Goal: Task Accomplishment & Management: Manage account settings

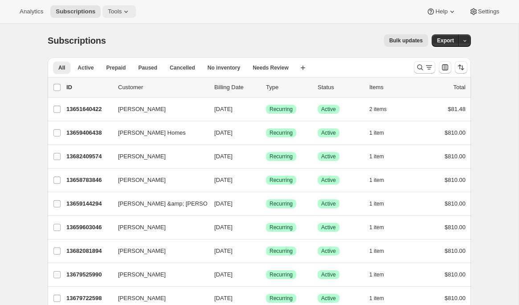
click at [122, 14] on span "Tools" at bounding box center [115, 11] width 14 height 7
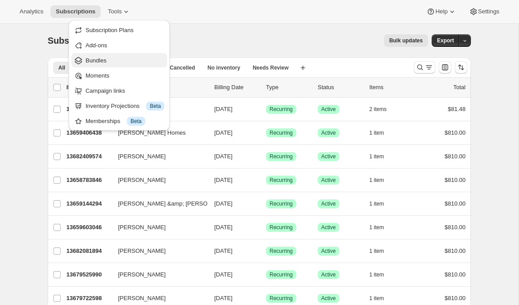
click at [122, 62] on span "Bundles" at bounding box center [125, 60] width 79 height 9
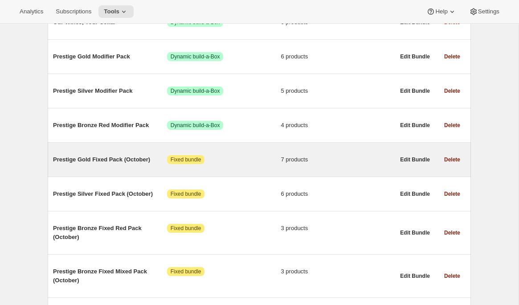
scroll to position [148, 0]
click at [113, 161] on span "Prestige Gold Fixed Pack (October)" at bounding box center [110, 159] width 114 height 9
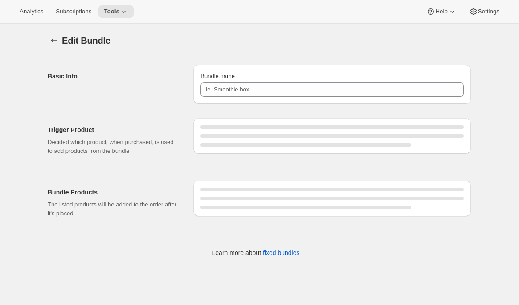
type input "Prestige Gold Fixed Pack (October)"
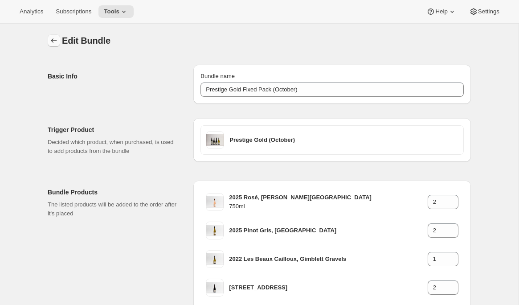
click at [52, 38] on icon "Bundles" at bounding box center [53, 40] width 9 height 9
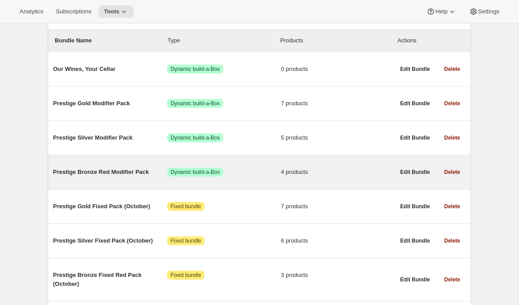
scroll to position [112, 0]
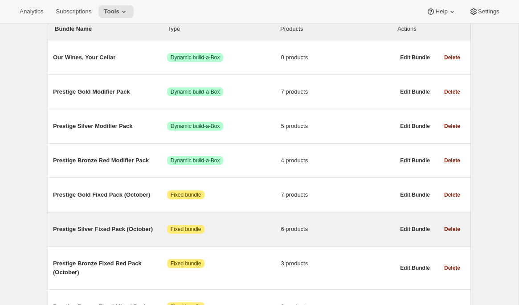
click at [132, 233] on span "Prestige Silver Fixed Pack (October)" at bounding box center [110, 229] width 114 height 9
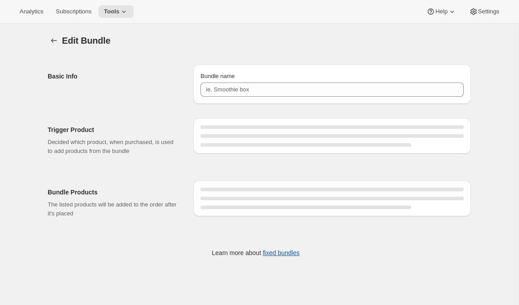
type input "Prestige Silver Fixed Pack (October)"
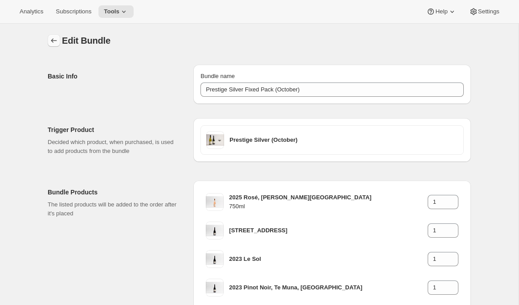
click at [49, 41] on icon "Bundles" at bounding box center [53, 40] width 9 height 9
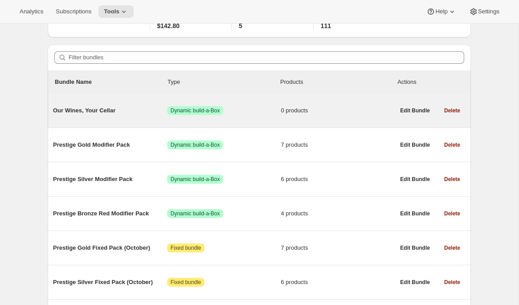
scroll to position [76, 0]
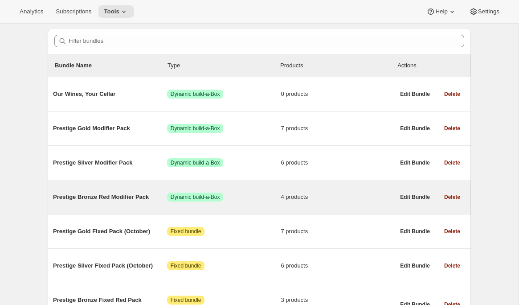
click at [116, 199] on span "Prestige Bronze Red Modifier Pack" at bounding box center [110, 197] width 114 height 9
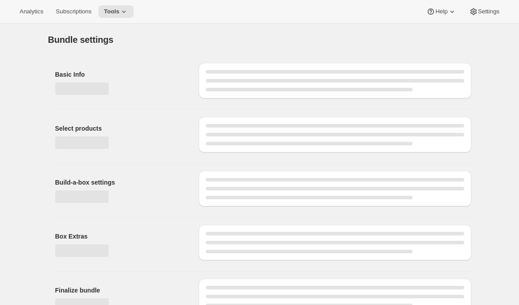
type input "Prestige Bronze Red Modifier Pack"
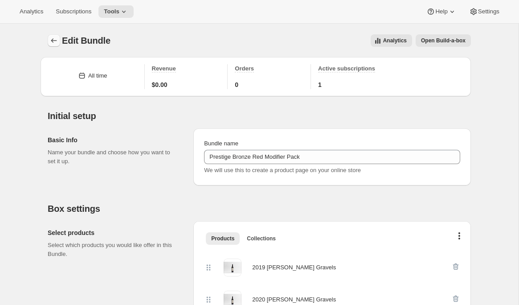
click at [56, 41] on icon "Bundles" at bounding box center [53, 40] width 9 height 9
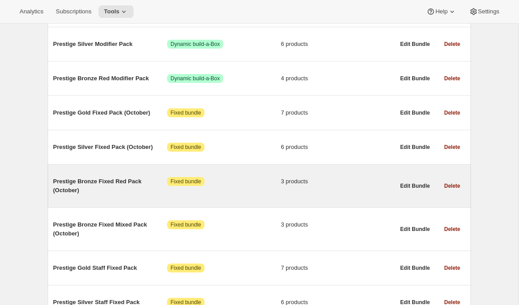
scroll to position [193, 0]
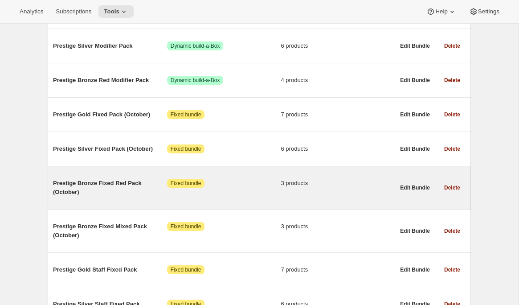
click at [123, 198] on div "Prestige Bronze Fixed Red Pack (October) Attention Fixed bundle 3 products" at bounding box center [224, 188] width 342 height 32
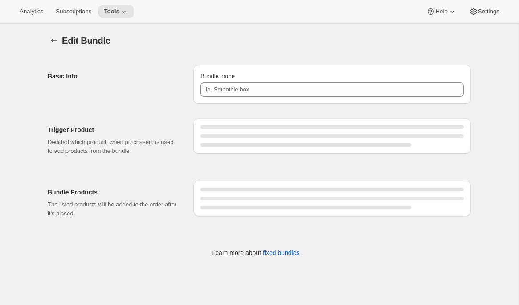
type input "Prestige Bronze Fixed Red Pack (October)"
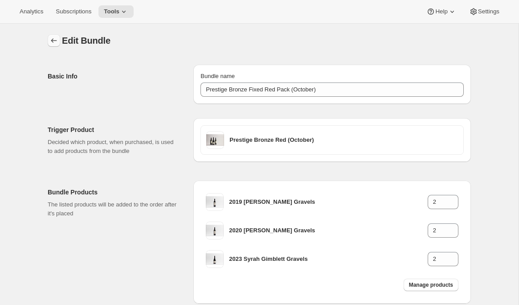
click at [53, 41] on icon "Bundles" at bounding box center [53, 40] width 9 height 9
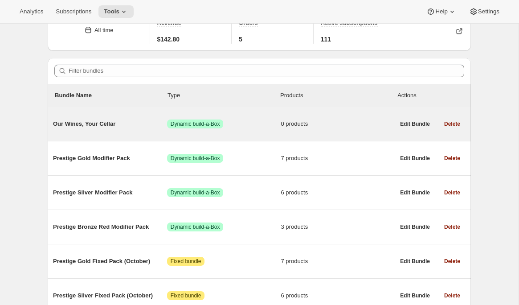
scroll to position [50, 0]
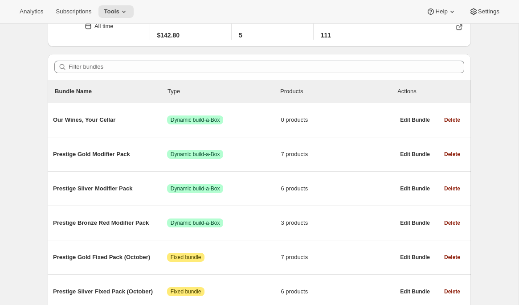
click at [83, 19] on div "Analytics Subscriptions Tools Help Settings" at bounding box center [259, 12] width 519 height 24
click at [81, 16] on button "Subscriptions" at bounding box center [73, 11] width 46 height 12
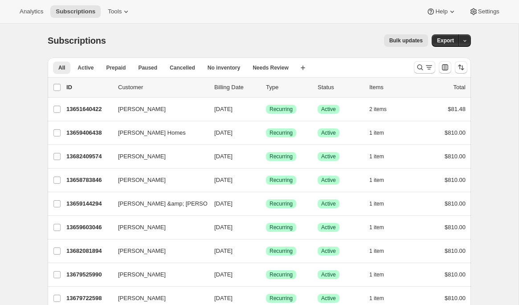
click at [404, 43] on span "Bulk updates" at bounding box center [406, 40] width 33 height 7
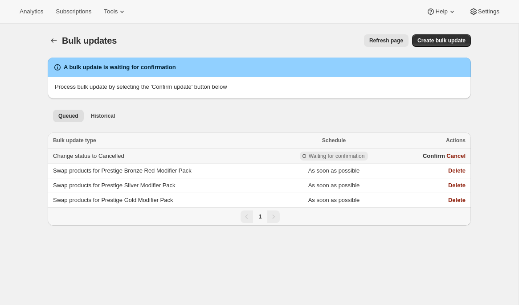
click at [181, 158] on td "Change status to Cancelled" at bounding box center [162, 156] width 229 height 15
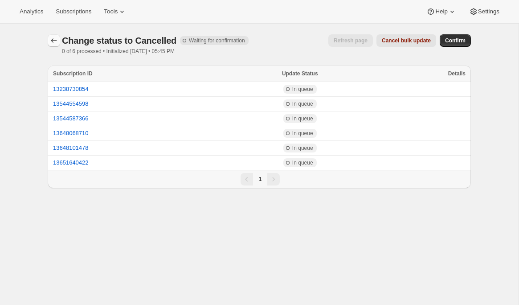
click at [49, 37] on button "button" at bounding box center [54, 40] width 12 height 12
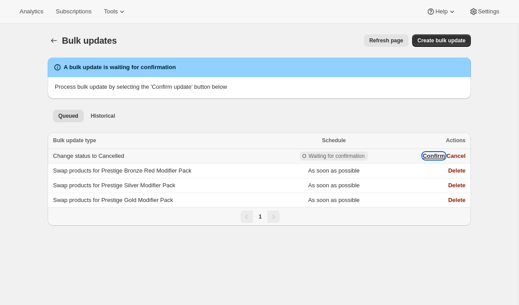
click at [434, 158] on button "Confirm" at bounding box center [434, 155] width 22 height 7
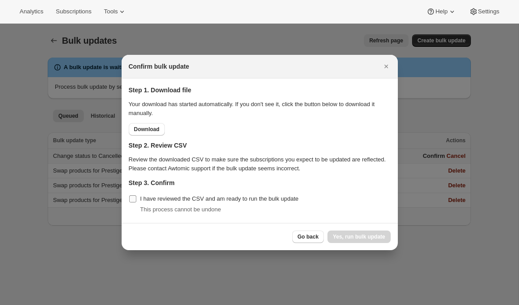
click at [268, 196] on span "I have reviewed the CSV and am ready to run the bulk update" at bounding box center [219, 198] width 159 height 7
click at [136, 196] on input "I have reviewed the CSV and am ready to run the bulk update" at bounding box center [132, 198] width 7 height 7
checkbox input "true"
click at [384, 65] on icon "Close" at bounding box center [386, 67] width 4 height 4
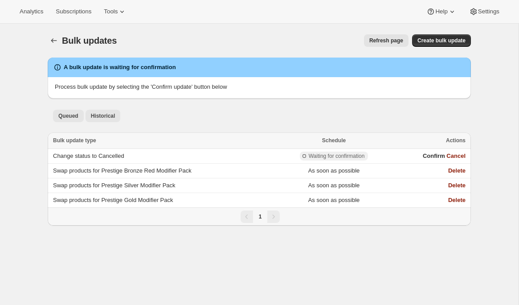
click at [108, 120] on button "Historical" at bounding box center [103, 116] width 35 height 12
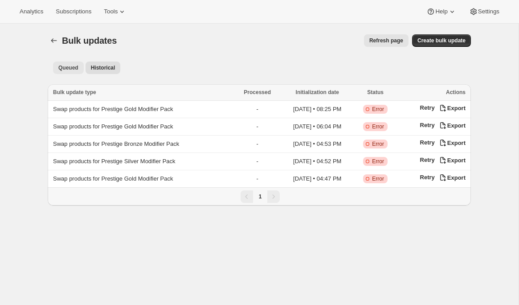
click at [70, 69] on span "Queued" at bounding box center [68, 67] width 20 height 7
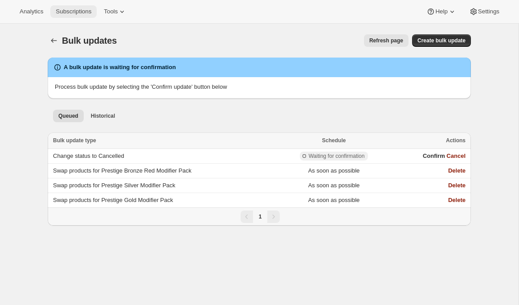
click at [65, 14] on span "Subscriptions" at bounding box center [74, 11] width 36 height 7
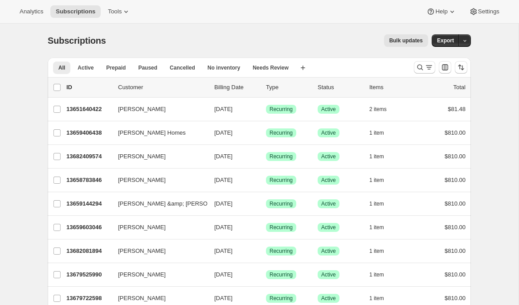
click at [400, 42] on span "Bulk updates" at bounding box center [406, 40] width 33 height 7
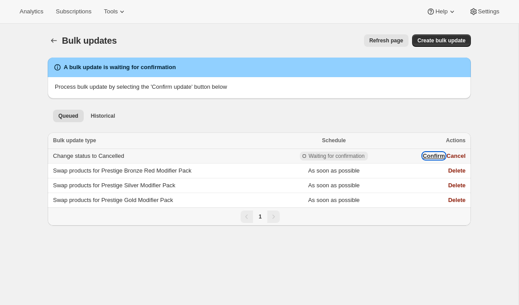
click at [434, 153] on button "Confirm" at bounding box center [434, 155] width 22 height 7
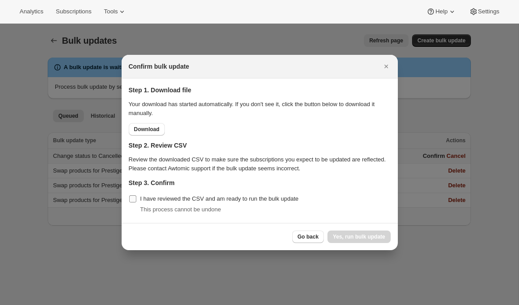
click at [167, 201] on span "I have reviewed the CSV and am ready to run the bulk update" at bounding box center [219, 198] width 159 height 7
click at [136, 201] on input "I have reviewed the CSV and am ready to run the bulk update" at bounding box center [132, 198] width 7 height 7
checkbox input "true"
click at [354, 234] on span "Yes, run bulk update" at bounding box center [359, 236] width 52 height 7
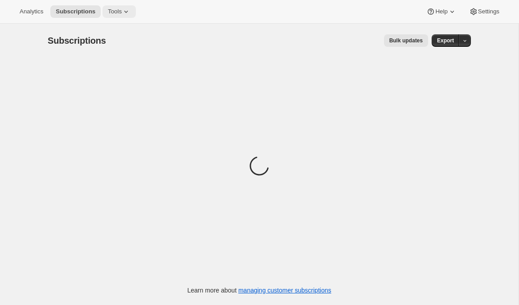
click at [125, 8] on icon at bounding box center [126, 11] width 9 height 9
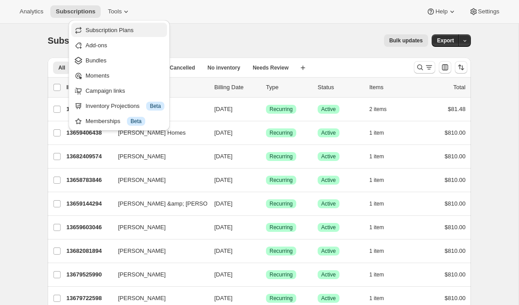
click at [99, 34] on span "Subscription Plans" at bounding box center [125, 30] width 79 height 9
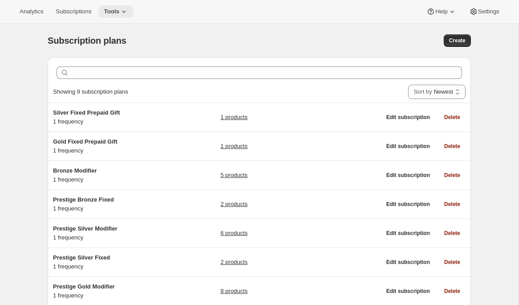
click at [112, 13] on span "Tools" at bounding box center [112, 11] width 16 height 7
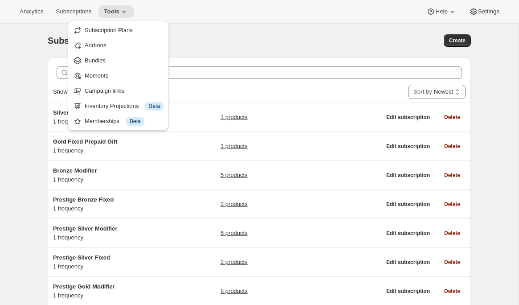
click at [105, 62] on span "Bundles" at bounding box center [95, 60] width 21 height 7
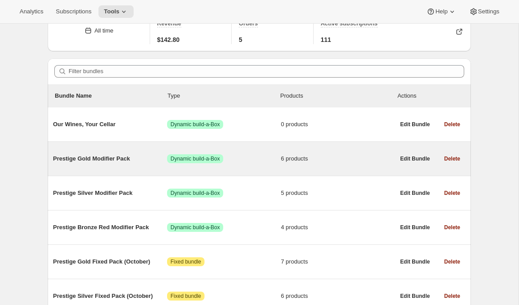
scroll to position [47, 0]
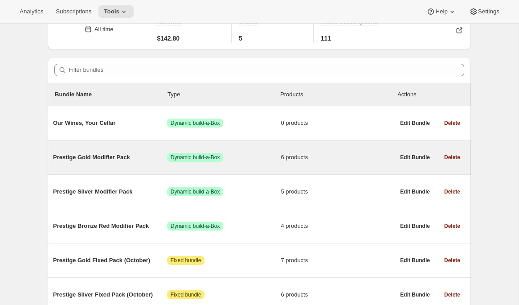
click at [132, 164] on div "Prestige Gold Modifier Pack Success Dynamic build-a-Box 6 products" at bounding box center [224, 157] width 342 height 23
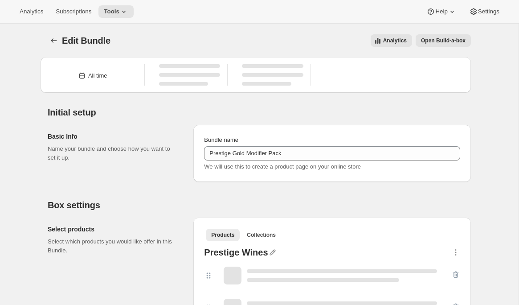
type input "Prestige Gold Modifier Pack"
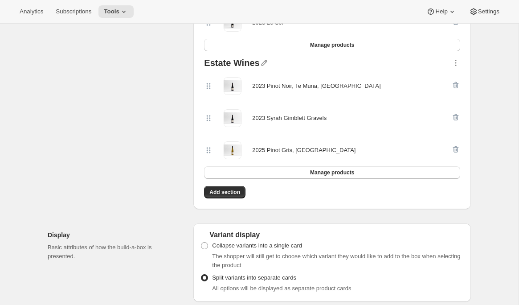
scroll to position [326, 0]
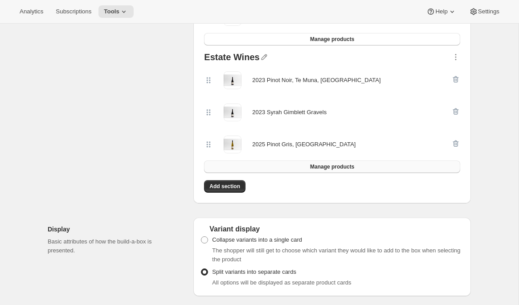
click at [407, 167] on button "Manage products" at bounding box center [332, 166] width 256 height 12
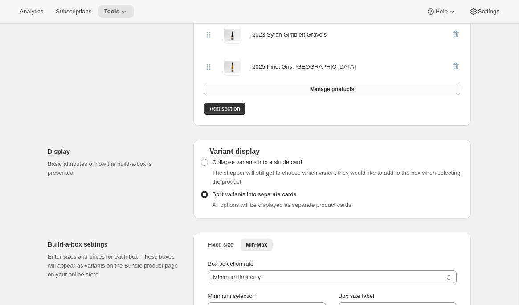
scroll to position [404, 0]
click at [300, 89] on button "Manage products" at bounding box center [332, 88] width 256 height 12
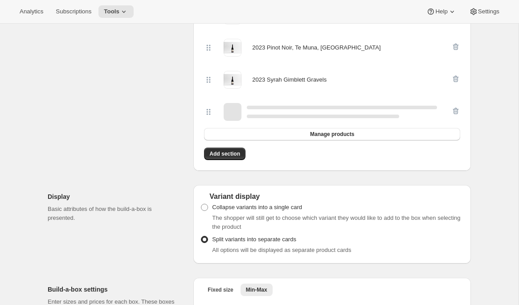
scroll to position [371, 0]
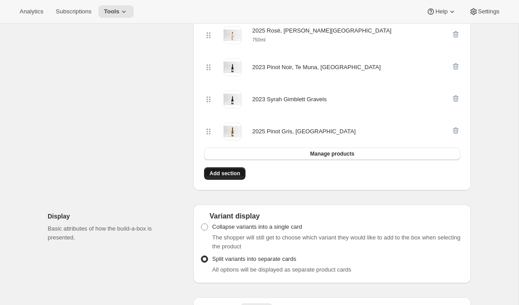
click at [231, 170] on span "Add section" at bounding box center [225, 173] width 31 height 7
click at [333, 157] on button "Manage products" at bounding box center [332, 154] width 256 height 12
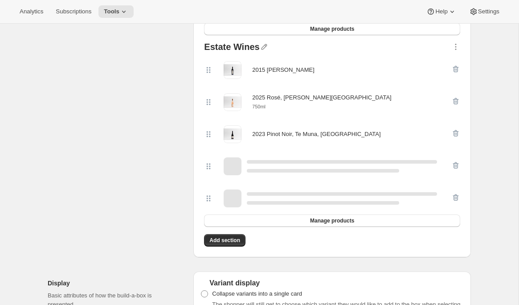
scroll to position [305, 0]
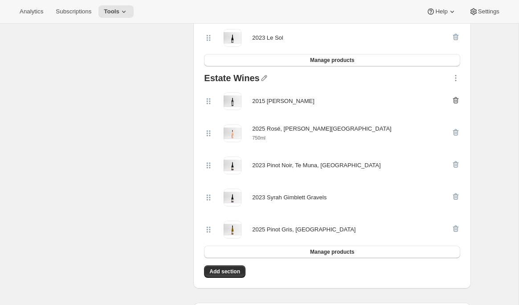
click at [459, 99] on icon "button" at bounding box center [456, 100] width 9 height 9
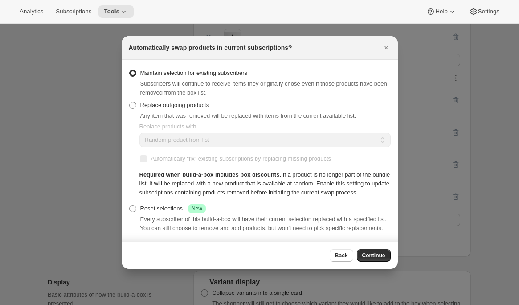
scroll to position [0, 0]
click at [177, 213] on div "Reset selections Success New" at bounding box center [173, 208] width 66 height 9
click at [130, 206] on input "Reset selections Success New" at bounding box center [129, 205] width 0 height 0
radio input "true"
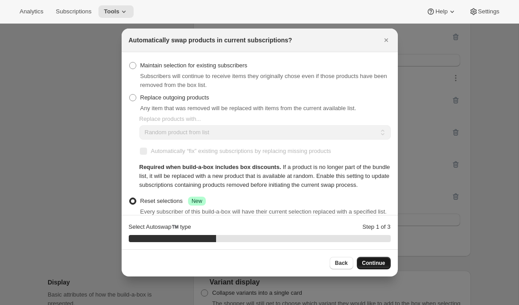
click at [386, 266] on button "Continue" at bounding box center [374, 263] width 34 height 12
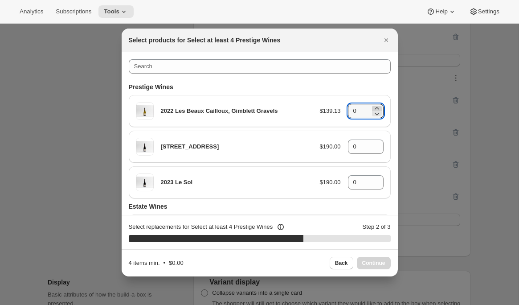
click at [378, 108] on icon ":rci:" at bounding box center [377, 108] width 9 height 9
type input "1"
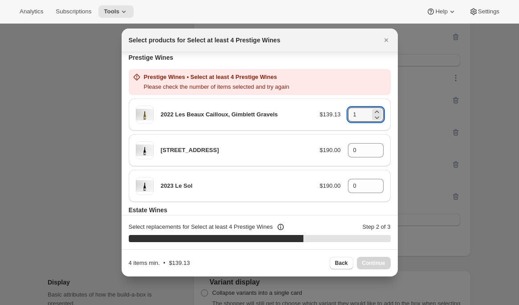
scroll to position [30, 0]
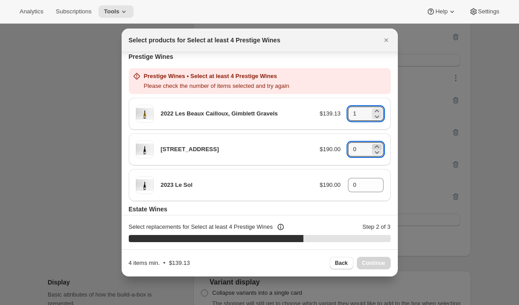
click at [379, 145] on icon ":rci:" at bounding box center [377, 146] width 9 height 9
type input "2"
click at [377, 181] on icon ":rci:" at bounding box center [377, 182] width 9 height 9
type input "1"
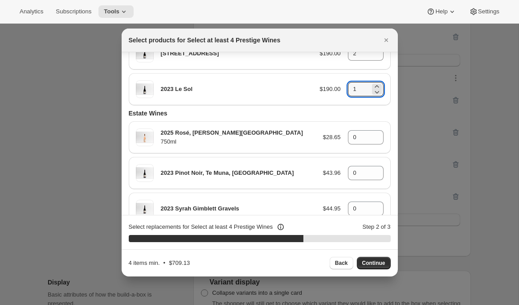
scroll to position [95, 0]
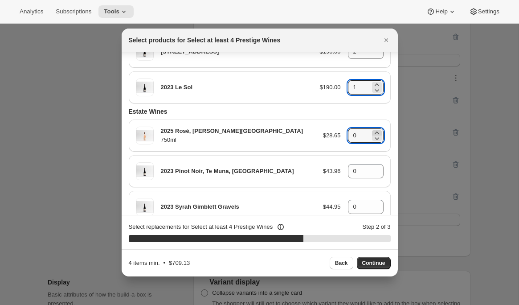
click at [377, 132] on icon ":rci:" at bounding box center [377, 133] width 4 height 2
type input "2"
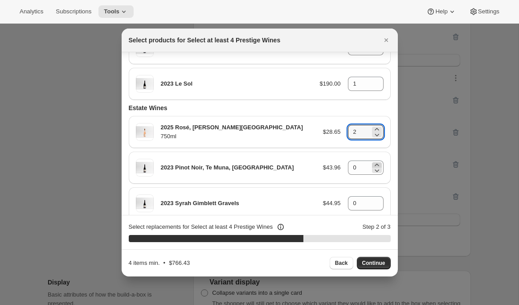
scroll to position [102, 0]
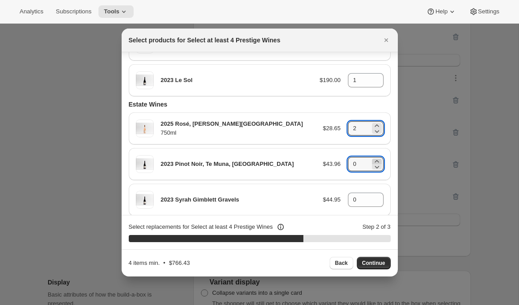
click at [376, 160] on icon ":rci:" at bounding box center [377, 161] width 9 height 9
type input "2"
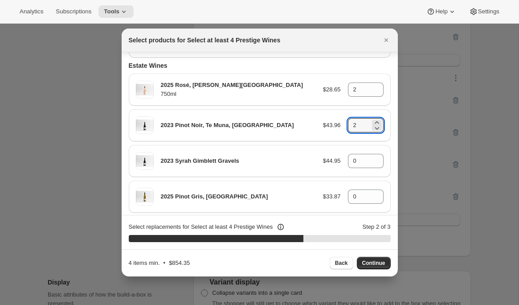
scroll to position [143, 0]
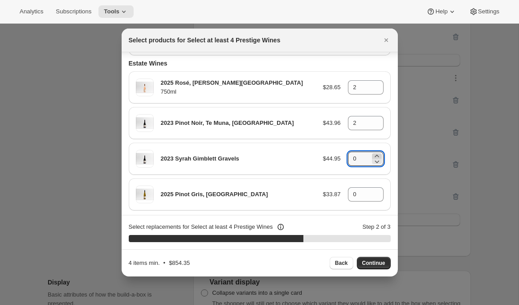
click at [376, 154] on icon ":rci:" at bounding box center [377, 156] width 9 height 9
type input "2"
click at [377, 192] on icon ":rci:" at bounding box center [377, 191] width 9 height 9
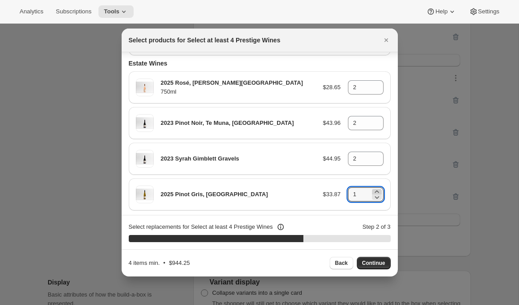
type input "2"
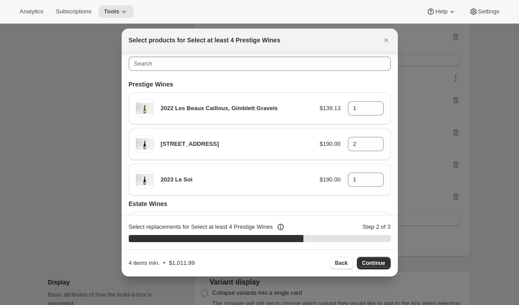
scroll to position [0, 0]
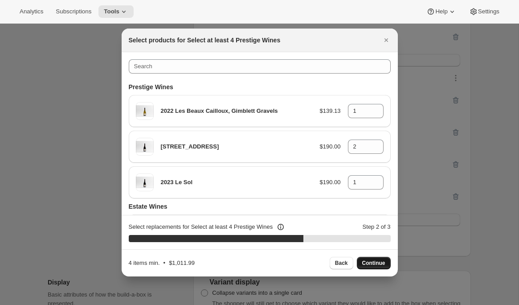
click at [385, 261] on button "Continue" at bounding box center [374, 263] width 34 height 12
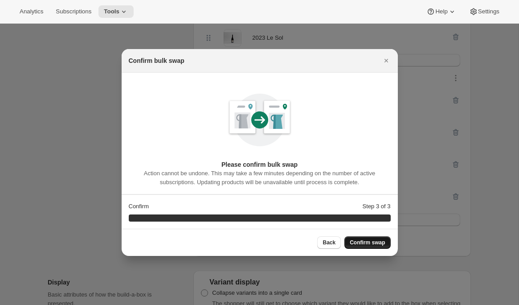
click at [372, 242] on span "Confirm swap" at bounding box center [367, 242] width 35 height 7
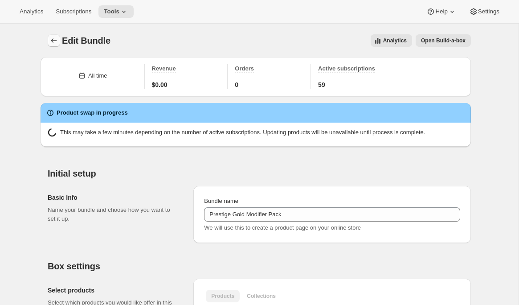
click at [56, 40] on icon "Bundles" at bounding box center [53, 40] width 9 height 9
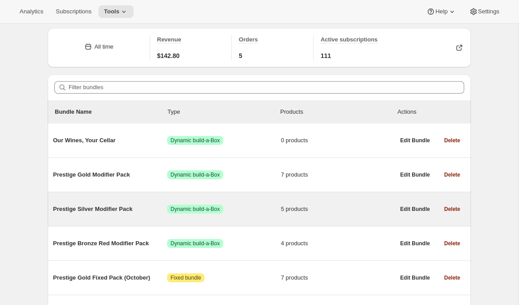
scroll to position [36, 0]
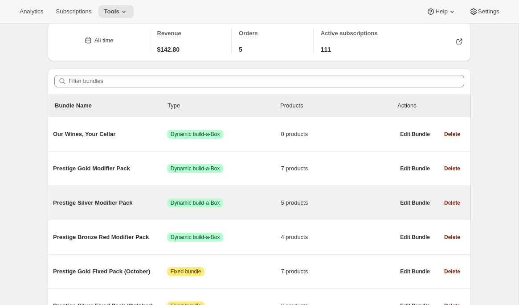
click at [129, 195] on div "Prestige Silver Modifier Pack Success Dynamic build-a-Box 5 products" at bounding box center [224, 202] width 342 height 23
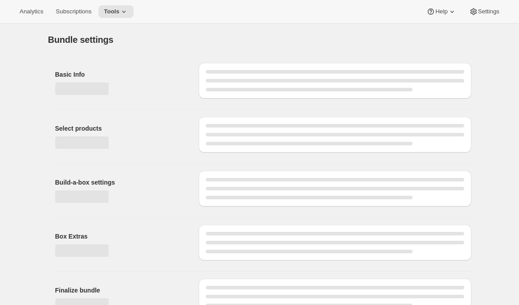
type input "Prestige Silver Modifier Pack"
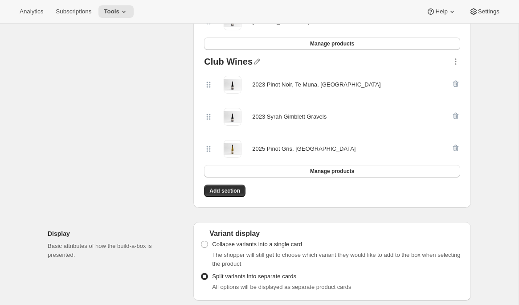
scroll to position [292, 0]
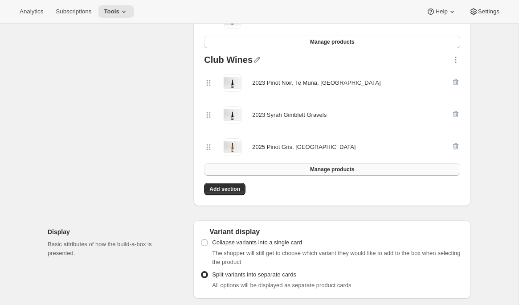
click at [318, 172] on button "Manage products" at bounding box center [332, 169] width 256 height 12
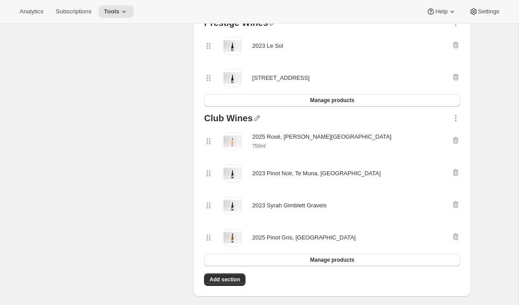
scroll to position [234, 0]
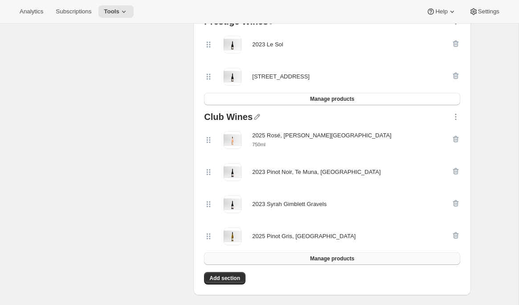
click at [305, 255] on button "Manage products" at bounding box center [332, 258] width 256 height 12
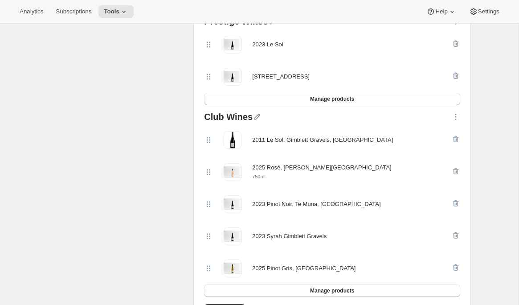
click at [461, 139] on div "Club Wines 2011 Le Sol, Gimblett Gravels, Hawke's Bay 2025 Rosé, Hawke's Bay 75…" at bounding box center [332, 205] width 263 height 192
click at [455, 140] on icon "button" at bounding box center [456, 139] width 9 height 9
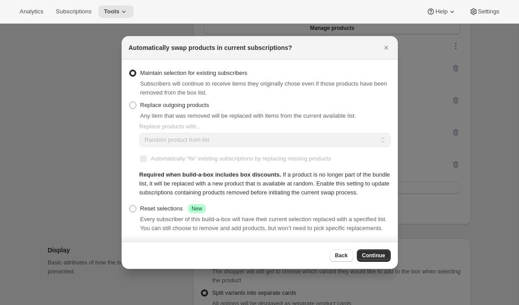
scroll to position [0, 0]
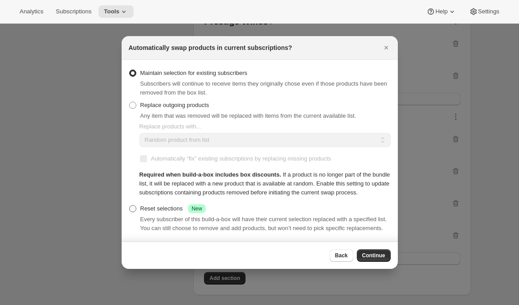
click at [173, 215] on label "Reset selections Success New" at bounding box center [167, 208] width 77 height 12
click at [130, 206] on input "Reset selections Success New" at bounding box center [129, 205] width 0 height 0
radio input "true"
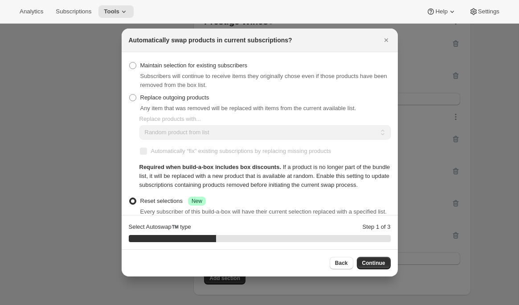
click at [381, 264] on span "Continue" at bounding box center [373, 262] width 23 height 7
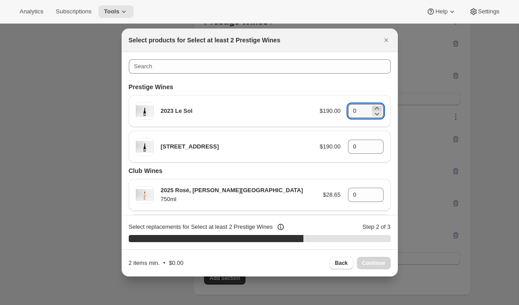
click at [375, 107] on icon ":rh4:" at bounding box center [377, 108] width 9 height 9
type input "1"
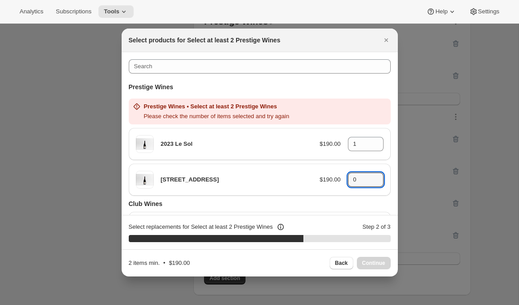
click at [376, 177] on icon ":rh4:" at bounding box center [377, 177] width 9 height 9
type input "1"
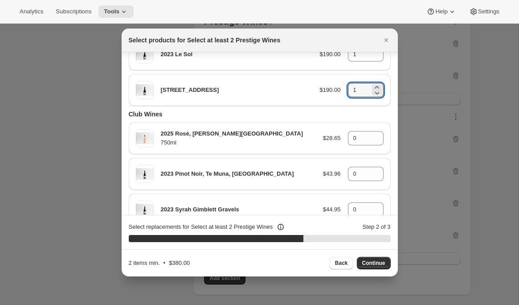
scroll to position [58, 0]
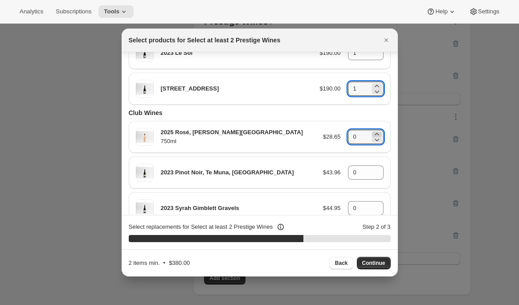
click at [378, 134] on icon ":rh4:" at bounding box center [377, 134] width 4 height 2
type input "1"
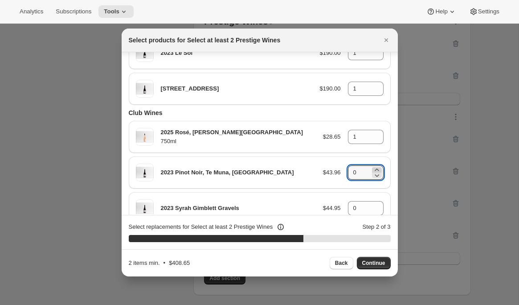
click at [378, 170] on icon ":rh4:" at bounding box center [377, 170] width 4 height 2
type input "1"
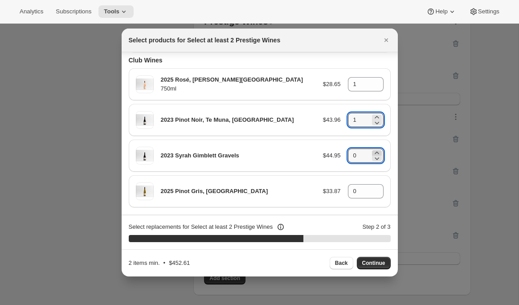
click at [375, 153] on icon ":rh4:" at bounding box center [377, 153] width 4 height 2
type input "1"
click at [378, 188] on icon ":rh4:" at bounding box center [377, 188] width 9 height 9
type input "1"
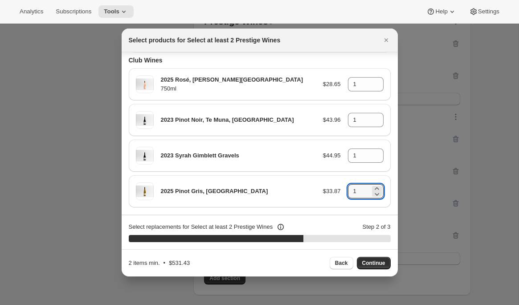
click at [376, 259] on span "Continue" at bounding box center [373, 262] width 23 height 7
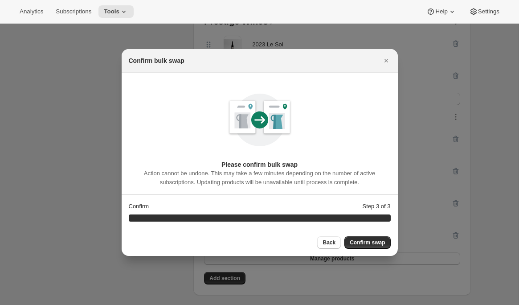
click at [374, 244] on span "Confirm swap" at bounding box center [367, 242] width 35 height 7
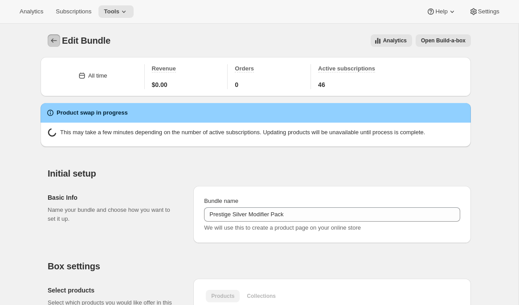
scroll to position [1, 0]
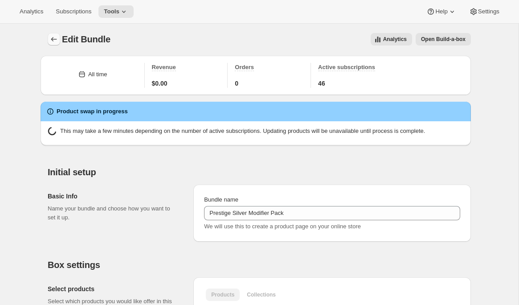
click at [52, 40] on icon "Bundles" at bounding box center [53, 39] width 9 height 9
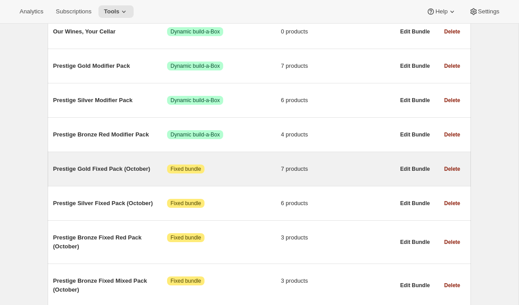
scroll to position [140, 0]
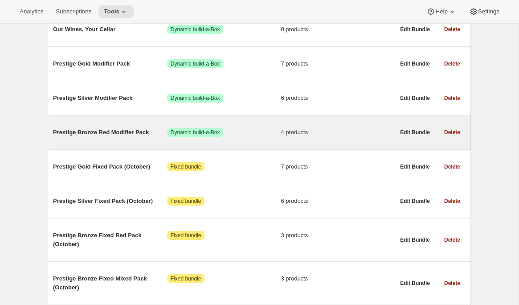
click at [116, 136] on span "Prestige Bronze Red Modifier Pack" at bounding box center [110, 132] width 114 height 9
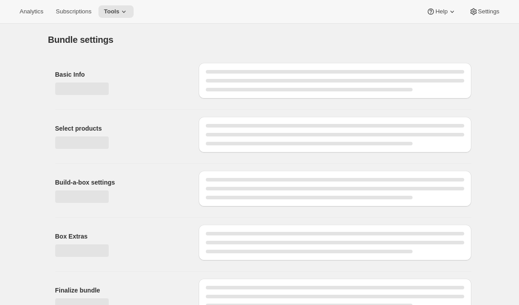
type input "Prestige Bronze Red Modifier Pack"
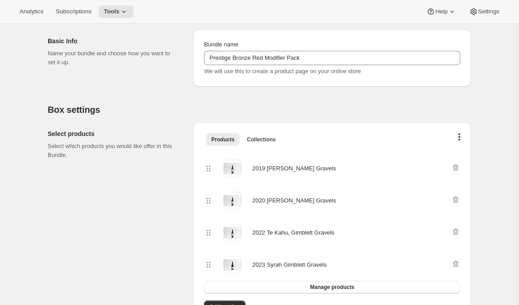
scroll to position [116, 0]
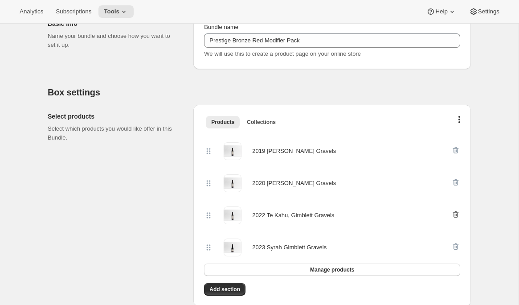
click at [458, 217] on icon "button" at bounding box center [456, 214] width 9 height 9
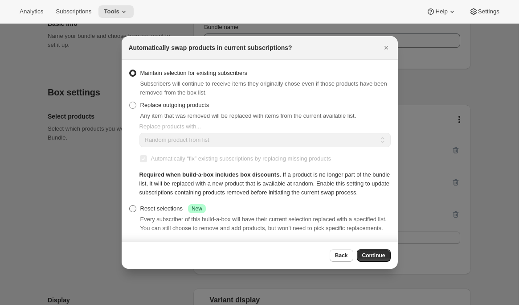
click at [165, 214] on label "Reset selections Success New" at bounding box center [167, 208] width 77 height 12
click at [130, 206] on input "Reset selections Success New" at bounding box center [129, 205] width 0 height 0
radio input "true"
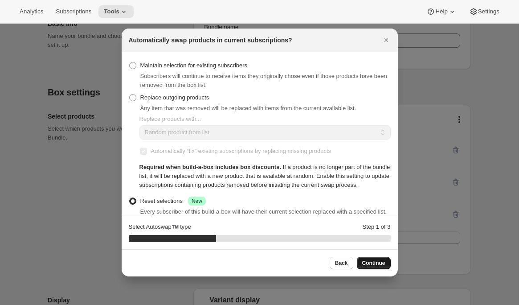
click at [383, 259] on button "Continue" at bounding box center [374, 263] width 34 height 12
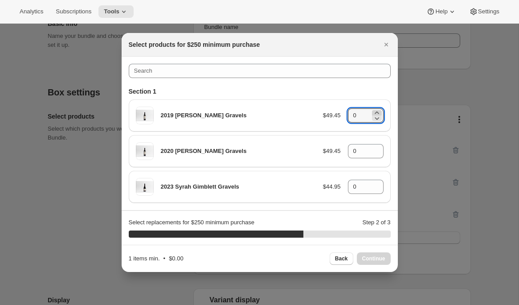
click at [376, 111] on icon ":rle:" at bounding box center [377, 112] width 9 height 9
type input "2"
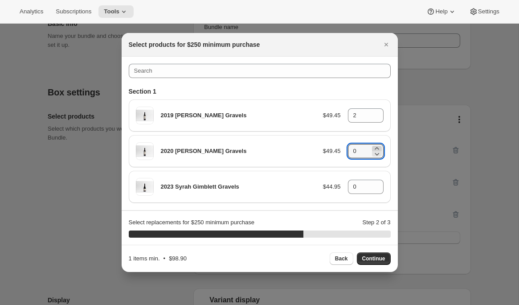
click at [374, 148] on icon ":rle:" at bounding box center [377, 148] width 9 height 9
type input "2"
click at [377, 184] on icon ":rle:" at bounding box center [377, 184] width 9 height 9
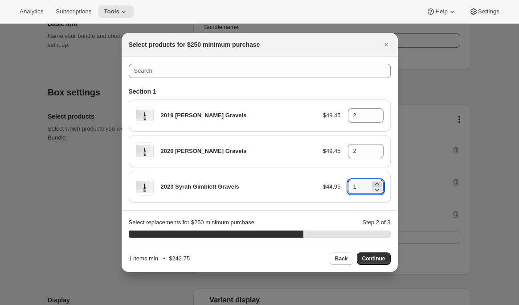
type input "2"
click at [384, 258] on span "Continue" at bounding box center [373, 258] width 23 height 7
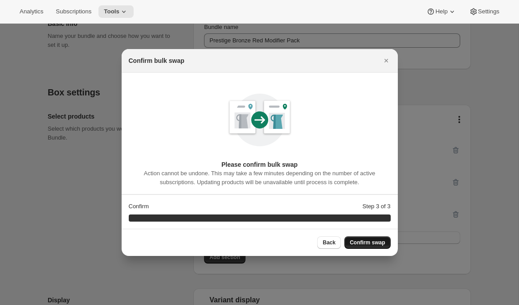
click at [380, 243] on span "Confirm swap" at bounding box center [367, 242] width 35 height 7
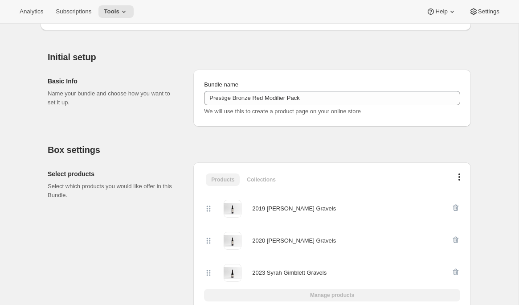
scroll to position [117, 0]
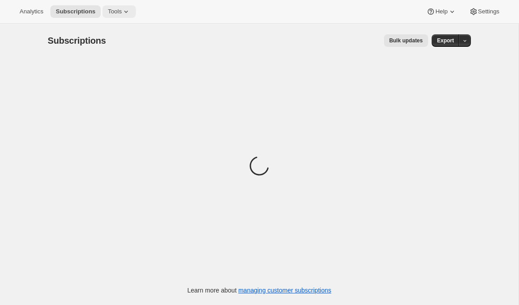
click at [112, 12] on span "Tools" at bounding box center [115, 11] width 14 height 7
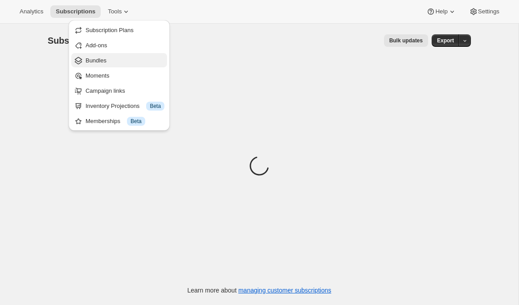
click at [111, 62] on span "Bundles" at bounding box center [125, 60] width 79 height 9
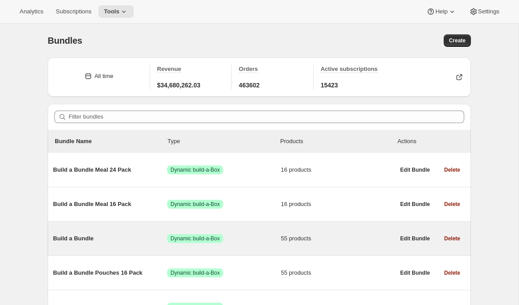
click at [65, 244] on div "Build a Bundle Success Dynamic build-a-Box 55 products" at bounding box center [224, 238] width 342 height 23
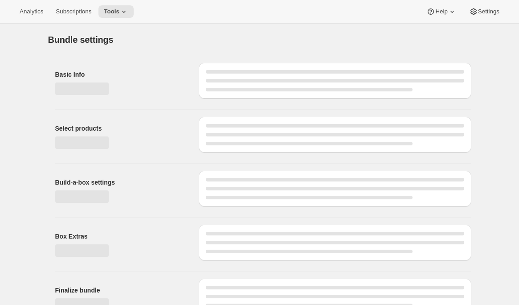
type input "Build a Bundle"
checkbox input "true"
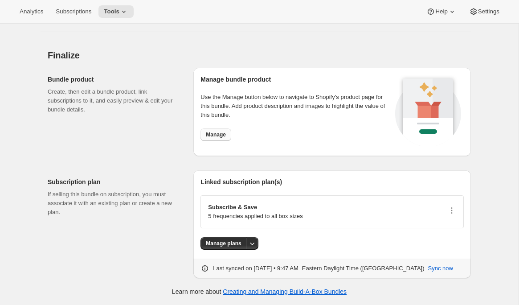
scroll to position [3291, 0]
click at [216, 138] on span "Manage" at bounding box center [216, 134] width 20 height 7
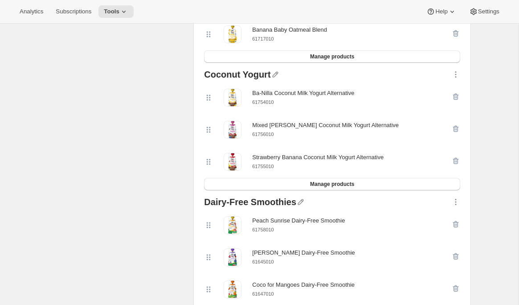
scroll to position [0, 0]
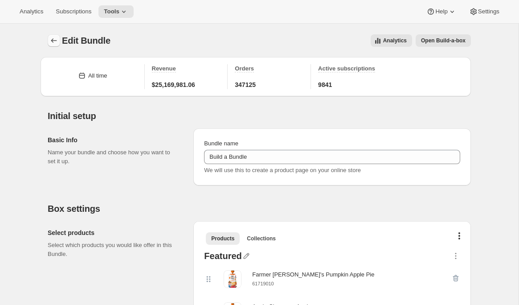
click at [51, 39] on icon "Bundles" at bounding box center [53, 40] width 9 height 9
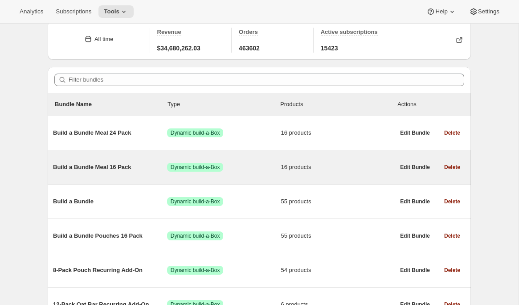
scroll to position [43, 0]
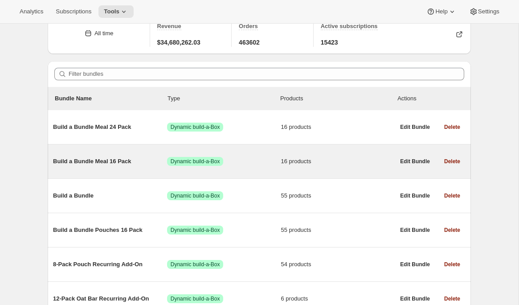
click at [146, 166] on div "Build a Bundle Meal 16 Pack Success Dynamic build-a-Box 16 products" at bounding box center [224, 161] width 342 height 9
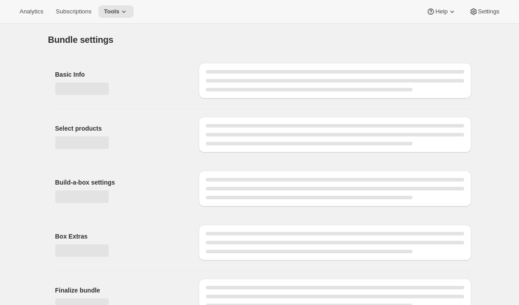
type input "Build a Bundle Meal 16 Pack"
checkbox input "true"
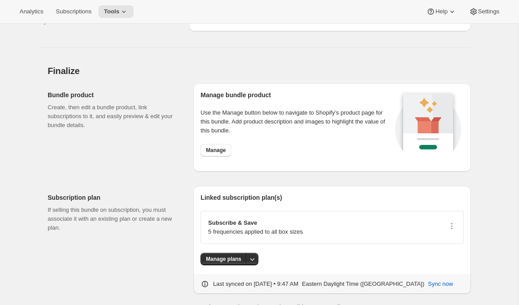
scroll to position [1755, 0]
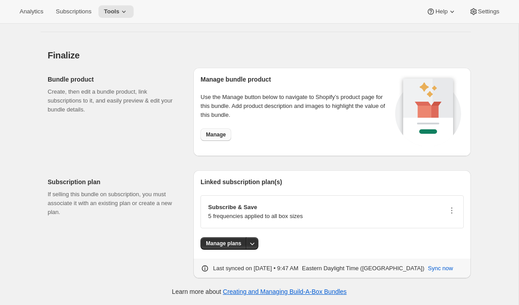
click at [220, 136] on span "Manage" at bounding box center [216, 134] width 20 height 7
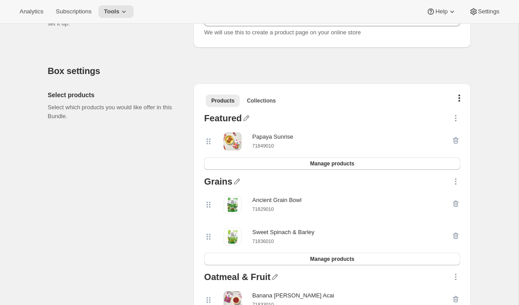
scroll to position [0, 0]
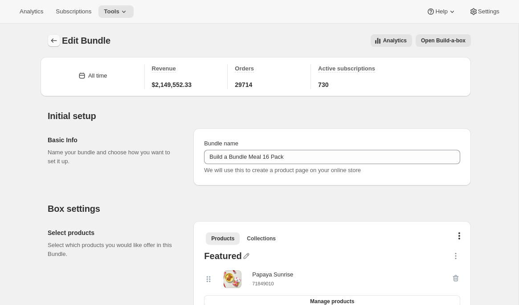
click at [50, 40] on icon "Bundles" at bounding box center [53, 40] width 9 height 9
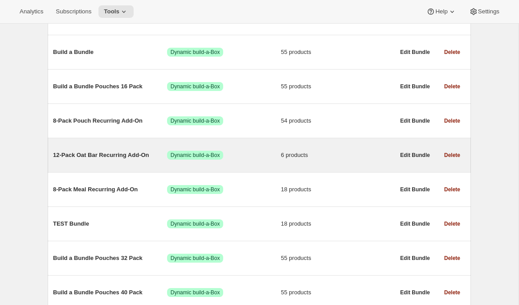
scroll to position [188, 0]
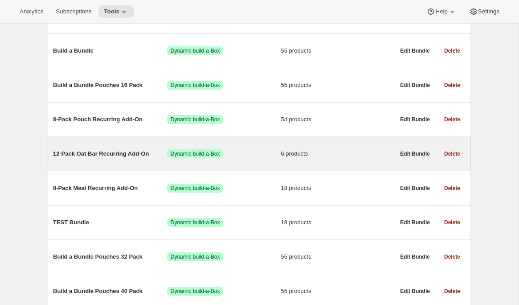
click at [124, 162] on div "12-Pack Oat Bar Recurring Add-On Success Dynamic build-a-Box 6 products" at bounding box center [224, 153] width 342 height 23
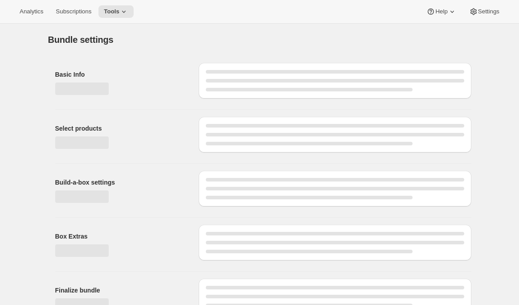
type input "12-Pack Oat Bar Recurring Add-On"
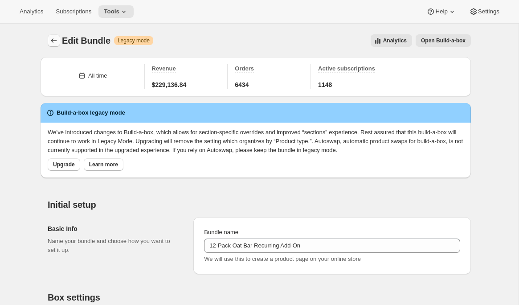
click at [53, 40] on icon "Bundles" at bounding box center [53, 40] width 9 height 9
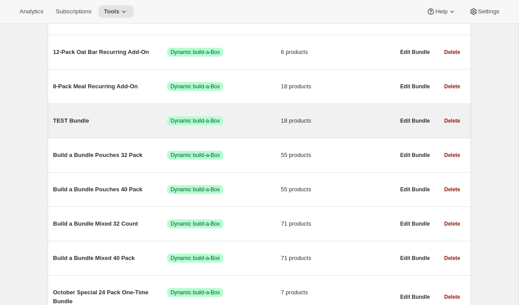
scroll to position [293, 0]
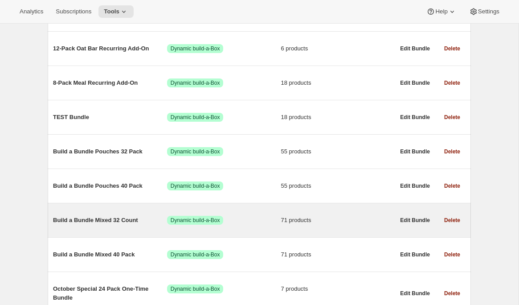
click at [101, 224] on span "Build a Bundle Mixed 32 Count" at bounding box center [110, 220] width 114 height 9
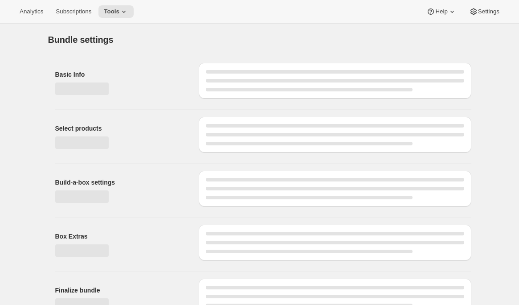
type input "Build a Bundle Mixed 32 Count"
checkbox input "true"
select select "MINIMUM"
type input "Select at least 8 meals"
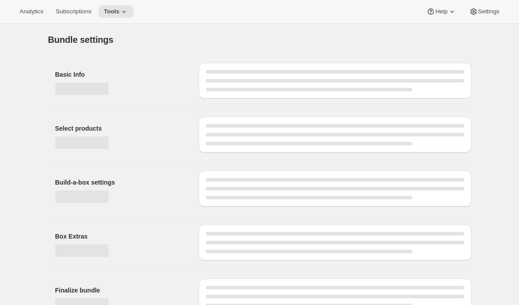
select select "gid://shopify/ProductVariant/41182055432274_6321b5ac-0d1c-4f8d-8ffe-6193e28b69b8"
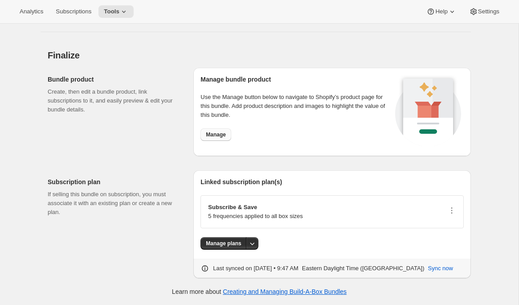
scroll to position [3813, 0]
click at [210, 134] on span "Manage" at bounding box center [216, 134] width 20 height 7
click at [128, 11] on icon at bounding box center [123, 11] width 9 height 9
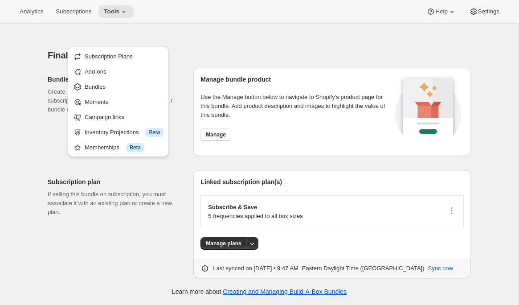
click at [114, 82] on span "Bundles" at bounding box center [124, 86] width 79 height 9
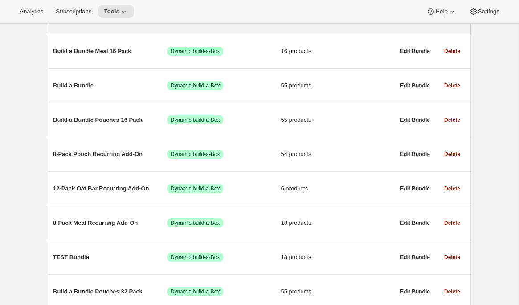
scroll to position [176, 0]
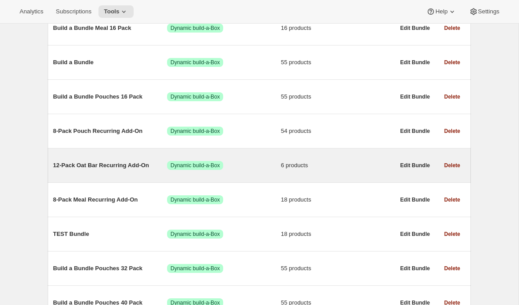
click at [132, 173] on div "12-Pack Oat Bar Recurring Add-On Success Dynamic build-a-Box 6 products" at bounding box center [224, 165] width 342 height 23
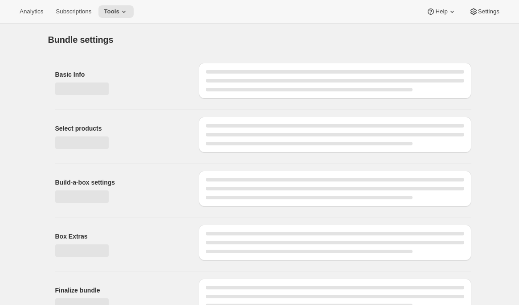
type input "12-Pack Oat Bar Recurring Add-On"
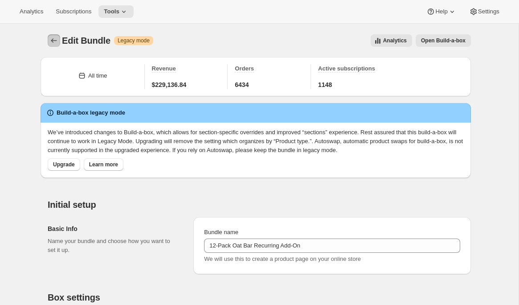
click at [55, 41] on icon "Bundles" at bounding box center [53, 40] width 9 height 9
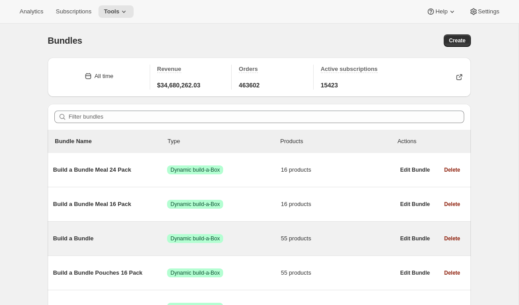
click at [90, 237] on span "Build a Bundle" at bounding box center [110, 238] width 114 height 9
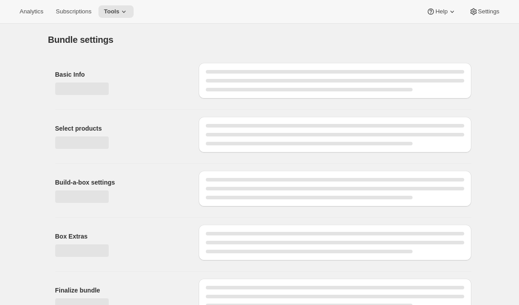
type input "Build a Bundle"
checkbox input "true"
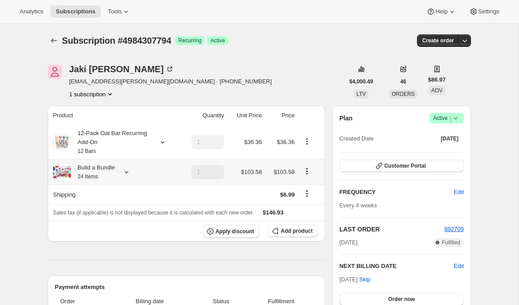
click at [126, 169] on icon at bounding box center [126, 172] width 9 height 9
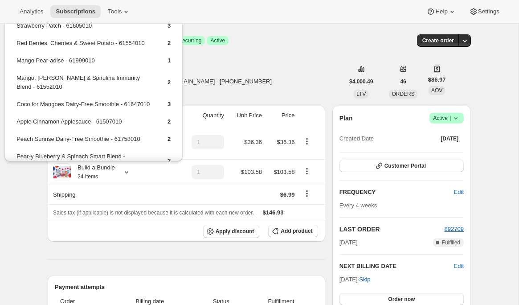
scroll to position [2, 0]
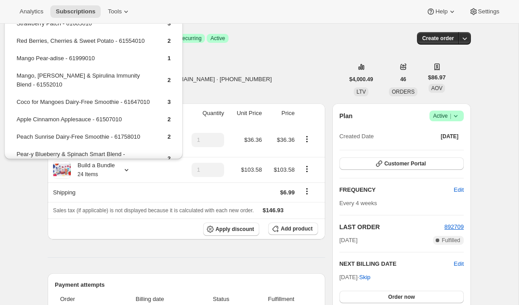
click at [217, 84] on div "[PERSON_NAME] [PERSON_NAME][EMAIL_ADDRESS][PERSON_NAME][DOMAIN_NAME] · [PHONE_N…" at bounding box center [196, 79] width 296 height 34
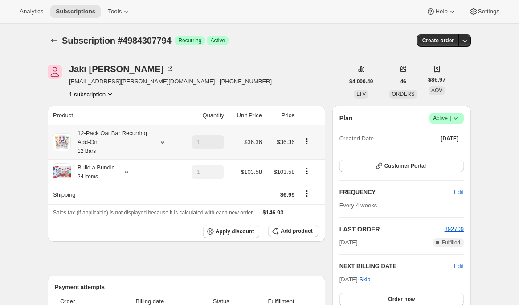
click at [164, 144] on icon at bounding box center [162, 142] width 9 height 9
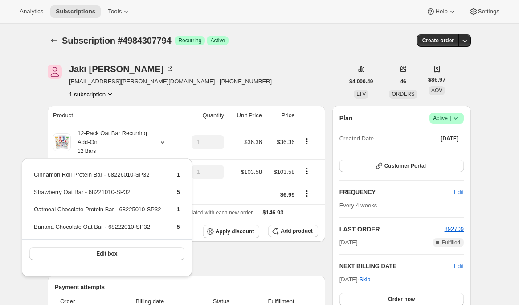
click at [196, 84] on div "[PERSON_NAME] [PERSON_NAME][EMAIL_ADDRESS][PERSON_NAME][DOMAIN_NAME] · [PHONE_N…" at bounding box center [196, 82] width 296 height 34
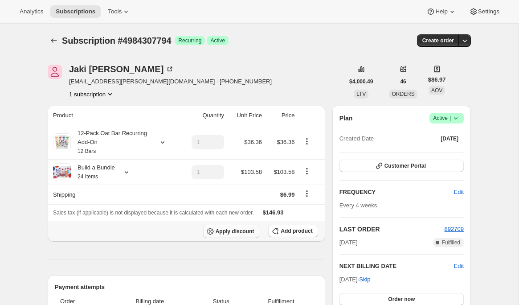
click at [245, 232] on span "Apply discount" at bounding box center [235, 231] width 39 height 7
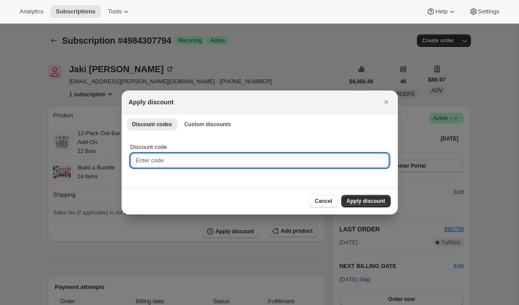
click at [188, 157] on input "Discount code" at bounding box center [260, 160] width 259 height 14
paste input "box-discount-J98C45"
type input "box-discount-J98C45"
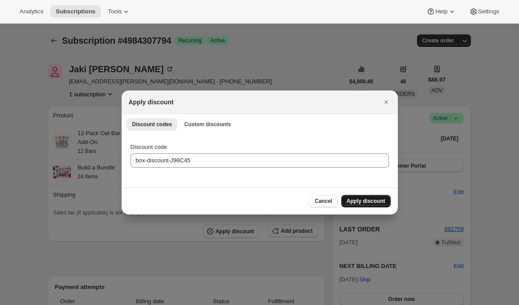
click at [376, 205] on button "Apply discount" at bounding box center [365, 201] width 49 height 12
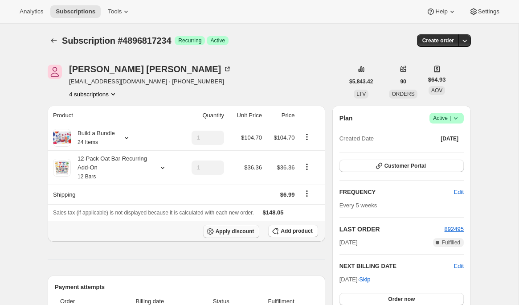
click at [239, 232] on span "Apply discount" at bounding box center [235, 231] width 39 height 7
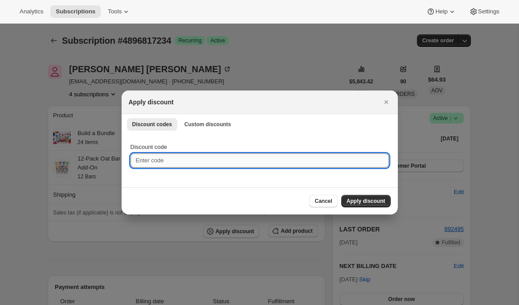
click at [223, 160] on input "Discount code" at bounding box center [260, 160] width 259 height 14
paste input "box-discount-J98C45"
type input "box-discount-J98C45"
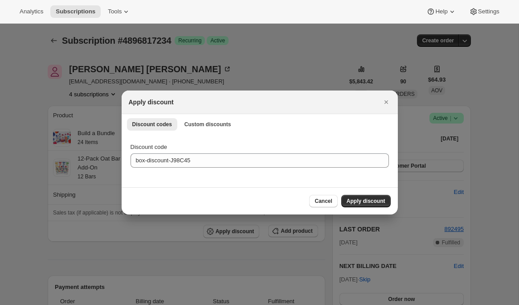
click at [358, 201] on span "Apply discount" at bounding box center [366, 200] width 39 height 7
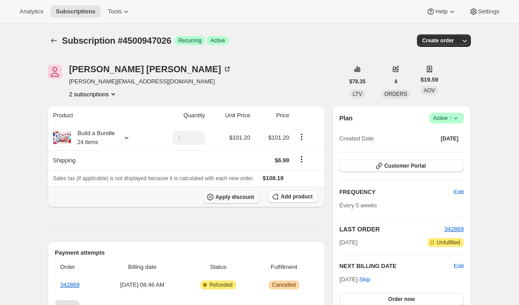
click at [230, 197] on span "Apply discount" at bounding box center [235, 196] width 39 height 7
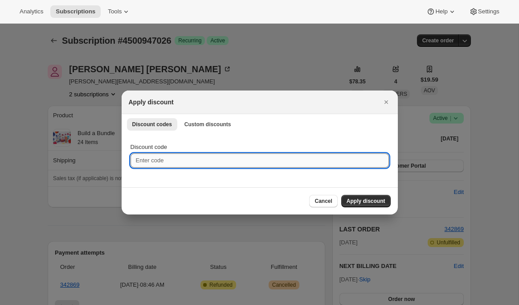
click at [215, 156] on input "Discount code" at bounding box center [260, 160] width 259 height 14
paste input "box-discount-J98C45"
type input "box-discount-J98C45"
click at [308, 165] on input "box-discount-J98C45" at bounding box center [260, 160] width 259 height 14
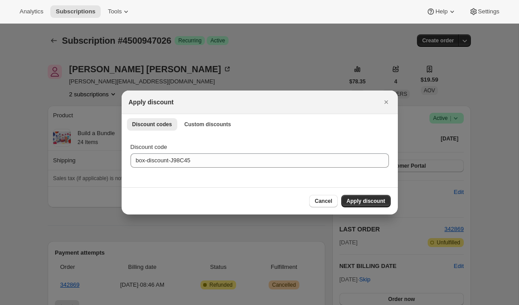
click at [357, 200] on span "Apply discount" at bounding box center [366, 200] width 39 height 7
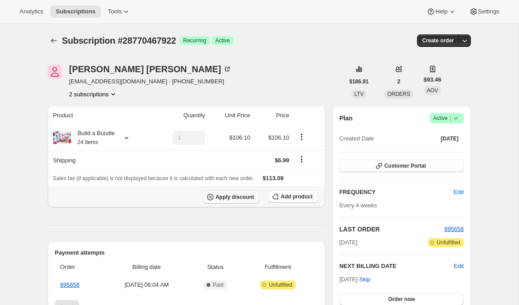
click at [239, 200] on span "Apply discount" at bounding box center [235, 196] width 39 height 7
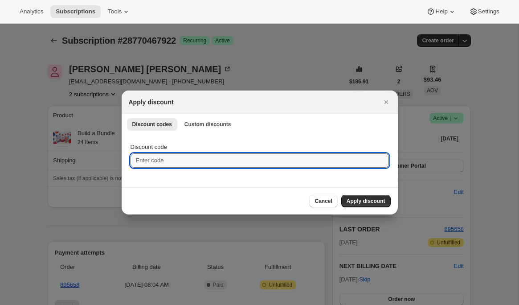
click at [236, 164] on input "Discount code" at bounding box center [260, 160] width 259 height 14
paste input "box-discount-J98C45"
type input "box-discount-J98C45"
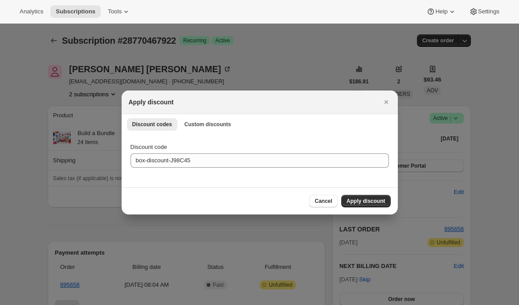
click at [355, 198] on span "Apply discount" at bounding box center [366, 200] width 39 height 7
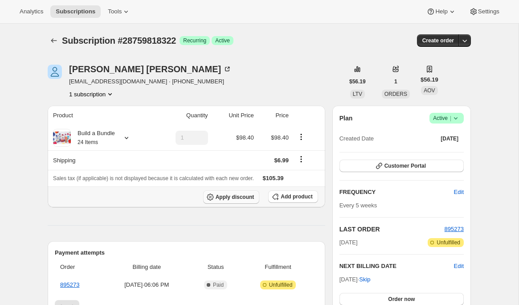
click at [247, 196] on span "Apply discount" at bounding box center [235, 196] width 39 height 7
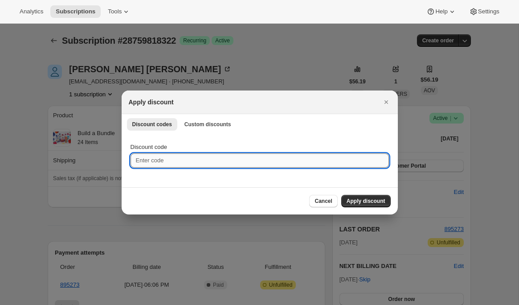
click at [211, 153] on input "Discount code" at bounding box center [260, 160] width 259 height 14
paste input "box-discount-J98C45"
type input "box-discount-J98C45"
click at [350, 200] on span "Apply discount" at bounding box center [366, 200] width 39 height 7
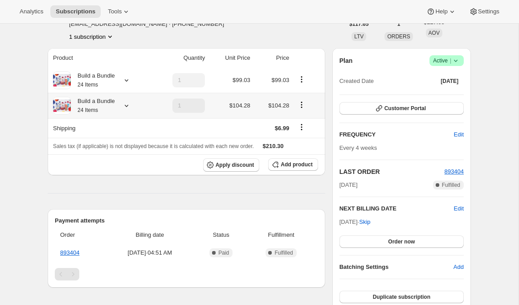
scroll to position [58, 0]
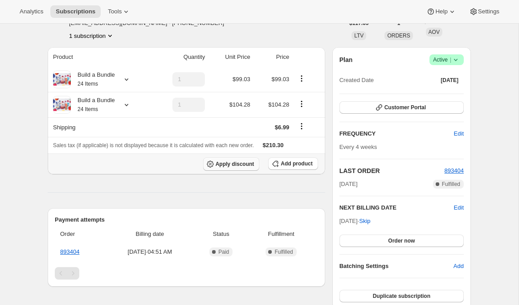
click at [238, 163] on span "Apply discount" at bounding box center [235, 163] width 39 height 7
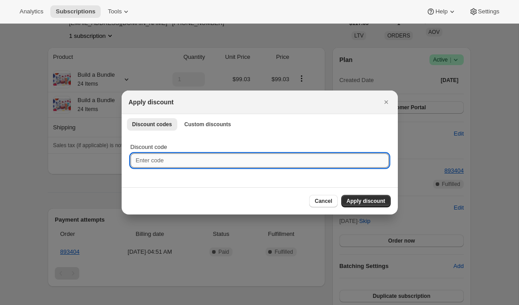
drag, startPoint x: 234, startPoint y: 163, endPoint x: 227, endPoint y: 166, distance: 7.6
click at [234, 163] on input "Discount code" at bounding box center [260, 160] width 259 height 14
paste input "box-discount-J98C45"
type input "box-discount-J98C45"
click at [354, 201] on span "Apply discount" at bounding box center [366, 200] width 39 height 7
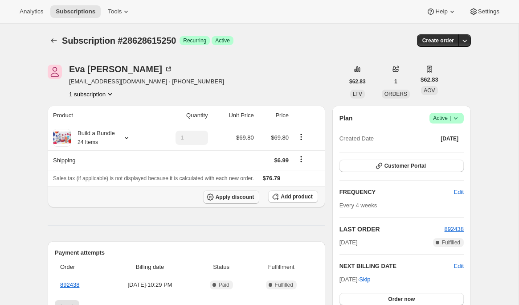
click at [244, 197] on span "Apply discount" at bounding box center [235, 196] width 39 height 7
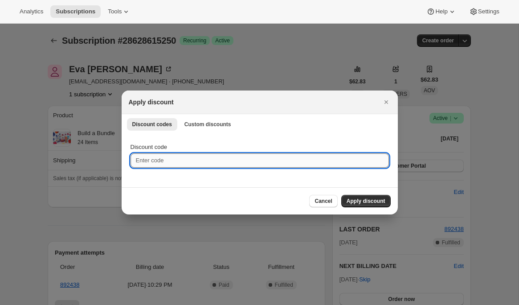
click at [176, 155] on input "Discount code" at bounding box center [260, 160] width 259 height 14
paste input "box-discount-J98C45"
type input "box-discount-J98C45"
click at [359, 197] on span "Apply discount" at bounding box center [366, 200] width 39 height 7
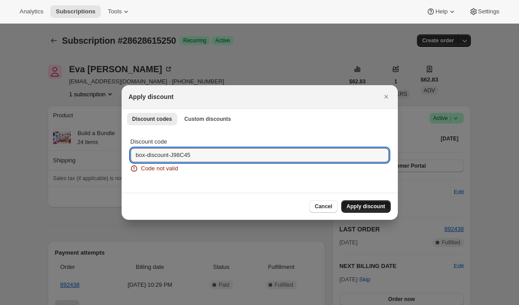
drag, startPoint x: 205, startPoint y: 155, endPoint x: 73, endPoint y: 156, distance: 132.0
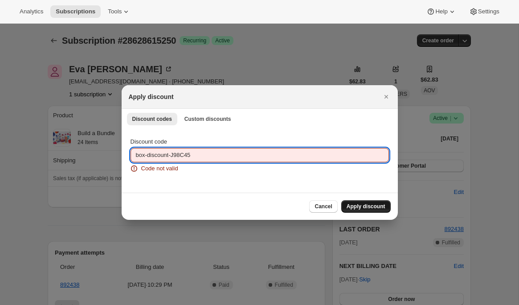
click at [364, 205] on span "Apply discount" at bounding box center [366, 206] width 39 height 7
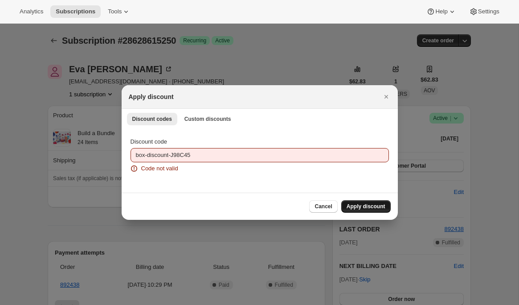
click at [382, 97] on icon "Close" at bounding box center [386, 96] width 9 height 9
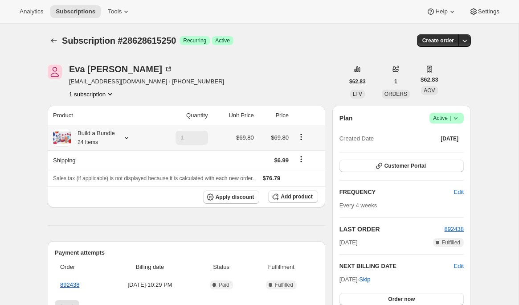
click at [133, 138] on div "Build a Bundle 24 Items" at bounding box center [102, 138] width 98 height 18
click at [131, 138] on icon at bounding box center [126, 137] width 9 height 9
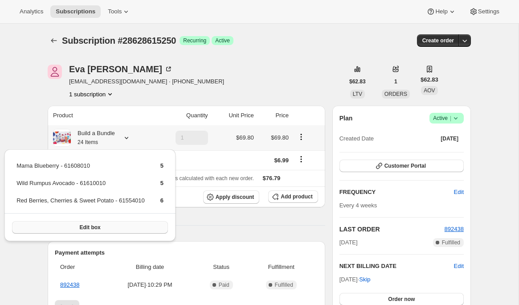
click at [120, 229] on button "Edit box" at bounding box center [90, 227] width 156 height 12
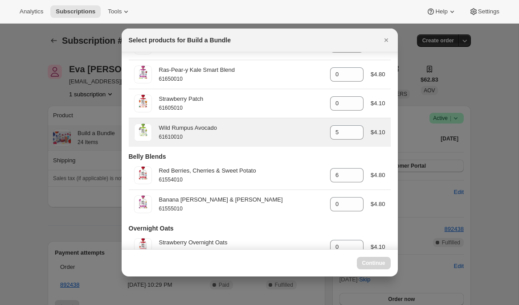
scroll to position [635, 0]
select select "gid://shopify/ProductVariant/42094505427026"
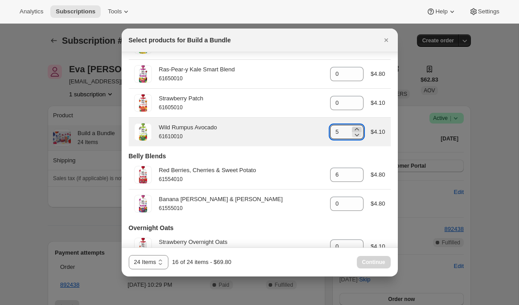
click at [357, 130] on icon ":r4u:" at bounding box center [357, 129] width 4 height 2
type input "8"
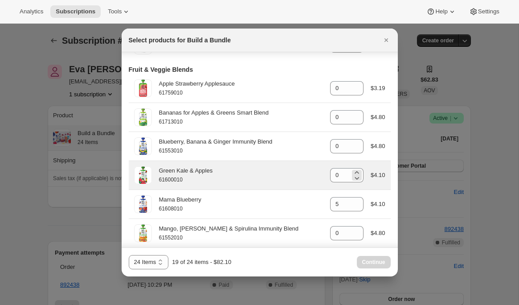
scroll to position [332, 0]
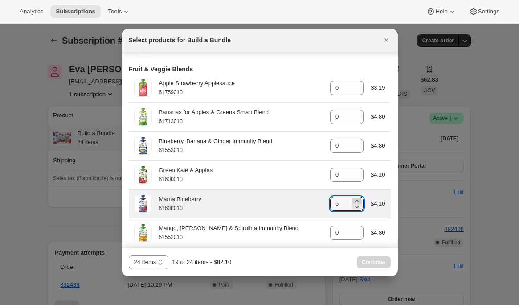
click at [358, 203] on icon ":r4u:" at bounding box center [357, 201] width 9 height 9
type input "8"
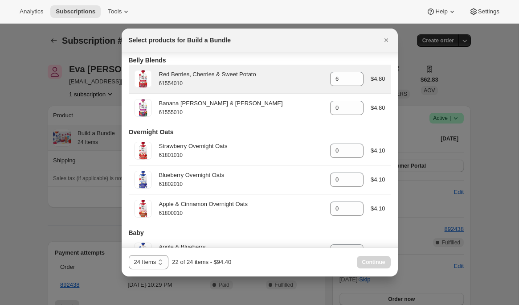
scroll to position [732, 0]
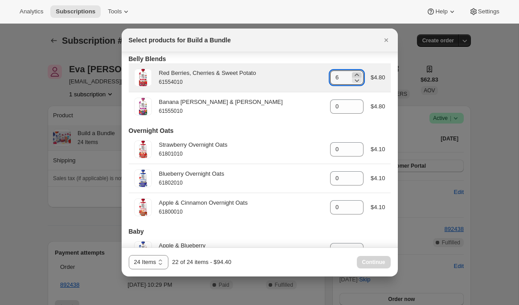
click at [357, 76] on icon ":r4u:" at bounding box center [357, 75] width 4 height 2
type input "8"
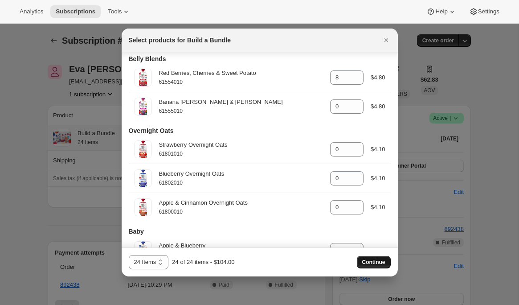
click at [365, 259] on span "Continue" at bounding box center [373, 262] width 23 height 7
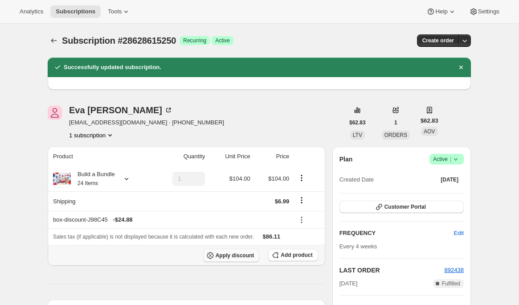
click at [222, 256] on span "Apply discount" at bounding box center [235, 255] width 39 height 7
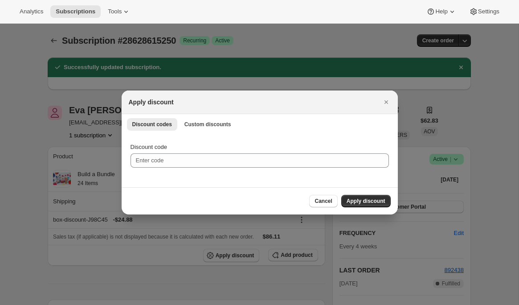
click at [385, 101] on icon "Close" at bounding box center [386, 102] width 4 height 4
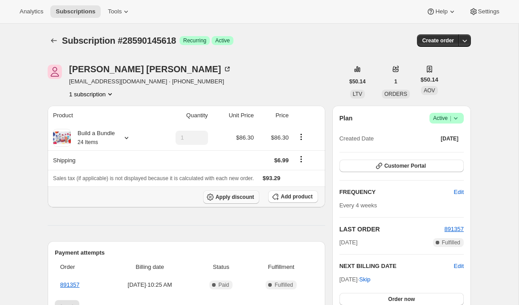
click at [217, 200] on span "Apply discount" at bounding box center [235, 196] width 39 height 7
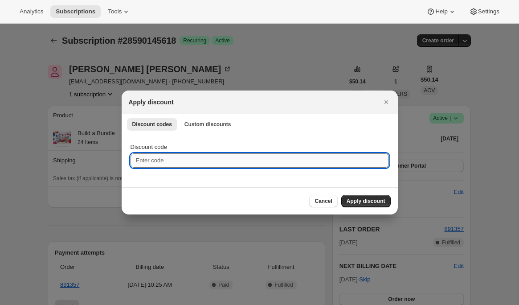
click at [278, 164] on input "Discount code" at bounding box center [260, 160] width 259 height 14
paste input "box-discount-J98C45"
type input "box-discount-J98C45"
click at [352, 197] on button "Apply discount" at bounding box center [365, 201] width 49 height 12
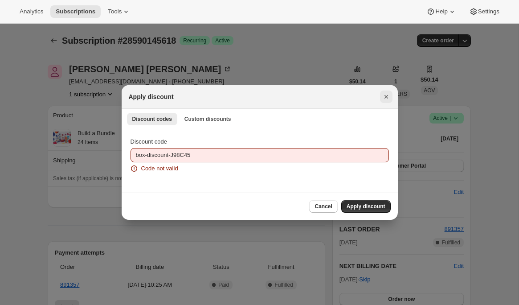
click at [387, 98] on icon "Close" at bounding box center [386, 96] width 9 height 9
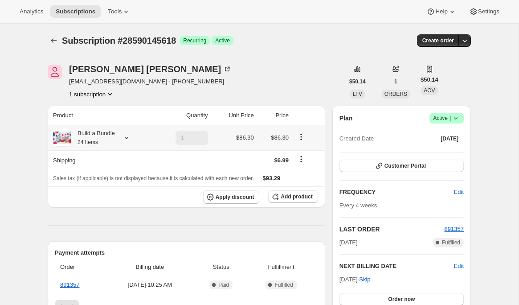
click at [129, 138] on icon at bounding box center [126, 137] width 9 height 9
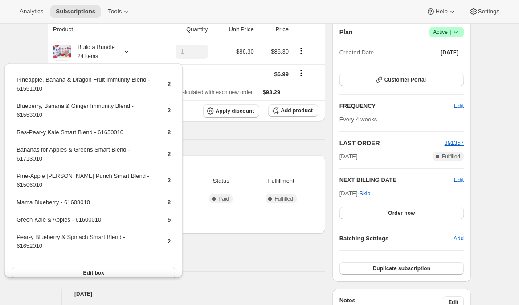
scroll to position [107, 0]
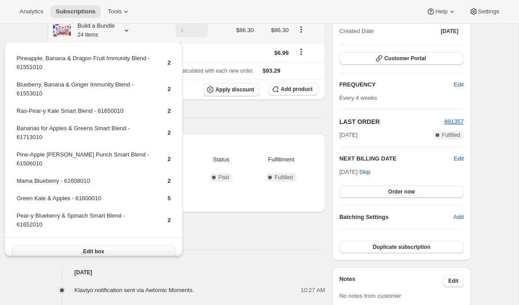
click at [100, 248] on span "Edit box" at bounding box center [93, 251] width 21 height 7
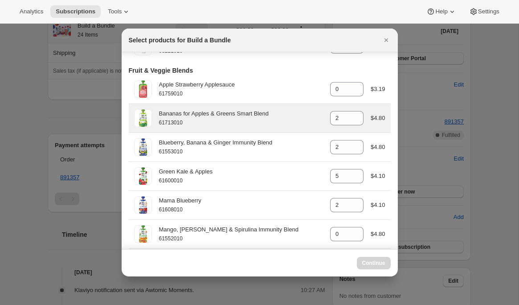
scroll to position [332, 0]
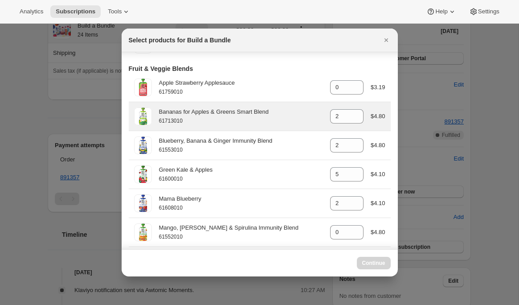
select select "gid://shopify/ProductVariant/42094505427026"
click at [357, 114] on icon ":r48:" at bounding box center [357, 113] width 9 height 9
type input "3"
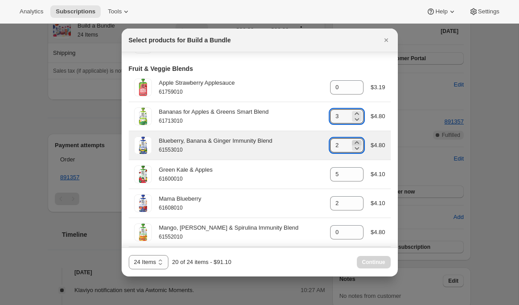
click at [356, 144] on icon ":r48:" at bounding box center [357, 142] width 9 height 9
type input "3"
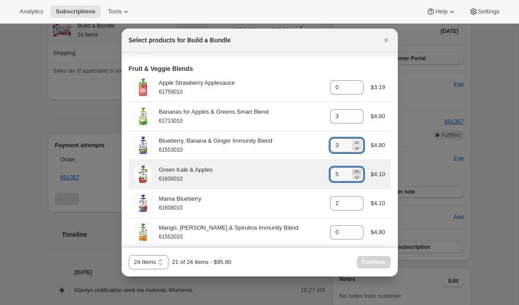
click at [357, 173] on icon ":r48:" at bounding box center [357, 171] width 9 height 9
type input "6"
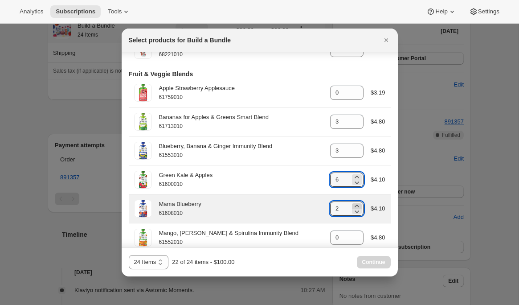
click at [358, 209] on icon ":r48:" at bounding box center [357, 205] width 9 height 9
type input "3"
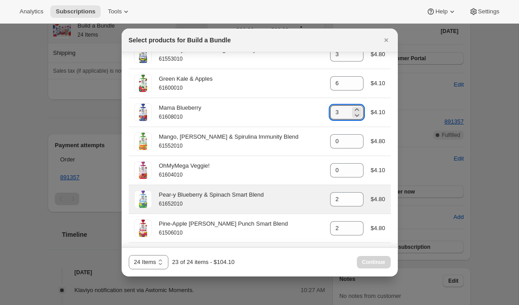
scroll to position [464, 0]
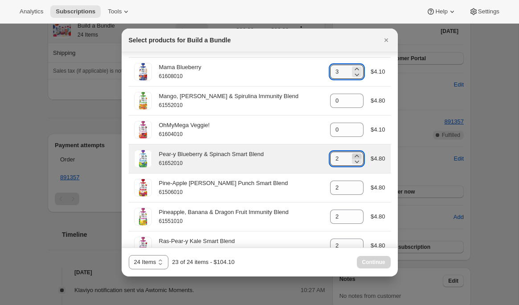
click at [355, 157] on icon ":r48:" at bounding box center [357, 156] width 4 height 2
type input "3"
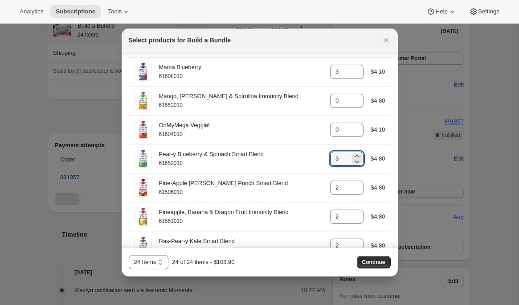
click at [379, 259] on span "Continue" at bounding box center [373, 262] width 23 height 7
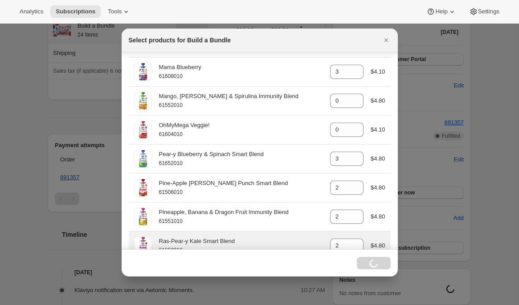
scroll to position [98, 0]
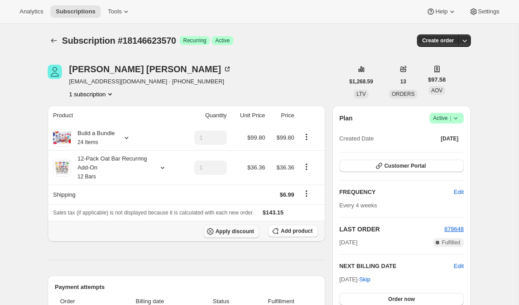
click at [224, 233] on span "Apply discount" at bounding box center [235, 231] width 39 height 7
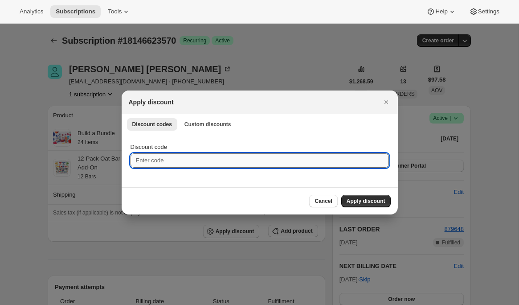
click at [160, 159] on input "Discount code" at bounding box center [260, 160] width 259 height 14
paste input "https://admin.shopify.com/store/uponafarm-manufactur/apps/bundlepayments/subscr…"
type input "https://admin.shopify.com/store/uponafarm-manufactur/apps/bundlepayments/subscr…"
click at [161, 160] on input "https://admin.shopify.com/store/uponafarm-manufactur/apps/bundlepayments/subscr…" at bounding box center [260, 160] width 259 height 14
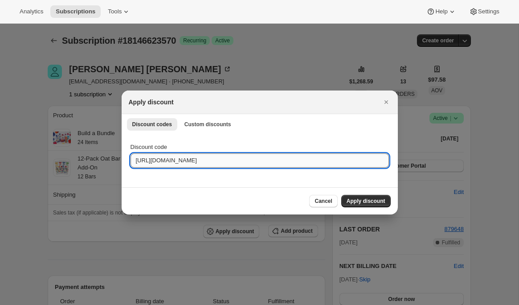
click at [161, 160] on input "https://admin.shopify.com/store/uponafarm-manufactur/apps/bundlepayments/subscr…" at bounding box center [260, 160] width 259 height 14
paste input "box-discount-J98C45"
type input "box-discount-J98C45"
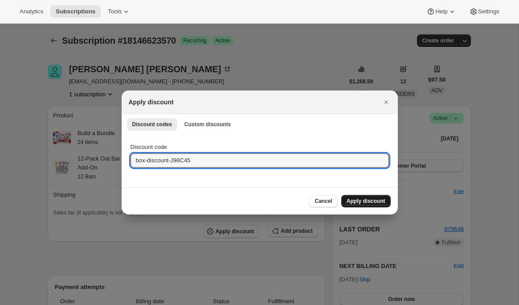
click at [374, 206] on button "Apply discount" at bounding box center [365, 201] width 49 height 12
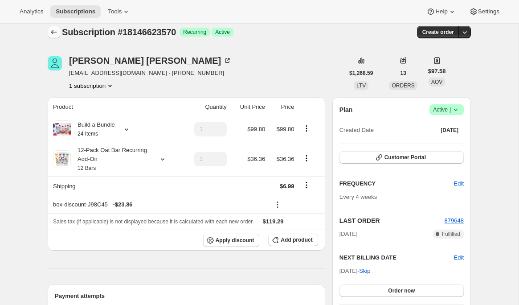
scroll to position [11, 0]
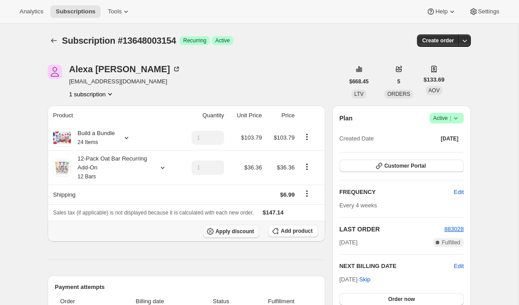
click at [244, 234] on span "Apply discount" at bounding box center [235, 231] width 39 height 7
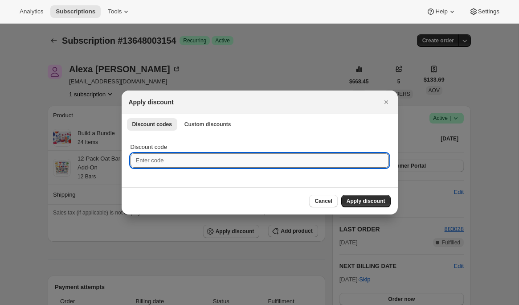
click at [343, 163] on input "Discount code" at bounding box center [260, 160] width 259 height 14
paste input "box-discount-J98C45"
type input "box-discount-J98C45"
click at [370, 198] on span "Apply discount" at bounding box center [366, 200] width 39 height 7
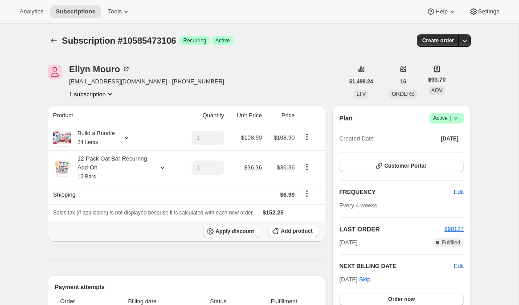
click at [219, 233] on span "Apply discount" at bounding box center [235, 231] width 39 height 7
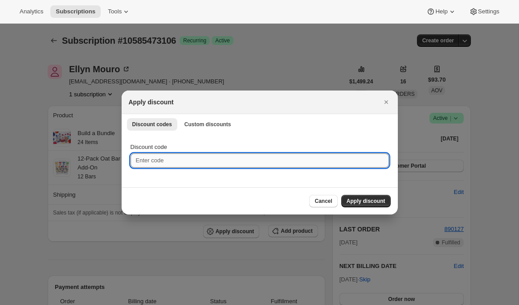
click at [245, 164] on input "Discount code" at bounding box center [260, 160] width 259 height 14
paste input "box-discount-J98C45"
type input "box-discount-J98C45"
click at [353, 197] on button "Apply discount" at bounding box center [365, 201] width 49 height 12
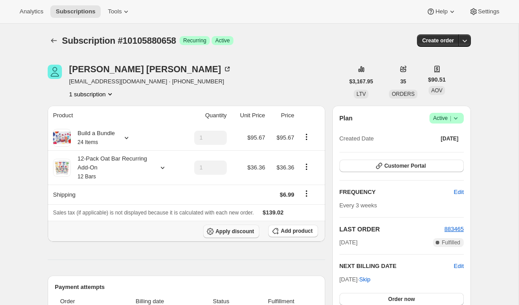
click at [253, 230] on span "Apply discount" at bounding box center [235, 231] width 39 height 7
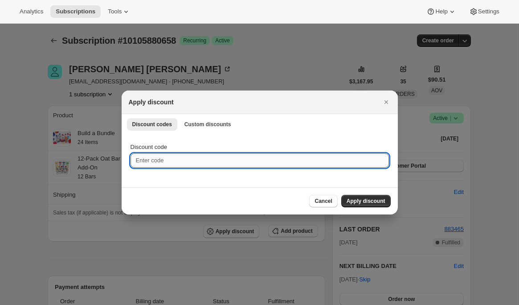
click at [264, 162] on input "Discount code" at bounding box center [260, 160] width 259 height 14
paste input "box-discount-J98C45"
type input "box-discount-J98C45"
click at [353, 200] on span "Apply discount" at bounding box center [366, 200] width 39 height 7
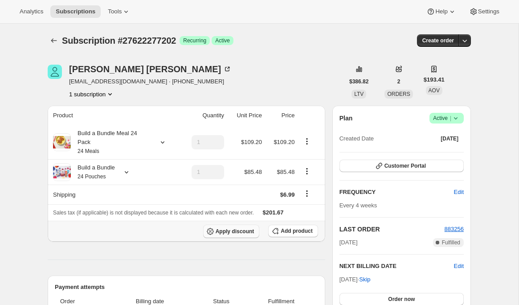
click at [216, 228] on span "Apply discount" at bounding box center [235, 231] width 39 height 7
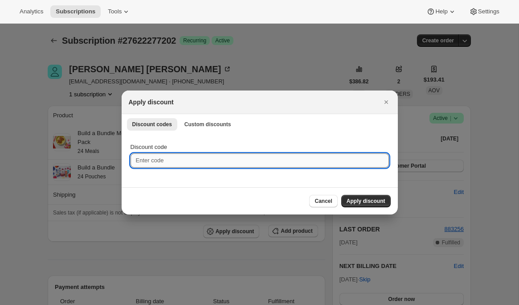
click at [353, 159] on input "Discount code" at bounding box center [260, 160] width 259 height 14
paste input "box-discount-J98C45"
type input "box-discount-J98C45"
click at [359, 201] on span "Apply discount" at bounding box center [366, 200] width 39 height 7
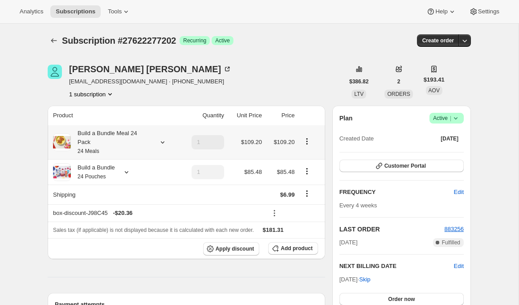
click at [160, 145] on icon at bounding box center [162, 142] width 9 height 9
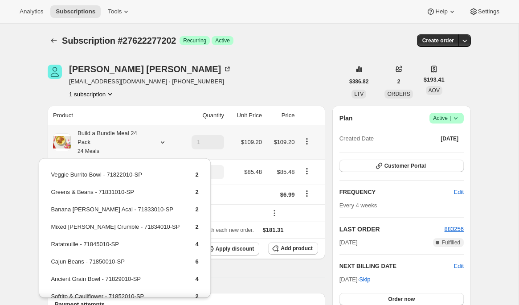
scroll to position [39, 0]
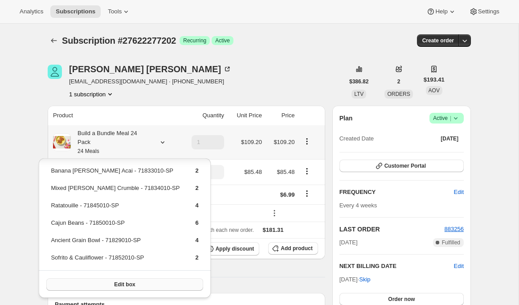
click at [132, 286] on button "Edit box" at bounding box center [124, 284] width 156 height 12
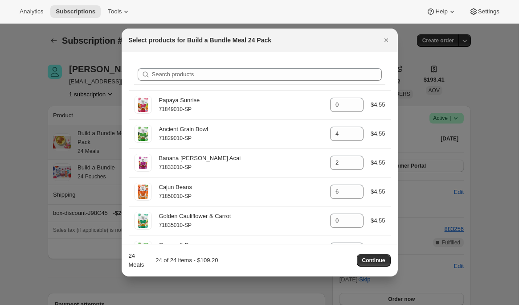
drag, startPoint x: 129, startPoint y: 261, endPoint x: 157, endPoint y: 262, distance: 28.1
click at [129, 261] on div "24 Meals" at bounding box center [138, 260] width 18 height 18
drag, startPoint x: 158, startPoint y: 263, endPoint x: 164, endPoint y: 263, distance: 6.2
click at [159, 263] on div "24 of 24 items - $109.20" at bounding box center [184, 260] width 68 height 9
click at [239, 261] on div "24 Meals 24 of 24 items - $109.20 Continue" at bounding box center [260, 260] width 262 height 18
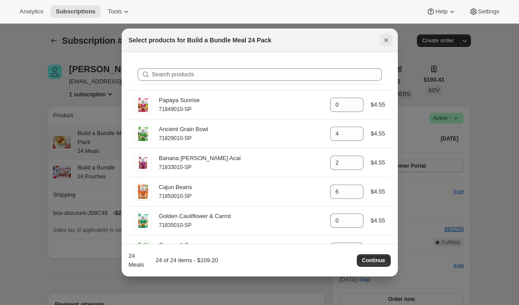
click at [388, 38] on icon "Close" at bounding box center [386, 40] width 9 height 9
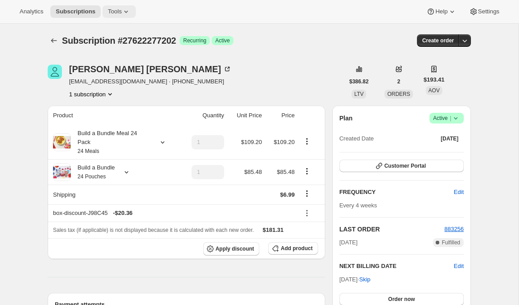
click at [116, 6] on button "Tools" at bounding box center [119, 11] width 33 height 12
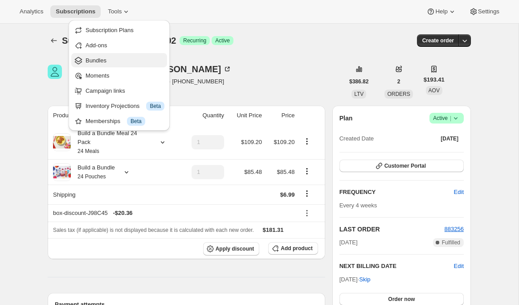
click at [110, 61] on span "Bundles" at bounding box center [125, 60] width 79 height 9
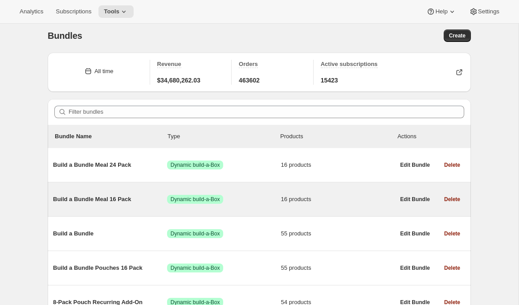
click at [123, 201] on span "Build a Bundle Meal 16 Pack" at bounding box center [110, 199] width 114 height 9
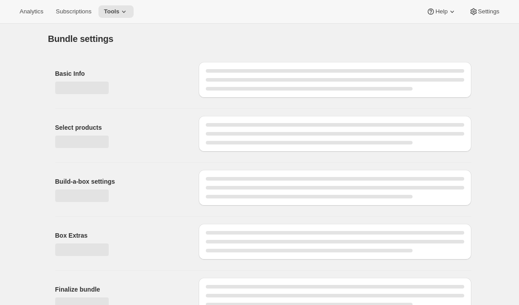
type input "Build a Bundle Meal 16 Pack"
checkbox input "true"
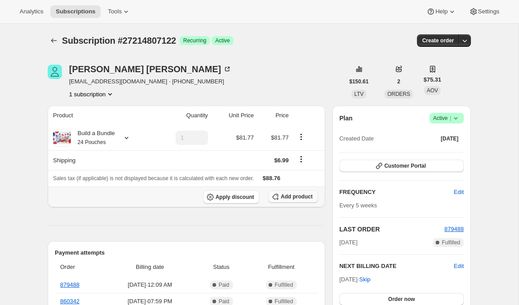
click at [283, 197] on span "Add product" at bounding box center [297, 196] width 32 height 7
click at [230, 201] on button "Apply discount" at bounding box center [231, 196] width 57 height 13
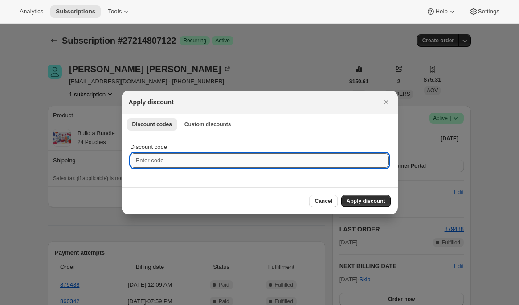
click at [197, 164] on input "Discount code" at bounding box center [260, 160] width 259 height 14
paste input "box-discount-J98C45"
type input "box-discount-J98C45"
click at [350, 201] on span "Apply discount" at bounding box center [366, 200] width 39 height 7
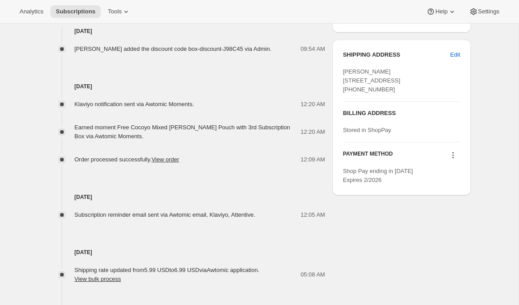
scroll to position [384, 0]
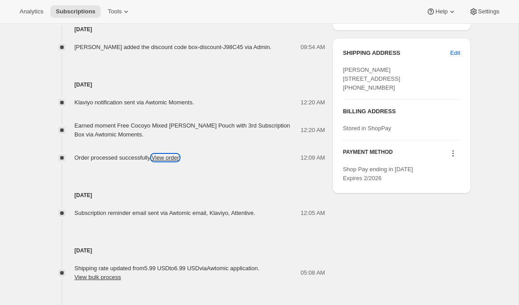
click at [169, 157] on link "View order" at bounding box center [166, 157] width 28 height 7
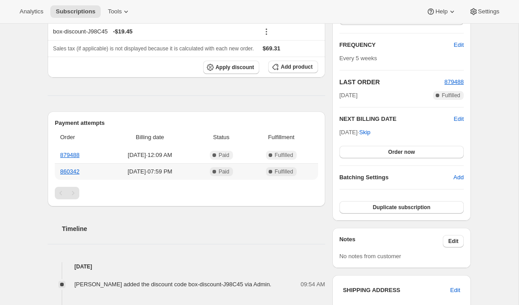
scroll to position [0, 0]
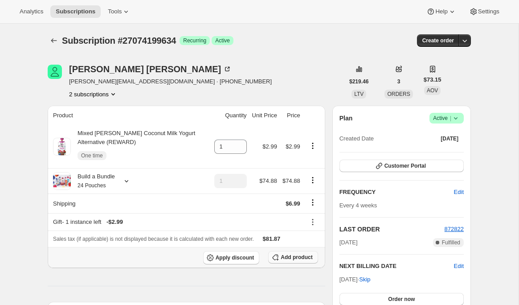
click at [298, 259] on span "Add product" at bounding box center [297, 257] width 32 height 7
click at [231, 260] on span "Apply discount" at bounding box center [235, 257] width 39 height 7
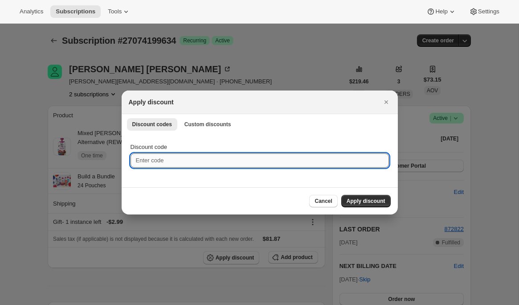
click at [166, 160] on input "Discount code" at bounding box center [260, 160] width 259 height 14
paste input "box-discount-J98C45"
type input "box-discount-J98C45"
click at [351, 199] on span "Apply discount" at bounding box center [366, 200] width 39 height 7
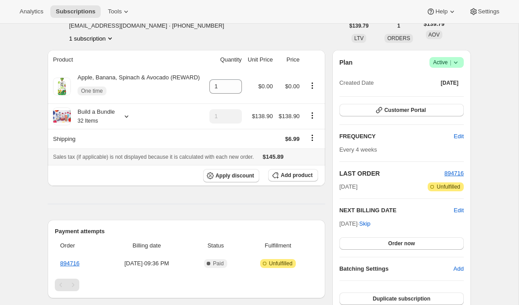
scroll to position [56, 0]
click at [232, 179] on span "Apply discount" at bounding box center [235, 175] width 39 height 7
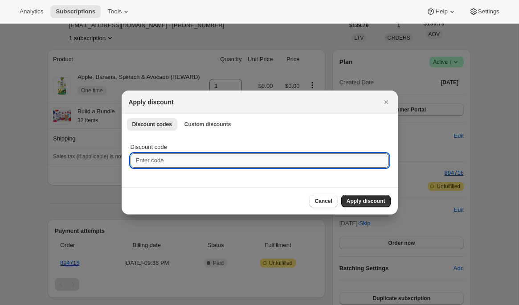
click at [195, 153] on input "Discount code" at bounding box center [260, 160] width 259 height 14
paste input "box-discount-JLQQG1"
type input "box-discount-JLQQG1"
click at [353, 197] on button "Apply discount" at bounding box center [365, 201] width 49 height 12
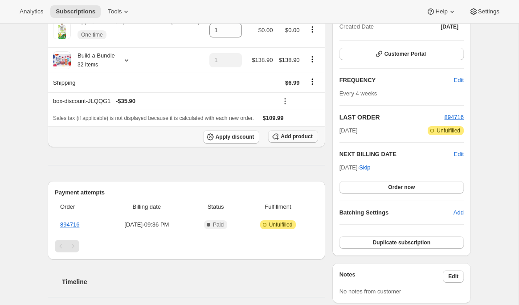
scroll to position [122, 0]
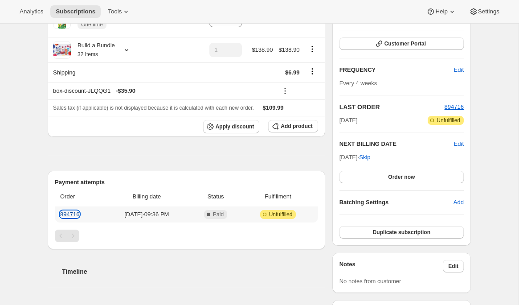
click at [67, 218] on link "894716" at bounding box center [69, 214] width 19 height 7
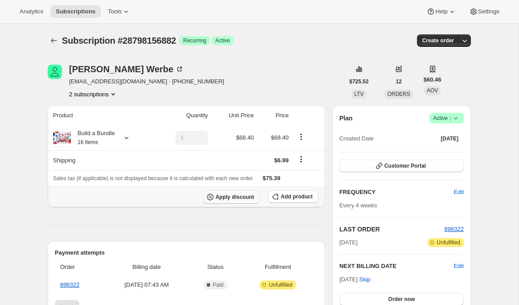
click at [218, 194] on span "Apply discount" at bounding box center [235, 196] width 39 height 7
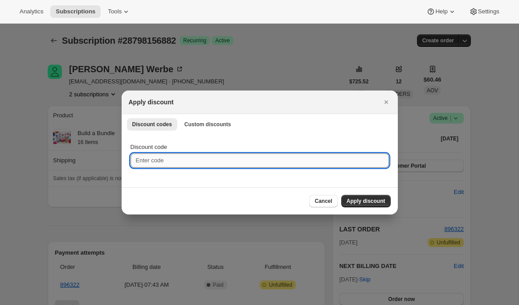
click at [218, 163] on input "Discount code" at bounding box center [260, 160] width 259 height 14
paste input "box-discount-07NAHV"
type input "box-discount-07NAHV"
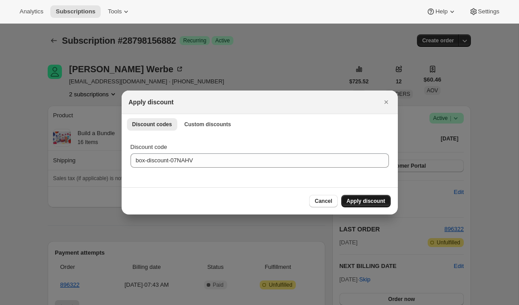
click at [366, 203] on span "Apply discount" at bounding box center [366, 200] width 39 height 7
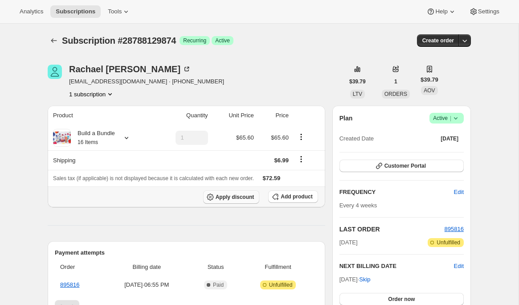
click at [234, 197] on span "Apply discount" at bounding box center [235, 196] width 39 height 7
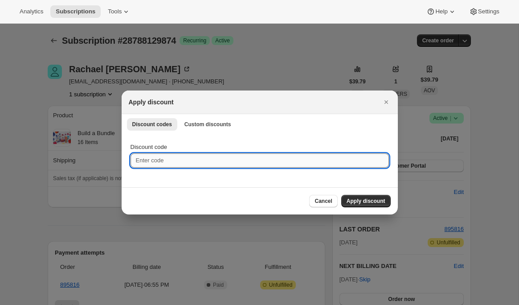
drag, startPoint x: 169, startPoint y: 163, endPoint x: 160, endPoint y: 164, distance: 9.0
click at [169, 163] on input "Discount code" at bounding box center [260, 160] width 259 height 14
paste input "https://admin.shopify.com/store/uponafarm-manufactur/apps/bundlepayments/subscr…"
click at [341, 157] on input "https://admin.shopify.com/store/uponafarm-manufactur/apps/bundlepayments/subscr…" at bounding box center [260, 160] width 259 height 14
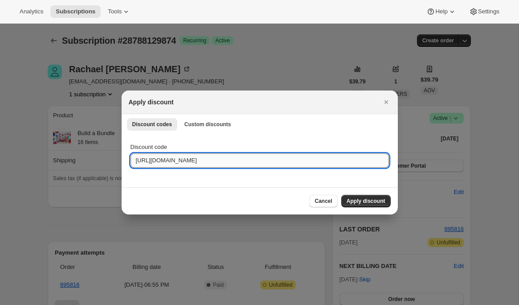
click at [341, 157] on input "https://admin.shopify.com/store/uponafarm-manufactur/apps/bundlepayments/subscr…" at bounding box center [260, 160] width 259 height 14
paste input "box-discount-07NAHV"
type input "box-discount-07NAHV"
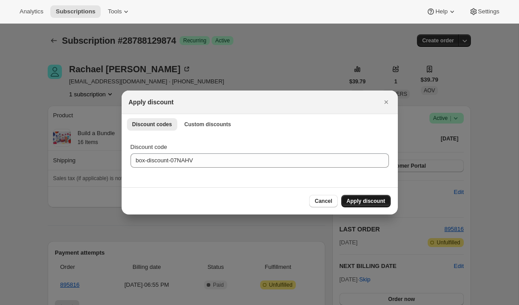
click at [358, 205] on button "Apply discount" at bounding box center [365, 201] width 49 height 12
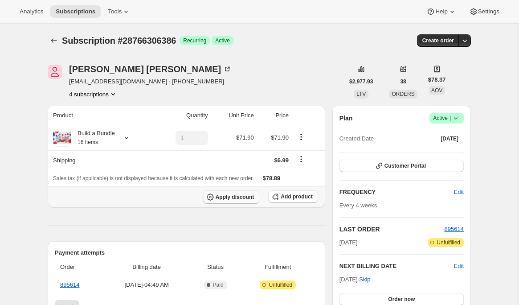
click at [216, 197] on span "Apply discount" at bounding box center [235, 196] width 39 height 7
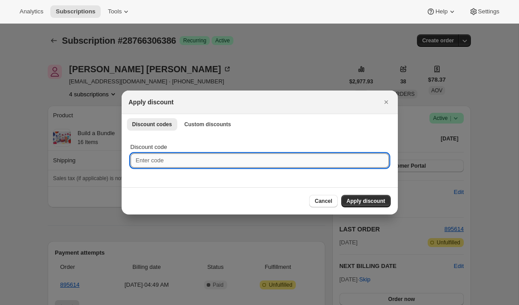
click at [167, 156] on input "Discount code" at bounding box center [260, 160] width 259 height 14
paste input "box-discount-07NAHV"
type input "box-discount-07NAHV"
click at [380, 202] on span "Apply discount" at bounding box center [366, 200] width 39 height 7
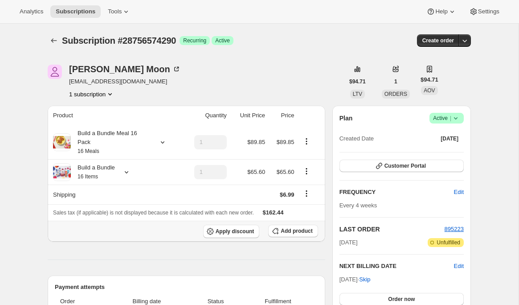
scroll to position [1, 0]
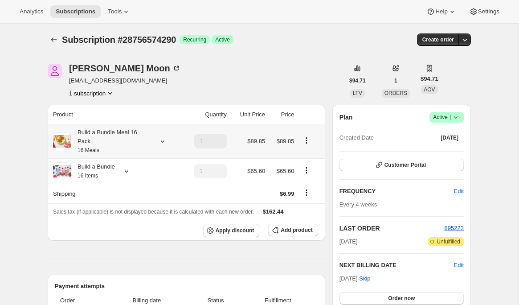
click at [162, 135] on div "Build a Bundle Meal 16 Pack 16 Meals" at bounding box center [116, 141] width 126 height 27
click at [161, 139] on icon at bounding box center [162, 141] width 9 height 9
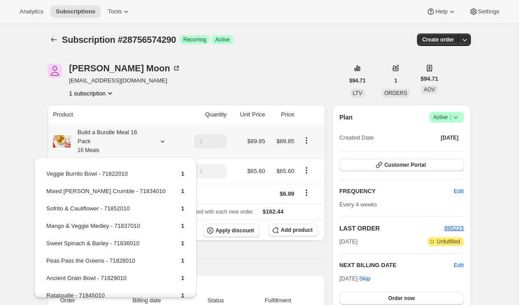
click at [162, 139] on icon at bounding box center [162, 141] width 9 height 9
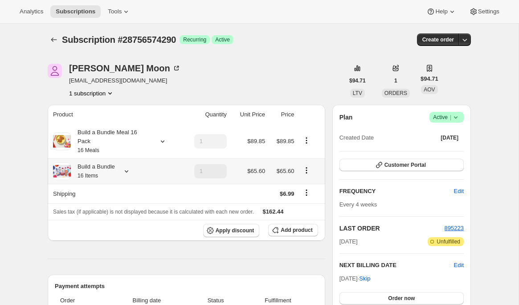
click at [122, 178] on div "Build a Bundle 16 Items" at bounding box center [116, 171] width 126 height 18
click at [128, 173] on icon at bounding box center [127, 171] width 4 height 2
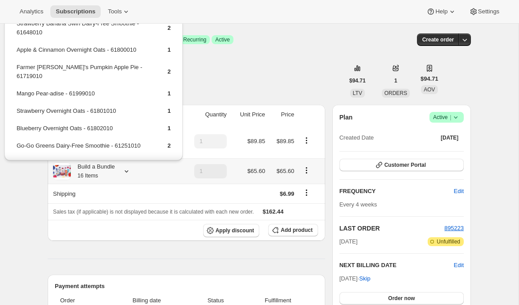
click at [128, 173] on icon at bounding box center [127, 171] width 4 height 2
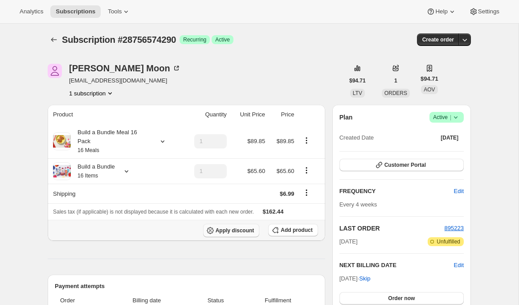
click at [230, 229] on span "Apply discount" at bounding box center [235, 230] width 39 height 7
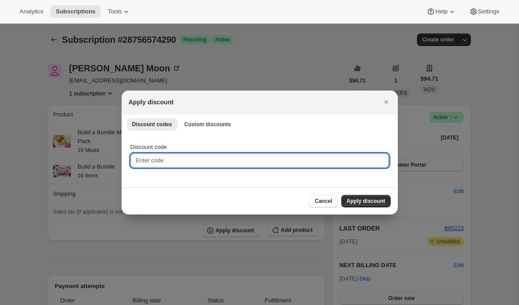
click at [178, 161] on input "Discount code" at bounding box center [260, 160] width 259 height 14
paste input "box-discount-07NAHV"
type input "box-discount-07NAHV"
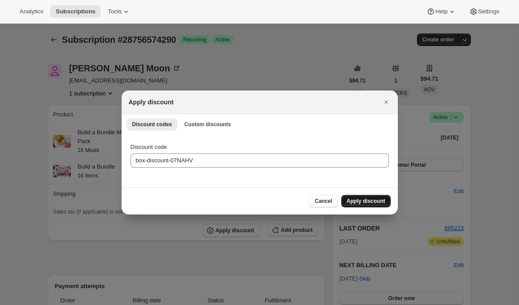
click at [358, 201] on span "Apply discount" at bounding box center [366, 200] width 39 height 7
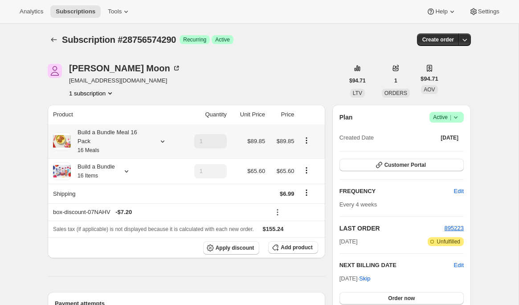
click at [160, 143] on icon at bounding box center [162, 141] width 9 height 9
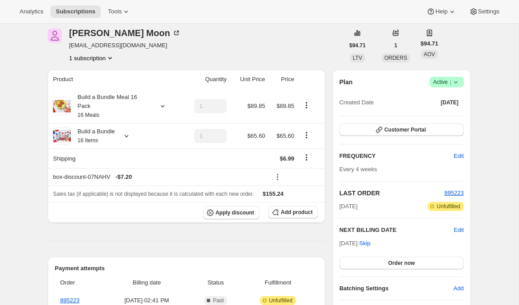
scroll to position [34, 0]
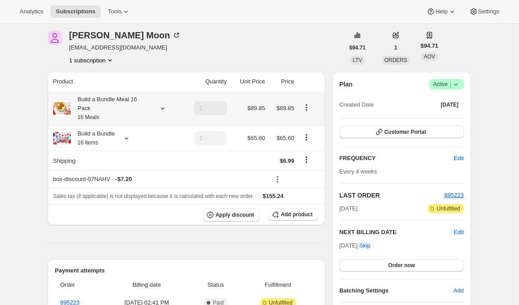
click at [162, 107] on icon at bounding box center [162, 108] width 9 height 9
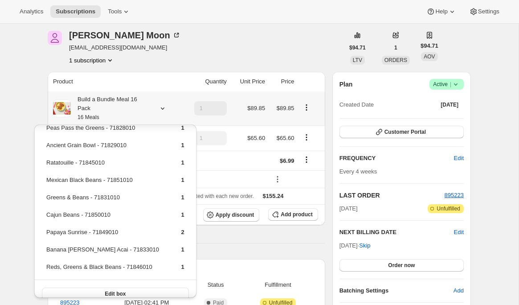
scroll to position [101, 0]
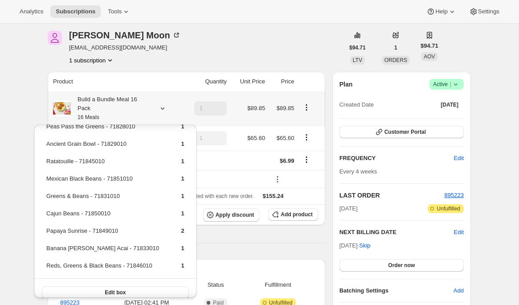
click at [84, 291] on button "Edit box" at bounding box center [115, 292] width 147 height 12
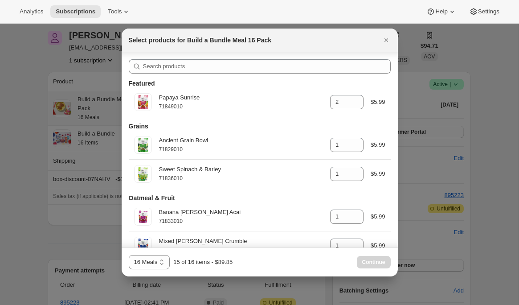
scroll to position [0, 0]
click at [384, 41] on icon "Close" at bounding box center [386, 40] width 9 height 9
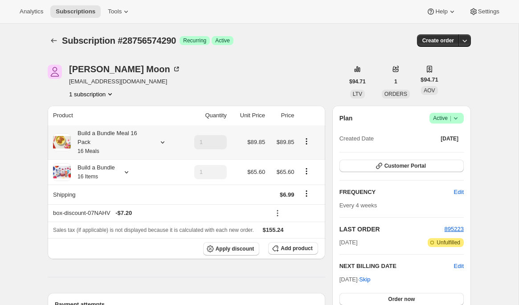
scroll to position [34, 0]
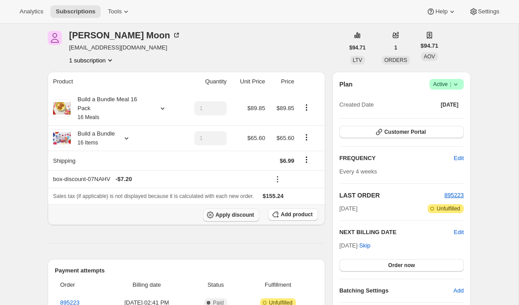
click at [217, 218] on span "Apply discount" at bounding box center [235, 214] width 39 height 7
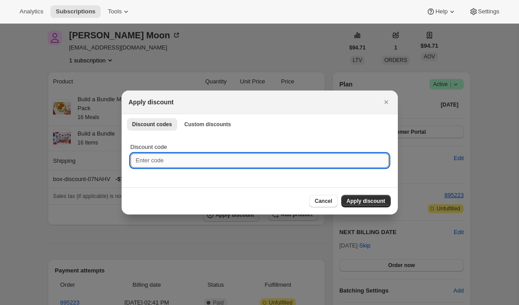
click at [164, 160] on input "Discount code" at bounding box center [260, 160] width 259 height 14
paste input "box-discount-ZC5DZC"
type input "box-discount-ZC5DZC"
click at [346, 199] on button "Apply discount" at bounding box center [365, 201] width 49 height 12
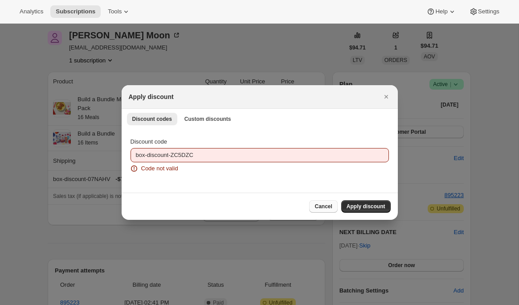
click at [319, 206] on span "Cancel" at bounding box center [323, 206] width 17 height 7
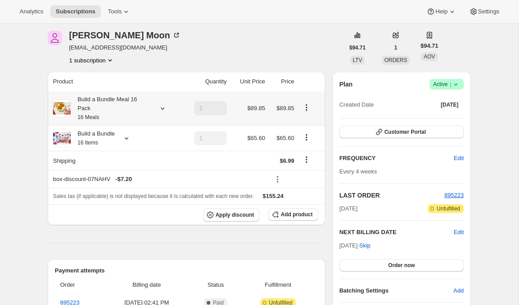
click at [165, 105] on icon at bounding box center [162, 108] width 9 height 9
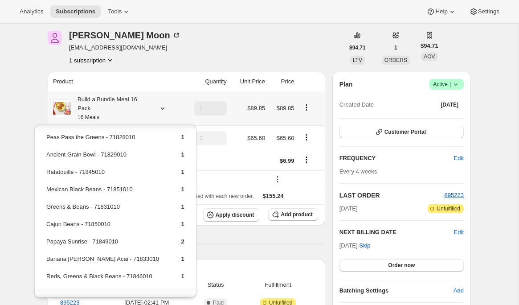
scroll to position [98, 0]
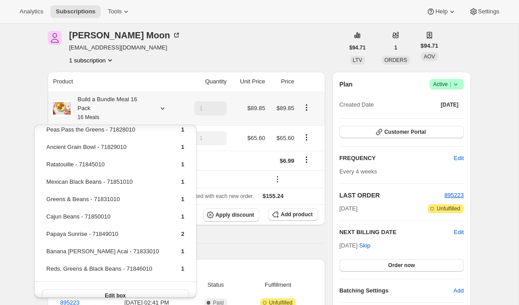
click at [96, 290] on button "Edit box" at bounding box center [115, 295] width 147 height 12
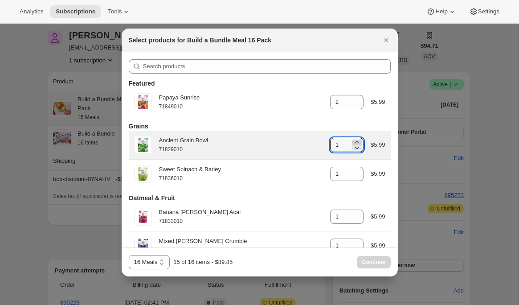
click at [357, 143] on icon ":rak:" at bounding box center [357, 142] width 4 height 2
type input "2"
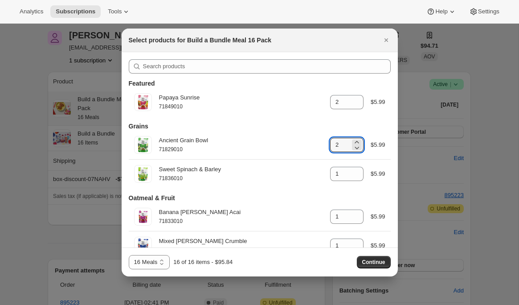
click at [370, 262] on span "Continue" at bounding box center [373, 262] width 23 height 7
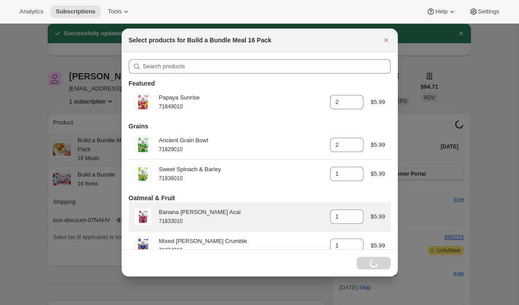
scroll to position [34, 0]
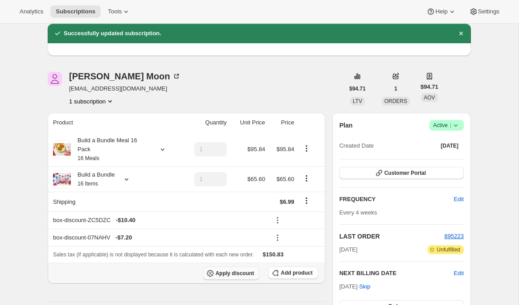
click at [242, 277] on button "Apply discount" at bounding box center [231, 273] width 57 height 13
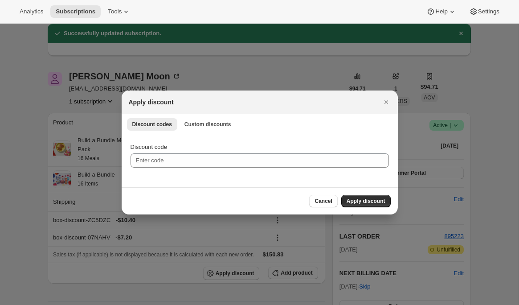
scroll to position [0, 0]
click at [388, 100] on icon "Close" at bounding box center [386, 102] width 9 height 9
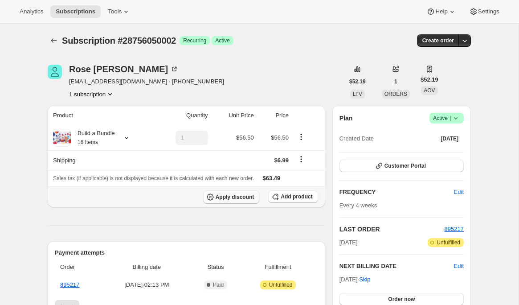
click at [242, 195] on span "Apply discount" at bounding box center [235, 196] width 39 height 7
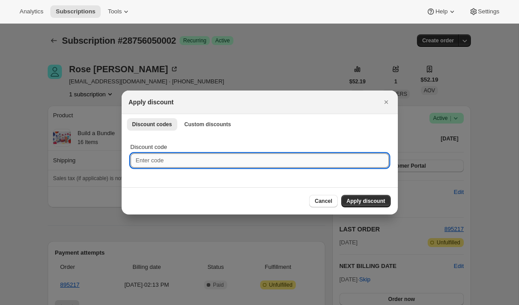
click at [215, 160] on input "Discount code" at bounding box center [260, 160] width 259 height 14
paste input "box-discount-07NAHV"
type input "box-discount-07NAHV"
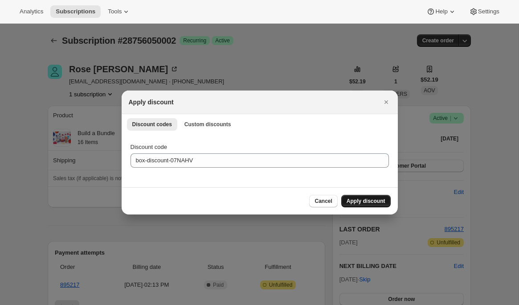
click at [357, 205] on button "Apply discount" at bounding box center [365, 201] width 49 height 12
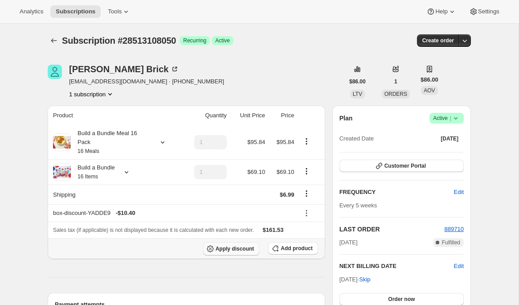
click at [223, 246] on span "Apply discount" at bounding box center [235, 248] width 39 height 7
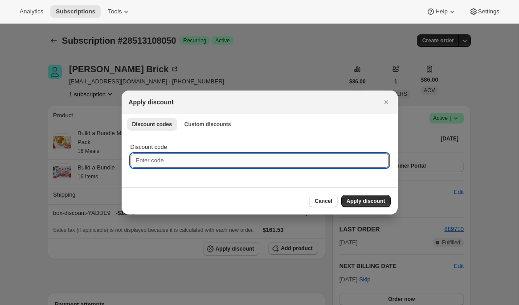
click at [202, 161] on input "Discount code" at bounding box center [260, 160] width 259 height 14
paste input "box-discount-07NAHV"
type input "box-discount-07NAHV"
click at [369, 201] on span "Apply discount" at bounding box center [366, 200] width 39 height 7
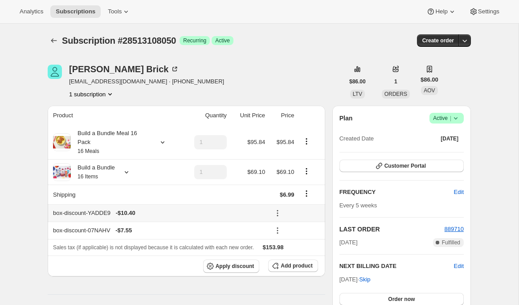
click at [277, 213] on icon at bounding box center [277, 213] width 9 height 9
click at [292, 244] on span "Remove" at bounding box center [294, 245] width 21 height 7
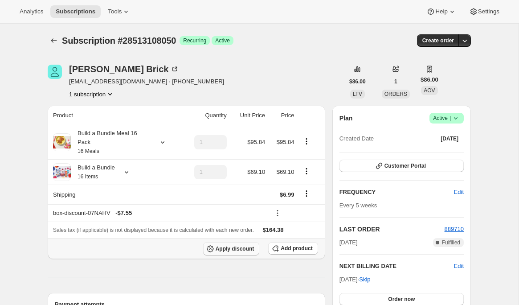
click at [238, 246] on span "Apply discount" at bounding box center [235, 248] width 39 height 7
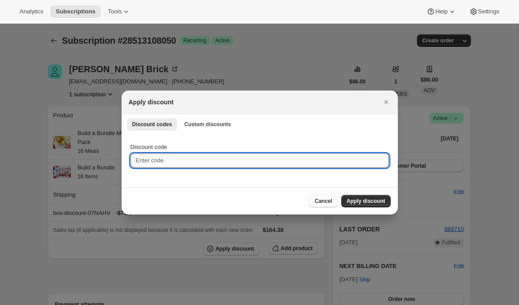
click at [200, 159] on input "Discount code" at bounding box center [260, 160] width 259 height 14
paste input "box-discount-ZC5DZC"
type input "box-discount-ZC5DZC"
click at [363, 199] on span "Apply discount" at bounding box center [366, 200] width 39 height 7
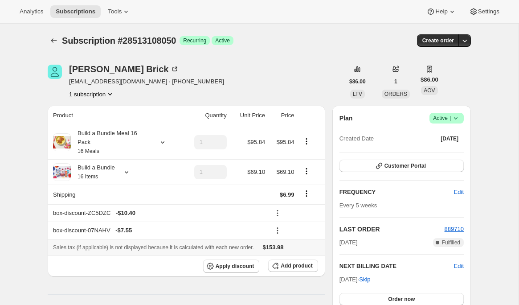
scroll to position [2, 0]
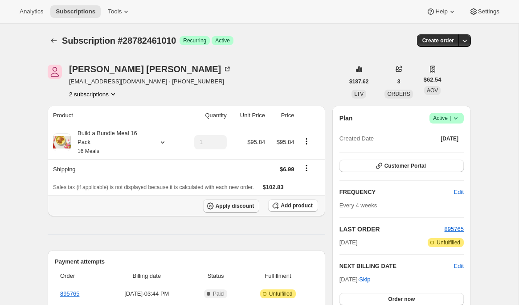
click at [243, 204] on span "Apply discount" at bounding box center [235, 205] width 39 height 7
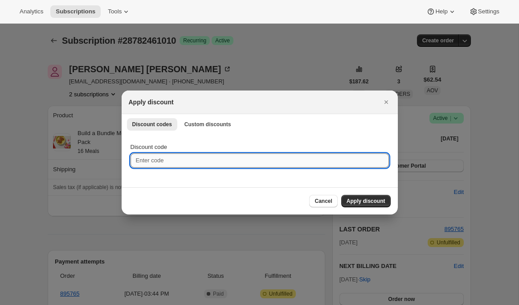
click at [226, 153] on input "Discount code" at bounding box center [260, 160] width 259 height 14
paste input "box-discount-ZC5DZC"
type input "box-discount-ZC5DZC"
click at [359, 201] on span "Apply discount" at bounding box center [366, 200] width 39 height 7
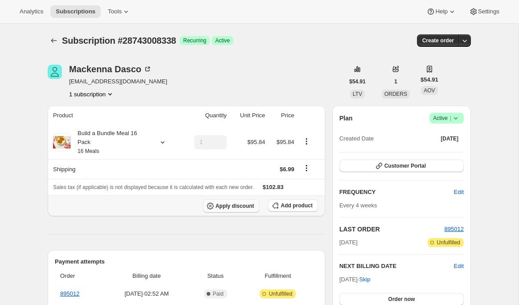
click at [216, 206] on span "Apply discount" at bounding box center [235, 205] width 39 height 7
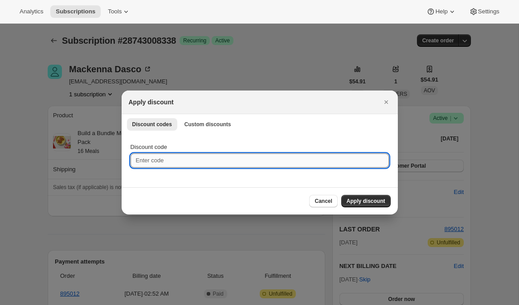
click at [209, 158] on input "Discount code" at bounding box center [260, 160] width 259 height 14
paste input "box-discount-ZC5DZC"
type input "box-discount-ZC5DZC"
click at [371, 204] on span "Apply discount" at bounding box center [366, 200] width 39 height 7
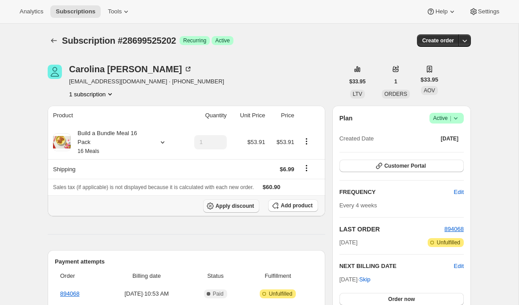
click at [214, 201] on button "Apply discount" at bounding box center [231, 205] width 57 height 13
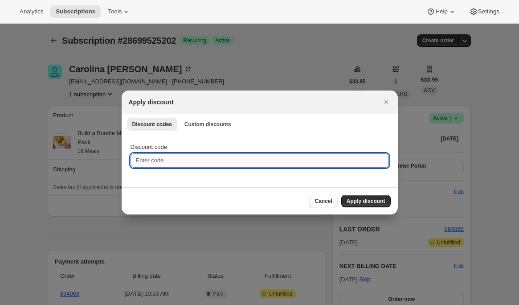
click at [190, 161] on input "Discount code" at bounding box center [260, 160] width 259 height 14
paste input "box-discount-ZC5DZC"
type input "box-discount-ZC5DZC"
click at [353, 199] on span "Apply discount" at bounding box center [366, 200] width 39 height 7
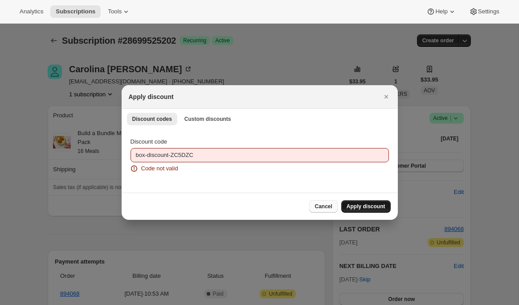
click at [329, 210] on button "Cancel" at bounding box center [323, 206] width 28 height 12
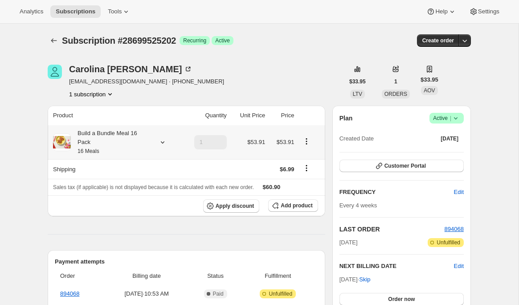
click at [164, 144] on icon at bounding box center [162, 142] width 9 height 9
click at [159, 143] on icon at bounding box center [162, 142] width 9 height 9
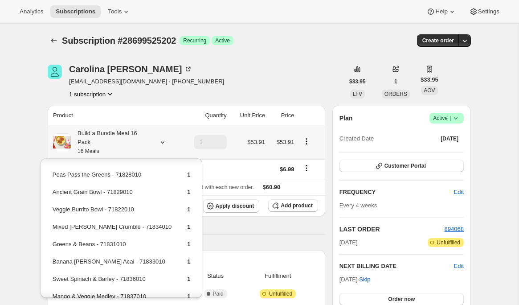
scroll to position [56, 0]
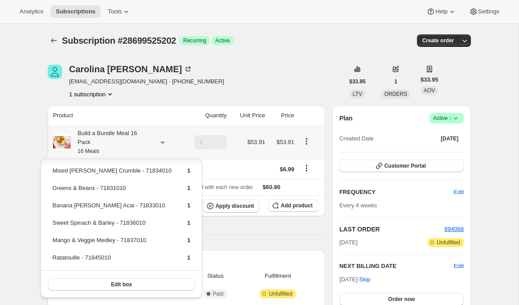
click at [88, 283] on button "Edit box" at bounding box center [121, 284] width 147 height 12
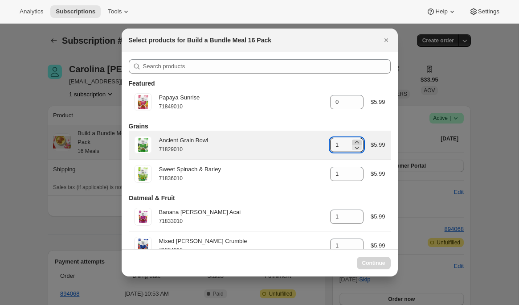
click at [357, 142] on icon ":r4b:" at bounding box center [357, 142] width 9 height 9
click at [358, 142] on icon ":r4b:" at bounding box center [357, 142] width 9 height 9
type input "2"
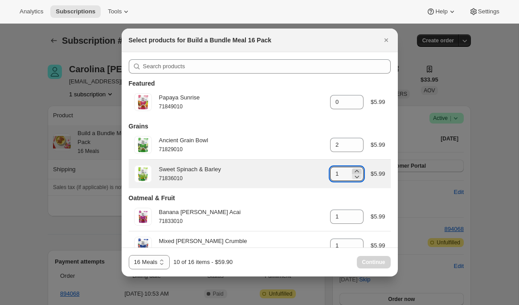
click at [357, 172] on icon ":r4b:" at bounding box center [357, 171] width 9 height 9
type input "2"
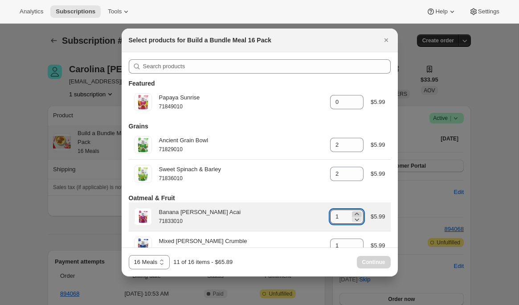
click at [355, 214] on icon ":r4b:" at bounding box center [357, 214] width 4 height 2
type input "2"
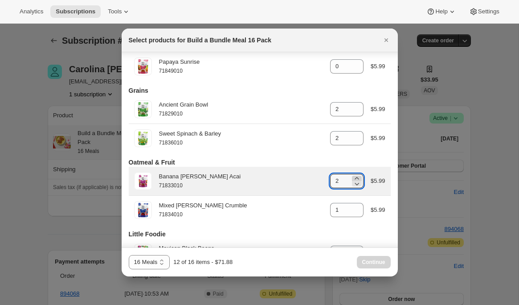
scroll to position [39, 0]
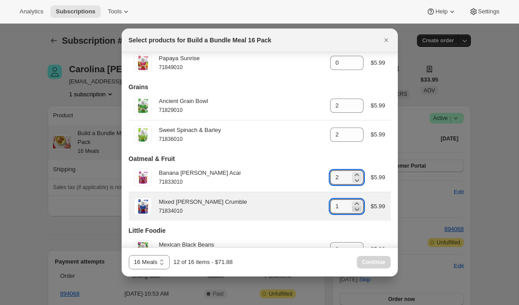
click at [358, 205] on icon ":r4b:" at bounding box center [357, 209] width 9 height 9
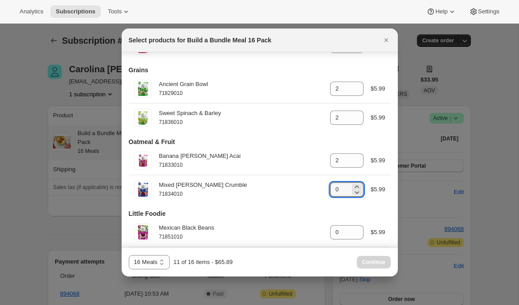
scroll to position [58, 0]
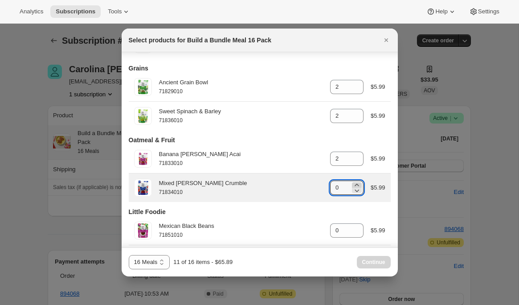
click at [354, 184] on icon ":r4b:" at bounding box center [357, 185] width 9 height 9
click at [355, 185] on icon ":r4b:" at bounding box center [357, 185] width 9 height 9
type input "2"
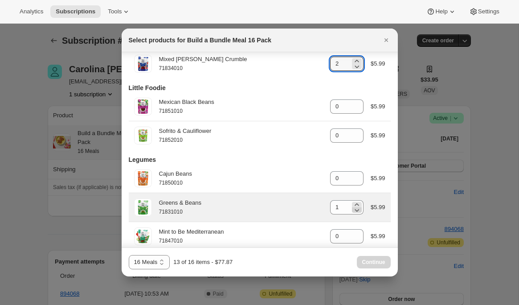
scroll to position [184, 0]
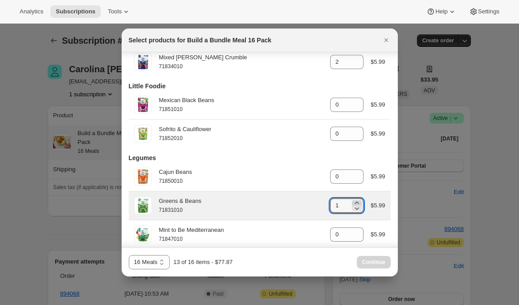
click at [356, 204] on icon ":r4b:" at bounding box center [357, 202] width 4 height 2
type input "2"
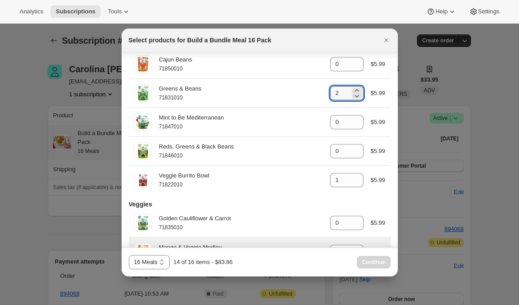
scroll to position [343, 0]
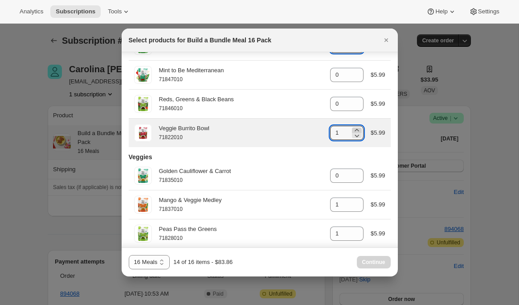
click at [355, 131] on icon ":r4b:" at bounding box center [357, 130] width 4 height 2
type input "2"
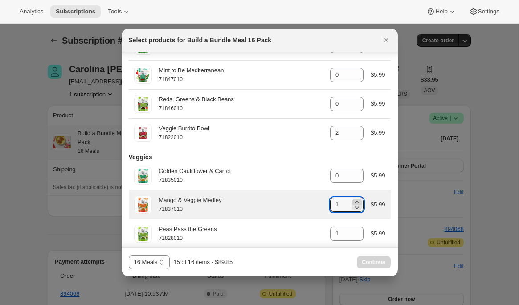
click at [356, 204] on icon ":r4b:" at bounding box center [357, 201] width 9 height 9
type input "2"
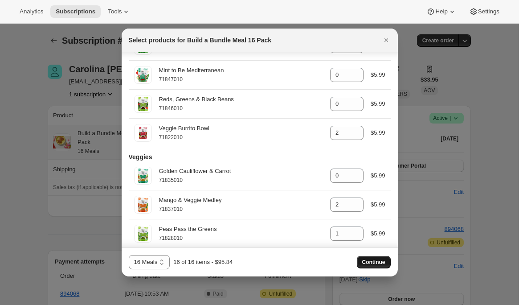
click at [375, 263] on span "Continue" at bounding box center [373, 262] width 23 height 7
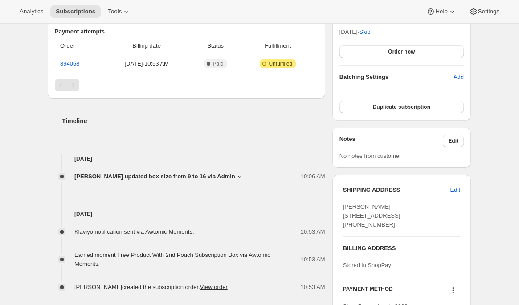
scroll to position [287, 0]
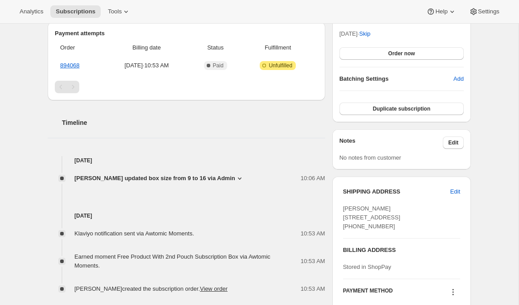
click at [235, 174] on icon at bounding box center [239, 178] width 9 height 9
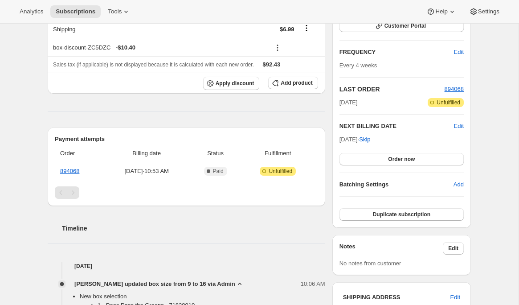
scroll to position [0, 0]
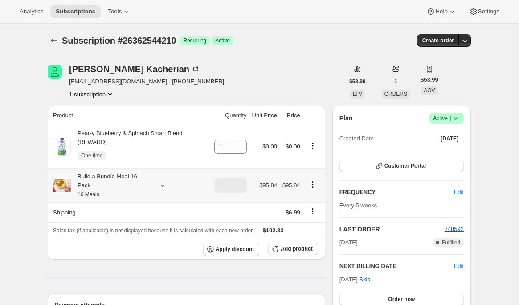
click at [163, 185] on icon at bounding box center [162, 185] width 9 height 9
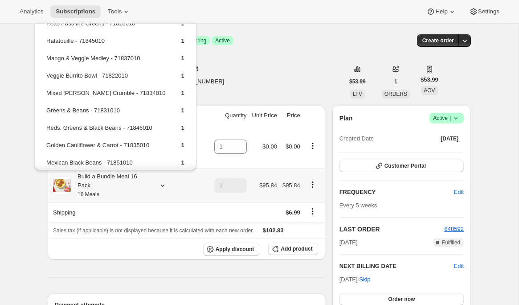
scroll to position [46, 0]
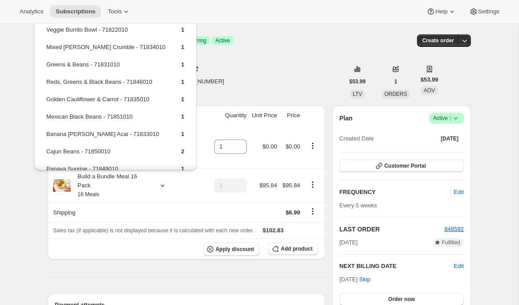
click at [109, 277] on hr at bounding box center [187, 277] width 278 height 0
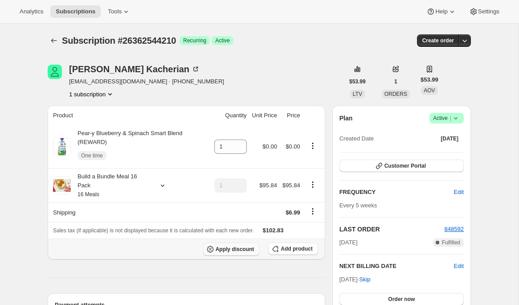
click at [223, 249] on span "Apply discount" at bounding box center [235, 249] width 39 height 7
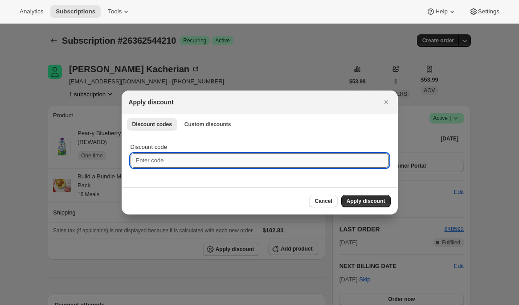
click at [345, 162] on input "Discount code" at bounding box center [260, 160] width 259 height 14
paste input "box-discount-ZC5DZC"
type input "box-discount-ZC5DZC"
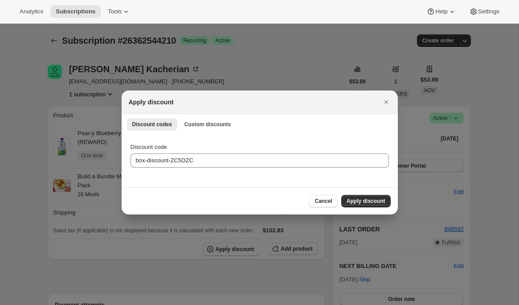
drag, startPoint x: 376, startPoint y: 200, endPoint x: 362, endPoint y: 203, distance: 15.1
click at [376, 200] on span "Apply discount" at bounding box center [366, 200] width 39 height 7
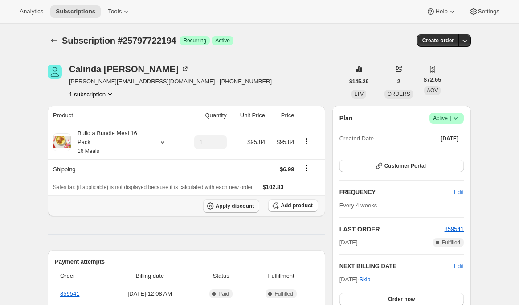
click at [239, 205] on span "Apply discount" at bounding box center [235, 205] width 39 height 7
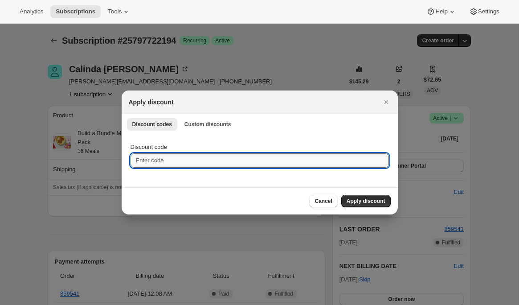
click at [184, 160] on input "Discount code" at bounding box center [260, 160] width 259 height 14
paste input "box-discount-ZC5DZC"
type input "box-discount-ZC5DZC"
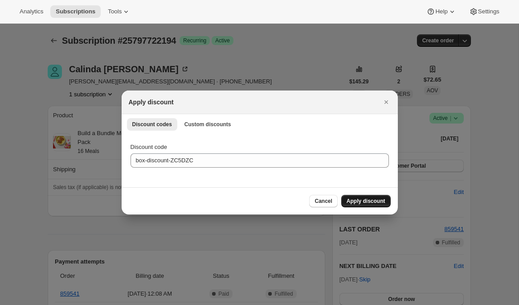
click at [349, 203] on span "Apply discount" at bounding box center [366, 200] width 39 height 7
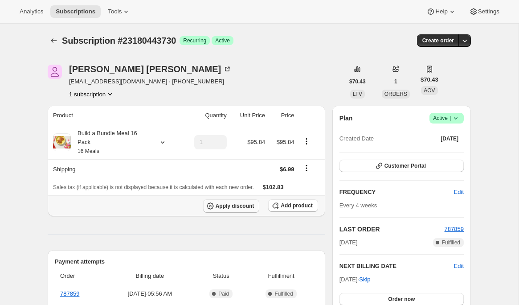
click at [244, 205] on span "Apply discount" at bounding box center [235, 205] width 39 height 7
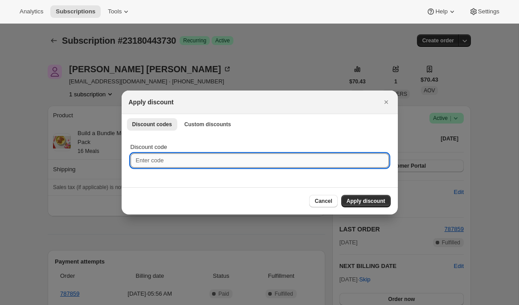
click at [256, 158] on input "Discount code" at bounding box center [260, 160] width 259 height 14
paste input "box-discount-ZC5DZC"
type input "box-discount-ZC5DZC"
click at [378, 201] on span "Apply discount" at bounding box center [366, 200] width 39 height 7
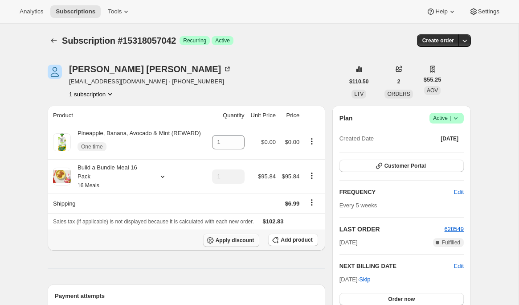
click at [236, 242] on span "Apply discount" at bounding box center [235, 240] width 39 height 7
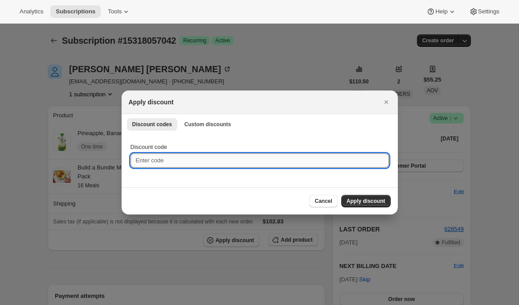
click at [173, 161] on input "Discount code" at bounding box center [260, 160] width 259 height 14
paste input "box-discount-ZC5DZC"
type input "box-discount-ZC5DZC"
click at [374, 200] on span "Apply discount" at bounding box center [366, 200] width 39 height 7
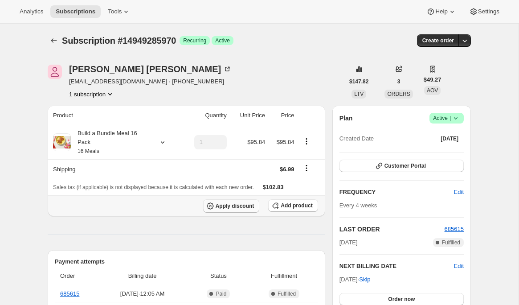
click at [216, 201] on button "Apply discount" at bounding box center [231, 205] width 57 height 13
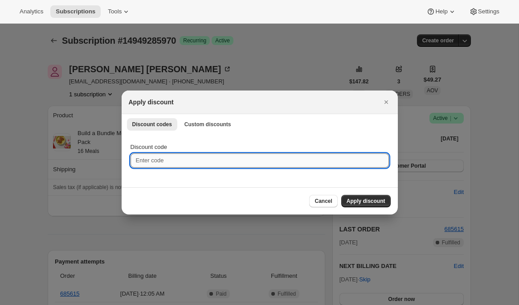
click at [352, 159] on input "Discount code" at bounding box center [260, 160] width 259 height 14
paste input "box-discount-ZC5DZC"
type input "box-discount-ZC5DZC"
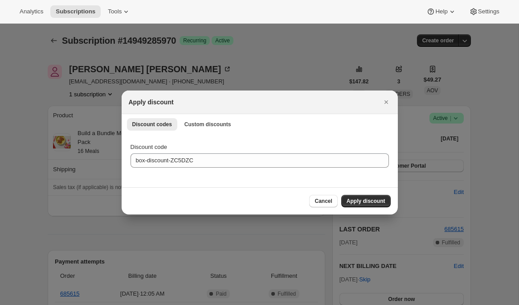
drag, startPoint x: 360, startPoint y: 202, endPoint x: 339, endPoint y: 200, distance: 21.1
click at [360, 203] on span "Apply discount" at bounding box center [366, 200] width 39 height 7
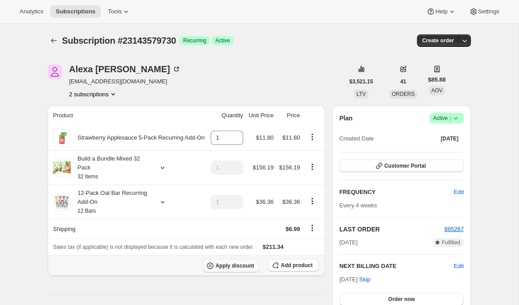
click at [225, 266] on span "Apply discount" at bounding box center [235, 265] width 39 height 7
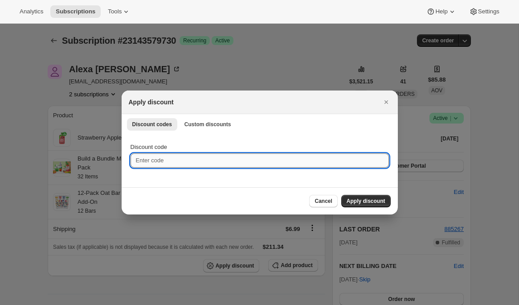
click at [187, 158] on input "Discount code" at bounding box center [260, 160] width 259 height 14
paste input "box-discount-DW7WQ7"
type input "box-discount-DW7WQ7"
click at [350, 201] on span "Apply discount" at bounding box center [366, 200] width 39 height 7
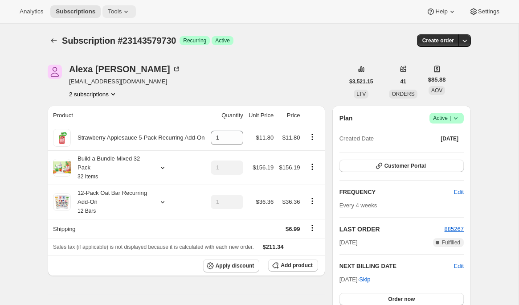
click at [122, 10] on span "Tools" at bounding box center [115, 11] width 14 height 7
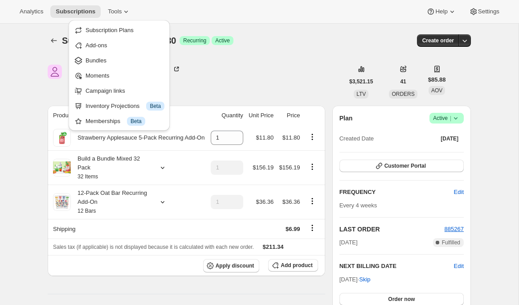
click at [129, 58] on span "Bundles" at bounding box center [125, 60] width 79 height 9
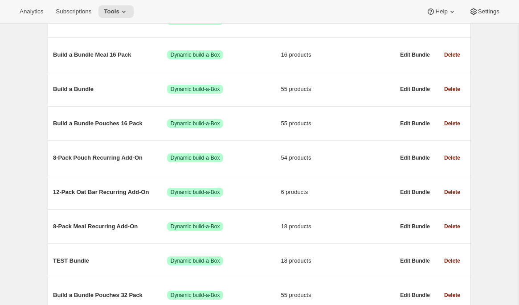
scroll to position [215, 0]
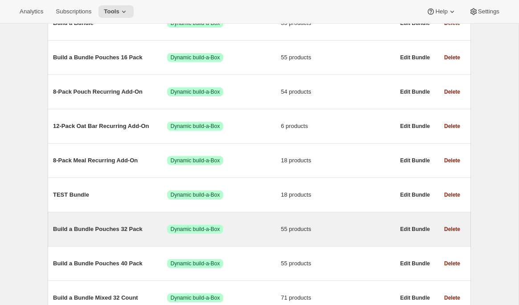
click at [115, 228] on span "Build a Bundle Pouches 32 Pack" at bounding box center [110, 229] width 114 height 9
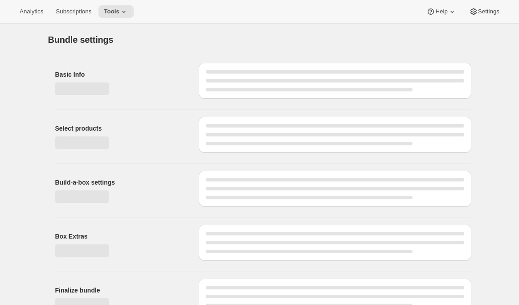
type input "Build a Bundle Pouches 32 Pack"
checkbox input "true"
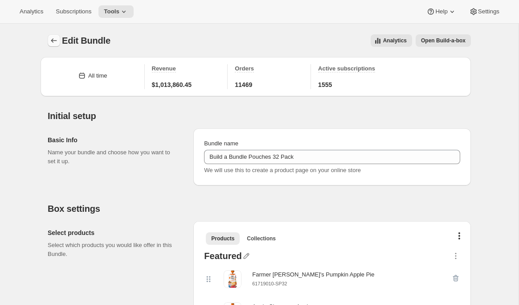
click at [55, 35] on button "Bundles" at bounding box center [54, 40] width 12 height 12
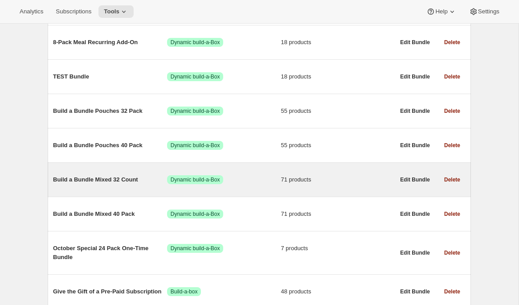
scroll to position [330, 0]
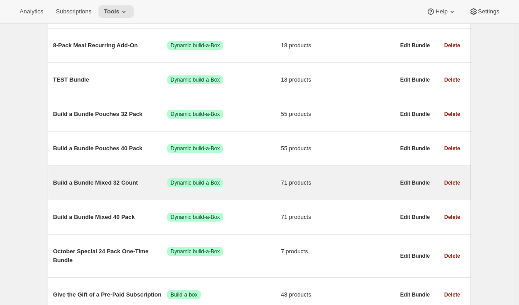
click at [111, 180] on div "Build a Bundle Mixed 32 Count Success Dynamic build-a-Box 71 products" at bounding box center [224, 182] width 342 height 23
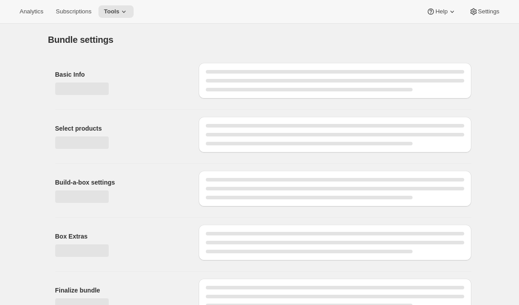
type input "Build a Bundle Mixed 32 Count"
checkbox input "true"
select select "MINIMUM"
type input "Select at least 8 meals"
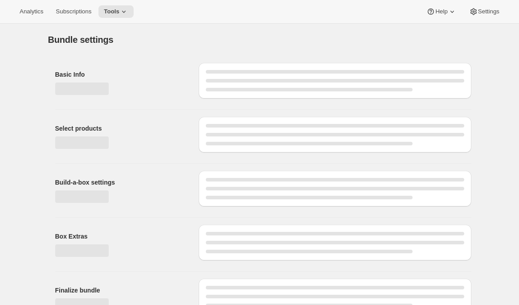
select select "gid://shopify/ProductVariant/41182055432274_6321b5ac-0d1c-4f8d-8ffe-6193e28b69b8"
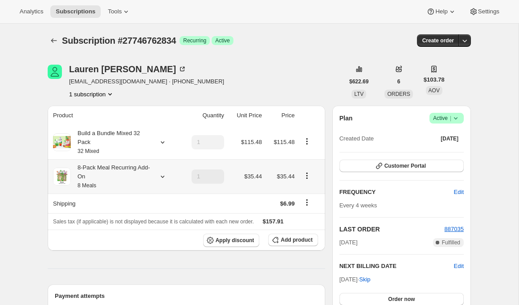
click at [162, 177] on icon at bounding box center [163, 177] width 4 height 2
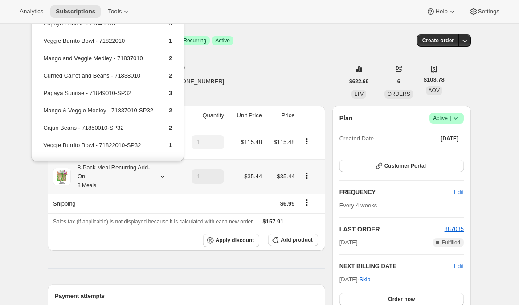
click at [162, 177] on icon at bounding box center [163, 177] width 4 height 2
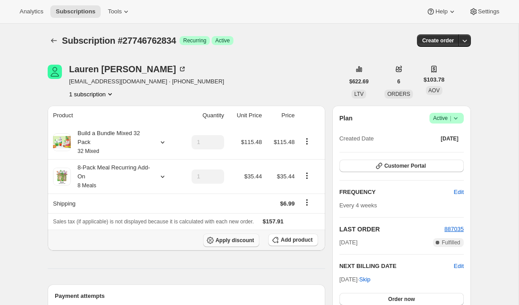
click at [224, 242] on span "Apply discount" at bounding box center [235, 240] width 39 height 7
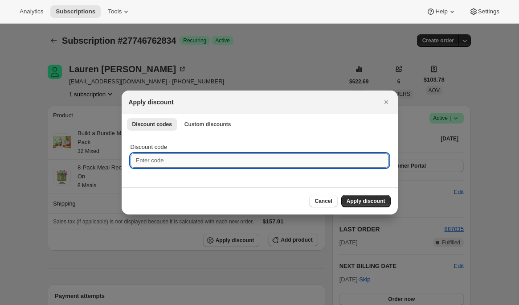
click at [183, 160] on input "Discount code" at bounding box center [260, 160] width 259 height 14
paste input "box-discount-DW7WQ7"
type input "box-discount-DW7WQ7"
click at [353, 201] on span "Apply discount" at bounding box center [366, 200] width 39 height 7
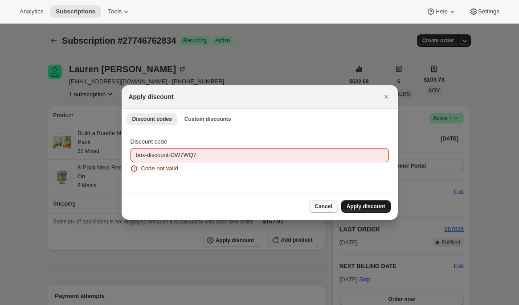
click at [317, 207] on span "Cancel" at bounding box center [323, 206] width 17 height 7
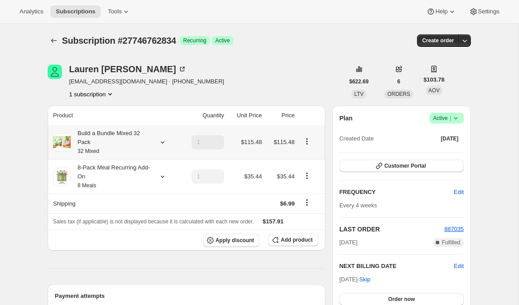
click at [162, 142] on icon at bounding box center [162, 142] width 9 height 9
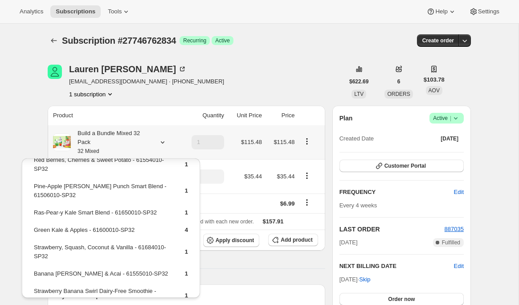
scroll to position [310, 0]
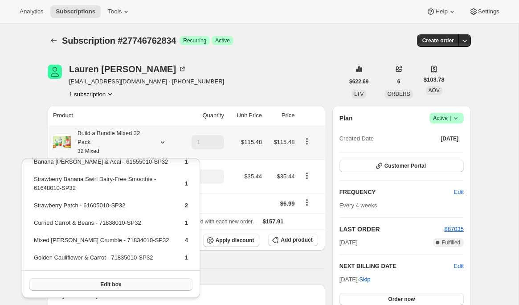
click at [132, 282] on button "Edit box" at bounding box center [110, 284] width 163 height 12
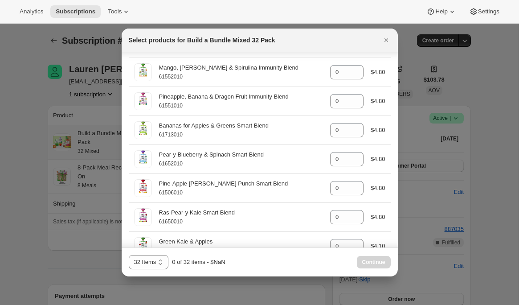
scroll to position [848, 0]
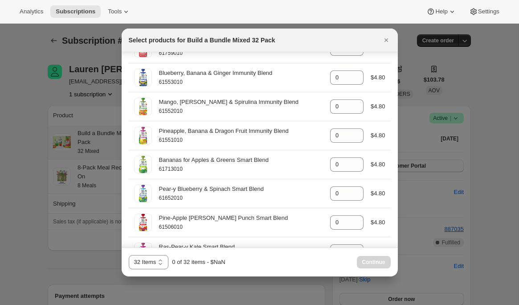
click at [389, 39] on icon "Close" at bounding box center [386, 40] width 9 height 9
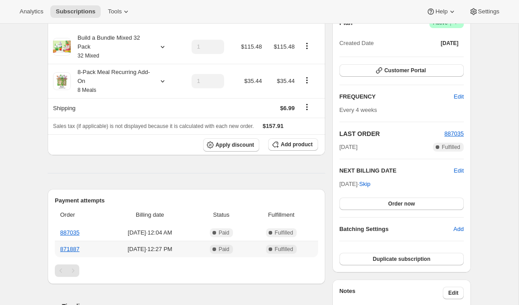
scroll to position [95, 0]
click at [72, 233] on link "887035" at bounding box center [69, 233] width 19 height 7
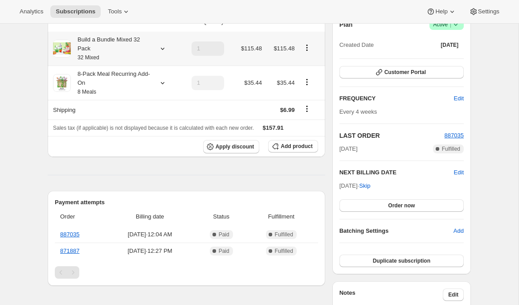
click at [165, 49] on icon at bounding box center [162, 48] width 9 height 9
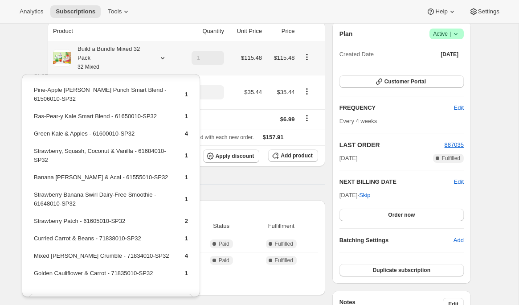
scroll to position [227, 0]
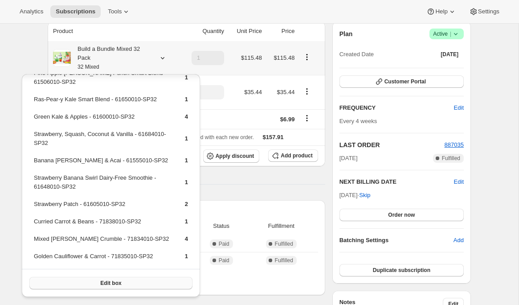
click at [131, 283] on button "Edit box" at bounding box center [110, 283] width 163 height 12
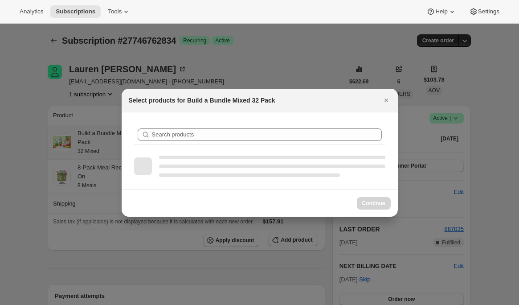
scroll to position [0, 0]
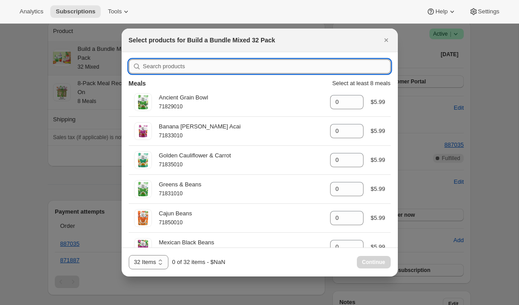
click at [208, 68] on input ":r8c:" at bounding box center [267, 66] width 248 height 14
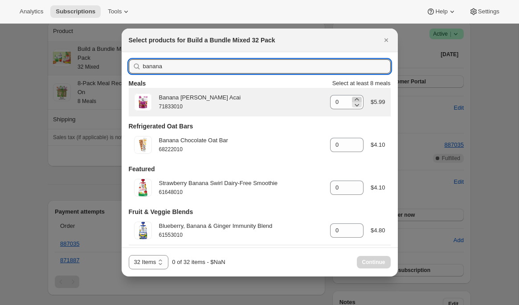
type input "banana"
click at [355, 98] on icon ":r8c:" at bounding box center [357, 99] width 9 height 9
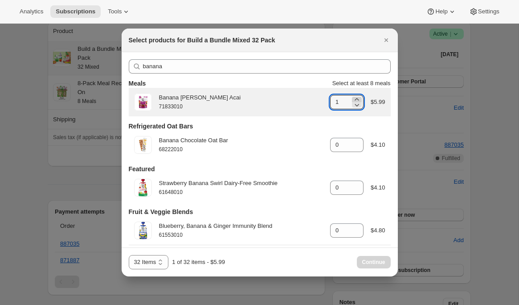
click at [355, 98] on icon ":r8c:" at bounding box center [357, 99] width 9 height 9
type input "4"
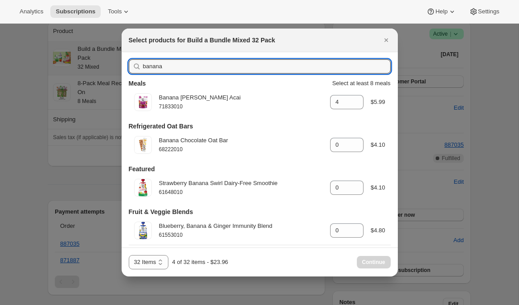
drag, startPoint x: 177, startPoint y: 68, endPoint x: 114, endPoint y: 65, distance: 62.5
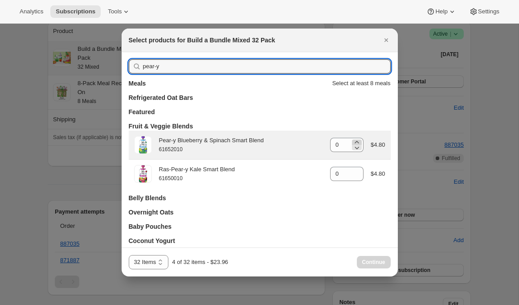
type input "pear-y"
click at [355, 142] on icon ":r8c:" at bounding box center [357, 142] width 9 height 9
type input "1"
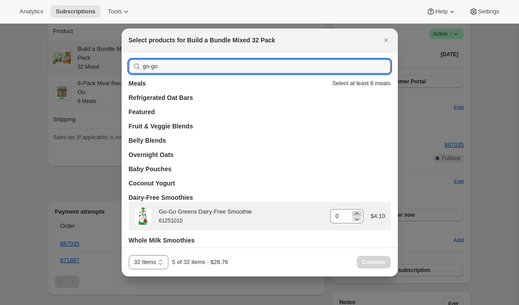
type input "go-go"
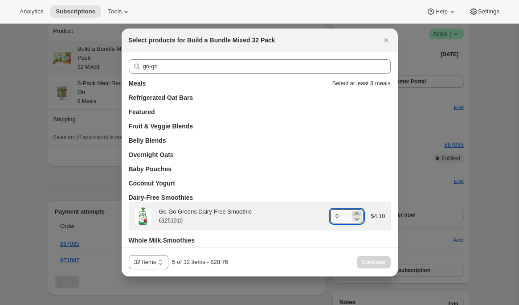
click at [355, 213] on icon ":r8c:" at bounding box center [357, 213] width 9 height 9
type input "1"
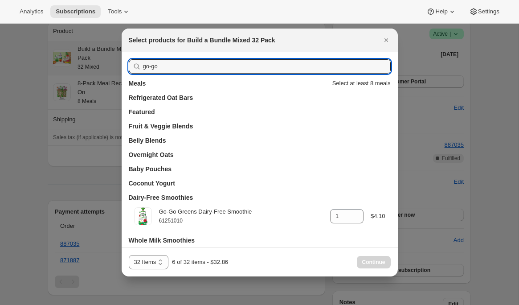
drag, startPoint x: 169, startPoint y: 66, endPoint x: 98, endPoint y: 64, distance: 70.9
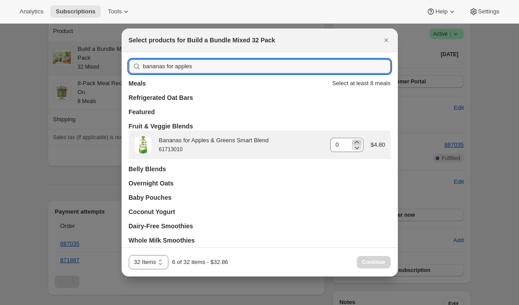
type input "bananas for apples"
click at [356, 142] on icon ":r8c:" at bounding box center [357, 142] width 4 height 2
type input "1"
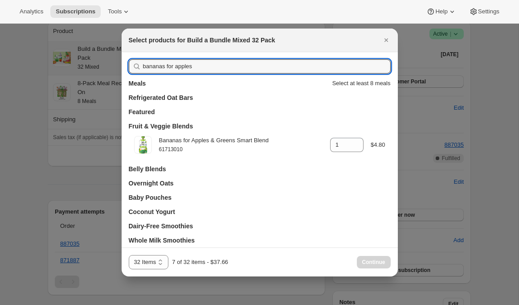
drag, startPoint x: 191, startPoint y: 68, endPoint x: 107, endPoint y: 68, distance: 84.7
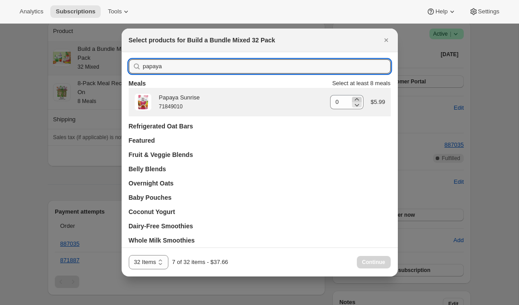
type input "papaya"
click at [357, 99] on icon ":r8c:" at bounding box center [357, 99] width 4 height 2
type input "1"
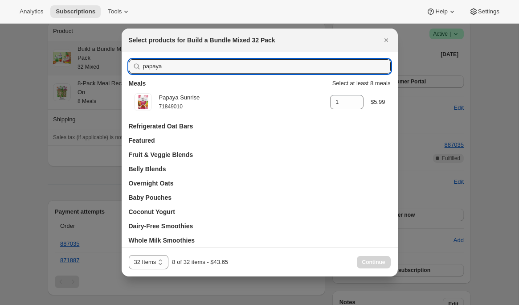
drag, startPoint x: 160, startPoint y: 67, endPoint x: 104, endPoint y: 62, distance: 56.0
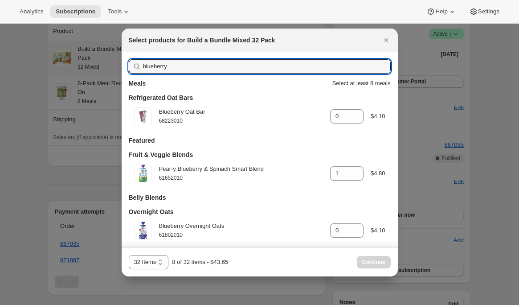
drag, startPoint x: 174, startPoint y: 66, endPoint x: 99, endPoint y: 66, distance: 74.4
type input "mama"
type input "0"
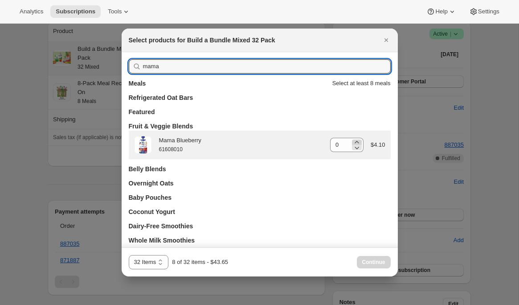
type input "mama"
click at [358, 141] on icon ":r8c:" at bounding box center [357, 142] width 9 height 9
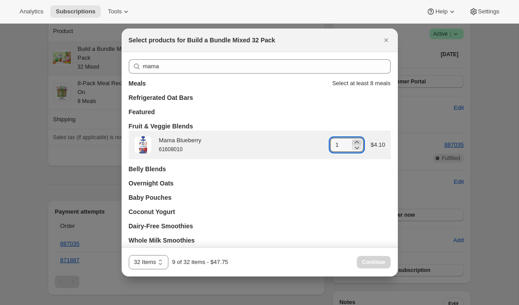
click at [357, 141] on icon ":r8c:" at bounding box center [357, 142] width 9 height 9
type input "2"
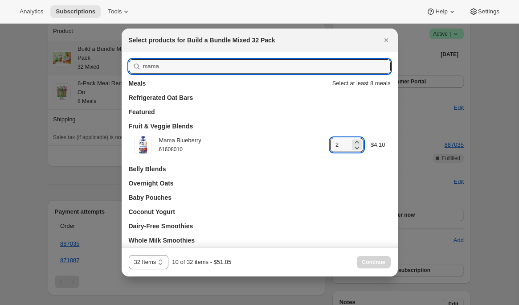
drag, startPoint x: 127, startPoint y: 66, endPoint x: 121, endPoint y: 66, distance: 5.4
click at [122, 66] on div "mama Meals Select at least 8 meals Refrigerated Oat Bars Featured Fruit & Veggi…" at bounding box center [260, 159] width 276 height 214
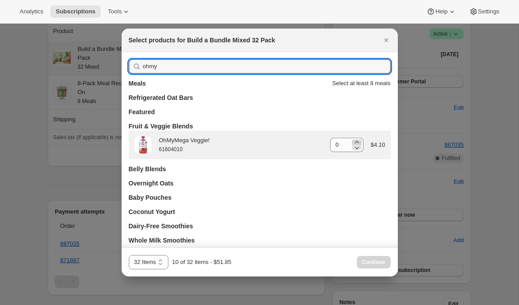
type input "ohmy"
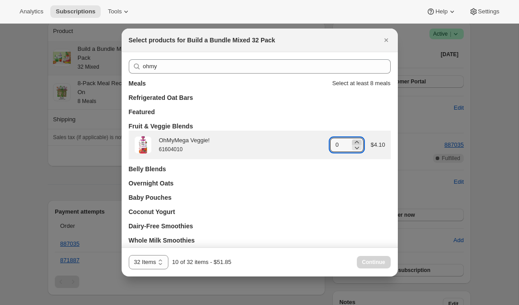
click at [358, 142] on icon ":r8c:" at bounding box center [357, 142] width 9 height 9
type input "2"
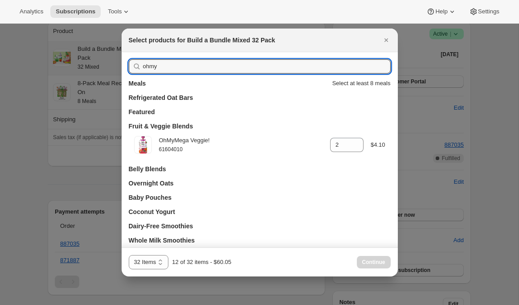
drag, startPoint x: 127, startPoint y: 65, endPoint x: 109, endPoint y: 64, distance: 17.9
type input "wild r"
type input "0"
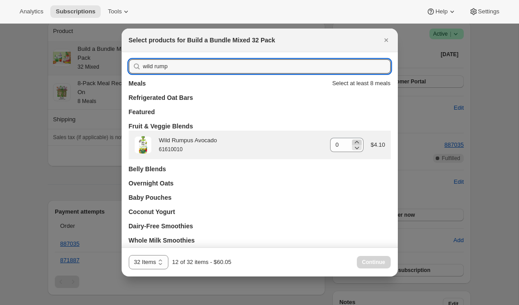
type input "wild rump"
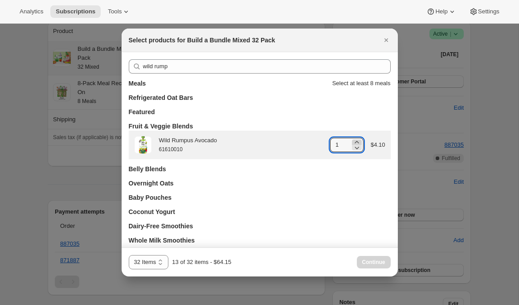
click at [358, 141] on icon ":r8c:" at bounding box center [357, 142] width 9 height 9
click at [357, 147] on icon ":r8c:" at bounding box center [357, 147] width 9 height 9
type input "2"
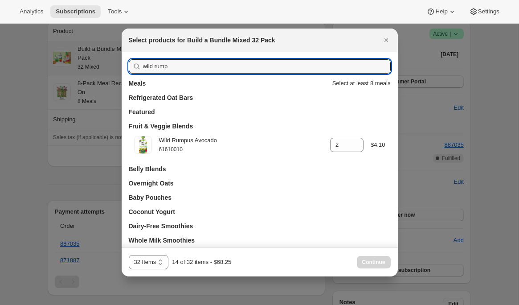
drag, startPoint x: 204, startPoint y: 64, endPoint x: 134, endPoint y: 66, distance: 69.6
click at [134, 66] on div "wild rump" at bounding box center [260, 66] width 262 height 14
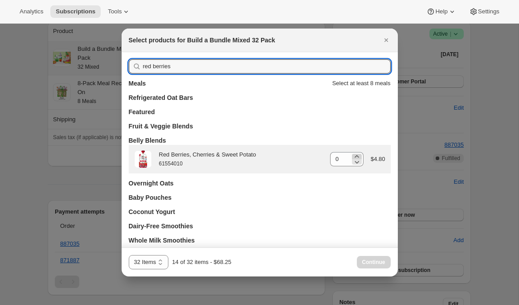
type input "red berries"
click at [358, 156] on icon ":r8c:" at bounding box center [357, 156] width 9 height 9
type input "1"
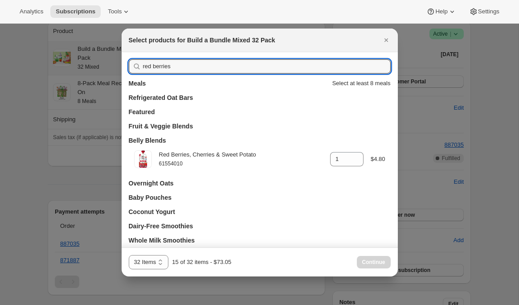
drag, startPoint x: 168, startPoint y: 68, endPoint x: 79, endPoint y: 66, distance: 88.7
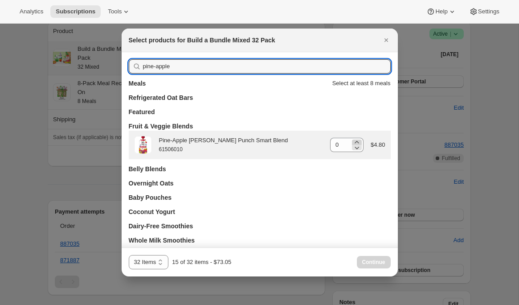
type input "pine-apple"
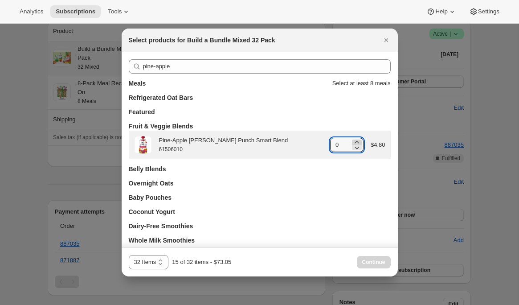
click at [355, 142] on icon ":r8c:" at bounding box center [357, 142] width 4 height 2
type input "1"
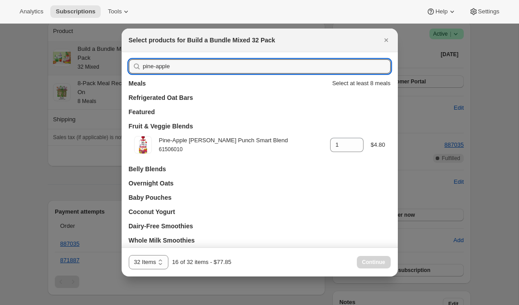
drag, startPoint x: 133, startPoint y: 60, endPoint x: 81, endPoint y: 56, distance: 52.3
type input "ras-"
type input "0"
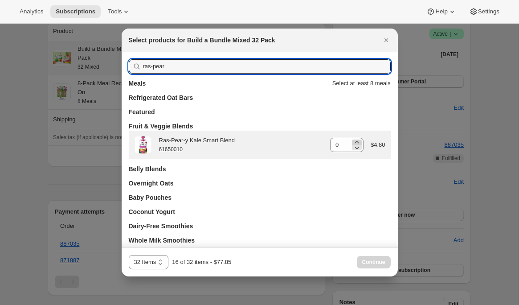
type input "ras-pear"
click at [355, 141] on icon ":r8c:" at bounding box center [357, 142] width 4 height 2
type input "1"
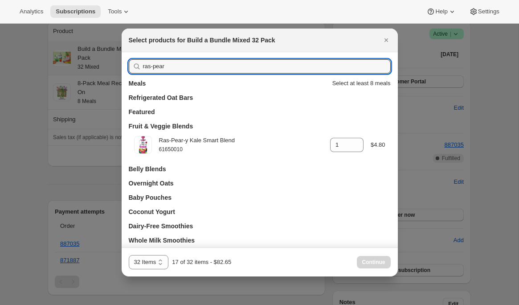
drag, startPoint x: 175, startPoint y: 66, endPoint x: 107, endPoint y: 58, distance: 67.7
type input "green"
type input "1"
type input "green k"
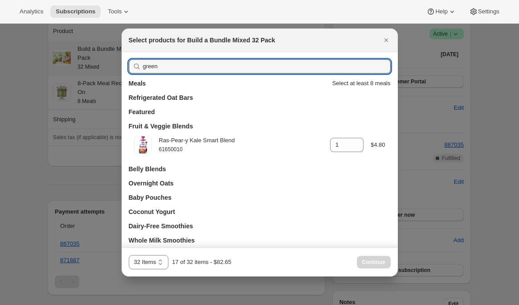
type input "0"
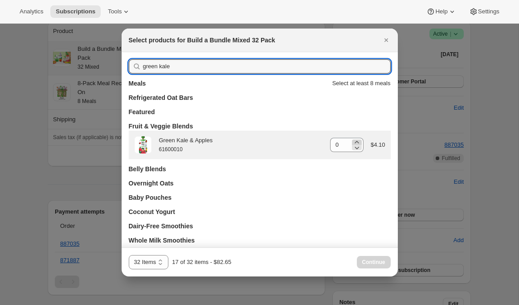
type input "green kale"
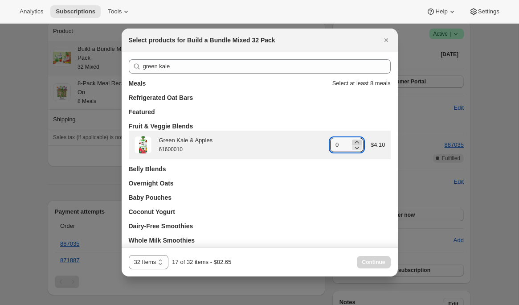
click at [356, 142] on icon ":r8c:" at bounding box center [357, 142] width 4 height 2
click at [357, 142] on icon ":r8c:" at bounding box center [357, 142] width 9 height 9
type input "4"
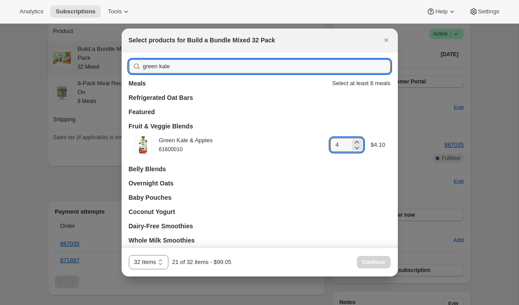
drag, startPoint x: 181, startPoint y: 70, endPoint x: 120, endPoint y: 69, distance: 60.6
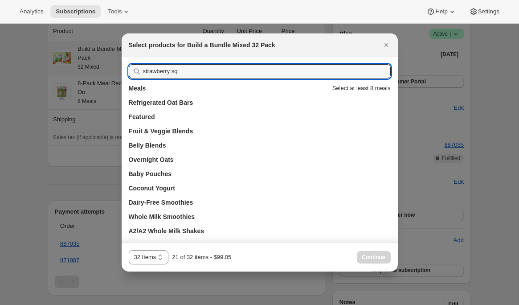
drag, startPoint x: 191, startPoint y: 73, endPoint x: 114, endPoint y: 71, distance: 77.1
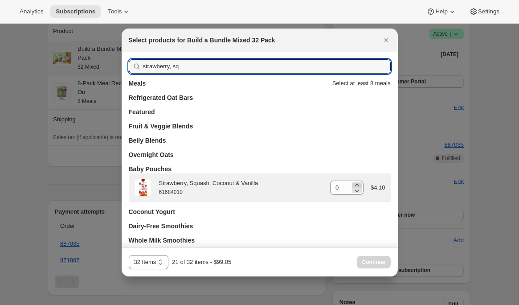
type input "strawberry, sq"
click at [357, 185] on icon ":r8c:" at bounding box center [357, 185] width 9 height 9
type input "1"
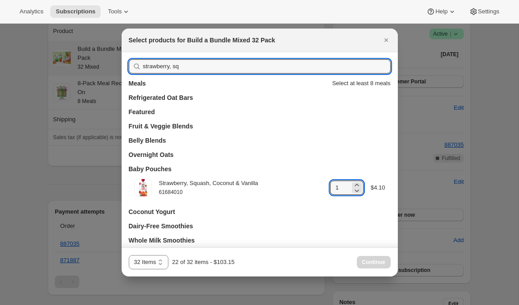
type input "ban"
type input "0"
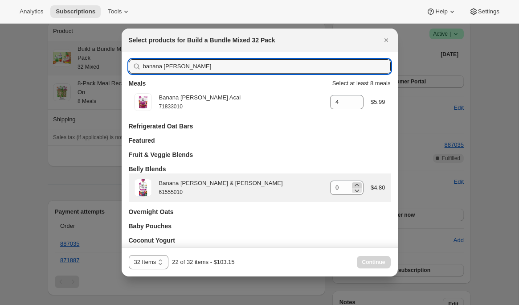
type input "banana berry"
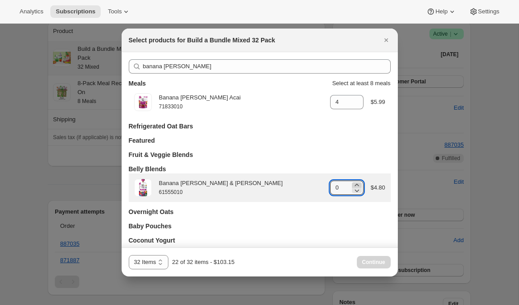
click at [353, 186] on icon ":r8c:" at bounding box center [357, 185] width 9 height 9
type input "1"
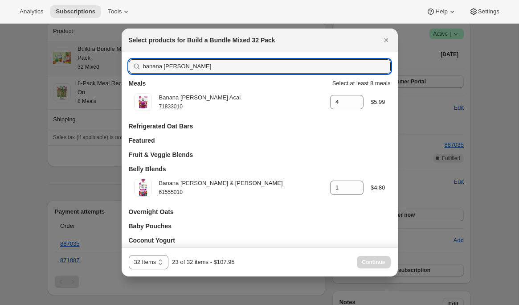
drag, startPoint x: 168, startPoint y: 68, endPoint x: 85, endPoint y: 66, distance: 83.0
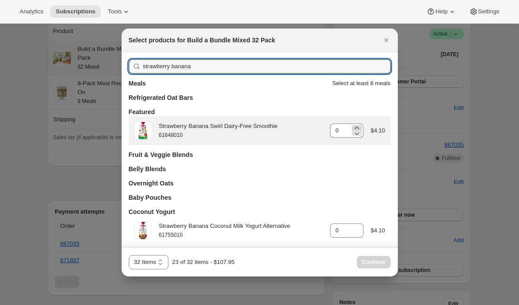
type input "strawberry banana"
click at [356, 127] on icon ":r8c:" at bounding box center [357, 128] width 4 height 2
type input "1"
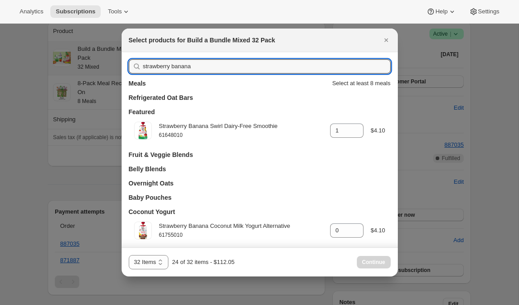
drag, startPoint x: 233, startPoint y: 68, endPoint x: 104, endPoint y: 62, distance: 129.0
type input "straw"
type input "1"
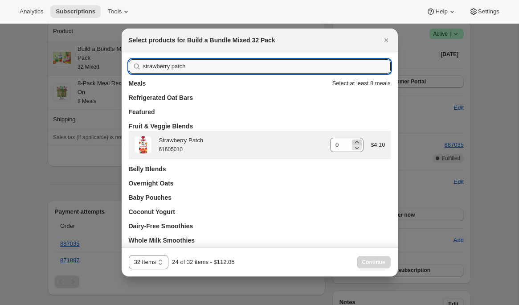
type input "strawberry patch"
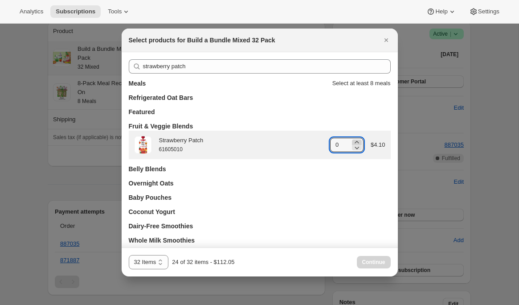
click at [358, 141] on icon ":r8c:" at bounding box center [357, 142] width 9 height 9
type input "2"
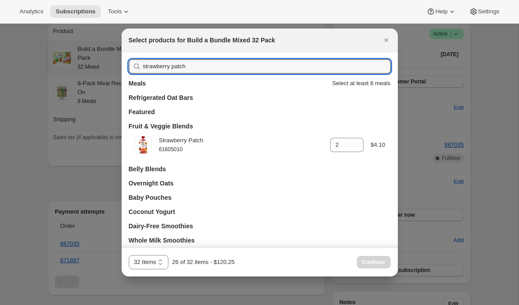
drag, startPoint x: 197, startPoint y: 68, endPoint x: 110, endPoint y: 67, distance: 86.5
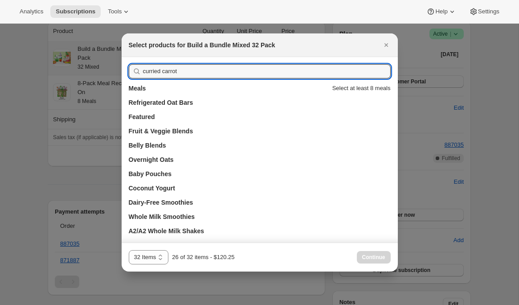
drag, startPoint x: 152, startPoint y: 71, endPoint x: 108, endPoint y: 70, distance: 43.3
type input "c"
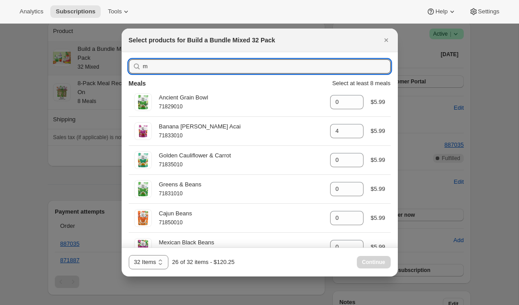
type input "mi"
type input "0"
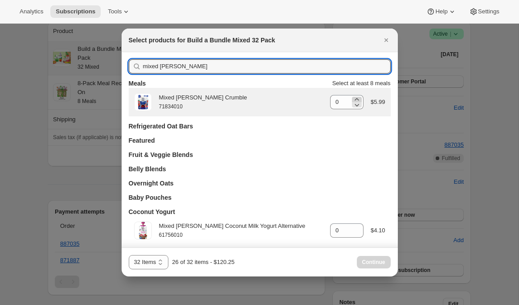
type input "mixed berry"
click at [357, 98] on icon ":r8c:" at bounding box center [357, 99] width 9 height 9
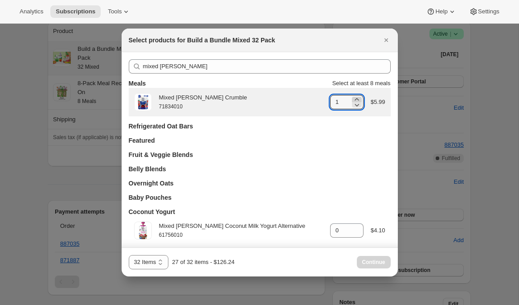
click at [357, 98] on icon ":r8c:" at bounding box center [357, 99] width 9 height 9
type input "5"
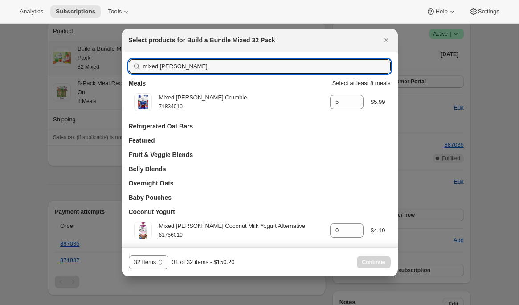
drag, startPoint x: 197, startPoint y: 69, endPoint x: 86, endPoint y: 64, distance: 111.6
type input "gold"
type input "0"
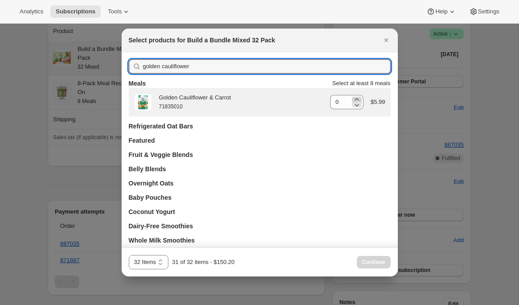
type input "golden cauliflower"
click at [358, 99] on icon ":r8c:" at bounding box center [357, 99] width 9 height 9
type input "1"
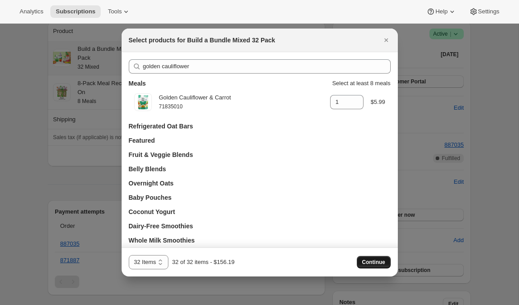
click at [374, 264] on span "Continue" at bounding box center [373, 262] width 23 height 7
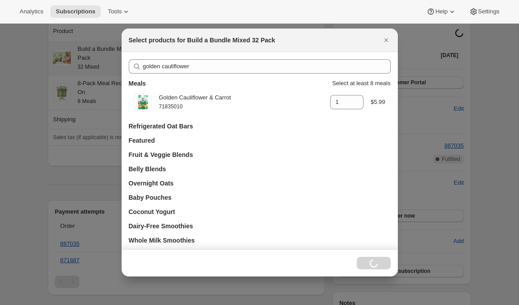
scroll to position [84, 0]
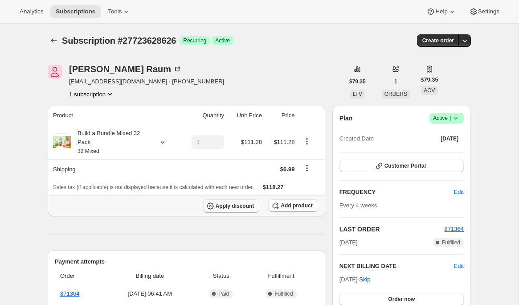
click at [222, 205] on span "Apply discount" at bounding box center [235, 205] width 39 height 7
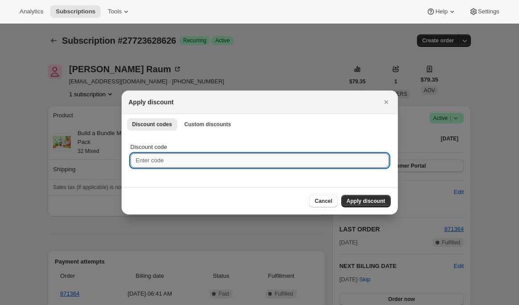
click at [173, 160] on input "Discount code" at bounding box center [260, 160] width 259 height 14
paste input "box-discount-DW7WQ7"
type input "box-discount-DW7WQ7"
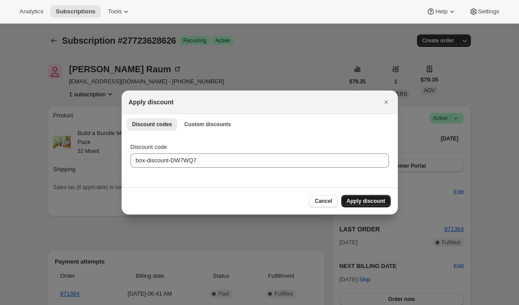
click at [358, 201] on span "Apply discount" at bounding box center [366, 200] width 39 height 7
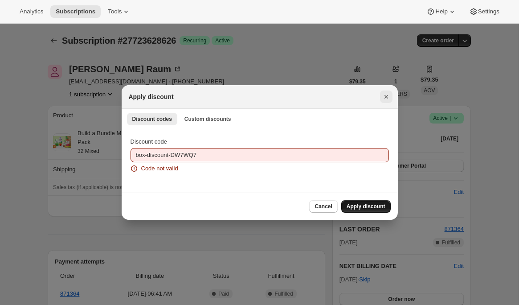
click at [386, 97] on icon "Close" at bounding box center [386, 96] width 9 height 9
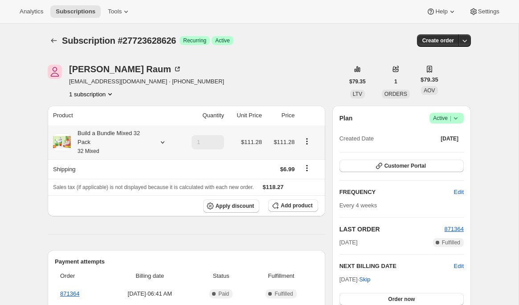
click at [160, 142] on icon at bounding box center [162, 142] width 9 height 9
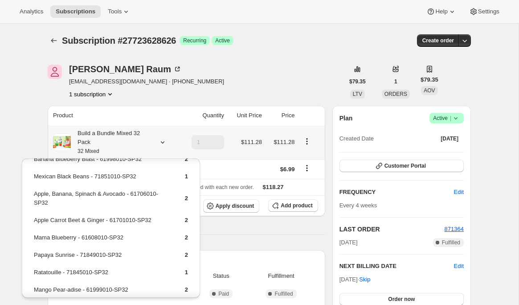
scroll to position [275, 0]
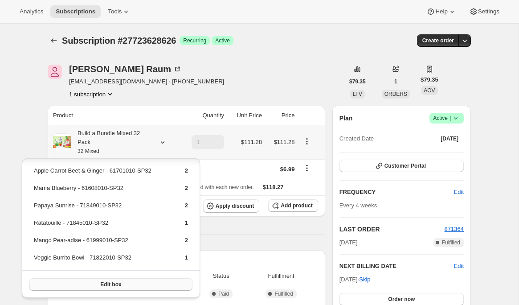
click at [100, 287] on span "Edit box" at bounding box center [110, 284] width 21 height 7
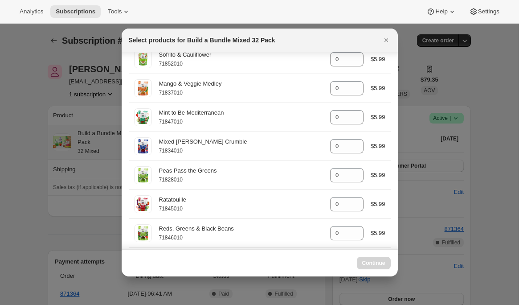
scroll to position [0, 0]
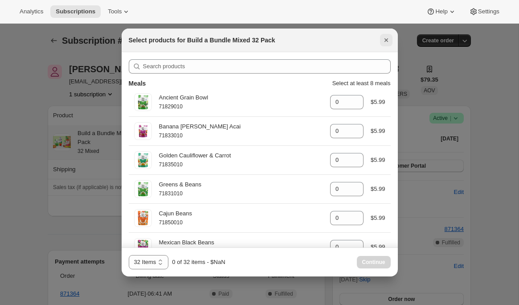
click at [385, 41] on icon "Close" at bounding box center [386, 40] width 4 height 4
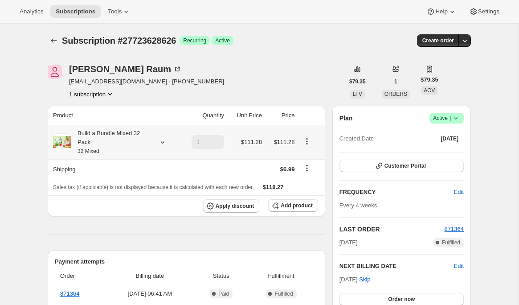
click at [160, 141] on icon at bounding box center [162, 142] width 9 height 9
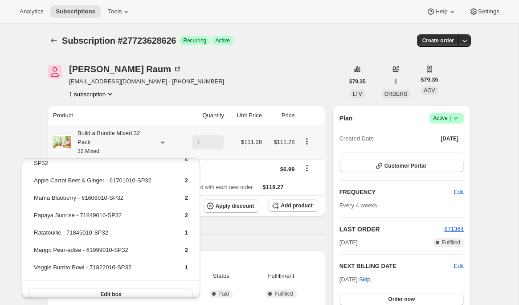
scroll to position [266, 0]
click at [135, 292] on button "Edit box" at bounding box center [110, 293] width 163 height 12
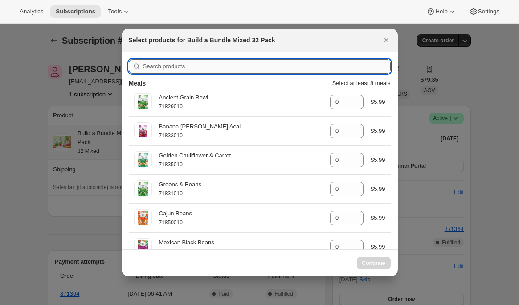
click at [214, 65] on input ":r6u:" at bounding box center [267, 66] width 248 height 14
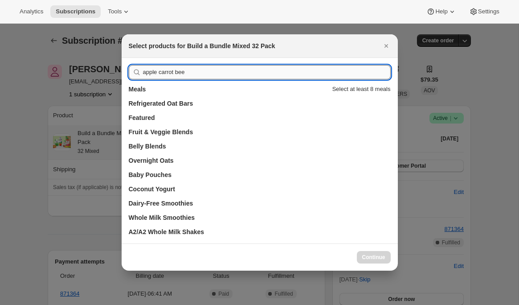
type input "apple carrot beet"
drag, startPoint x: 234, startPoint y: 71, endPoint x: 110, endPoint y: 75, distance: 124.5
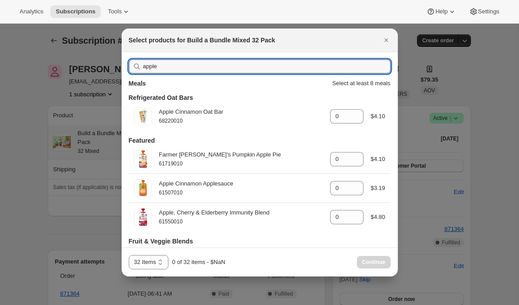
drag, startPoint x: 164, startPoint y: 65, endPoint x: 115, endPoint y: 68, distance: 49.6
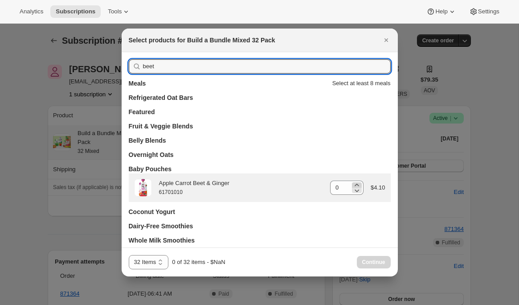
type input "beet"
click at [358, 185] on icon ":r6u:" at bounding box center [357, 185] width 9 height 9
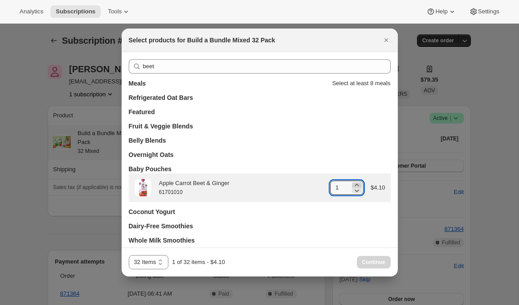
click at [357, 185] on icon ":r6u:" at bounding box center [357, 185] width 4 height 2
type input "2"
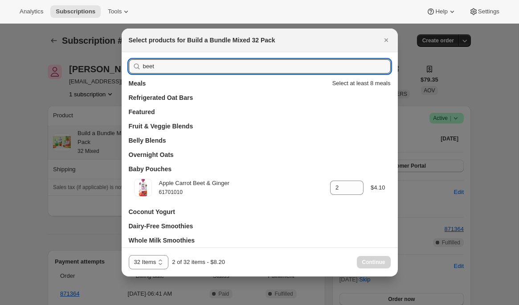
drag, startPoint x: 209, startPoint y: 60, endPoint x: 113, endPoint y: 67, distance: 96.5
click at [145, 65] on input "beet" at bounding box center [267, 66] width 248 height 14
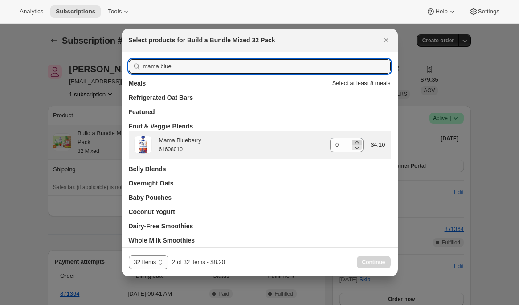
type input "mama blue"
click at [357, 140] on icon ":r6u:" at bounding box center [357, 142] width 9 height 9
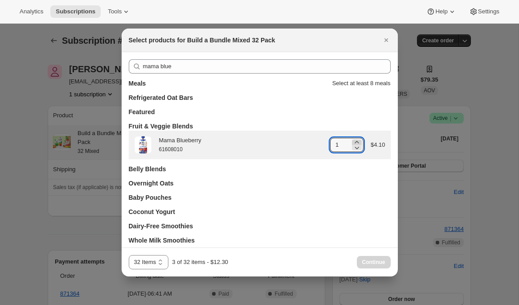
click at [357, 140] on icon ":r6u:" at bounding box center [357, 142] width 9 height 9
type input "2"
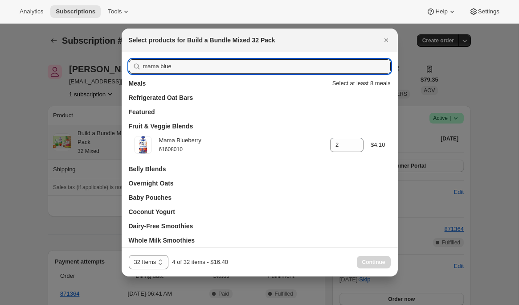
drag, startPoint x: 174, startPoint y: 65, endPoint x: 107, endPoint y: 68, distance: 67.8
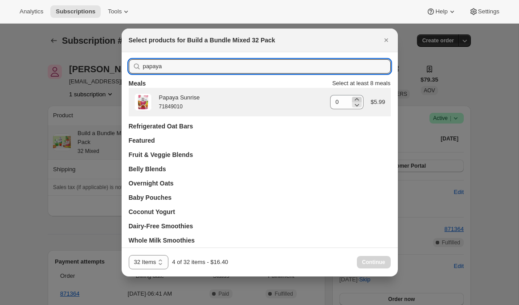
type input "papaya"
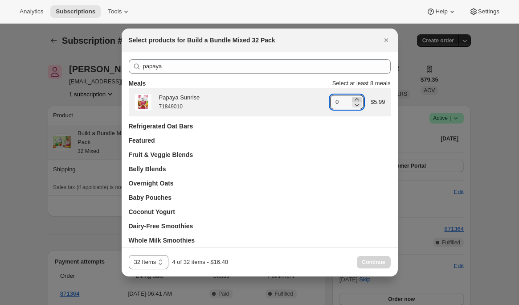
click at [356, 98] on icon ":r6u:" at bounding box center [357, 99] width 9 height 9
type input "2"
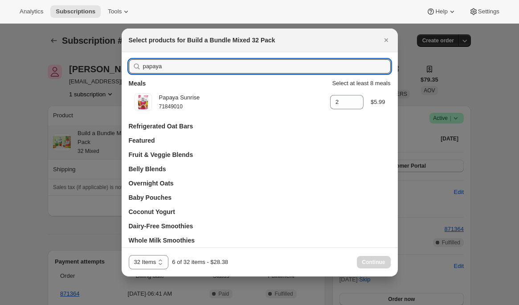
drag, startPoint x: 202, startPoint y: 66, endPoint x: 109, endPoint y: 66, distance: 93.2
type input "rat"
type input "0"
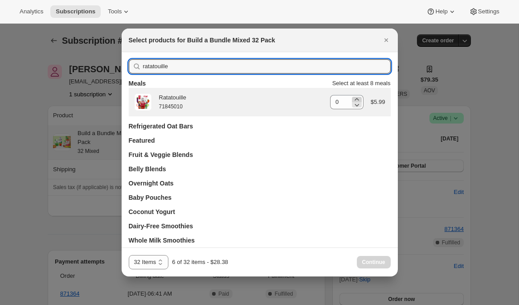
type input "ratatouille"
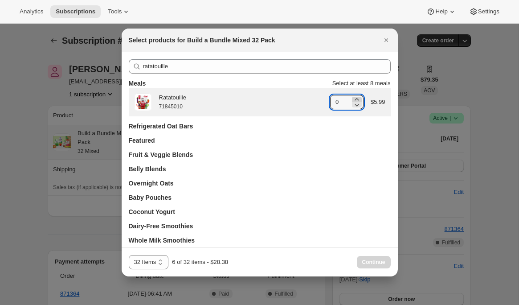
click at [357, 98] on icon ":r6u:" at bounding box center [357, 99] width 9 height 9
type input "1"
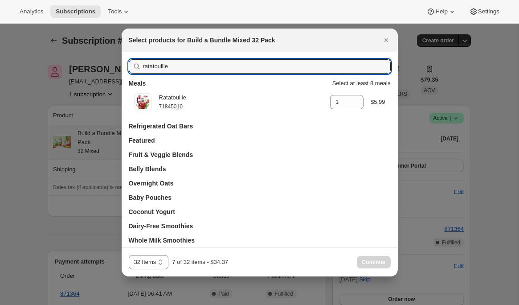
drag, startPoint x: 174, startPoint y: 68, endPoint x: 115, endPoint y: 64, distance: 59.4
type input "man"
type input "0"
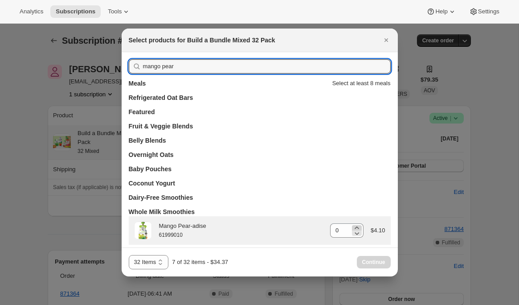
type input "mango pear"
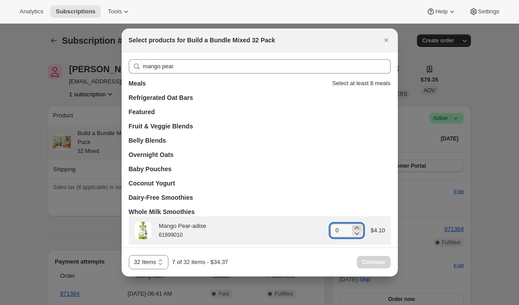
click at [357, 227] on icon ":r6u:" at bounding box center [357, 227] width 9 height 9
type input "2"
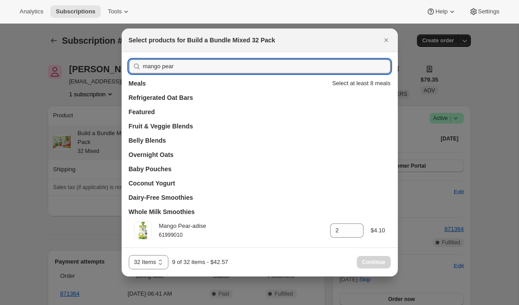
drag, startPoint x: 188, startPoint y: 67, endPoint x: 107, endPoint y: 68, distance: 80.7
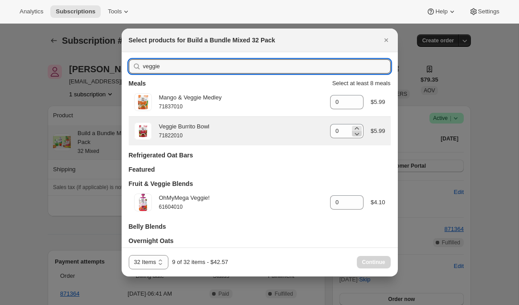
type input "veggie"
click at [354, 130] on icon ":r6u:" at bounding box center [357, 133] width 9 height 9
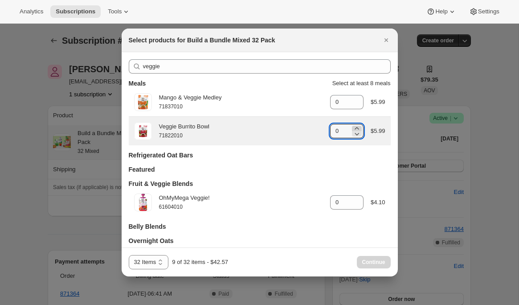
click at [355, 127] on icon ":r6u:" at bounding box center [357, 128] width 4 height 2
type input "1"
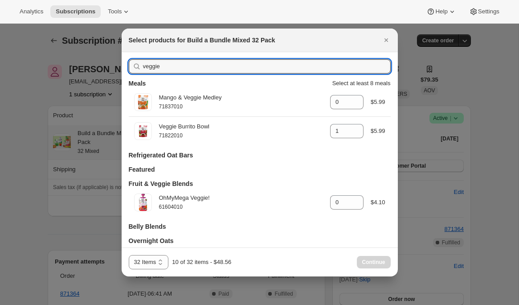
drag, startPoint x: 169, startPoint y: 69, endPoint x: 127, endPoint y: 66, distance: 42.1
click at [127, 66] on div "veggie Meals Select at least 8 meals Mango & Veggie Medley 71837010 gid://shopi…" at bounding box center [260, 187] width 276 height 271
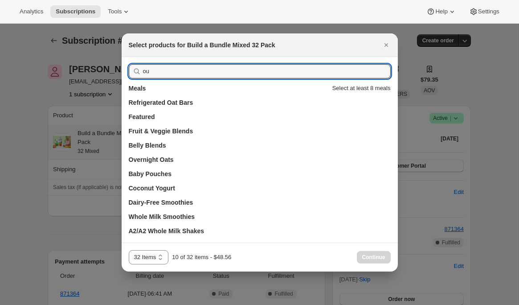
type input "o"
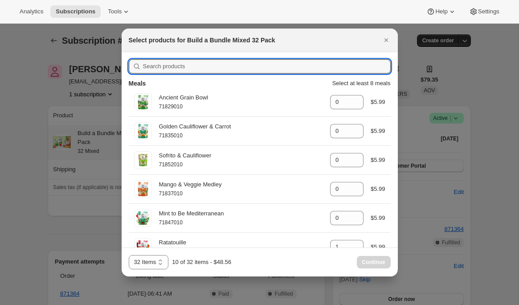
type input "0"
type input "2"
type input "0"
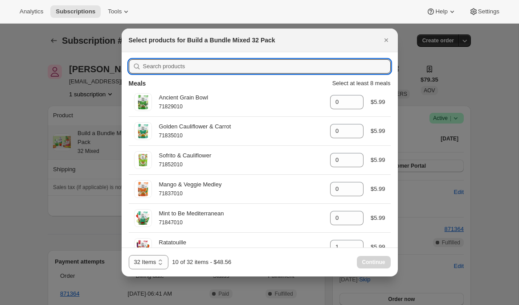
type input "2"
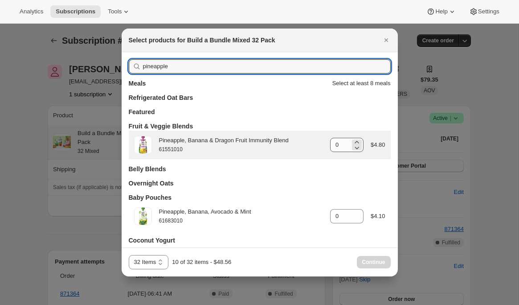
scroll to position [1, 0]
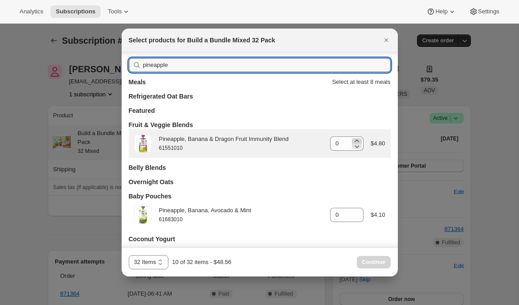
type input "pineapple"
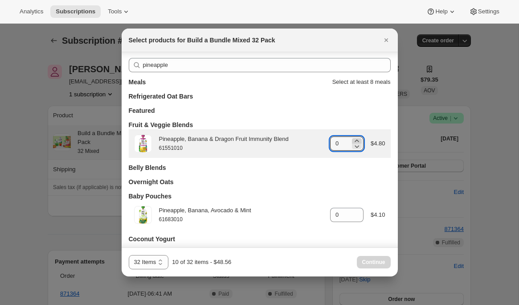
click at [356, 140] on icon ":r6u:" at bounding box center [357, 141] width 4 height 2
type input "2"
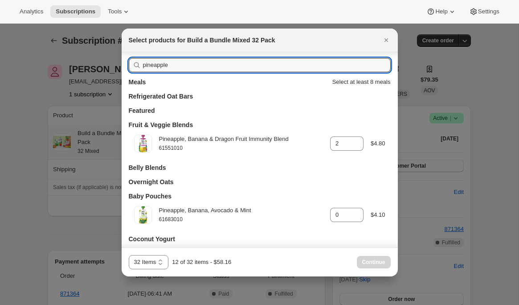
drag, startPoint x: 179, startPoint y: 66, endPoint x: 104, endPoint y: 66, distance: 74.4
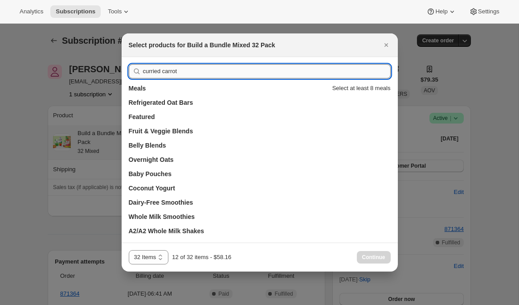
drag, startPoint x: 192, startPoint y: 72, endPoint x: 174, endPoint y: 72, distance: 17.4
click at [192, 72] on input "curried carrot" at bounding box center [267, 71] width 248 height 14
drag, startPoint x: 174, startPoint y: 72, endPoint x: 111, endPoint y: 67, distance: 63.5
drag, startPoint x: 158, startPoint y: 68, endPoint x: 116, endPoint y: 72, distance: 41.6
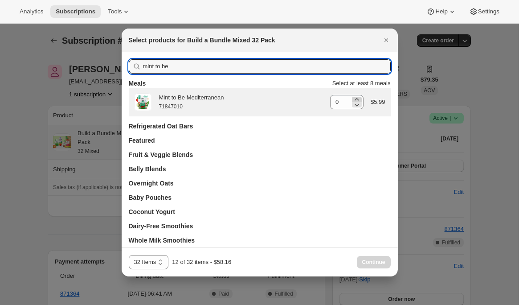
type input "mint to be"
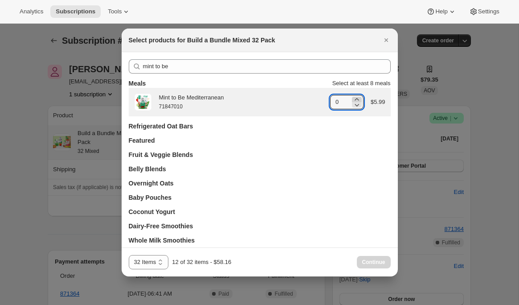
click at [357, 98] on icon ":r6u:" at bounding box center [357, 99] width 9 height 9
type input "2"
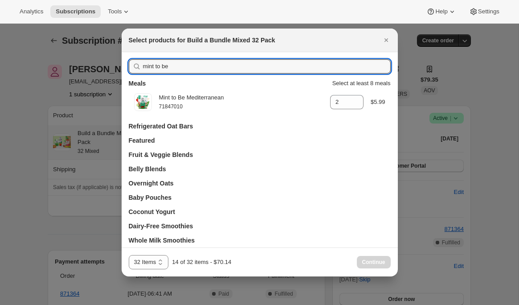
drag, startPoint x: 131, startPoint y: 64, endPoint x: 103, endPoint y: 63, distance: 28.5
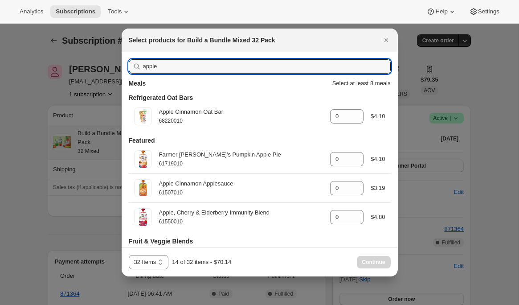
type input "apple"
type input "0"
type input "2"
type input "0"
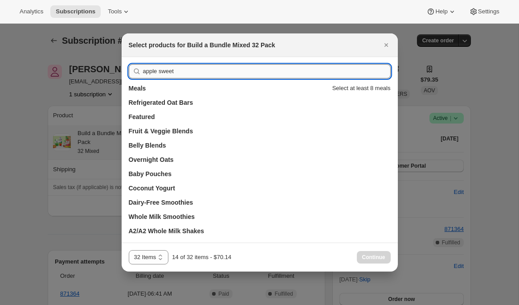
click at [158, 72] on input "apple sweet" at bounding box center [267, 71] width 248 height 14
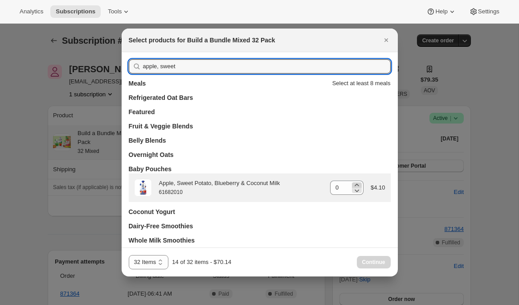
type input "apple, sweet"
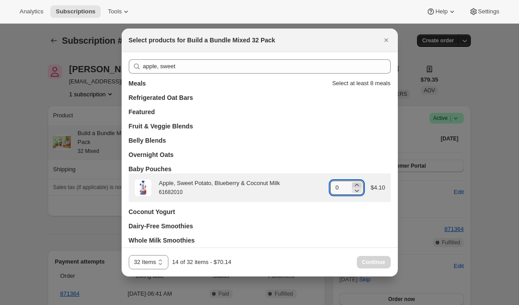
click at [353, 185] on icon ":r6u:" at bounding box center [357, 185] width 9 height 9
click at [355, 185] on icon ":r6u:" at bounding box center [357, 185] width 4 height 2
type input "2"
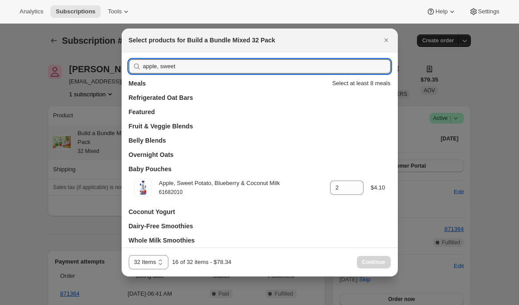
drag, startPoint x: 184, startPoint y: 63, endPoint x: 114, endPoint y: 68, distance: 70.6
type input "ba"
type input "0"
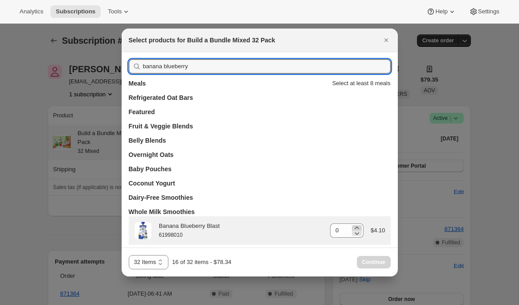
type input "banana blueberry"
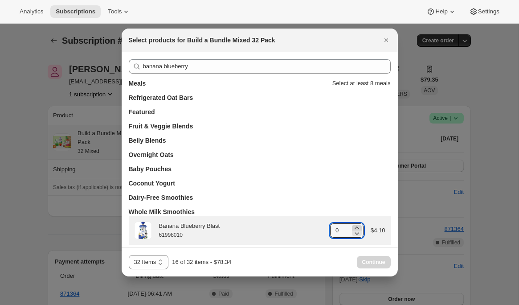
click at [358, 227] on icon ":r6u:" at bounding box center [357, 227] width 9 height 9
type input "3"
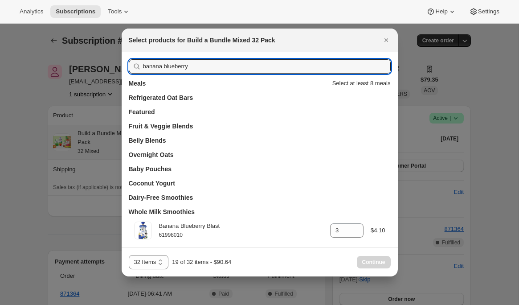
drag, startPoint x: 191, startPoint y: 66, endPoint x: 95, endPoint y: 65, distance: 95.9
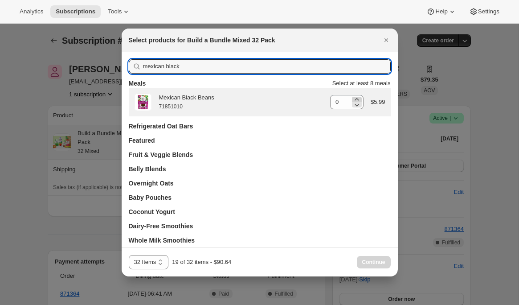
type input "mexican black"
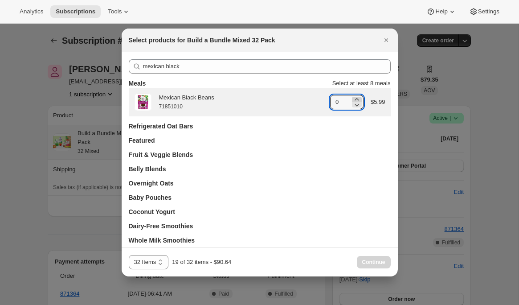
click at [355, 99] on icon ":r6u:" at bounding box center [357, 99] width 4 height 2
type input "1"
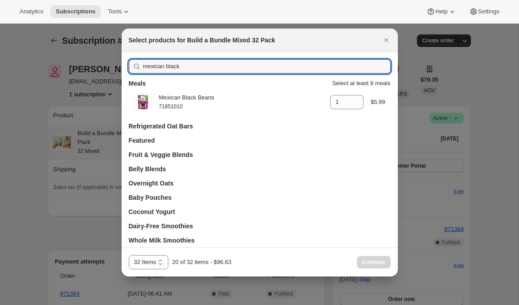
drag, startPoint x: 189, startPoint y: 70, endPoint x: 130, endPoint y: 64, distance: 59.1
click at [130, 64] on div "mexican black" at bounding box center [260, 66] width 262 height 14
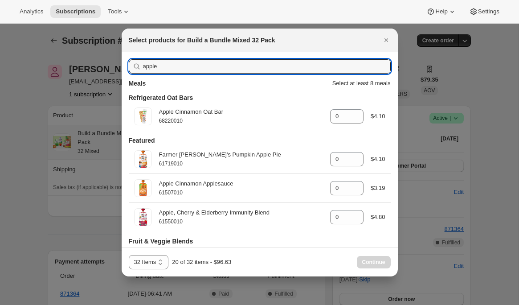
type input "apple,"
type input "2"
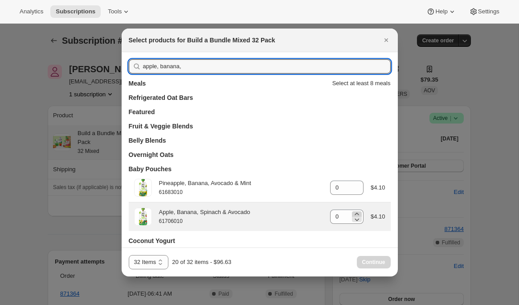
type input "apple, banana,"
click at [357, 214] on icon ":r6u:" at bounding box center [357, 214] width 4 height 2
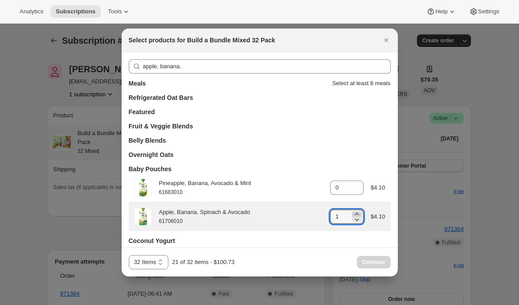
click at [357, 214] on icon ":r6u:" at bounding box center [357, 214] width 4 height 2
type input "2"
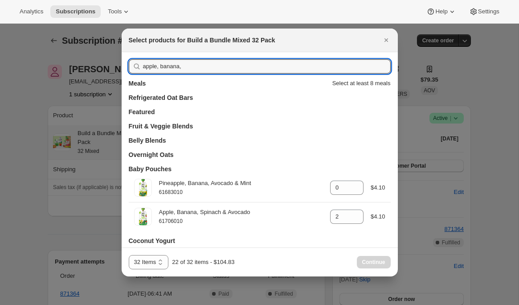
drag, startPoint x: 153, startPoint y: 66, endPoint x: 67, endPoint y: 70, distance: 86.1
type input "pear"
type input "0"
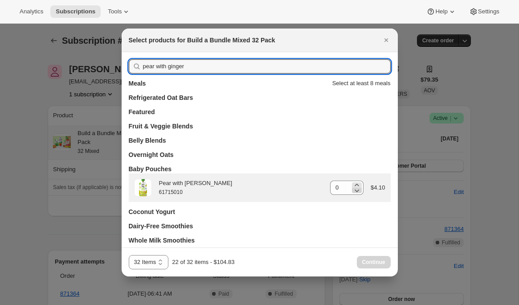
type input "pear with ginger"
click at [356, 186] on icon ":r6u:" at bounding box center [357, 190] width 9 height 9
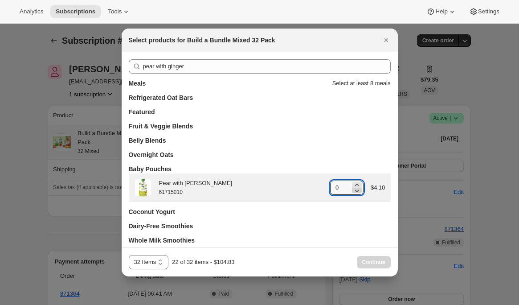
click at [356, 186] on icon ":r6u:" at bounding box center [357, 190] width 9 height 9
click at [357, 184] on icon ":r6u:" at bounding box center [357, 185] width 9 height 9
type input "2"
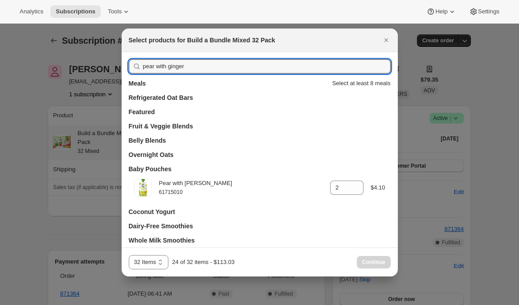
drag, startPoint x: 190, startPoint y: 67, endPoint x: 96, endPoint y: 64, distance: 94.6
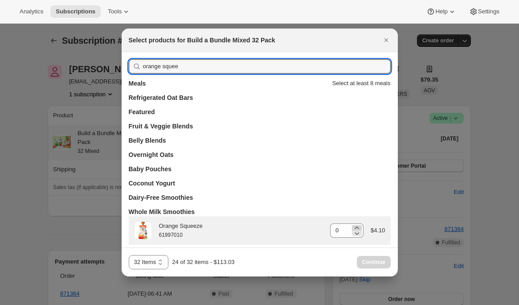
type input "orange squee"
click at [358, 227] on icon ":r6u:" at bounding box center [357, 227] width 9 height 9
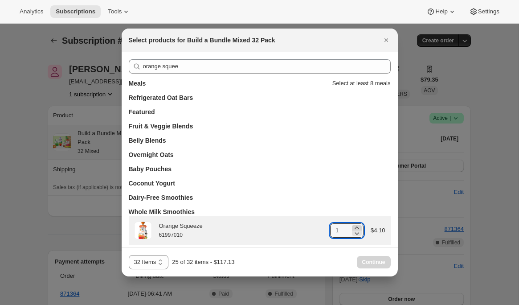
click at [358, 227] on icon ":r6u:" at bounding box center [357, 227] width 9 height 9
type input "2"
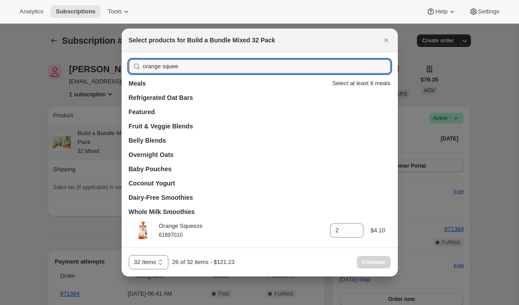
drag, startPoint x: 163, startPoint y: 64, endPoint x: 78, endPoint y: 62, distance: 84.7
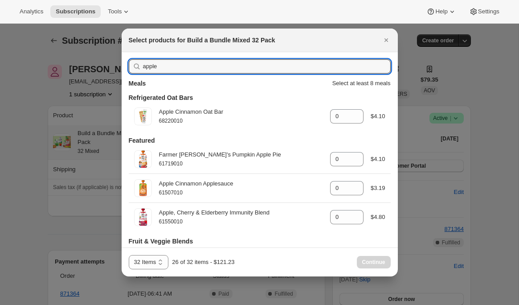
type input "apple,"
type input "2"
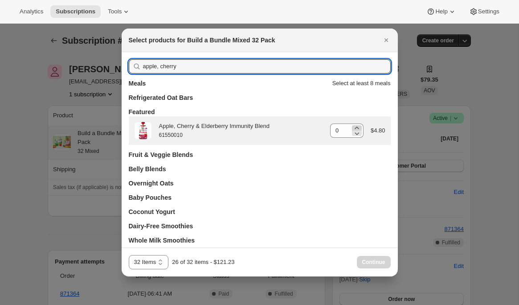
type input "apple, cherry"
click at [358, 128] on icon ":r6u:" at bounding box center [357, 127] width 9 height 9
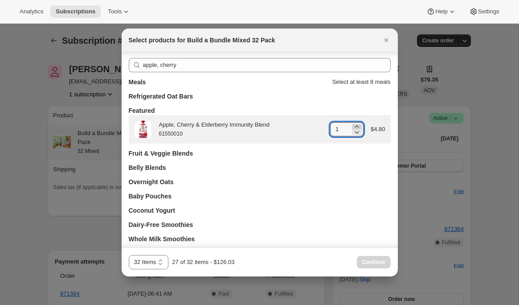
click at [358, 128] on icon ":r6u:" at bounding box center [357, 131] width 9 height 9
click at [356, 127] on icon ":r6u:" at bounding box center [357, 126] width 4 height 2
type input "2"
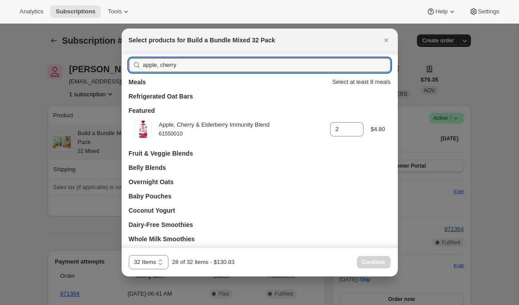
drag, startPoint x: 195, startPoint y: 65, endPoint x: 112, endPoint y: 66, distance: 83.4
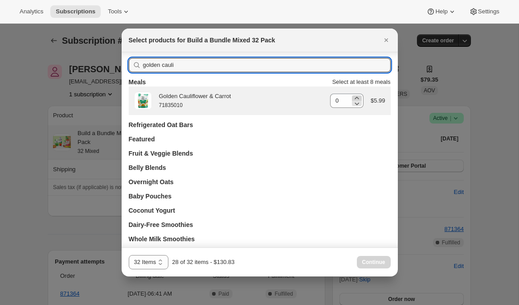
type input "golden cauli"
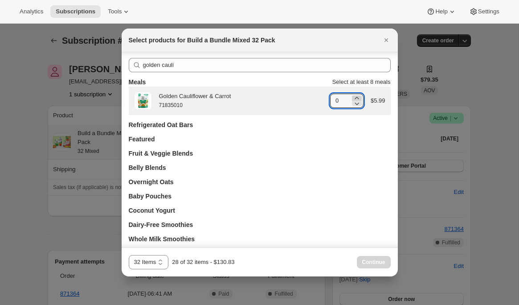
click at [355, 98] on icon ":r6u:" at bounding box center [357, 98] width 4 height 2
type input "1"
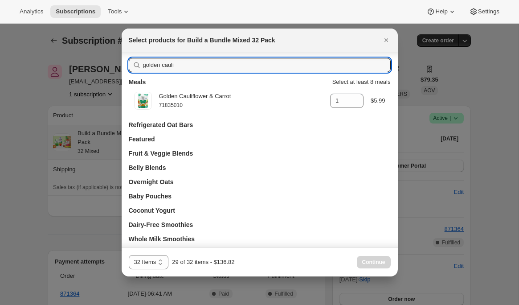
drag, startPoint x: 182, startPoint y: 65, endPoint x: 128, endPoint y: 63, distance: 53.5
click at [129, 63] on div "golden cauli" at bounding box center [260, 65] width 262 height 14
type input "c"
type input "0"
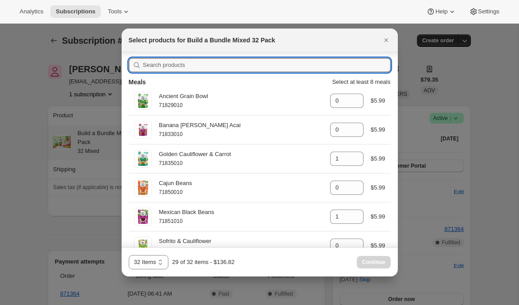
type input "b"
type input "2"
type input "0"
type input "2"
type input "0"
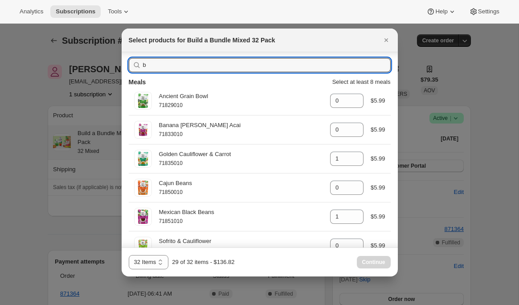
type input "0"
type input "2"
type input "0"
type input "1"
type input "2"
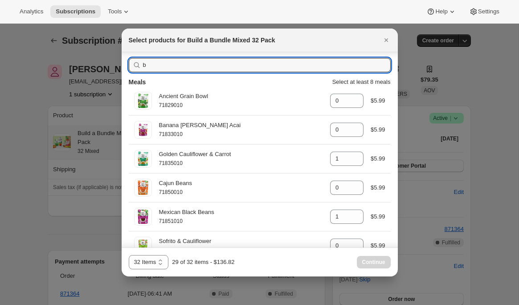
type input "0"
type input "2"
type input "0"
type input "1"
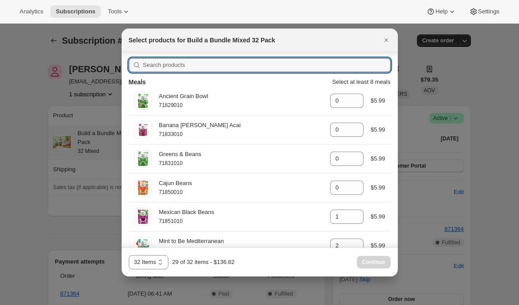
type input "0"
type input "1"
type input "2"
type input "0"
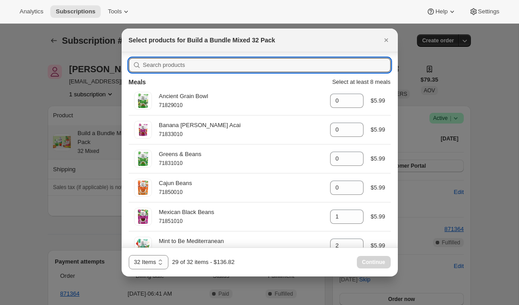
type input "2"
type input "0"
type input "2"
type input "ba"
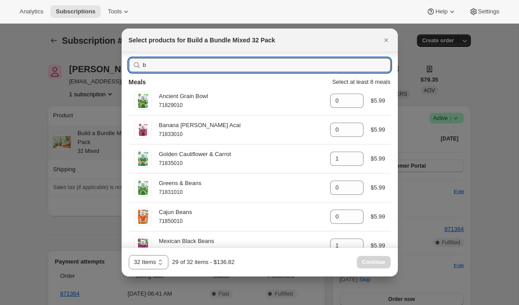
type input "0"
type input "2"
type input "0"
type input "2"
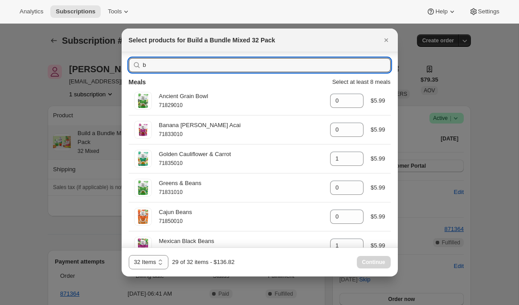
type input "0"
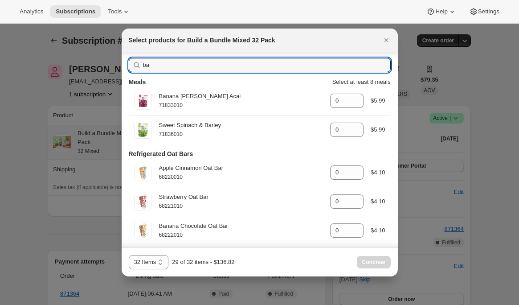
type input "ban"
type input "2"
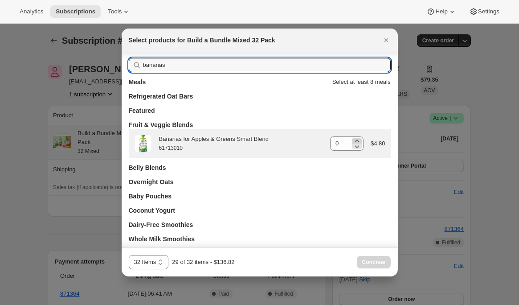
type input "bananas"
click at [357, 141] on icon ":r6u:" at bounding box center [357, 140] width 9 height 9
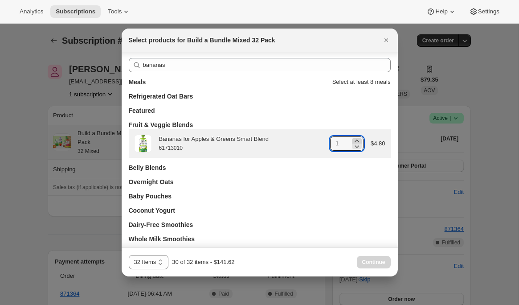
click at [357, 141] on icon ":r6u:" at bounding box center [357, 140] width 9 height 9
type input "2"
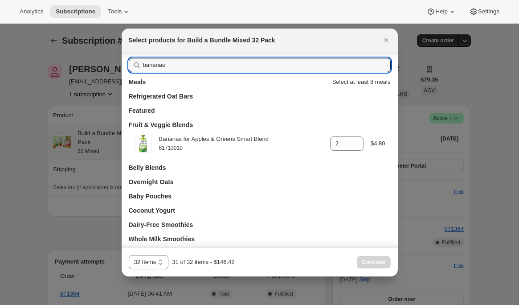
drag, startPoint x: 136, startPoint y: 64, endPoint x: 124, endPoint y: 64, distance: 12.0
click at [124, 64] on div "bananas Meals Select at least 8 meals Refrigerated Oat Bars Featured Fruit & Ve…" at bounding box center [260, 158] width 276 height 214
type input "wi"
type input "0"
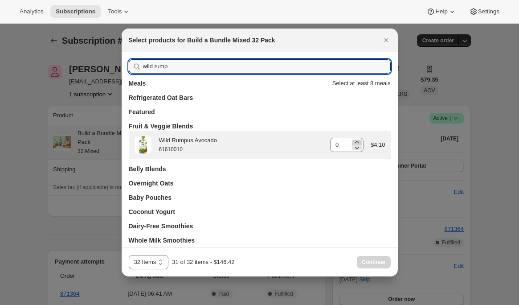
type input "wild rump"
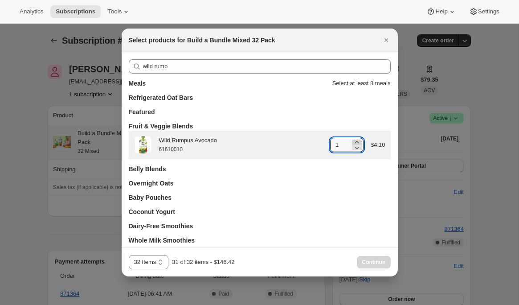
click at [358, 142] on icon ":r6u:" at bounding box center [357, 142] width 4 height 2
click at [358, 147] on icon ":r6u:" at bounding box center [357, 147] width 9 height 9
click at [357, 148] on icon ":r6u:" at bounding box center [357, 148] width 4 height 3
type input "1"
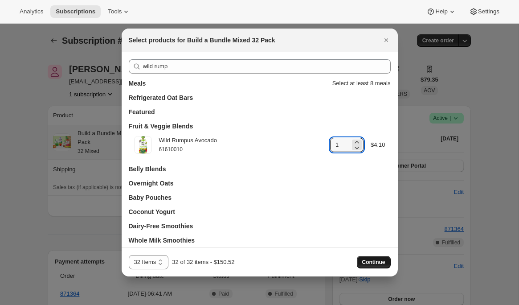
click at [365, 261] on span "Continue" at bounding box center [373, 262] width 23 height 7
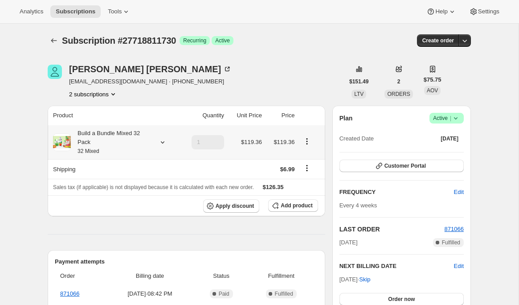
click at [164, 142] on icon at bounding box center [163, 142] width 4 height 2
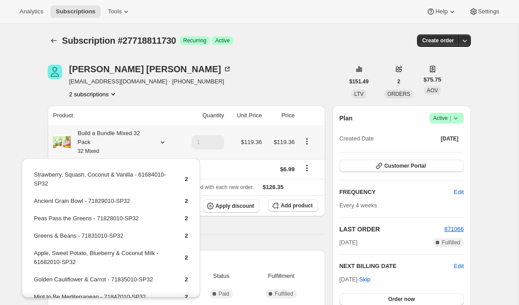
click at [164, 142] on icon at bounding box center [163, 142] width 4 height 2
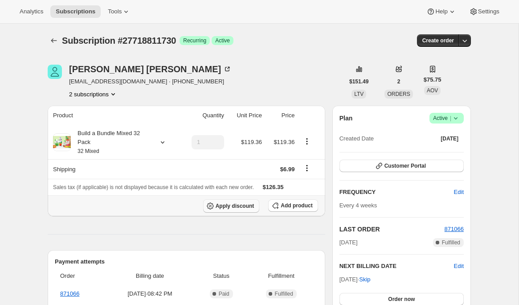
click at [230, 206] on span "Apply discount" at bounding box center [235, 205] width 39 height 7
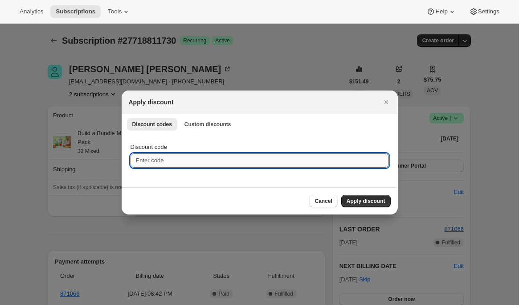
click at [345, 157] on input "Discount code" at bounding box center [260, 160] width 259 height 14
paste input "box-discount-DW7WQ7"
type input "box-discount-DW7WQ7"
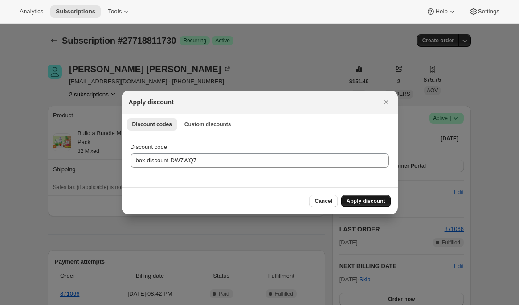
click at [358, 202] on span "Apply discount" at bounding box center [366, 200] width 39 height 7
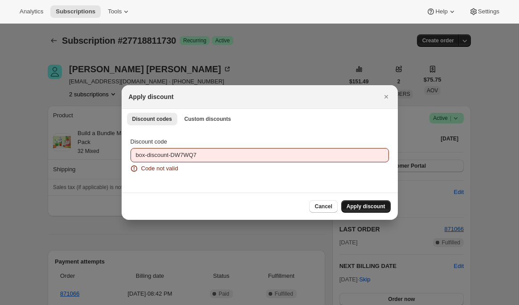
drag, startPoint x: 328, startPoint y: 206, endPoint x: 319, endPoint y: 205, distance: 9.0
click at [328, 206] on span "Cancel" at bounding box center [323, 206] width 17 height 7
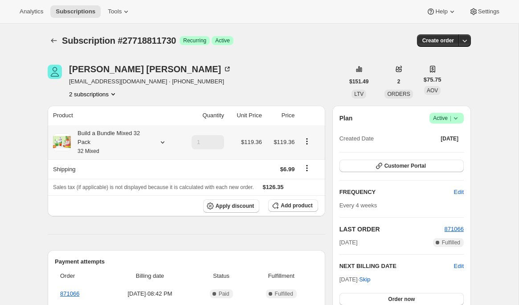
click at [163, 145] on icon at bounding box center [162, 142] width 9 height 9
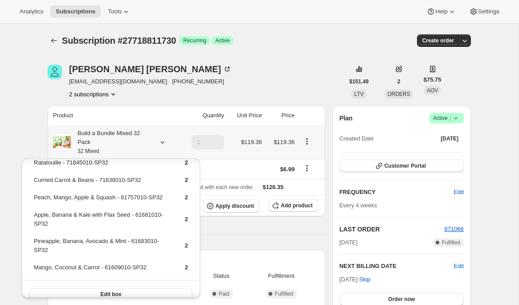
scroll to position [222, 0]
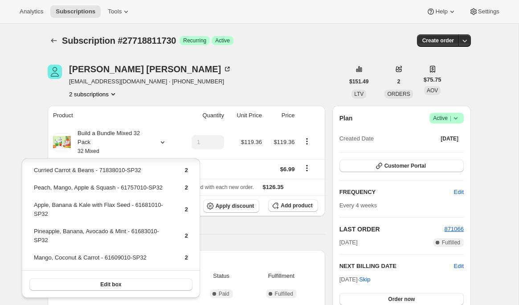
click at [244, 255] on div "Payment attempts Order Billing date Status Fulfillment 871066 Jul 11, 2025 · 08…" at bounding box center [187, 289] width 278 height 78
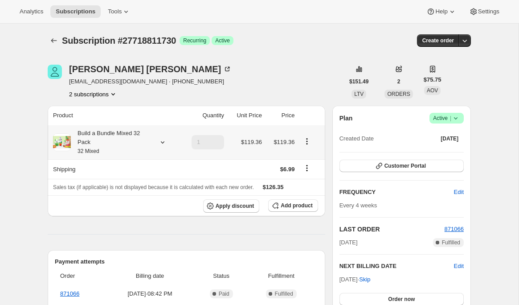
click at [162, 142] on icon at bounding box center [162, 142] width 9 height 9
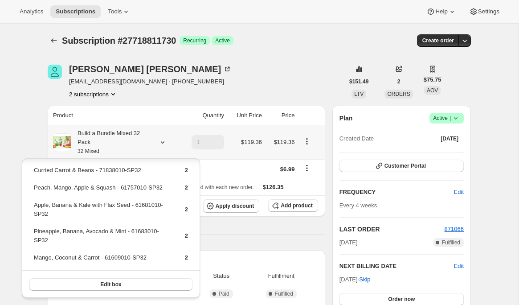
click at [123, 283] on button "Edit box" at bounding box center [110, 284] width 163 height 12
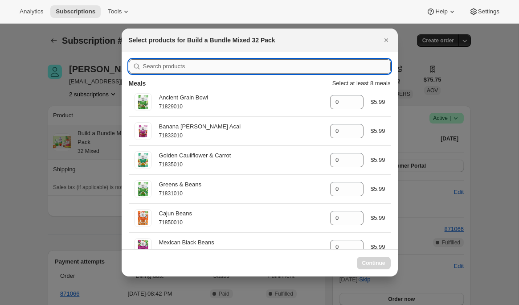
click at [214, 68] on input ":r4g:" at bounding box center [267, 66] width 248 height 14
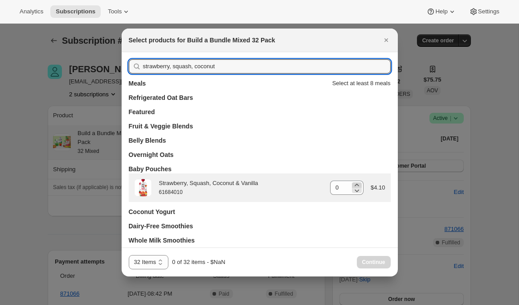
type input "strawberry, squash, coconut"
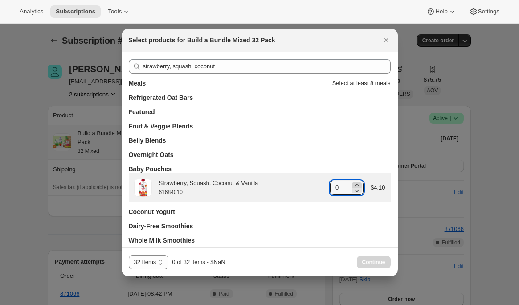
click at [356, 184] on icon ":r4g:" at bounding box center [357, 185] width 4 height 2
type input "2"
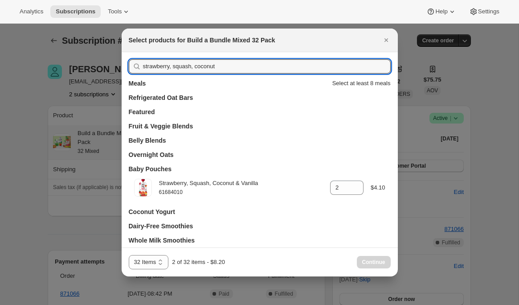
drag, startPoint x: 227, startPoint y: 68, endPoint x: 97, endPoint y: 58, distance: 130.2
type input "a"
type input "0"
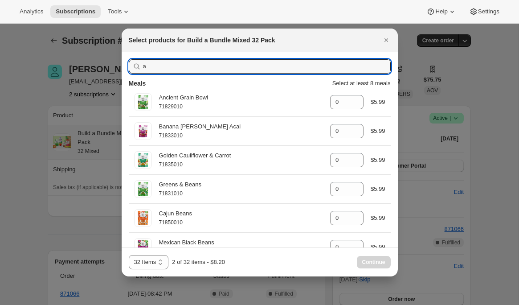
type input "an"
type input "2"
type input "0"
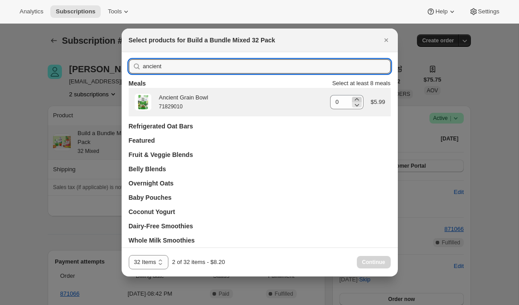
type input "ancient"
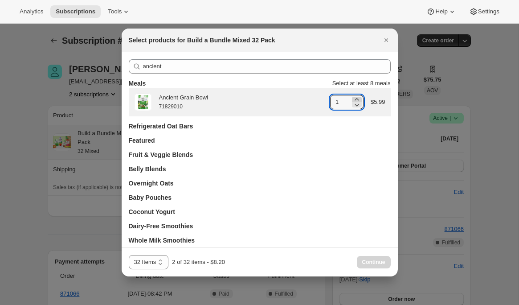
click at [358, 99] on icon ":r4g:" at bounding box center [357, 99] width 9 height 9
click at [355, 105] on icon ":r4g:" at bounding box center [357, 105] width 4 height 3
type input "2"
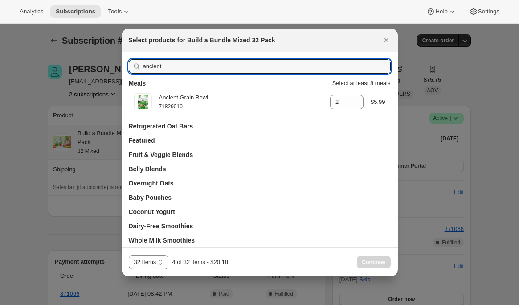
drag, startPoint x: 160, startPoint y: 65, endPoint x: 115, endPoint y: 63, distance: 45.1
type input "pe"
type input "0"
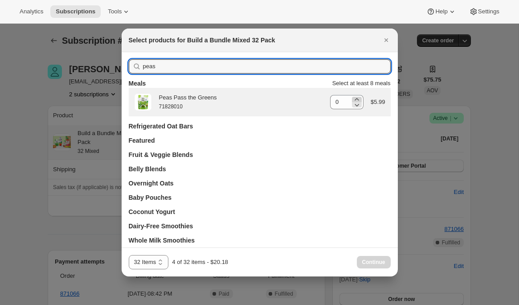
type input "peas"
click at [354, 97] on icon ":r4g:" at bounding box center [357, 99] width 9 height 9
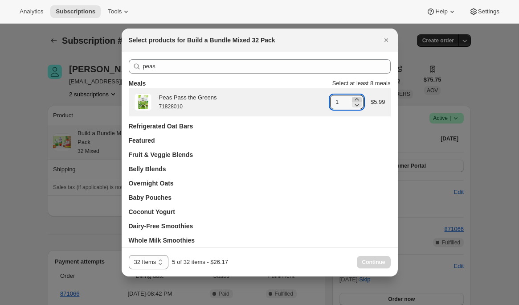
click at [354, 98] on icon ":r4g:" at bounding box center [357, 99] width 9 height 9
type input "2"
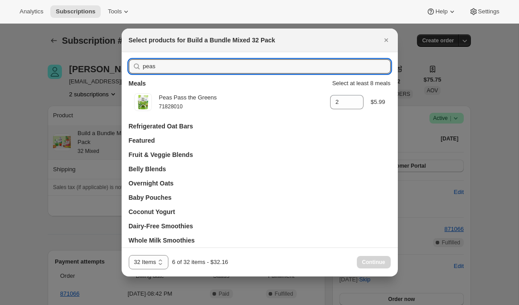
click at [129, 67] on div "peas" at bounding box center [260, 66] width 262 height 14
type input "b"
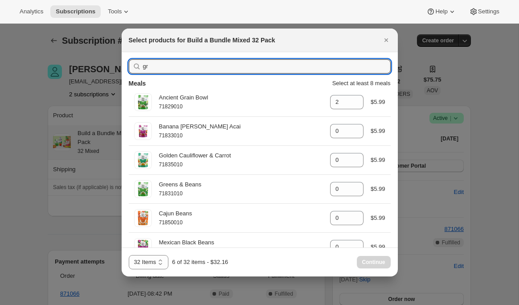
type input "gre"
type input "0"
type input "2"
type input "0"
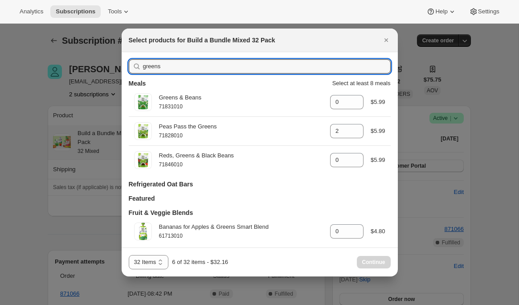
type input "greens"
type input "0"
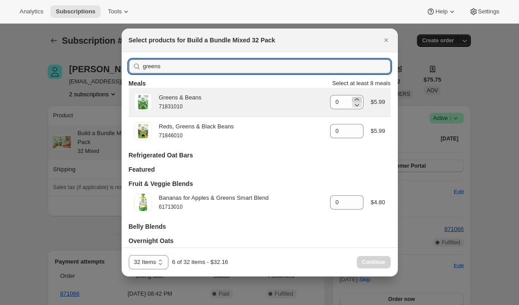
type input "greens"
click at [356, 97] on icon ":r4g:" at bounding box center [357, 99] width 9 height 9
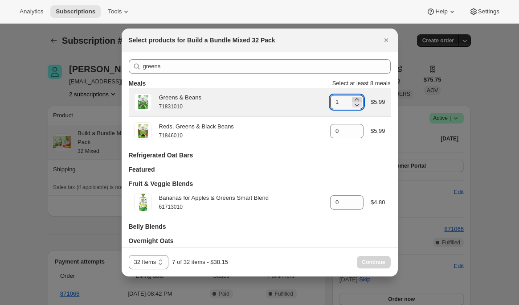
click at [356, 97] on icon ":r4g:" at bounding box center [357, 99] width 9 height 9
type input "2"
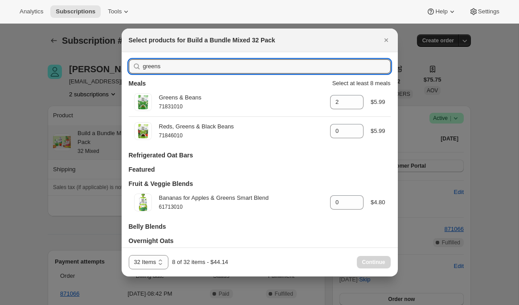
drag, startPoint x: 175, startPoint y: 65, endPoint x: 123, endPoint y: 65, distance: 51.7
click at [123, 65] on div "greens Meals Select at least 8 meals Greens & Beans 71831010 gid://shopify/Prod…" at bounding box center [260, 202] width 276 height 300
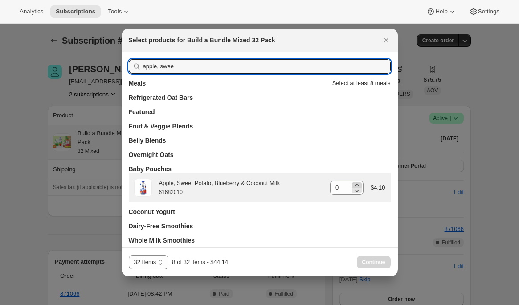
type input "apple, swee"
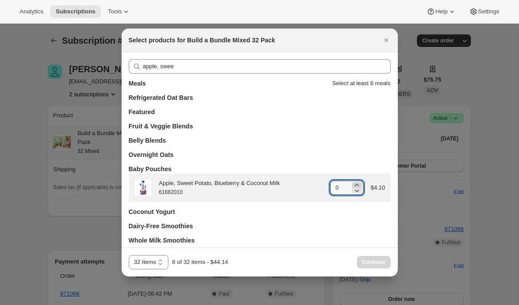
click at [357, 182] on icon ":r4g:" at bounding box center [357, 185] width 9 height 9
type input "2"
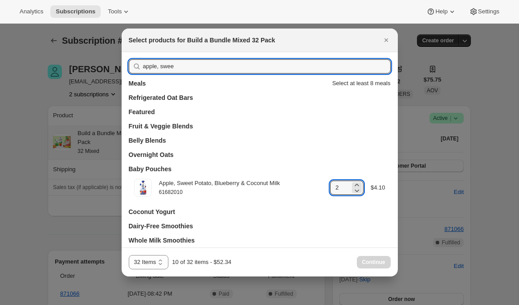
drag, startPoint x: 145, startPoint y: 63, endPoint x: 125, endPoint y: 65, distance: 20.5
click at [124, 65] on div "apple, swee Meals Select at least 8 meals Refrigerated Oat Bars Featured Fruit …" at bounding box center [260, 159] width 276 height 214
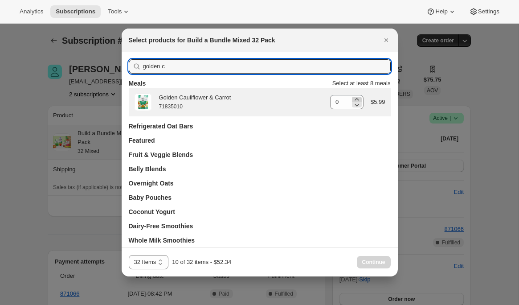
type input "golden c"
click at [355, 99] on icon ":r4g:" at bounding box center [357, 99] width 4 height 2
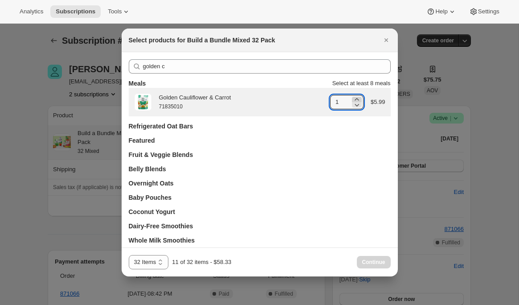
click at [355, 99] on icon ":r4g:" at bounding box center [357, 99] width 4 height 2
type input "2"
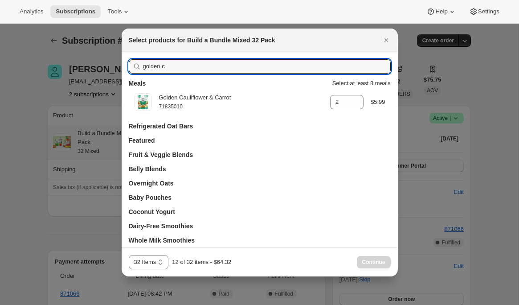
drag, startPoint x: 123, startPoint y: 63, endPoint x: 118, endPoint y: 64, distance: 4.9
type input "mi"
type input "0"
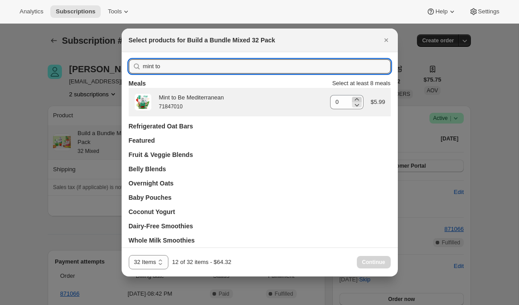
type input "mint to"
click at [358, 99] on icon ":r4g:" at bounding box center [357, 99] width 9 height 9
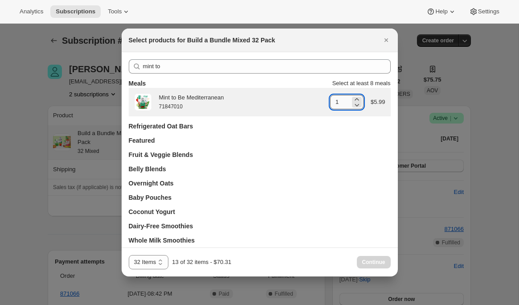
drag, startPoint x: 358, startPoint y: 99, endPoint x: 339, endPoint y: 95, distance: 19.1
click at [358, 99] on icon ":r4g:" at bounding box center [357, 99] width 9 height 9
type input "2"
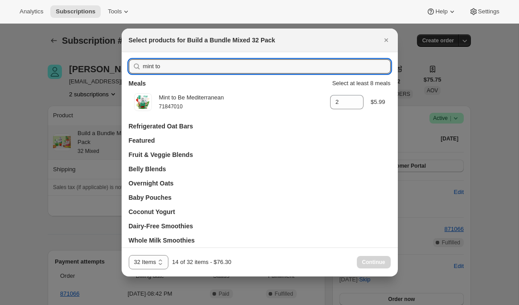
drag, startPoint x: 193, startPoint y: 70, endPoint x: 117, endPoint y: 70, distance: 76.7
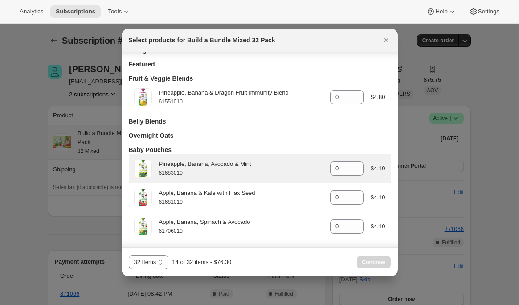
scroll to position [58, 0]
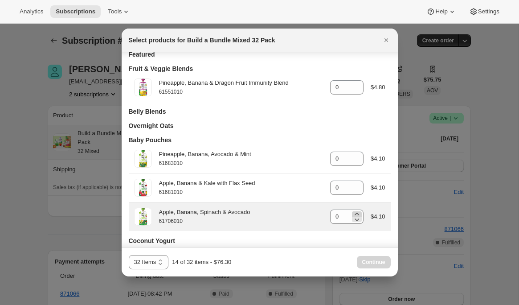
type input "apple, banana"
click at [357, 213] on icon ":r4g:" at bounding box center [357, 214] width 9 height 9
type input "2"
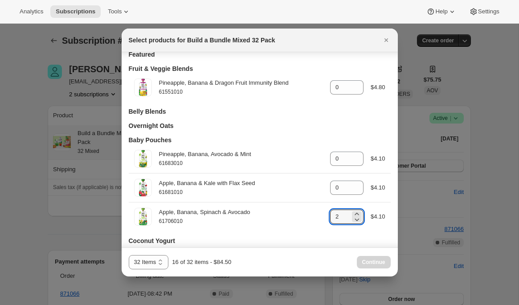
scroll to position [0, 0]
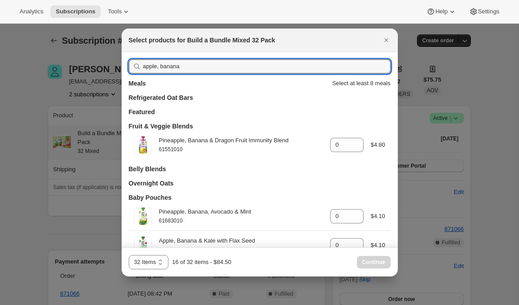
drag, startPoint x: 189, startPoint y: 66, endPoint x: 118, endPoint y: 66, distance: 71.8
type input "app"
type input "0"
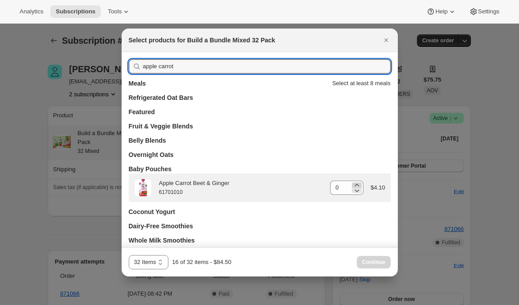
type input "apple carrot"
click at [356, 183] on icon ":r4g:" at bounding box center [357, 185] width 9 height 9
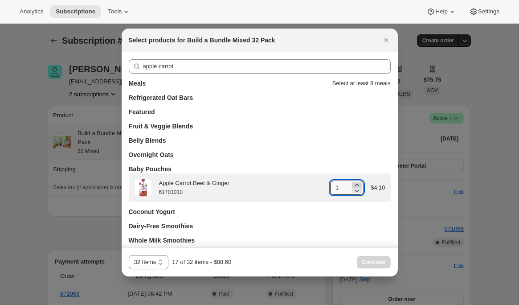
click at [356, 183] on icon ":r4g:" at bounding box center [357, 185] width 9 height 9
type input "2"
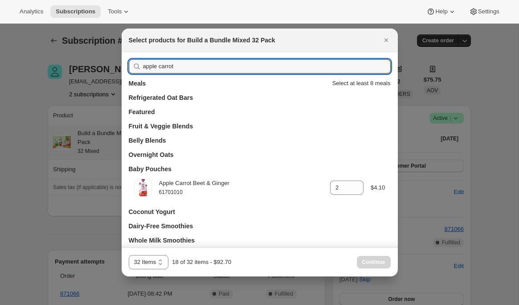
drag, startPoint x: 200, startPoint y: 65, endPoint x: 87, endPoint y: 67, distance: 112.8
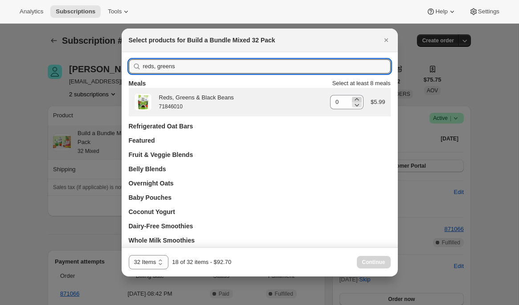
type input "reds, greens"
click at [357, 98] on icon ":r4g:" at bounding box center [357, 99] width 9 height 9
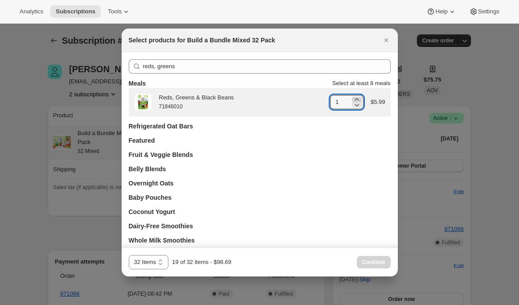
click at [357, 98] on icon ":r4g:" at bounding box center [357, 99] width 9 height 9
type input "2"
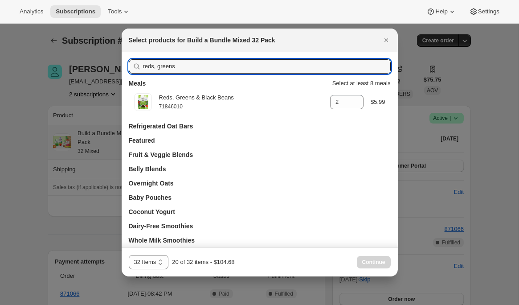
drag, startPoint x: 212, startPoint y: 65, endPoint x: 78, endPoint y: 59, distance: 133.8
type input "rat"
type input "0"
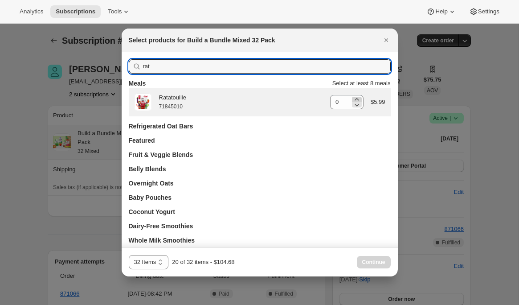
type input "rat"
click at [356, 99] on icon ":r4g:" at bounding box center [357, 99] width 4 height 2
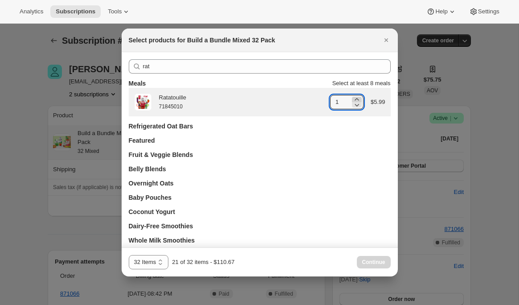
click at [356, 99] on icon ":r4g:" at bounding box center [357, 99] width 4 height 2
type input "2"
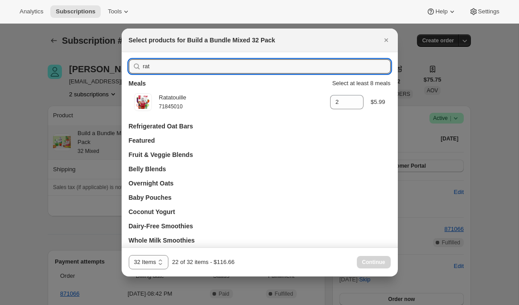
drag, startPoint x: 191, startPoint y: 61, endPoint x: 127, endPoint y: 67, distance: 64.1
click at [127, 67] on div "rat Meals Select at least 8 meals Ratatouille 71845010 gid://shopify/ProductVar…" at bounding box center [260, 159] width 276 height 214
drag, startPoint x: 162, startPoint y: 70, endPoint x: 101, endPoint y: 69, distance: 61.1
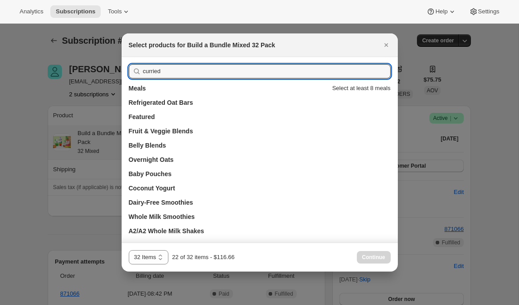
drag, startPoint x: 172, startPoint y: 73, endPoint x: 122, endPoint y: 74, distance: 50.4
click at [122, 74] on div "curried Meals Select at least 8 meals Refrigerated Oat Bars Featured Fruit & Ve…" at bounding box center [260, 149] width 276 height 185
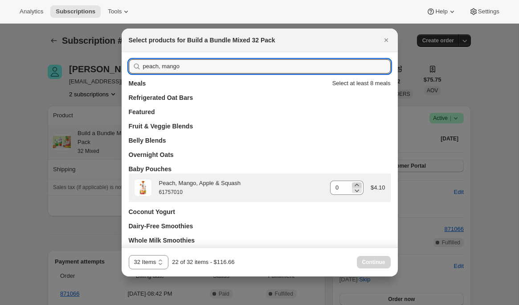
type input "peach, mango"
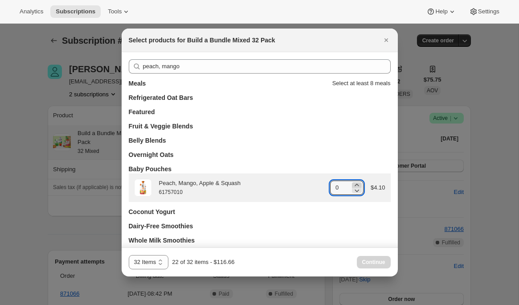
click at [355, 185] on icon ":r4g:" at bounding box center [357, 185] width 9 height 9
type input "2"
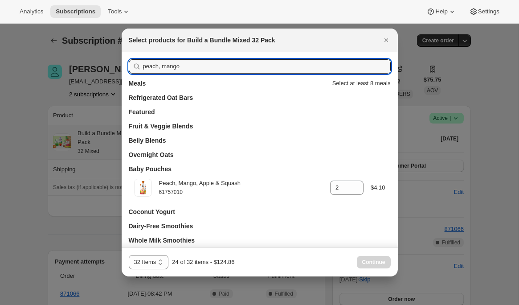
drag, startPoint x: 115, startPoint y: 58, endPoint x: 109, endPoint y: 57, distance: 6.3
type input "appl"
type input "0"
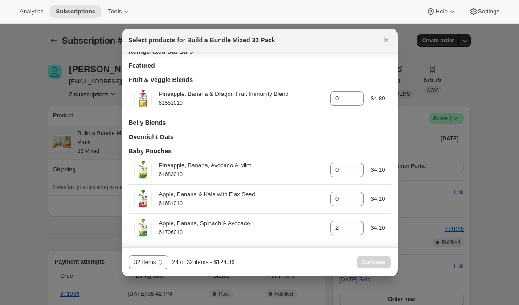
scroll to position [47, 0]
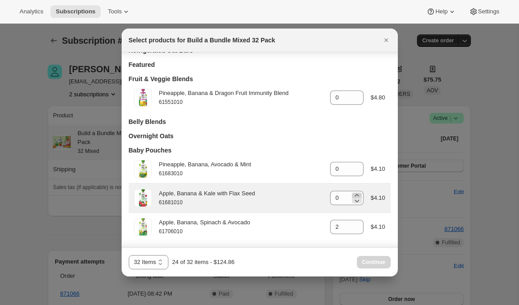
type input "apple, banana"
click at [357, 196] on icon ":r4g:" at bounding box center [357, 195] width 4 height 2
type input "2"
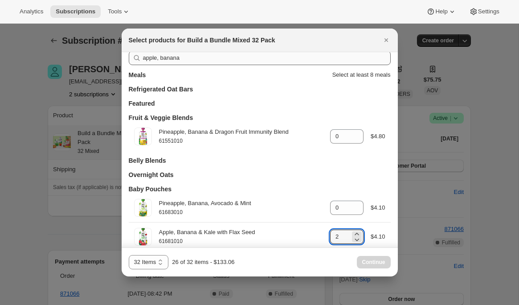
scroll to position [0, 0]
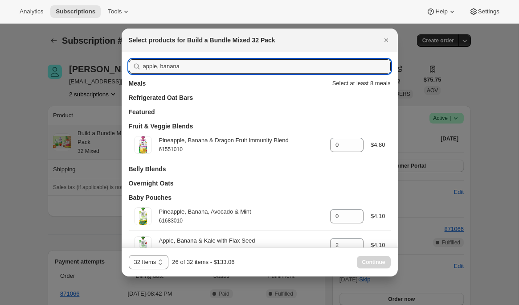
drag, startPoint x: 198, startPoint y: 66, endPoint x: 64, endPoint y: 59, distance: 134.8
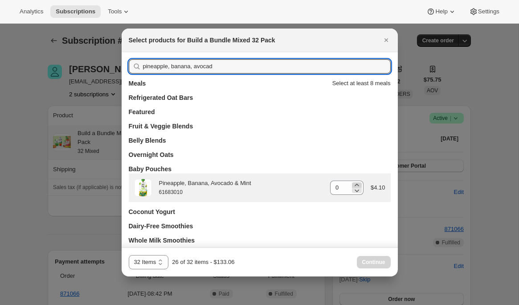
type input "pineapple, banana, avocad"
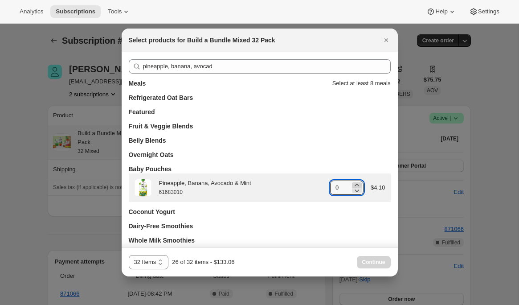
click at [353, 183] on icon ":r4g:" at bounding box center [357, 185] width 9 height 9
type input "2"
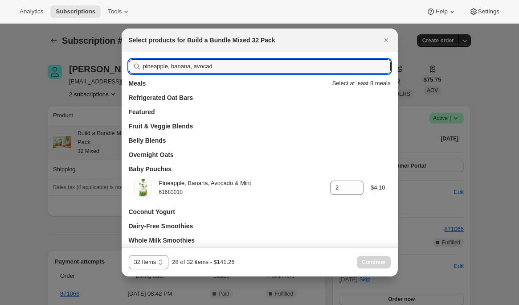
drag, startPoint x: 206, startPoint y: 64, endPoint x: 127, endPoint y: 63, distance: 79.4
click at [127, 63] on div "pineapple, banana, avocad Meals Select at least 8 meals Refrigerated Oat Bars F…" at bounding box center [260, 159] width 276 height 214
type input "na"
type input "2"
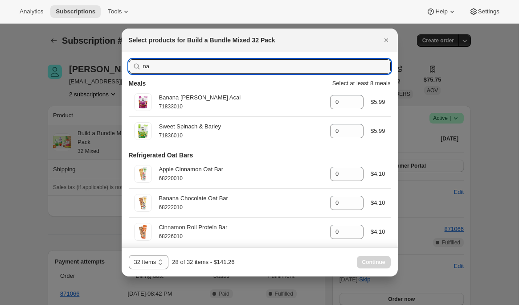
type input "n"
type input "0"
type input "2"
type input "0"
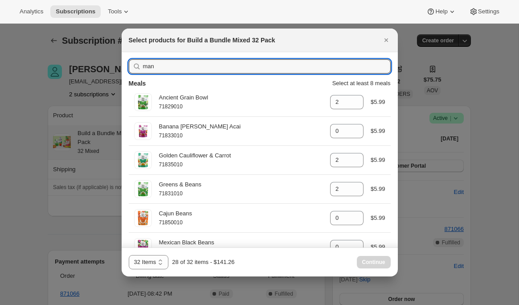
type input "mang"
type input "0"
type input "2"
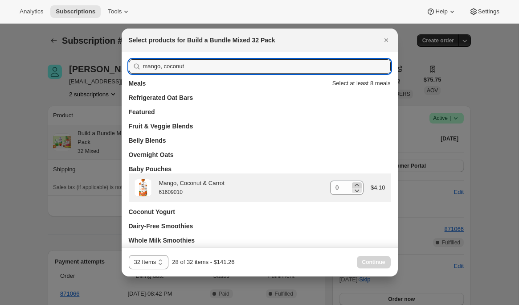
type input "mango, coconut"
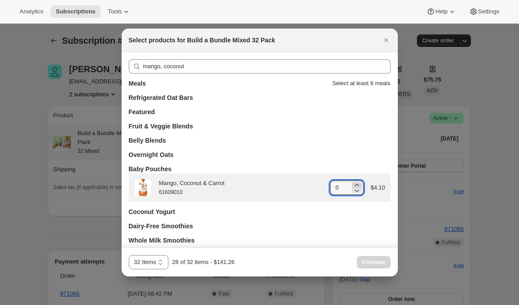
click at [356, 184] on icon ":r4g:" at bounding box center [357, 185] width 4 height 2
click at [356, 191] on icon ":r4g:" at bounding box center [357, 190] width 4 height 3
type input "2"
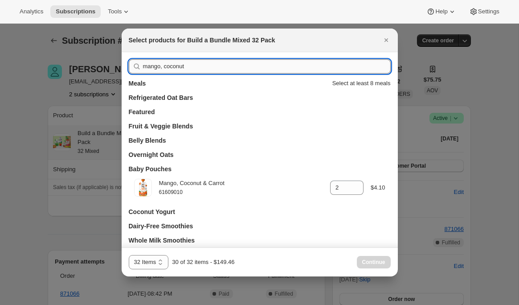
click at [160, 68] on input "mango, coconut" at bounding box center [267, 66] width 248 height 14
type input "0"
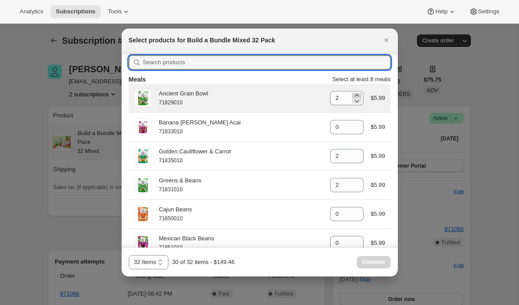
scroll to position [4, 0]
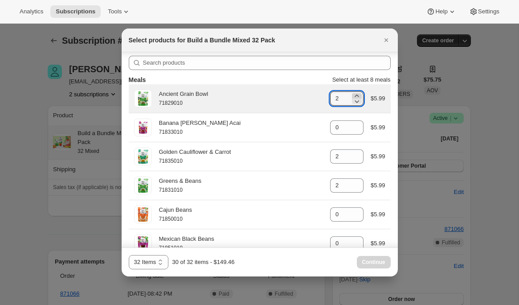
click at [357, 94] on icon ":r4g:" at bounding box center [357, 95] width 9 height 9
type input "3"
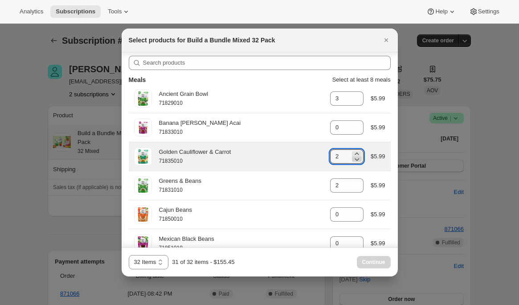
drag, startPoint x: 352, startPoint y: 153, endPoint x: 354, endPoint y: 158, distance: 5.2
click at [353, 153] on icon ":r4g:" at bounding box center [357, 153] width 9 height 9
type input "3"
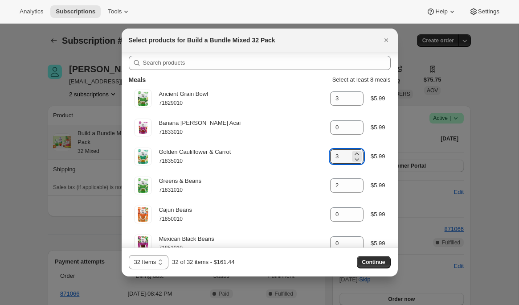
click at [380, 260] on span "Continue" at bounding box center [373, 262] width 23 height 7
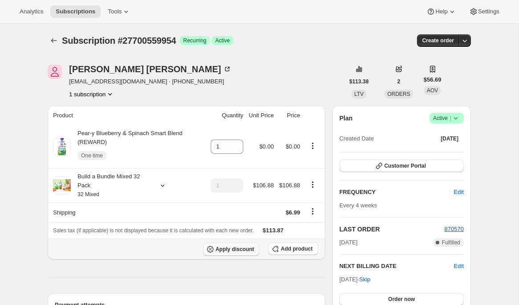
click at [218, 244] on button "Apply discount" at bounding box center [231, 249] width 57 height 13
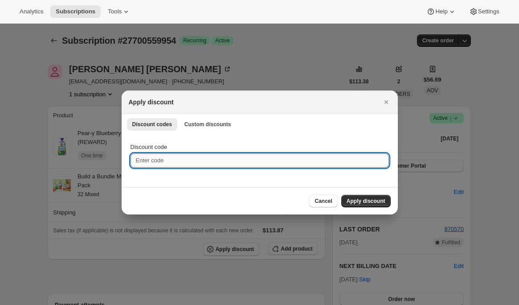
click at [357, 154] on input "Discount code" at bounding box center [260, 160] width 259 height 14
paste input "box-discount-DW7WQ7"
type input "box-discount-DW7WQ7"
click at [359, 194] on div "Cancel Apply discount" at bounding box center [260, 200] width 276 height 27
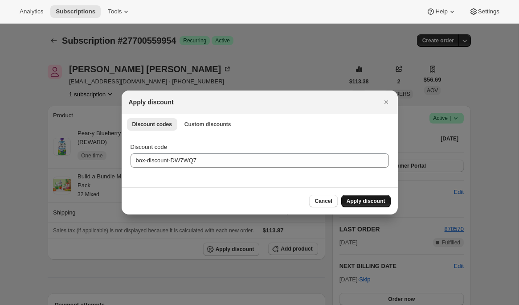
click at [360, 197] on button "Apply discount" at bounding box center [365, 201] width 49 height 12
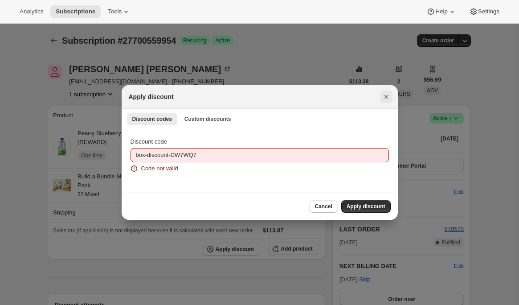
click at [385, 96] on icon "Close" at bounding box center [386, 96] width 9 height 9
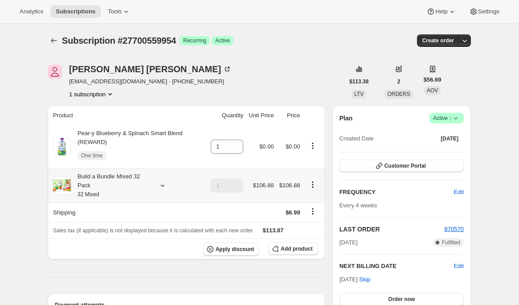
click at [162, 187] on icon at bounding box center [162, 185] width 9 height 9
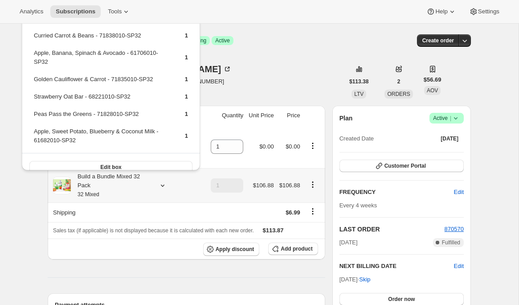
scroll to position [443, 0]
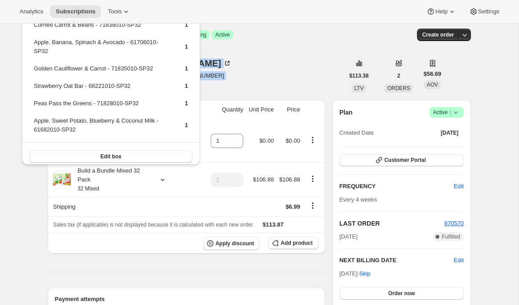
drag, startPoint x: 248, startPoint y: 69, endPoint x: 249, endPoint y: 90, distance: 20.5
click at [249, 90] on div "[PERSON_NAME] [EMAIL_ADDRESS][DOMAIN_NAME] · [PHONE_NUMBER] 1 subscription" at bounding box center [196, 76] width 296 height 34
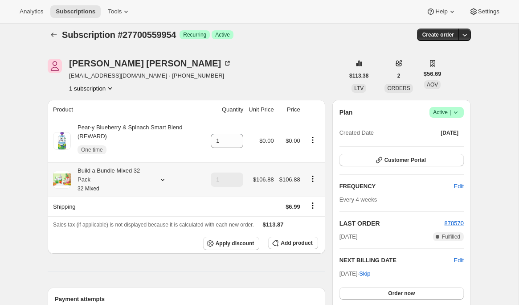
click at [164, 180] on icon at bounding box center [163, 180] width 4 height 2
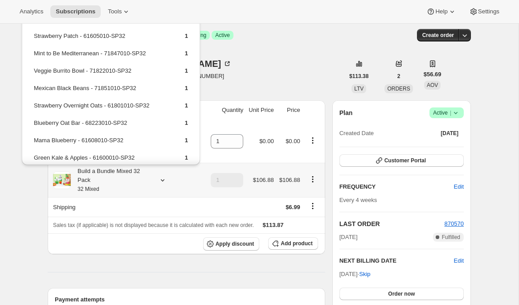
scroll to position [0, 0]
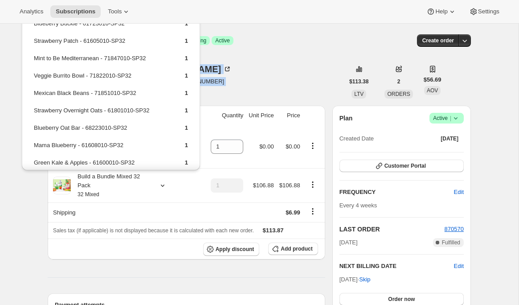
drag, startPoint x: 232, startPoint y: 67, endPoint x: 233, endPoint y: 97, distance: 29.9
click at [233, 98] on div "[PERSON_NAME] [EMAIL_ADDRESS][DOMAIN_NAME] · [PHONE_NUMBER] 1 subscription" at bounding box center [196, 82] width 296 height 34
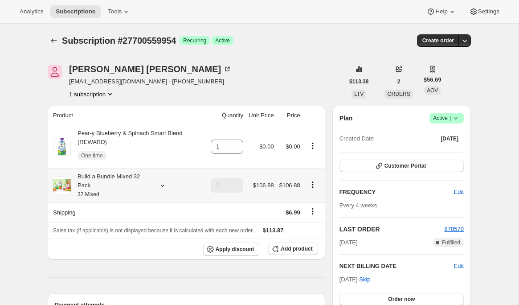
click at [163, 189] on icon at bounding box center [162, 185] width 9 height 9
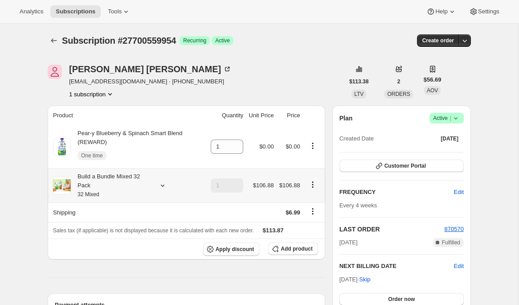
click at [165, 183] on icon at bounding box center [162, 185] width 9 height 9
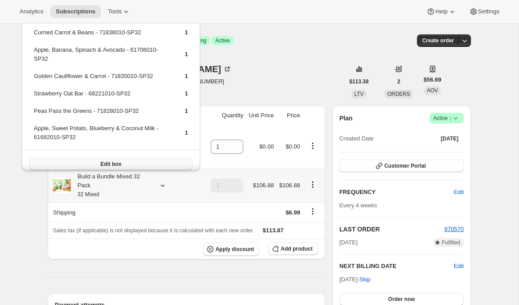
scroll to position [443, 0]
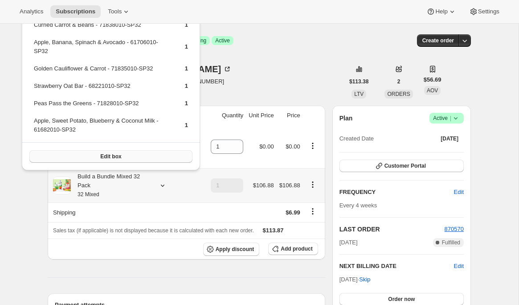
click at [111, 155] on span "Edit box" at bounding box center [110, 156] width 21 height 7
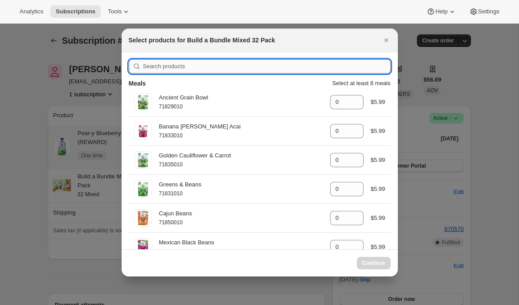
click at [186, 62] on input ":r4q:" at bounding box center [267, 66] width 248 height 14
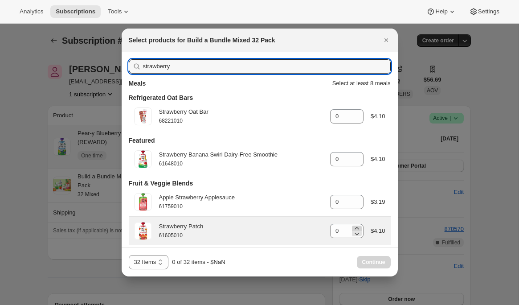
type input "strawberry"
click at [357, 227] on icon ":r4q:" at bounding box center [357, 228] width 9 height 9
type input "1"
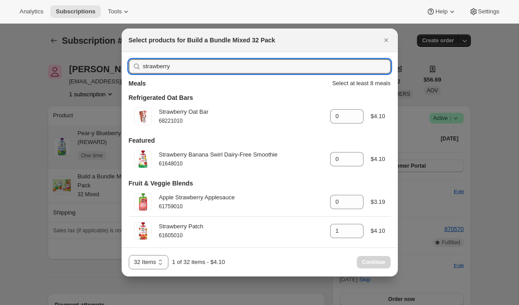
drag, startPoint x: 182, startPoint y: 68, endPoint x: 132, endPoint y: 66, distance: 50.8
click at [131, 66] on div "strawberry" at bounding box center [260, 66] width 262 height 14
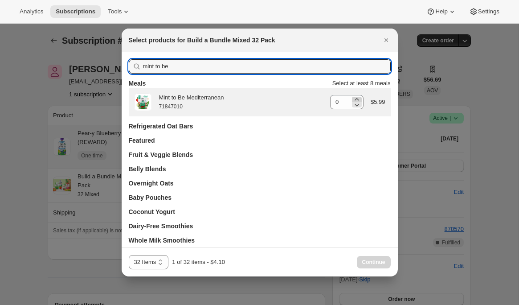
type input "mint to be"
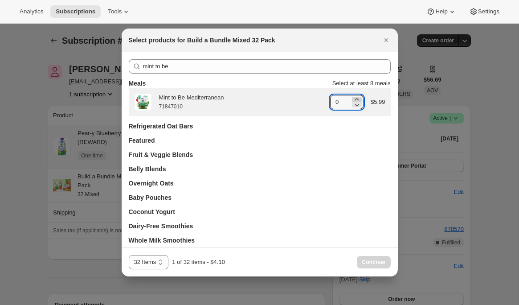
click at [358, 97] on icon ":r4q:" at bounding box center [357, 99] width 9 height 9
type input "1"
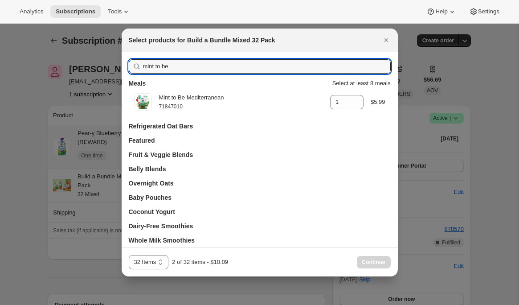
drag, startPoint x: 218, startPoint y: 67, endPoint x: 119, endPoint y: 56, distance: 99.5
type input "v"
type input "0"
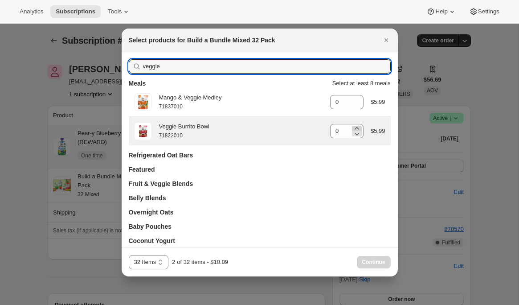
type input "veggie"
click at [356, 128] on icon ":r4q:" at bounding box center [357, 128] width 4 height 2
type input "1"
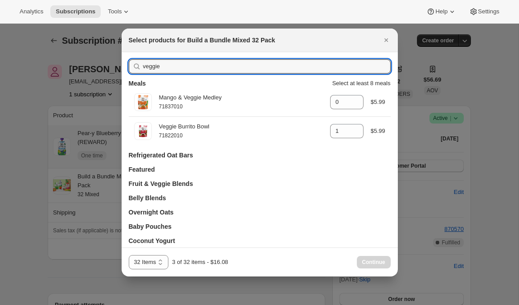
drag, startPoint x: 168, startPoint y: 67, endPoint x: 123, endPoint y: 63, distance: 45.2
click at [123, 63] on div "veggie Meals Select at least 8 meals Mango & Veggie Medley 71837010 gid://shopi…" at bounding box center [260, 173] width 276 height 243
type input "j"
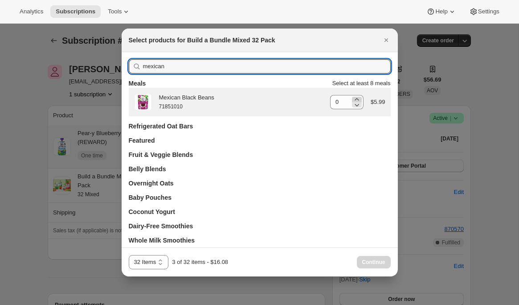
type input "mexican"
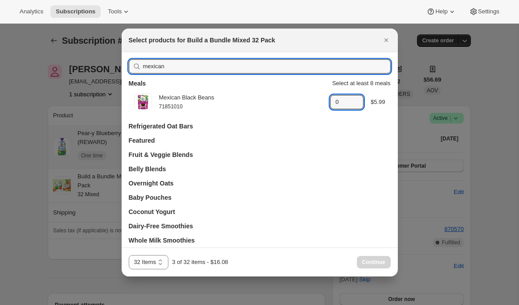
drag, startPoint x: 358, startPoint y: 98, endPoint x: 302, endPoint y: 86, distance: 56.9
click at [358, 98] on icon ":r4q:" at bounding box center [357, 99] width 9 height 9
type input "1"
drag, startPoint x: 139, startPoint y: 66, endPoint x: 121, endPoint y: 66, distance: 17.4
click at [122, 66] on div "mexican Meals Select at least 8 meals Mexican Black Beans 71851010 gid://shopif…" at bounding box center [260, 159] width 276 height 214
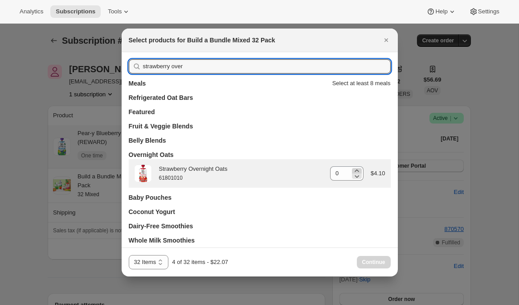
type input "strawberry over"
click at [357, 170] on icon ":r4q:" at bounding box center [357, 170] width 4 height 2
type input "1"
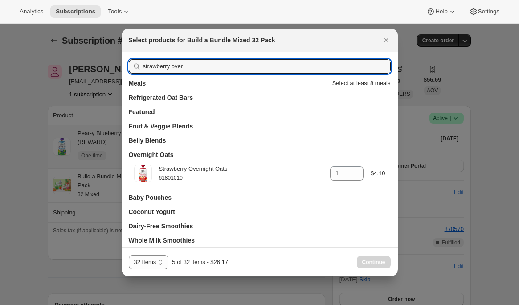
drag, startPoint x: 177, startPoint y: 60, endPoint x: 101, endPoint y: 58, distance: 76.7
drag, startPoint x: 200, startPoint y: 69, endPoint x: 109, endPoint y: 66, distance: 91.0
type input "blueb"
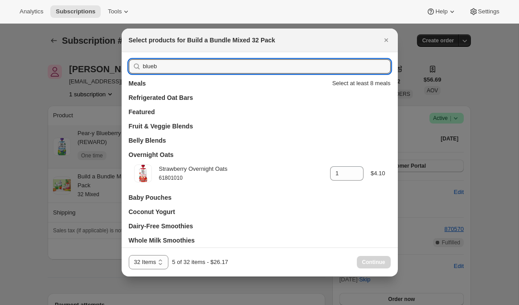
type input "0"
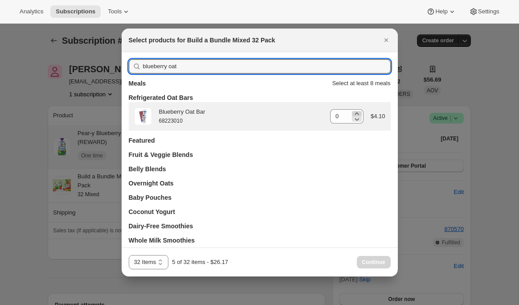
type input "blueberry oat"
click at [356, 113] on icon ":r4q:" at bounding box center [357, 113] width 4 height 2
type input "1"
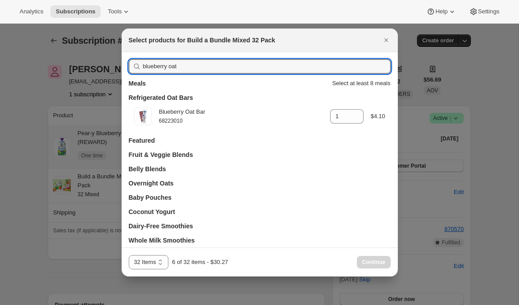
drag, startPoint x: 192, startPoint y: 68, endPoint x: 122, endPoint y: 66, distance: 70.0
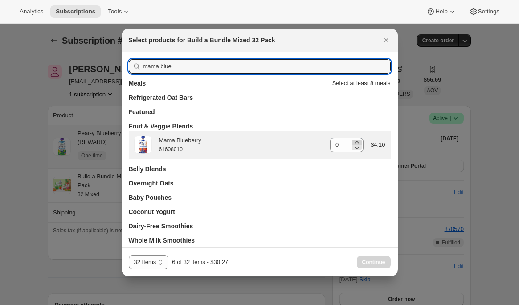
type input "mama blue"
click at [359, 141] on icon ":r4q:" at bounding box center [357, 142] width 9 height 9
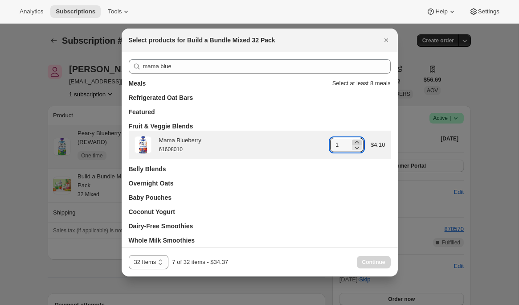
click at [359, 141] on icon ":r4q:" at bounding box center [357, 142] width 9 height 9
type input "2"
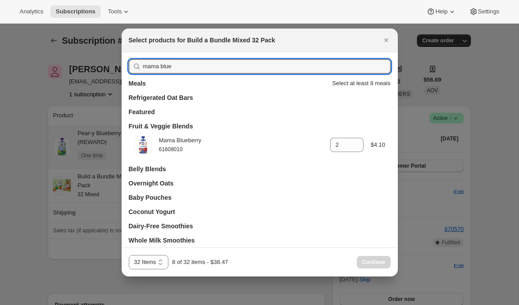
drag, startPoint x: 141, startPoint y: 71, endPoint x: 100, endPoint y: 72, distance: 41.0
drag, startPoint x: 172, startPoint y: 67, endPoint x: 114, endPoint y: 67, distance: 58.4
type input "green"
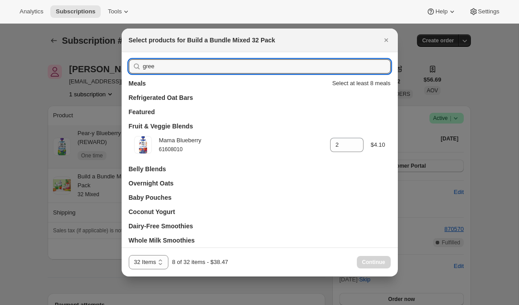
type input "0"
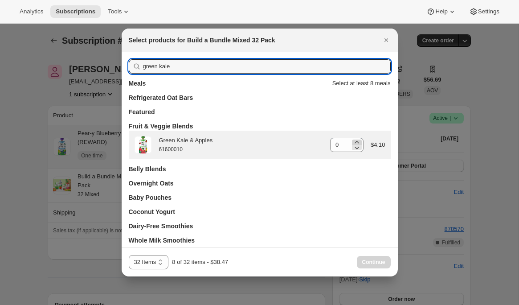
type input "green kale"
click at [358, 140] on icon ":r4q:" at bounding box center [357, 142] width 9 height 9
type input "1"
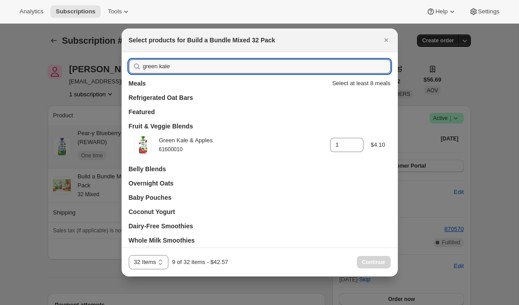
drag, startPoint x: 181, startPoint y: 66, endPoint x: 113, endPoint y: 69, distance: 67.8
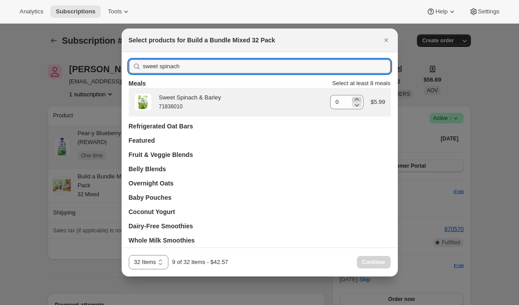
type input "sweet spinach"
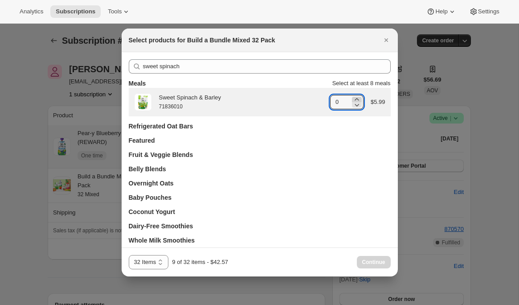
drag, startPoint x: 357, startPoint y: 98, endPoint x: 350, endPoint y: 98, distance: 6.3
click at [357, 98] on icon ":r4q:" at bounding box center [357, 99] width 9 height 9
type input "1"
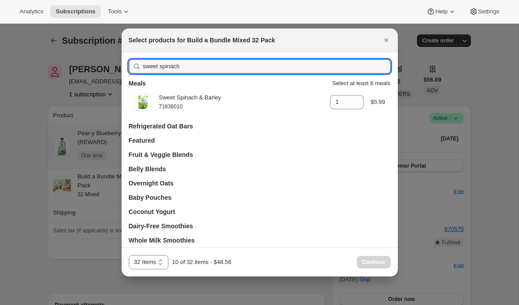
drag, startPoint x: 207, startPoint y: 67, endPoint x: 110, endPoint y: 64, distance: 97.7
type input "s"
type input "1"
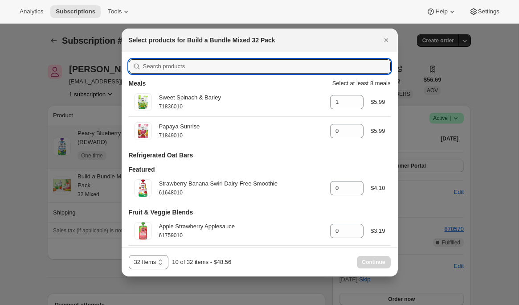
type input "0"
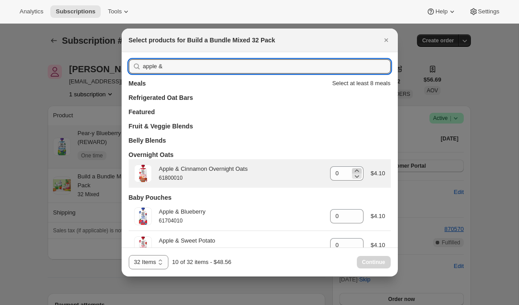
type input "apple &"
click at [359, 170] on icon ":r4q:" at bounding box center [357, 170] width 9 height 9
type input "1"
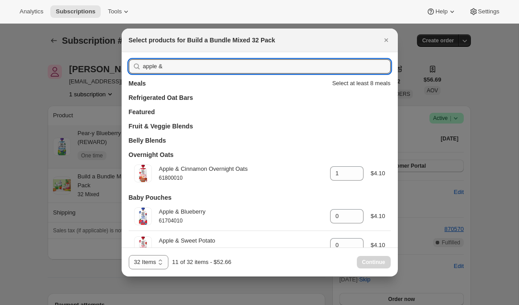
drag, startPoint x: 177, startPoint y: 65, endPoint x: 103, endPoint y: 64, distance: 74.4
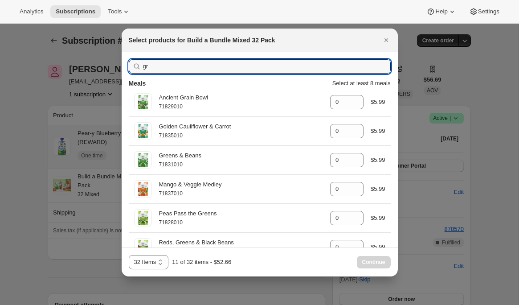
type input "gre"
type input "1"
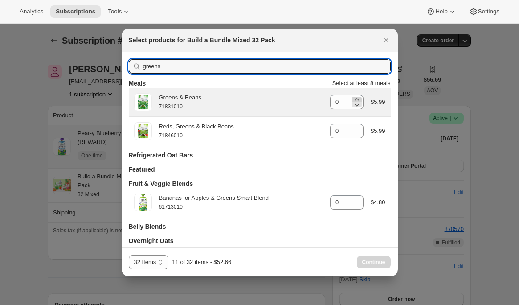
type input "greens"
click at [358, 100] on icon ":r4q:" at bounding box center [357, 99] width 9 height 9
type input "1"
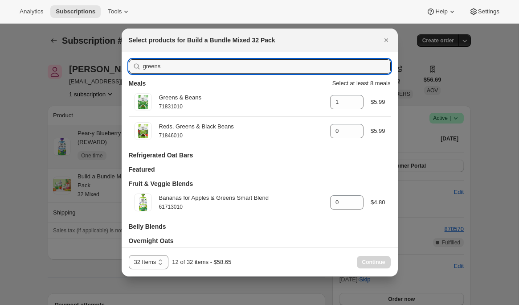
drag, startPoint x: 181, startPoint y: 70, endPoint x: 129, endPoint y: 65, distance: 52.9
click at [129, 64] on div "greens" at bounding box center [260, 66] width 262 height 14
type input "ancie"
type input "0"
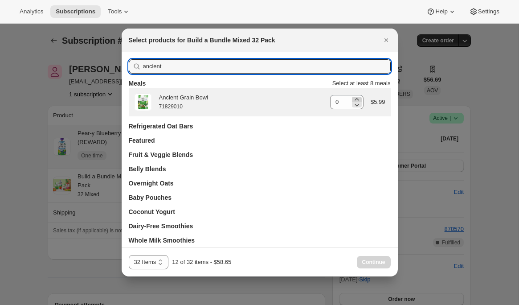
type input "ancient"
click at [357, 99] on icon ":r4q:" at bounding box center [357, 99] width 4 height 2
type input "1"
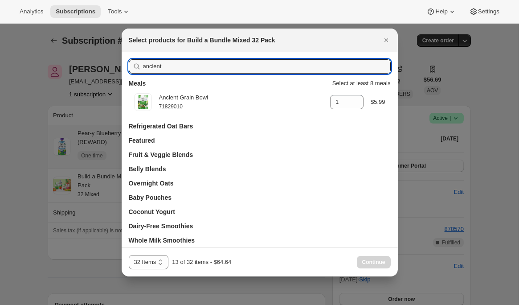
drag, startPoint x: 123, startPoint y: 63, endPoint x: 117, endPoint y: 63, distance: 5.3
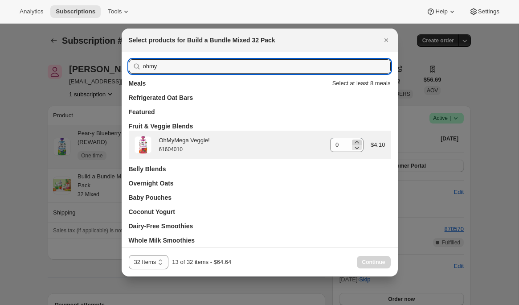
type input "ohmy"
click at [358, 141] on icon ":r4q:" at bounding box center [357, 142] width 9 height 9
type input "1"
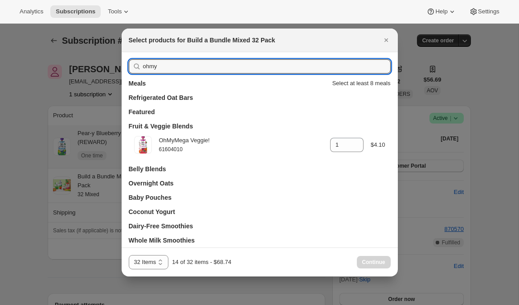
drag, startPoint x: 124, startPoint y: 64, endPoint x: 92, endPoint y: 64, distance: 32.1
type input "app"
type input "0"
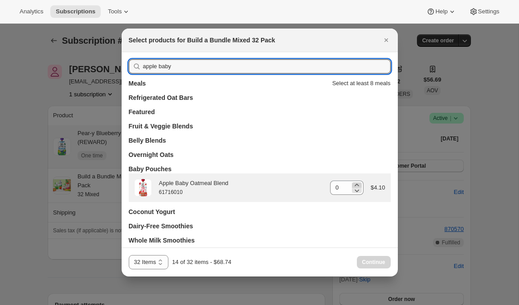
type input "apple baby"
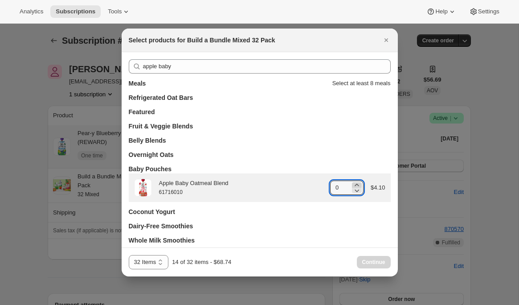
click at [358, 184] on icon ":r4q:" at bounding box center [357, 185] width 9 height 9
type input "1"
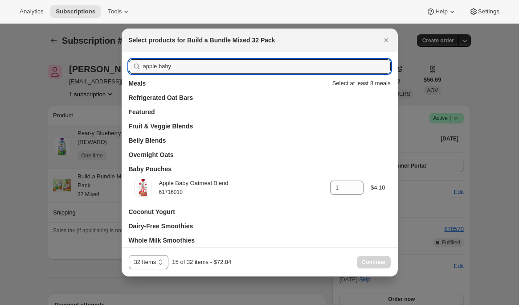
drag, startPoint x: 124, startPoint y: 64, endPoint x: 116, endPoint y: 63, distance: 8.0
type input "banana"
type input "0"
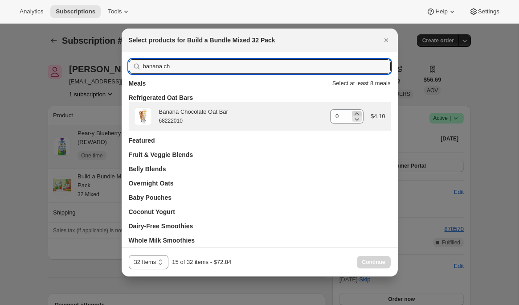
type input "banana ch"
click at [357, 111] on icon ":r4q:" at bounding box center [357, 113] width 9 height 9
type input "1"
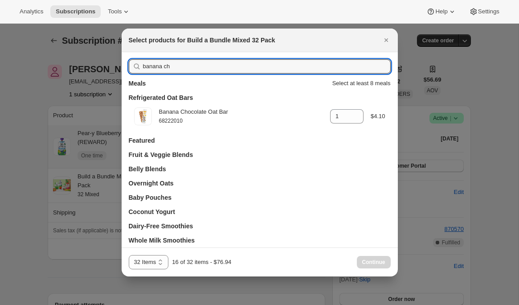
drag, startPoint x: 166, startPoint y: 66, endPoint x: 106, endPoint y: 60, distance: 60.0
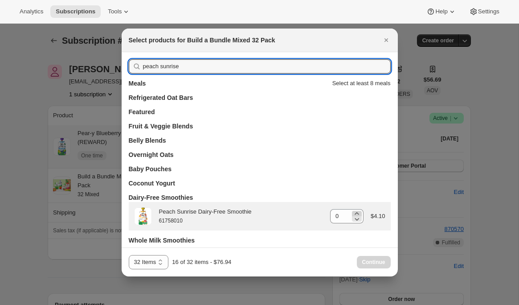
type input "peach sunrise"
click at [356, 212] on icon ":r4q:" at bounding box center [357, 213] width 9 height 9
type input "1"
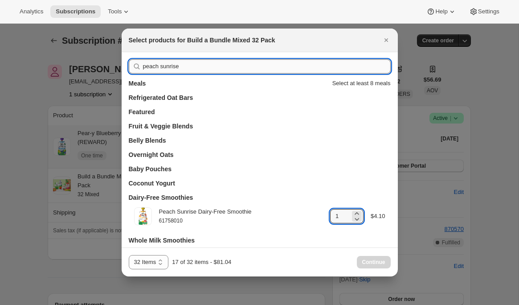
click at [191, 61] on input "peach sunrise" at bounding box center [267, 66] width 248 height 14
drag, startPoint x: 195, startPoint y: 65, endPoint x: 83, endPoint y: 67, distance: 112.4
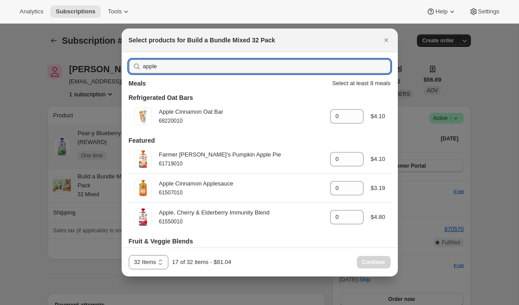
type input "apple"
type input "1"
type input "0"
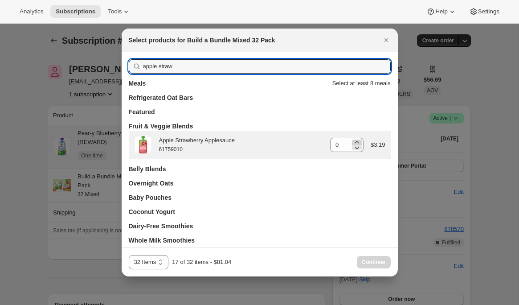
type input "apple straw"
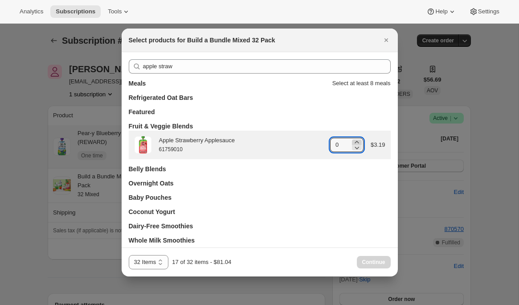
click at [358, 141] on icon ":r4q:" at bounding box center [357, 142] width 9 height 9
type input "1"
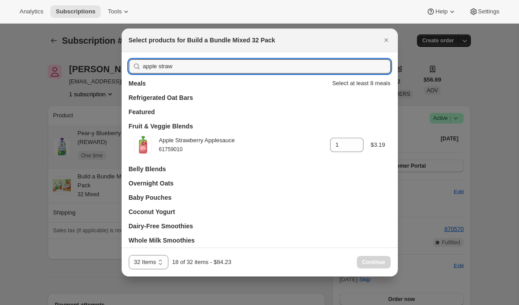
drag, startPoint x: 109, startPoint y: 68, endPoint x: 97, endPoint y: 68, distance: 12.0
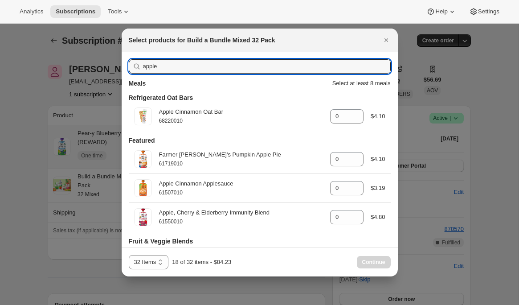
type input "apple"
type input "1"
type input "0"
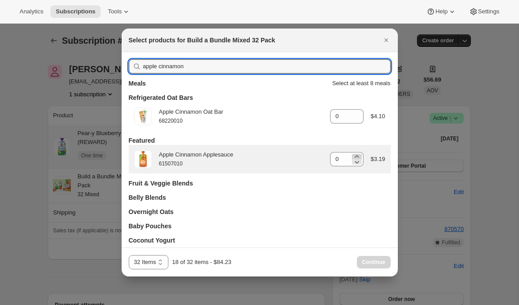
type input "apple cinnamon"
click at [358, 155] on icon ":r4q:" at bounding box center [357, 156] width 9 height 9
type input "1"
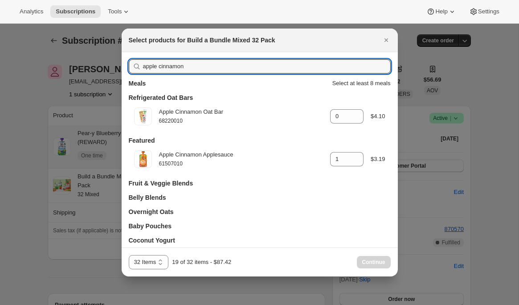
drag, startPoint x: 200, startPoint y: 63, endPoint x: 111, endPoint y: 62, distance: 89.2
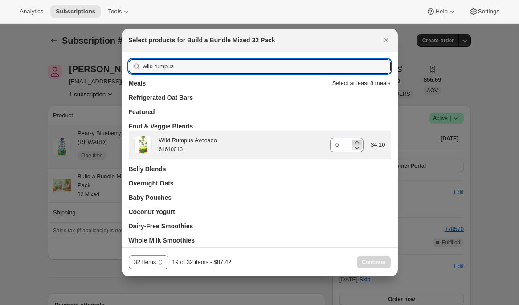
type input "wild rumpus"
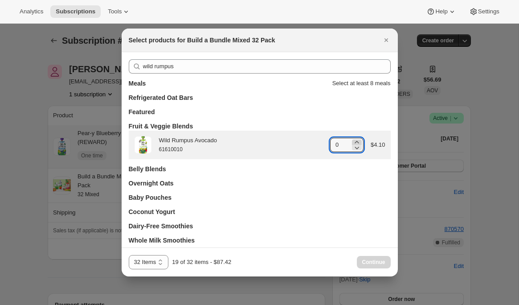
click at [354, 142] on icon ":r4q:" at bounding box center [357, 142] width 9 height 9
type input "1"
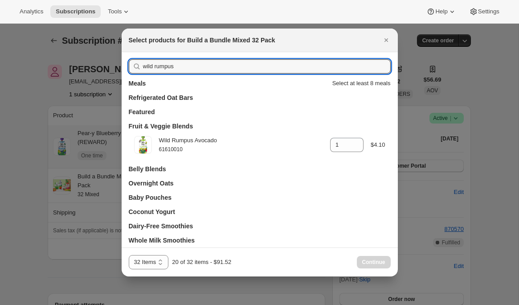
drag, startPoint x: 181, startPoint y: 66, endPoint x: 132, endPoint y: 66, distance: 49.5
click at [132, 66] on div "wild rumpus" at bounding box center [260, 66] width 262 height 14
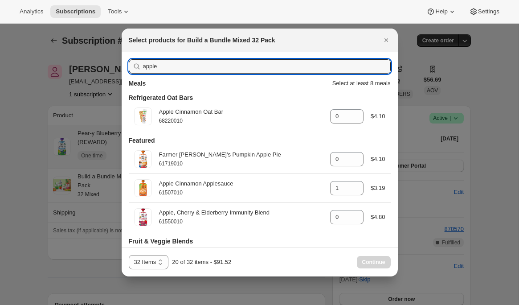
type input "apple,"
type input "0"
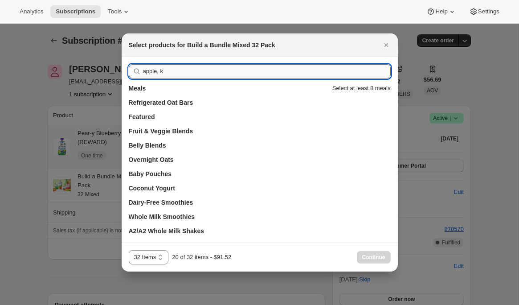
click at [173, 74] on input "apple, k" at bounding box center [267, 71] width 248 height 14
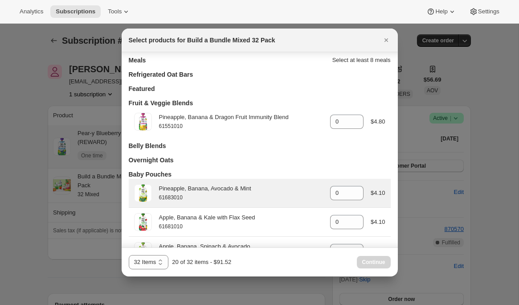
scroll to position [58, 0]
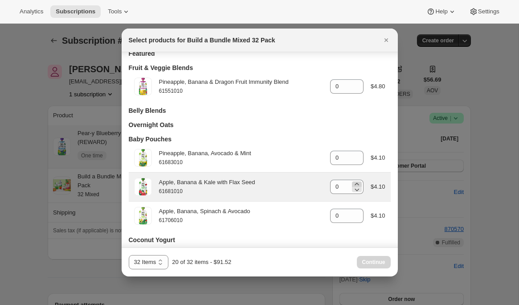
type input "apple, banana"
click at [358, 185] on icon ":r4q:" at bounding box center [357, 184] width 9 height 9
type input "1"
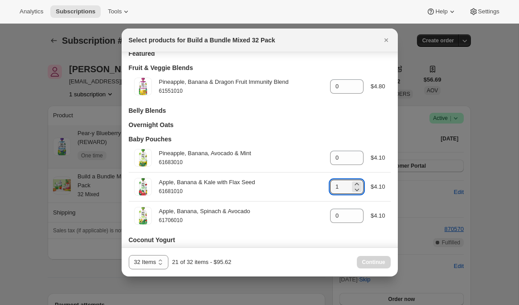
scroll to position [0, 0]
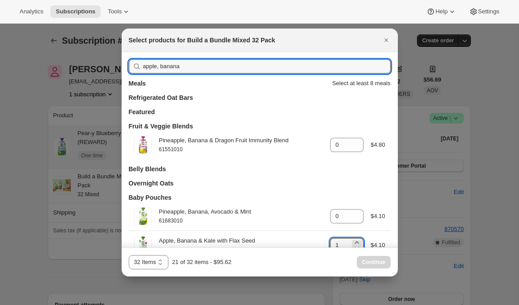
drag, startPoint x: 184, startPoint y: 67, endPoint x: 84, endPoint y: 61, distance: 100.0
type input "h"
type input "0"
type input "1"
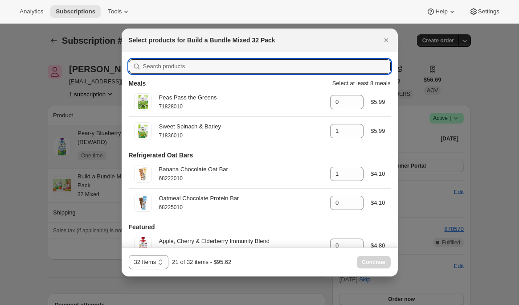
type input "1"
type input "0"
type input "1"
type input "0"
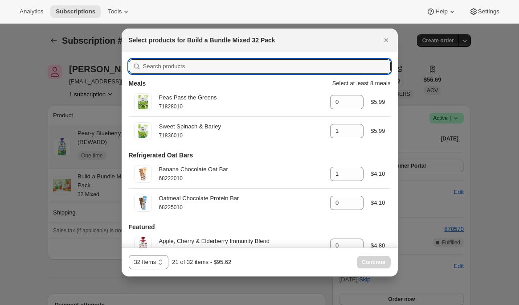
type input "0"
type input "b"
type input "1"
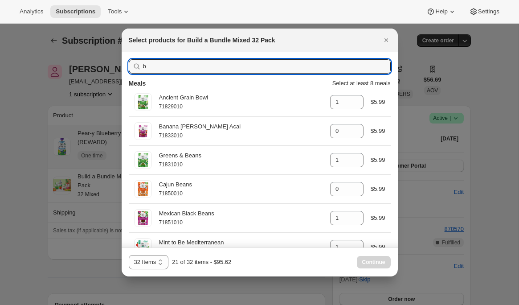
type input "ba"
type input "0"
type input "1"
type input "0"
type input "1"
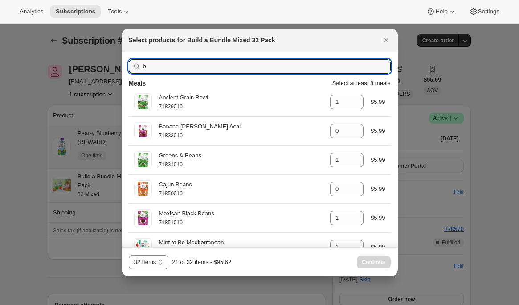
type input "1"
type input "0"
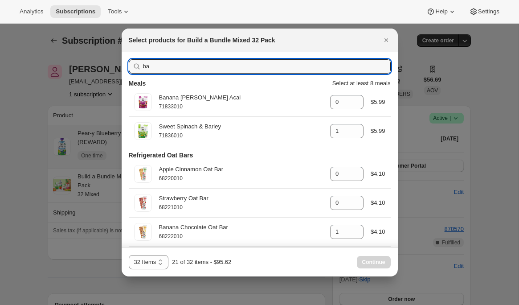
type input "ban"
type input "1"
type input "0"
type input "1"
type input "0"
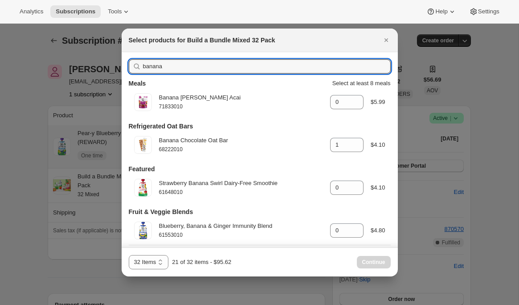
type input "banana"
type input "1"
type input "banana b"
type input "0"
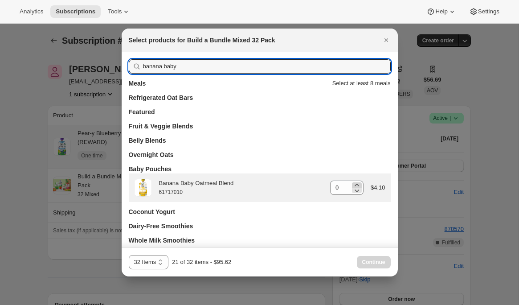
type input "banana baby"
click at [355, 184] on icon ":r4q:" at bounding box center [357, 185] width 9 height 9
type input "1"
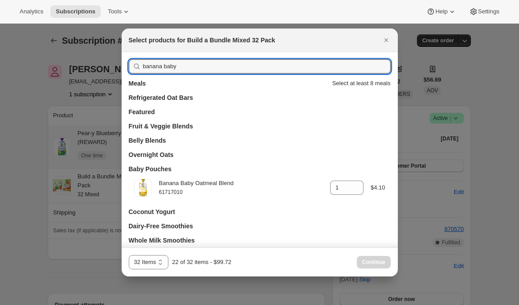
drag, startPoint x: 172, startPoint y: 66, endPoint x: 87, endPoint y: 67, distance: 85.1
type input "blue"
type input "0"
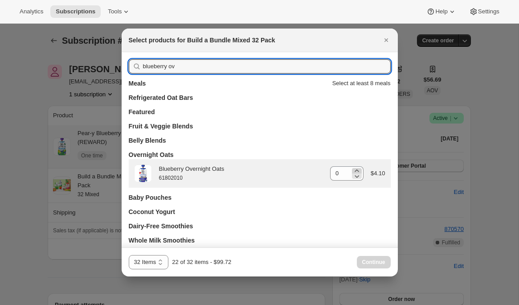
type input "blueberry ov"
click at [355, 171] on icon ":r4q:" at bounding box center [357, 170] width 4 height 2
type input "1"
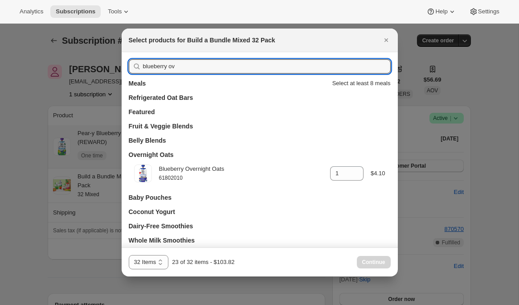
drag, startPoint x: 188, startPoint y: 68, endPoint x: 121, endPoint y: 74, distance: 67.1
drag, startPoint x: 187, startPoint y: 69, endPoint x: 93, endPoint y: 67, distance: 94.1
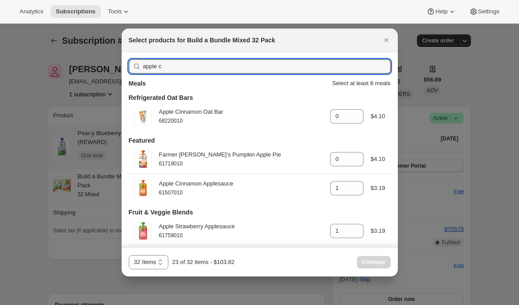
type input "apple ci"
type input "1"
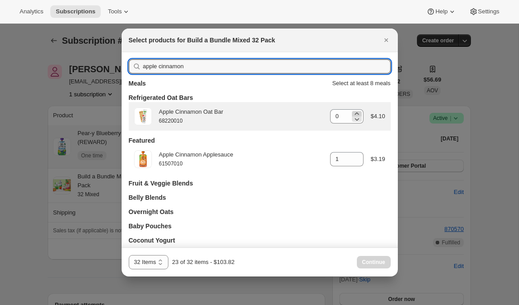
type input "apple cinnamon"
click at [356, 113] on icon ":r4q:" at bounding box center [357, 113] width 4 height 2
type input "1"
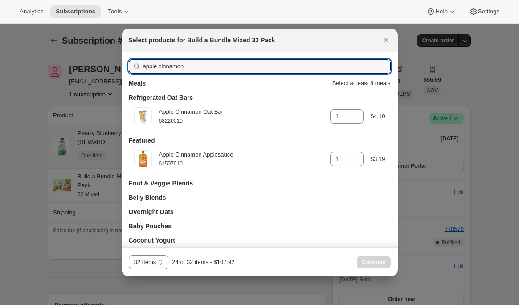
click at [125, 64] on div "apple cinnamon Meals Select at least 8 meals Refrigerated Oat Bars Apple Cinnam…" at bounding box center [260, 173] width 276 height 243
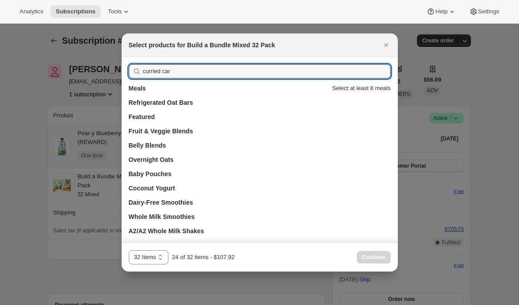
drag, startPoint x: 194, startPoint y: 73, endPoint x: 120, endPoint y: 66, distance: 73.9
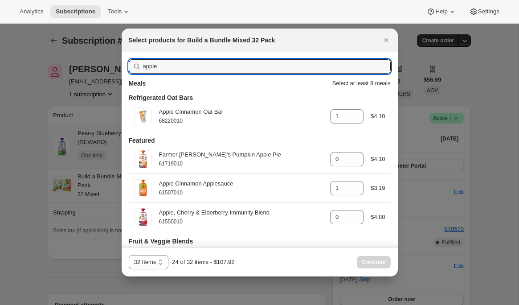
type input "apple b"
type input "0"
type input "1"
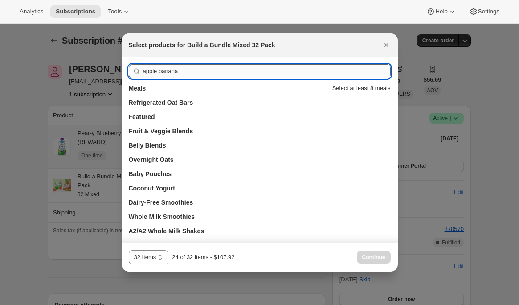
click at [157, 73] on input "apple banana" at bounding box center [267, 71] width 248 height 14
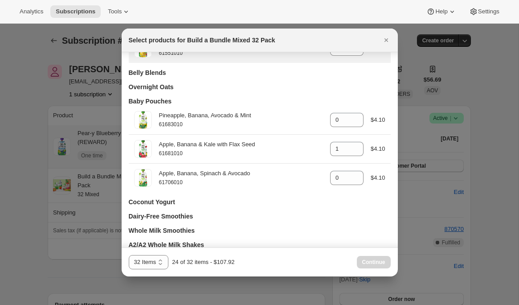
scroll to position [106, 0]
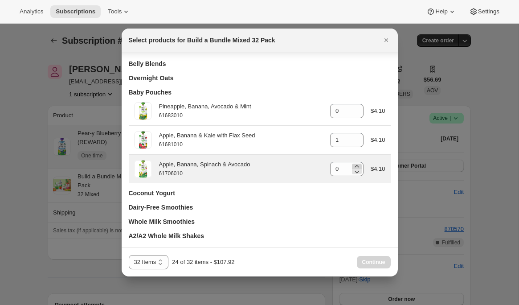
type input "apple, banana"
click at [356, 164] on icon ":r4q:" at bounding box center [357, 166] width 9 height 9
type input "1"
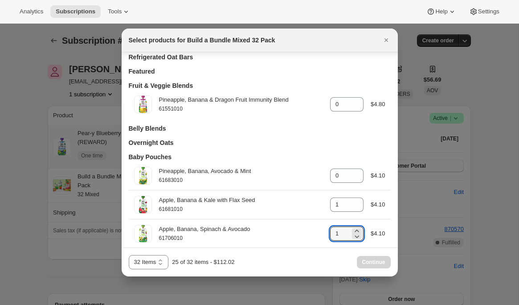
scroll to position [0, 0]
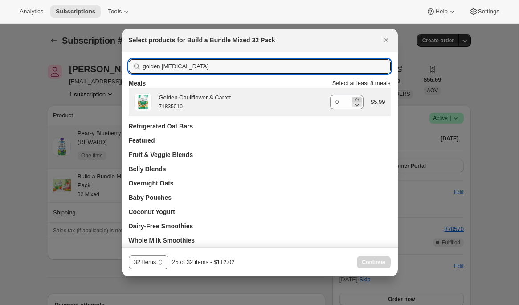
type input "golden caul"
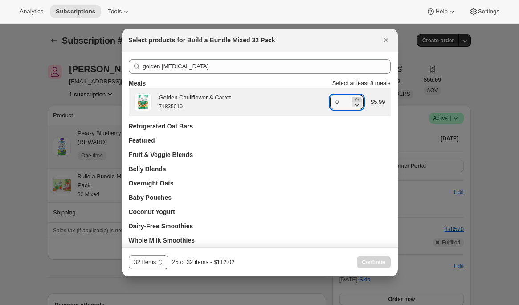
click at [356, 99] on icon ":r4q:" at bounding box center [357, 99] width 4 height 2
type input "1"
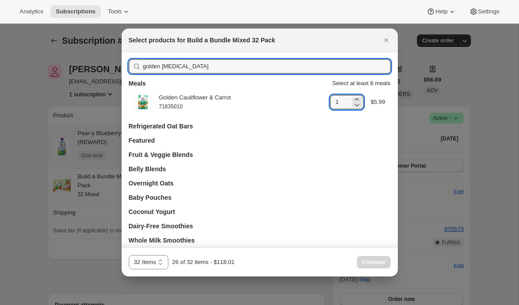
drag, startPoint x: 177, startPoint y: 68, endPoint x: 110, endPoint y: 65, distance: 66.9
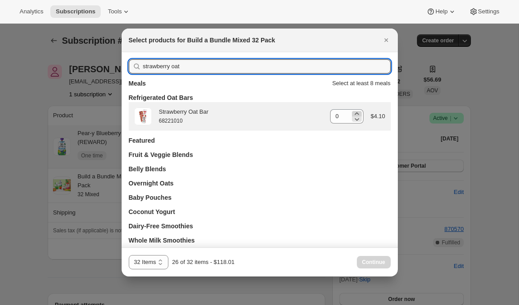
type input "strawberry oat"
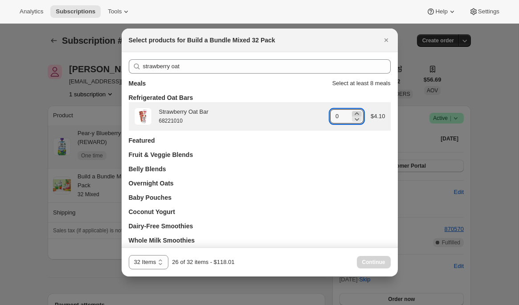
click at [358, 113] on icon ":r4q:" at bounding box center [357, 113] width 4 height 2
type input "1"
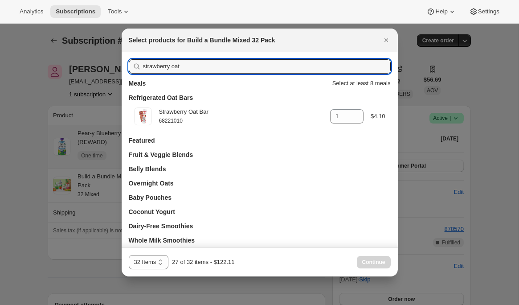
drag, startPoint x: 192, startPoint y: 71, endPoint x: 74, endPoint y: 64, distance: 117.9
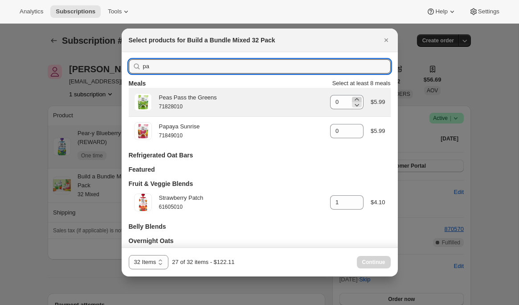
type input "pa"
click at [358, 98] on icon ":r4q:" at bounding box center [357, 99] width 9 height 9
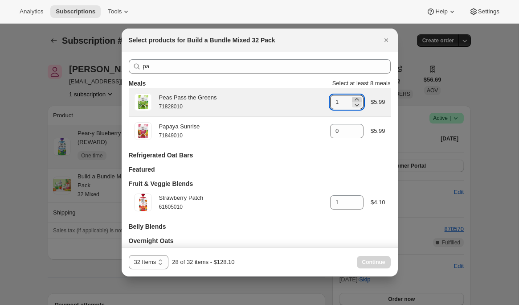
click at [358, 98] on icon ":r4q:" at bounding box center [357, 99] width 9 height 9
type input "2"
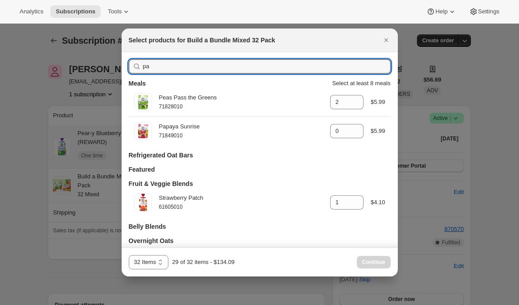
drag, startPoint x: 168, startPoint y: 63, endPoint x: 124, endPoint y: 69, distance: 43.6
click at [125, 68] on div "pa Meals Select at least 8 meals Peas Pass the Greens 71828010 gid://shopify/Pr…" at bounding box center [260, 187] width 276 height 271
type input "1"
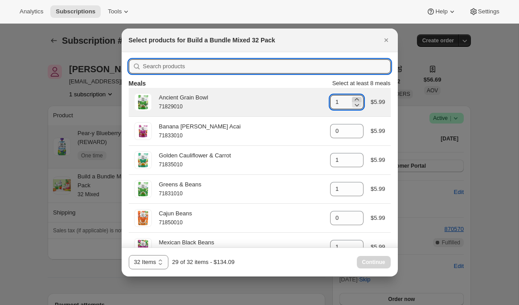
click at [353, 98] on icon ":r4q:" at bounding box center [357, 99] width 9 height 9
type input "2"
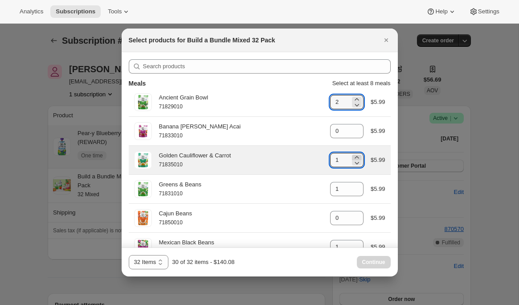
click at [355, 157] on icon ":r4q:" at bounding box center [357, 157] width 4 height 2
type input "2"
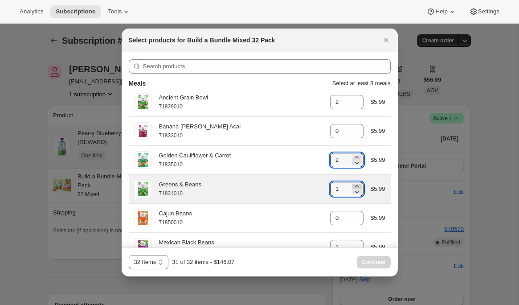
click at [357, 186] on icon ":r4q:" at bounding box center [357, 186] width 9 height 9
type input "2"
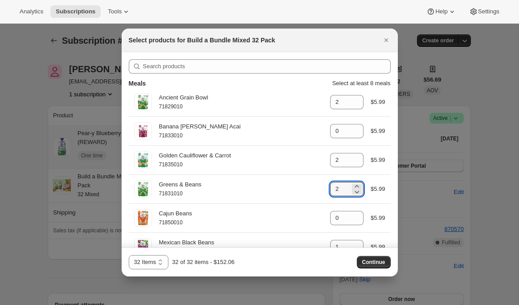
drag, startPoint x: 384, startPoint y: 265, endPoint x: 380, endPoint y: 267, distance: 5.0
click at [384, 265] on span "Continue" at bounding box center [373, 262] width 23 height 7
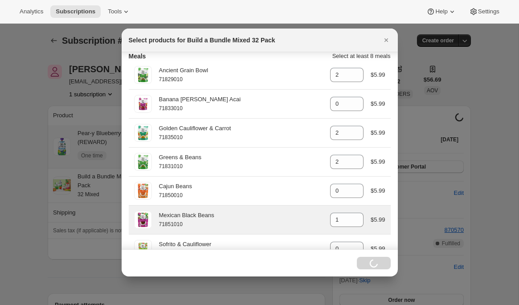
scroll to position [28, 0]
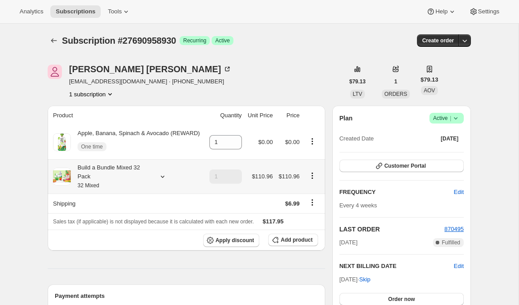
click at [159, 175] on icon at bounding box center [162, 176] width 9 height 9
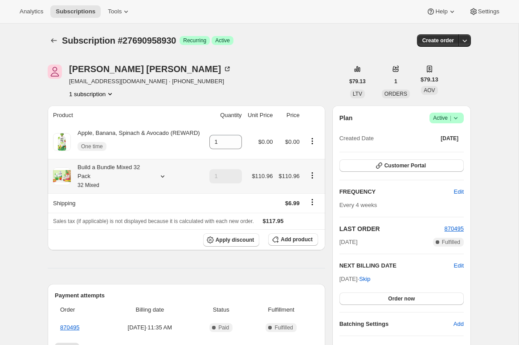
click at [163, 178] on icon at bounding box center [162, 176] width 9 height 9
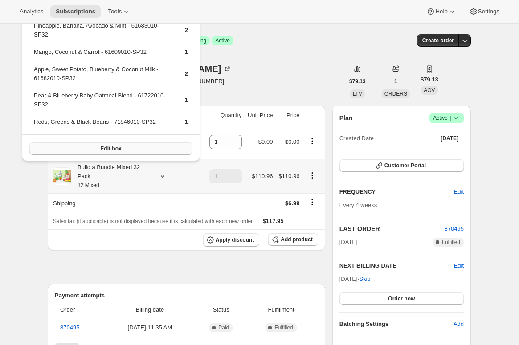
scroll to position [1, 0]
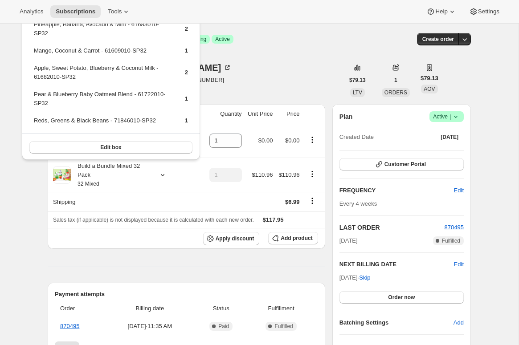
click at [241, 84] on div "[PERSON_NAME] [EMAIL_ADDRESS][DOMAIN_NAME] · [PHONE_NUMBER] 1 subscription" at bounding box center [196, 80] width 296 height 34
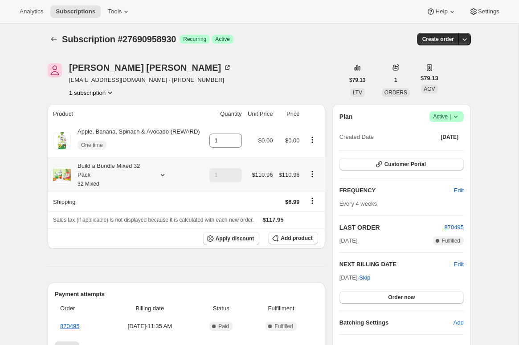
click at [157, 176] on div at bounding box center [161, 175] width 12 height 9
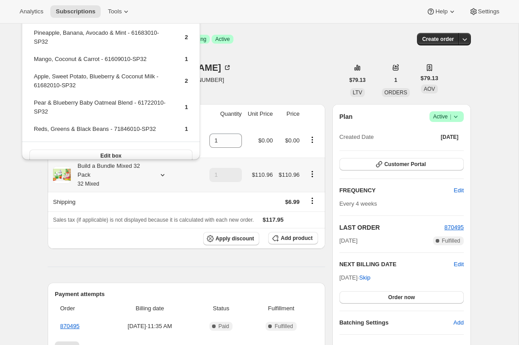
scroll to position [358, 0]
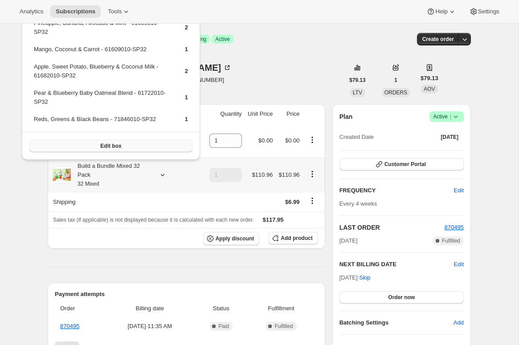
click at [124, 144] on button "Edit box" at bounding box center [110, 146] width 163 height 12
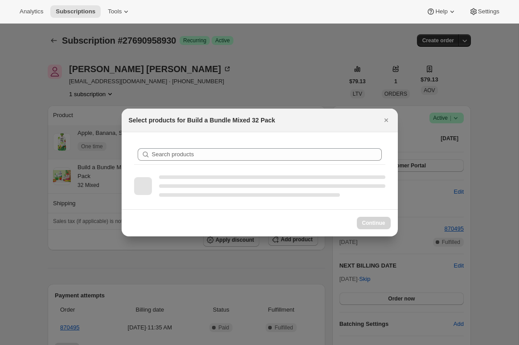
scroll to position [1, 0]
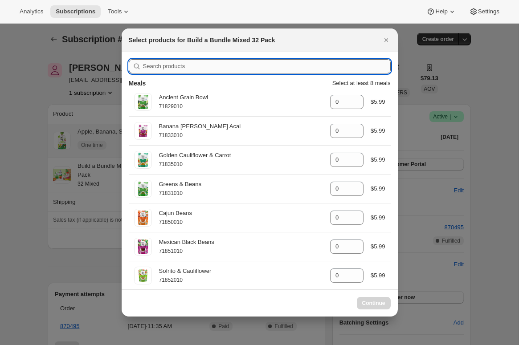
click at [193, 68] on input ":r3n:" at bounding box center [267, 66] width 248 height 14
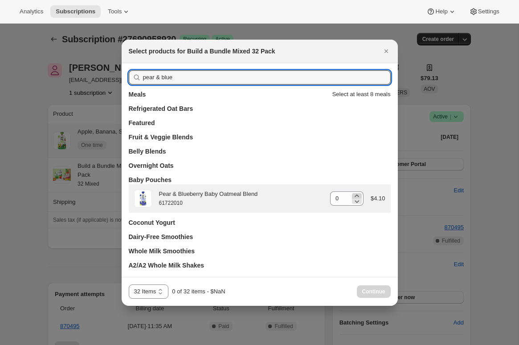
type input "pear & blue"
click at [360, 195] on icon ":r3n:" at bounding box center [357, 196] width 9 height 9
type input "1"
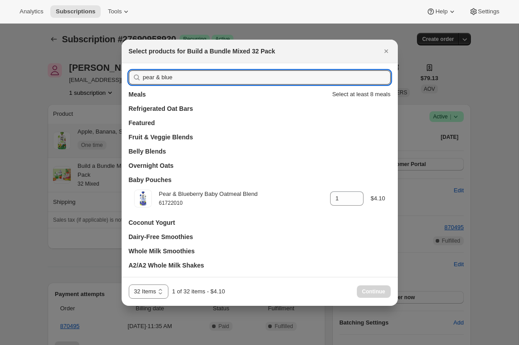
drag, startPoint x: 193, startPoint y: 81, endPoint x: 112, endPoint y: 76, distance: 81.7
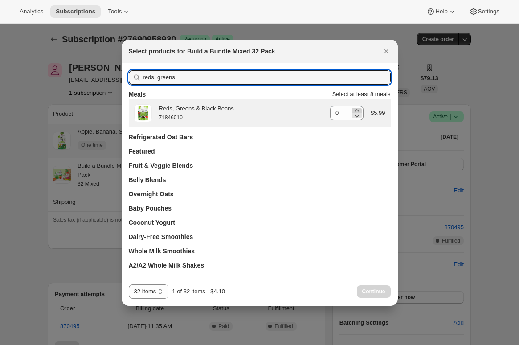
type input "reds, greens"
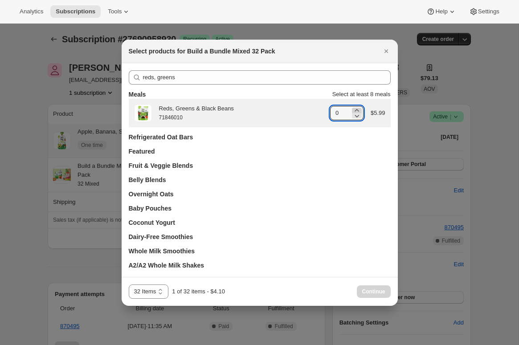
click at [355, 110] on icon ":r3n:" at bounding box center [357, 110] width 4 height 2
type input "1"
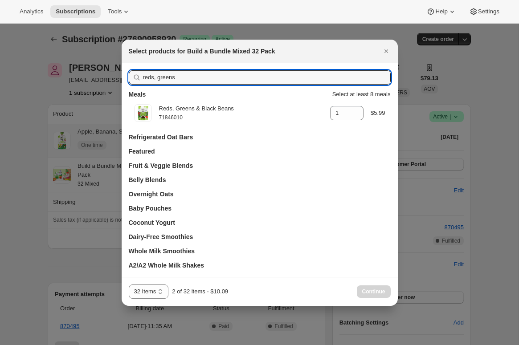
drag, startPoint x: 183, startPoint y: 79, endPoint x: 107, endPoint y: 78, distance: 76.7
type input "0"
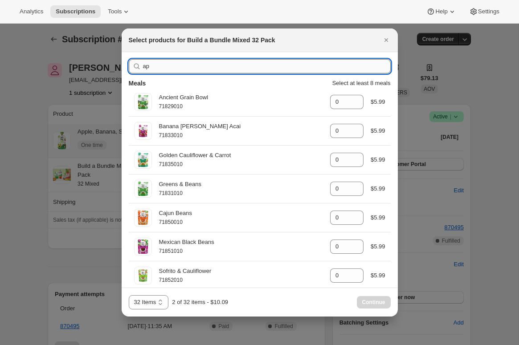
type input "app"
type input "0"
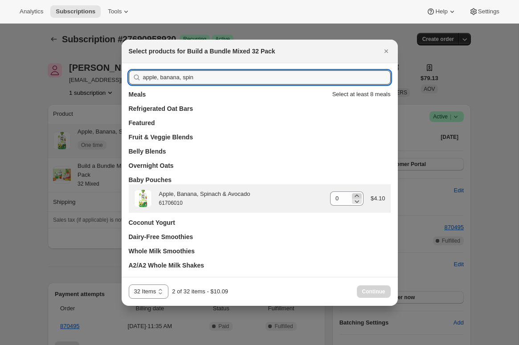
type input "apple, banana, spin"
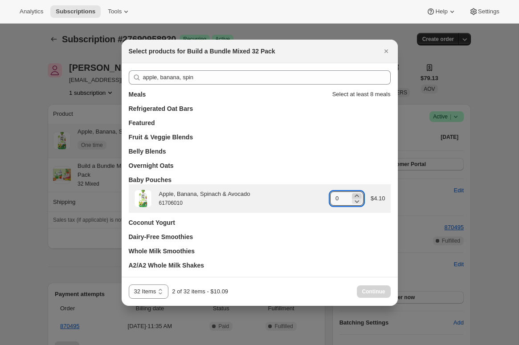
click at [358, 194] on icon ":r3n:" at bounding box center [357, 196] width 9 height 9
type input "2"
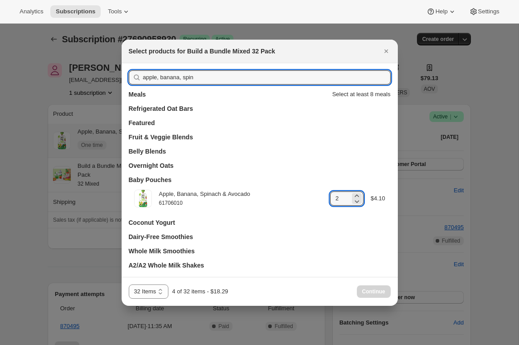
drag, startPoint x: 206, startPoint y: 78, endPoint x: 123, endPoint y: 74, distance: 82.6
click at [123, 74] on div "apple, banana, spin Meals Select at least 8 meals Refrigerated Oat Bars Feature…" at bounding box center [260, 170] width 276 height 214
type input "app"
type input "0"
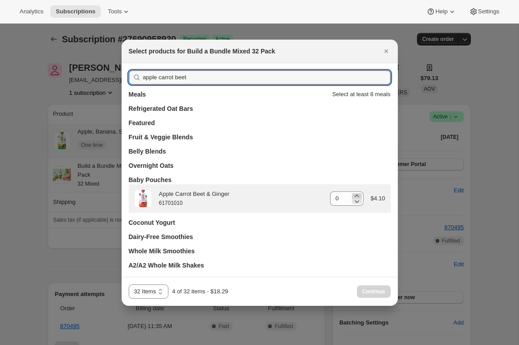
type input "apple carrot beet"
click at [357, 194] on icon ":r3n:" at bounding box center [357, 196] width 9 height 9
type input "1"
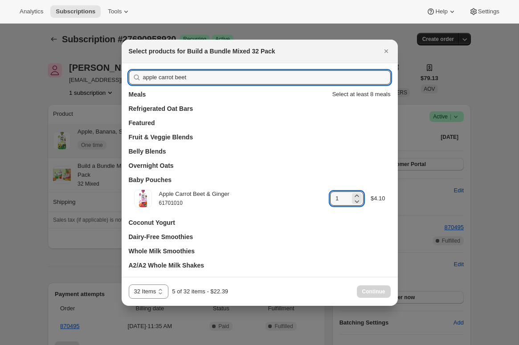
drag, startPoint x: 212, startPoint y: 78, endPoint x: 81, endPoint y: 71, distance: 131.7
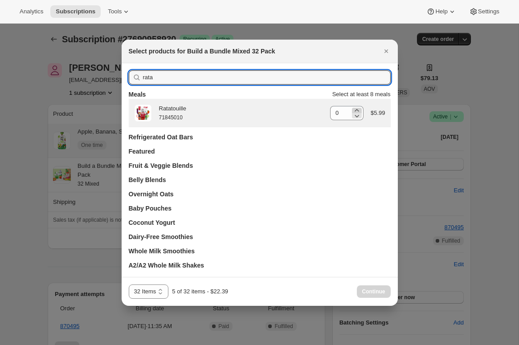
type input "rata"
click at [358, 110] on icon ":r3n:" at bounding box center [357, 110] width 9 height 9
type input "1"
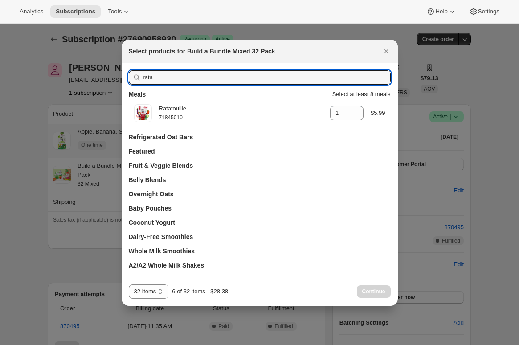
drag, startPoint x: 197, startPoint y: 74, endPoint x: 115, endPoint y: 75, distance: 81.6
type input "pi"
type input "0"
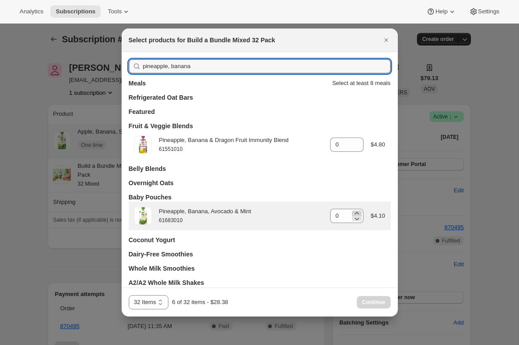
type input "pineapple, banana"
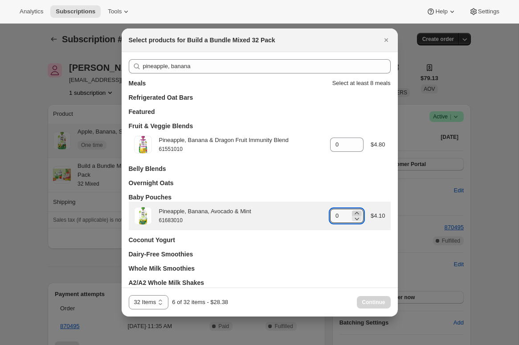
click at [358, 213] on icon ":r3n:" at bounding box center [357, 213] width 9 height 9
type input "2"
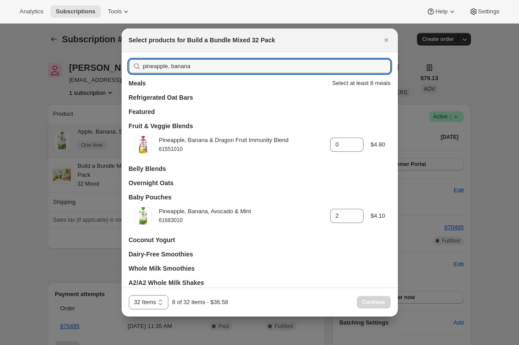
drag, startPoint x: 187, startPoint y: 65, endPoint x: 64, endPoint y: 56, distance: 123.8
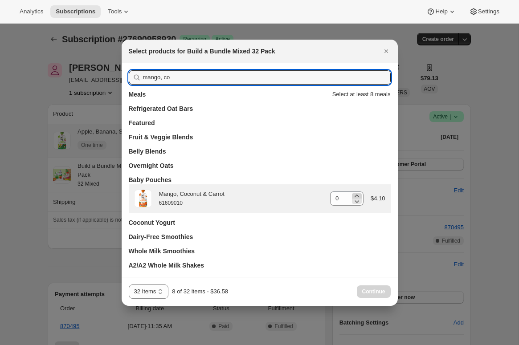
type input "mango, co"
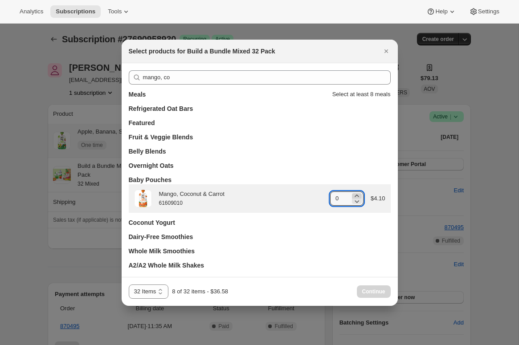
click at [358, 195] on icon ":r3n:" at bounding box center [357, 196] width 9 height 9
type input "1"
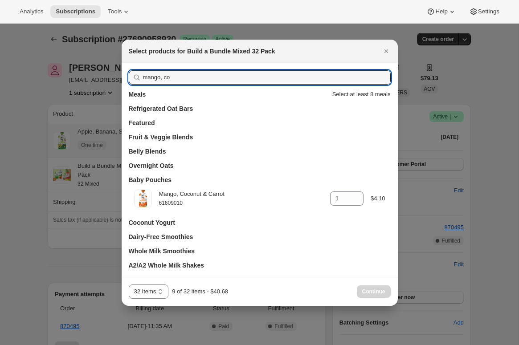
drag, startPoint x: 111, startPoint y: 67, endPoint x: 90, endPoint y: 66, distance: 20.1
type input "app"
type input "2"
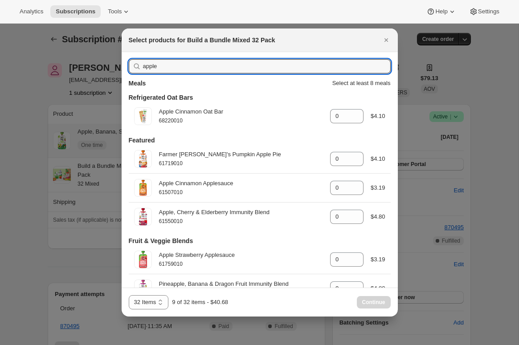
type input "apple,"
type input "2"
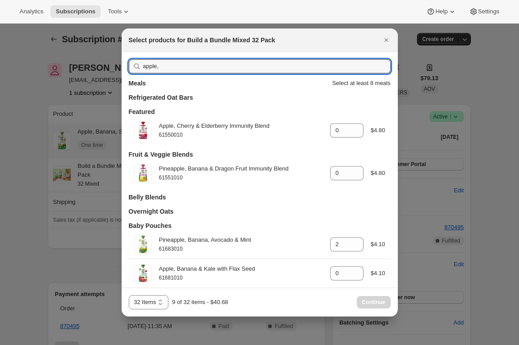
type input "apple, s"
type input "0"
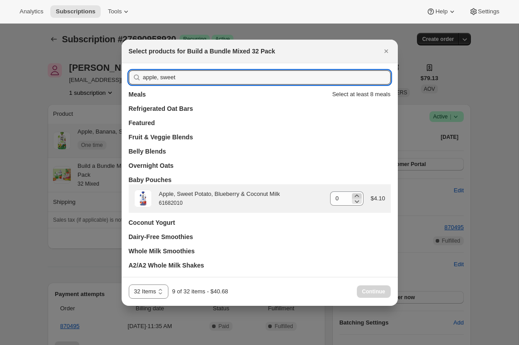
type input "apple, sweet"
click at [358, 195] on icon ":r3n:" at bounding box center [357, 196] width 9 height 9
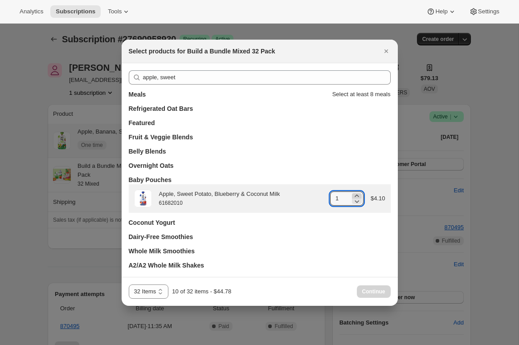
click at [358, 195] on icon ":r3n:" at bounding box center [357, 196] width 9 height 9
type input "2"
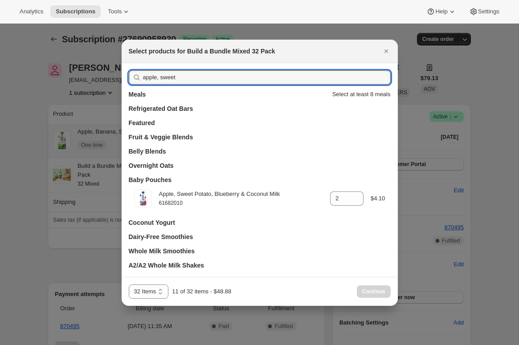
drag, startPoint x: 188, startPoint y: 76, endPoint x: 103, endPoint y: 72, distance: 85.2
type input "apple"
type input "0"
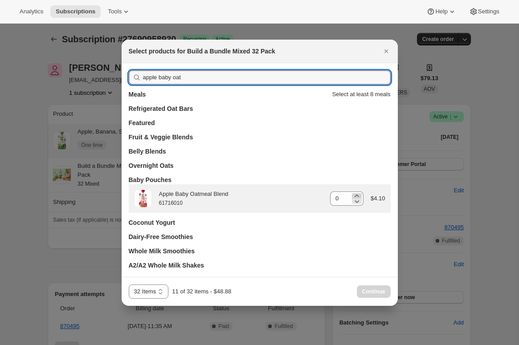
type input "apple baby oat"
click at [355, 195] on icon ":r3n:" at bounding box center [357, 196] width 4 height 2
type input "1"
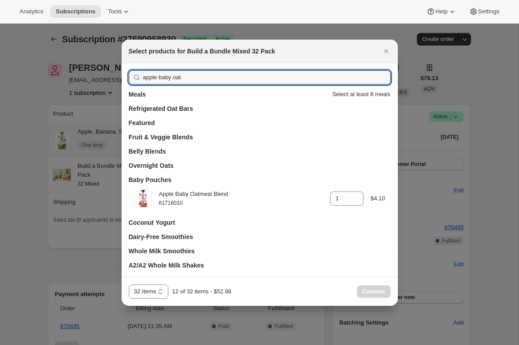
drag, startPoint x: 193, startPoint y: 76, endPoint x: 95, endPoint y: 71, distance: 98.2
type input "appl"
type input "2"
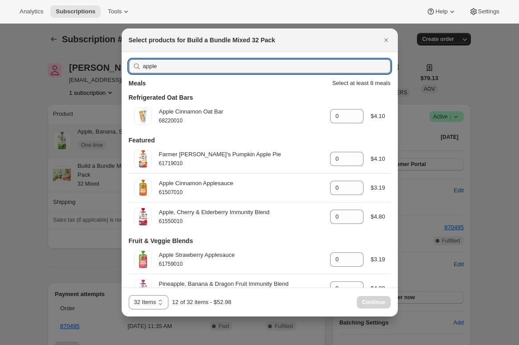
type input "apple,"
type input "2"
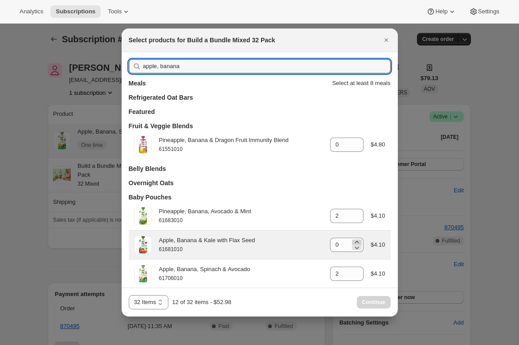
type input "apple, banana"
click at [356, 242] on icon ":r3n:" at bounding box center [357, 242] width 4 height 2
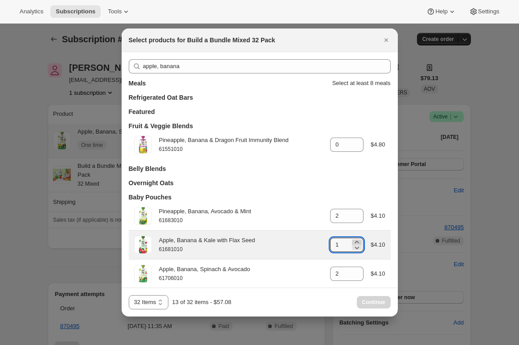
click at [356, 242] on icon ":r3n:" at bounding box center [357, 242] width 4 height 2
type input "2"
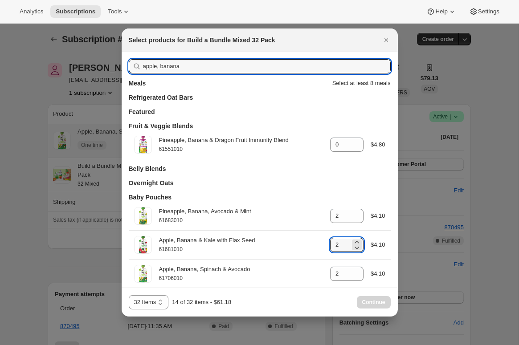
drag, startPoint x: 121, startPoint y: 67, endPoint x: 106, endPoint y: 66, distance: 15.2
type input "app"
type input "2"
type input "0"
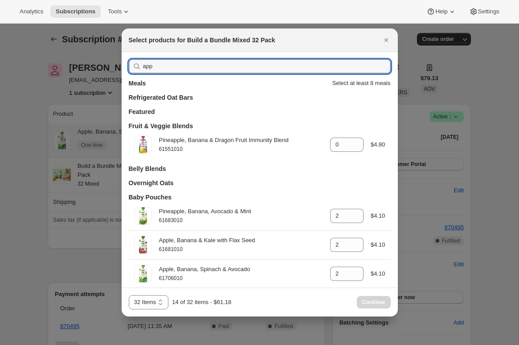
type input "0"
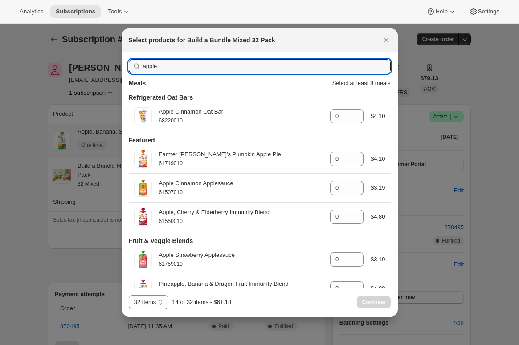
type input "apple"
type input "0"
type input "1"
type input "0"
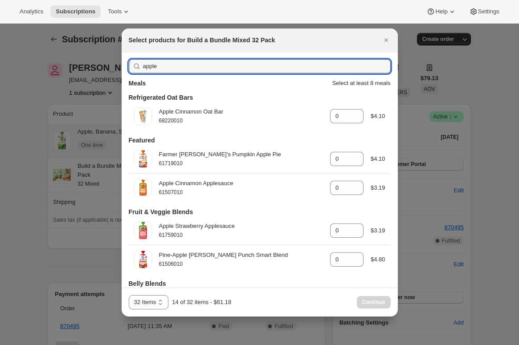
type input "apple *"
type input "2"
type input "0"
type input "1"
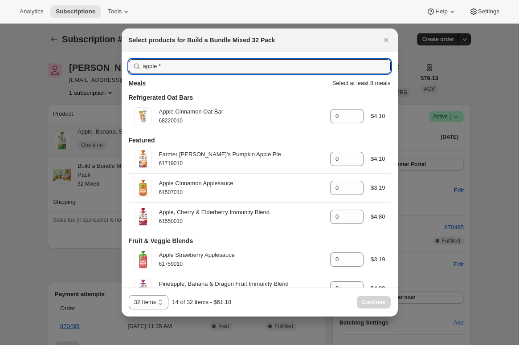
type input "apple"
type input "0"
type input "1"
type input "0"
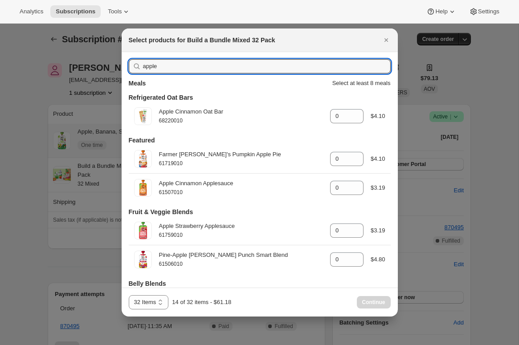
type input "apple &"
type input "0"
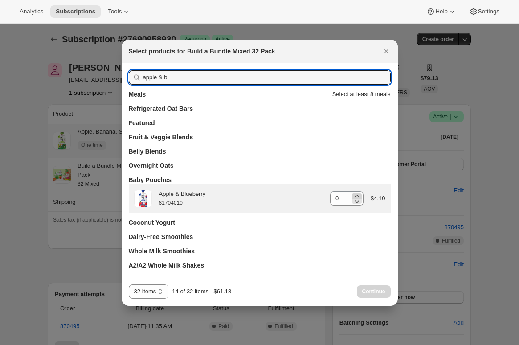
type input "apple & bl"
click at [355, 196] on icon ":r3n:" at bounding box center [357, 196] width 4 height 2
type input "2"
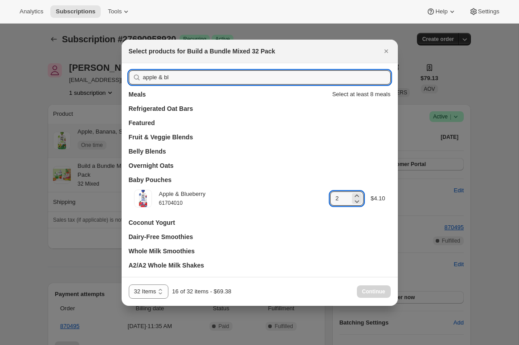
drag, startPoint x: 66, startPoint y: 71, endPoint x: 60, endPoint y: 71, distance: 5.8
type input "peach"
type input "0"
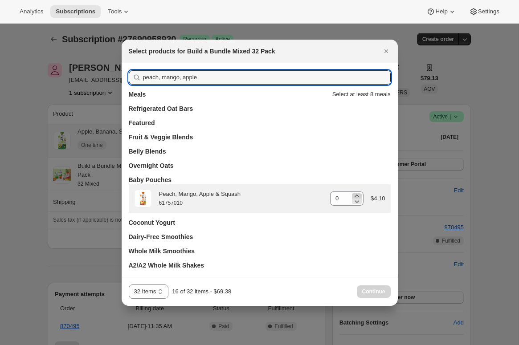
type input "peach, mango, apple"
click at [358, 196] on icon ":r3n:" at bounding box center [357, 196] width 4 height 2
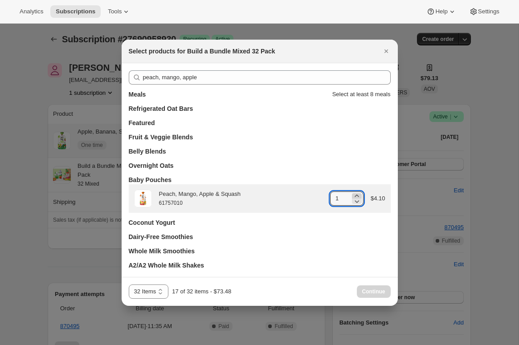
click at [358, 196] on icon ":r3n:" at bounding box center [357, 196] width 4 height 2
type input "2"
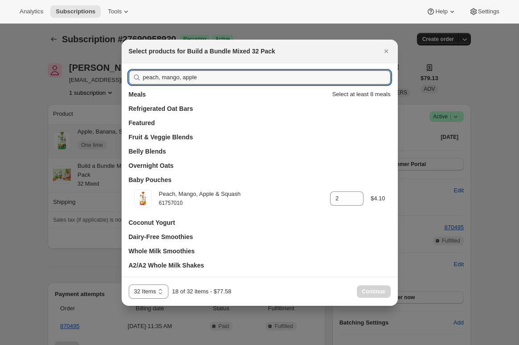
drag, startPoint x: 202, startPoint y: 79, endPoint x: 40, endPoint y: 73, distance: 162.8
type input "man"
type input "0"
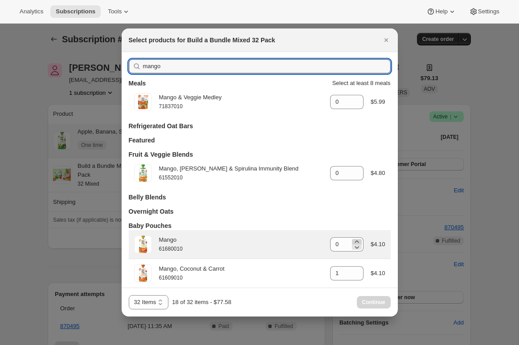
type input "mango"
click at [357, 242] on icon ":r3n:" at bounding box center [357, 242] width 9 height 9
type input "1"
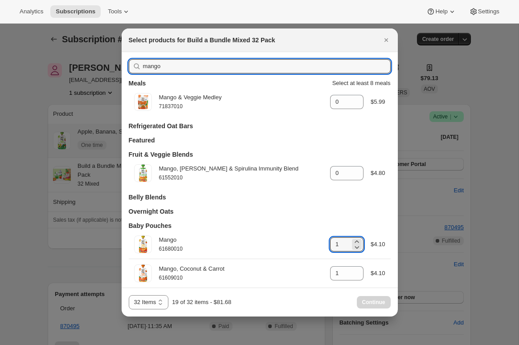
drag, startPoint x: 158, startPoint y: 67, endPoint x: 74, endPoint y: 62, distance: 84.4
type input "ba"
type input "2"
type input "1"
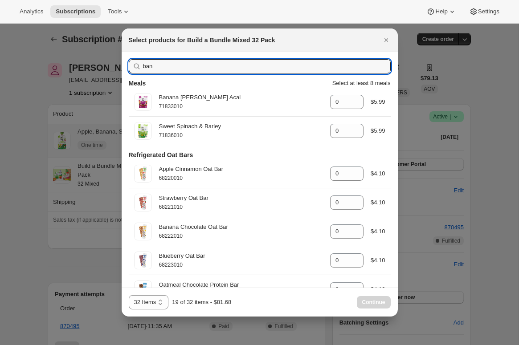
type input "bana"
type input "2"
type input "0"
type input "banana b"
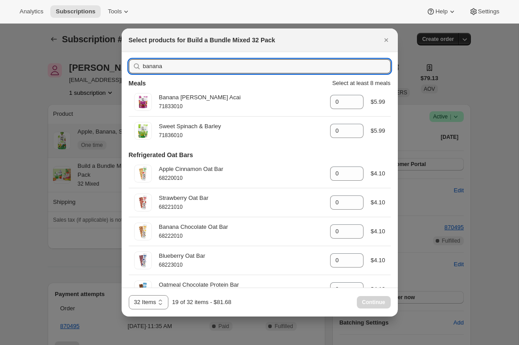
type input "0"
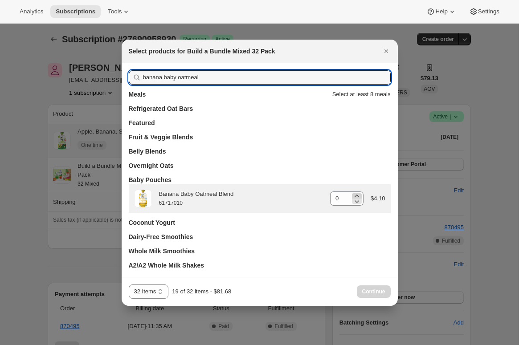
type input "banana baby oatmeal"
click at [358, 196] on icon ":r3n:" at bounding box center [357, 196] width 4 height 2
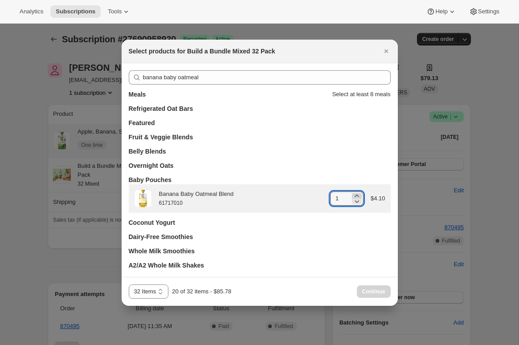
click at [358, 196] on icon ":r3n:" at bounding box center [357, 196] width 4 height 2
type input "2"
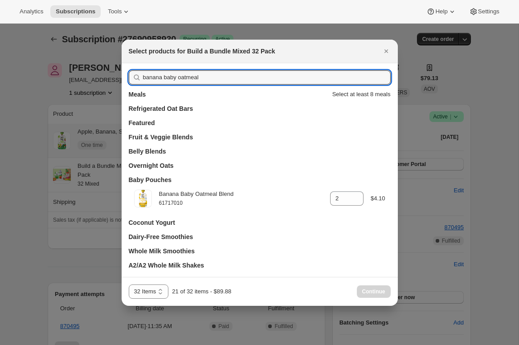
drag, startPoint x: 212, startPoint y: 75, endPoint x: 81, endPoint y: 78, distance: 131.1
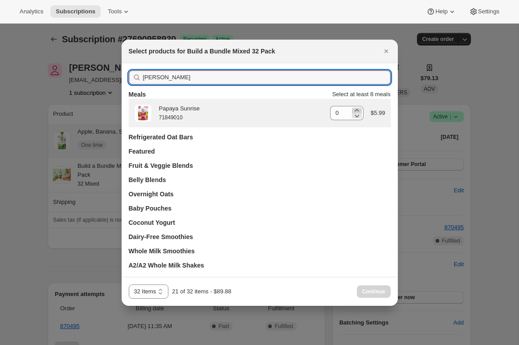
type input "papaya sun"
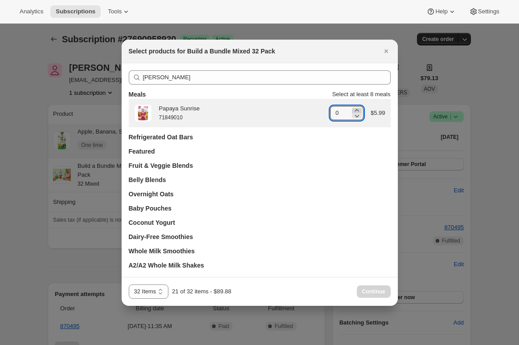
click at [354, 110] on icon ":r3n:" at bounding box center [357, 110] width 9 height 9
type input "1"
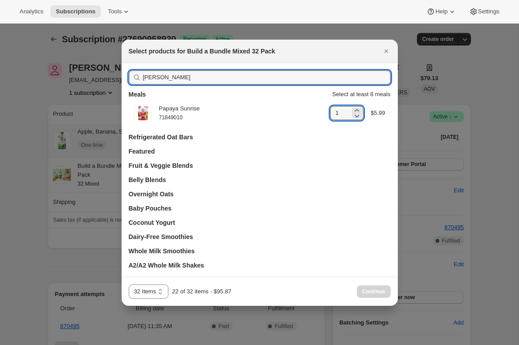
drag, startPoint x: 186, startPoint y: 78, endPoint x: 106, endPoint y: 76, distance: 80.3
type input "banana"
type input "0"
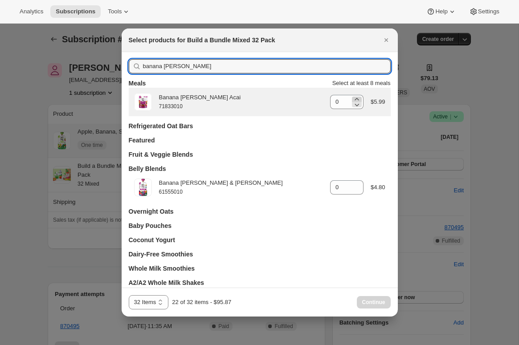
type input "banana berry"
click at [353, 99] on icon ":r3n:" at bounding box center [357, 99] width 9 height 9
type input "1"
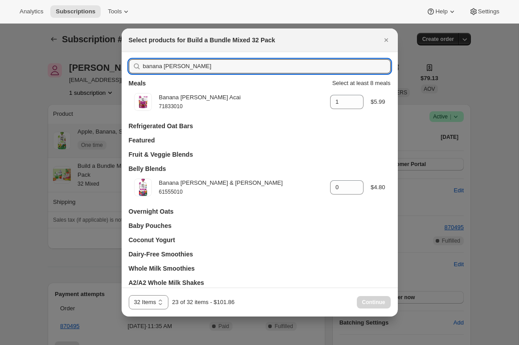
drag, startPoint x: 192, startPoint y: 66, endPoint x: 82, endPoint y: 68, distance: 109.7
type input "golde"
type input "0"
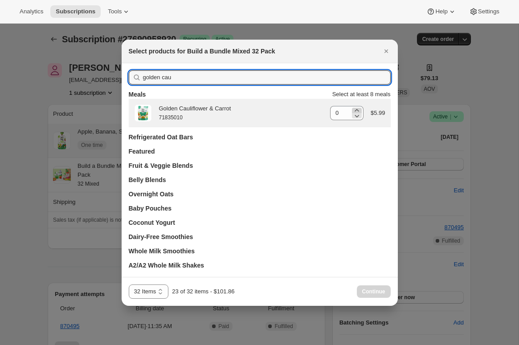
type input "golden cau"
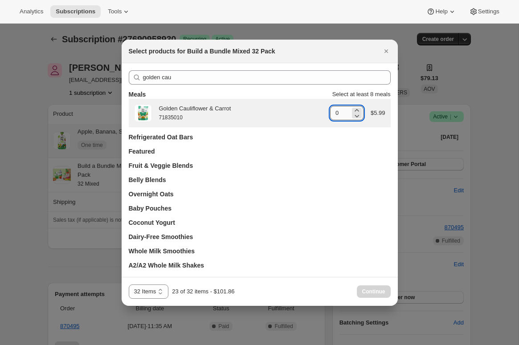
drag, startPoint x: 357, startPoint y: 108, endPoint x: 347, endPoint y: 107, distance: 9.4
click at [357, 108] on icon ":r3n:" at bounding box center [357, 110] width 9 height 9
type input "1"
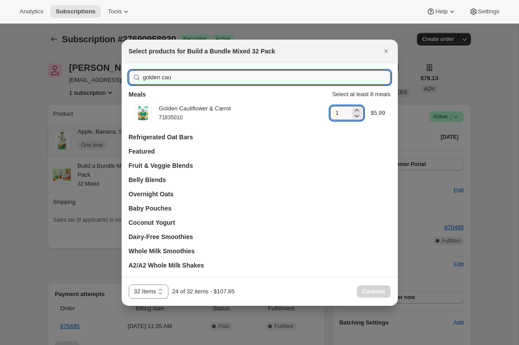
drag, startPoint x: 165, startPoint y: 74, endPoint x: 125, endPoint y: 71, distance: 40.3
click at [125, 71] on div "golden cau Meals Select at least 8 meals Golden Cauliflower & Carrot 71835010 g…" at bounding box center [260, 170] width 276 height 214
type input "b"
type input "0"
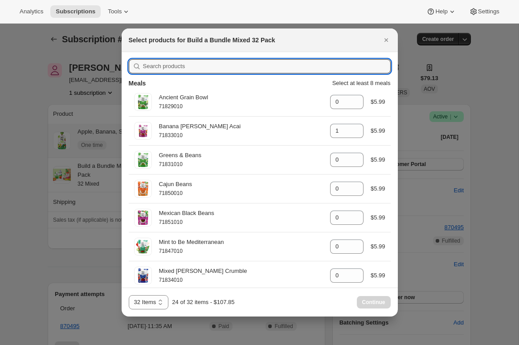
type input "1"
type input "0"
type input "2"
type input "0"
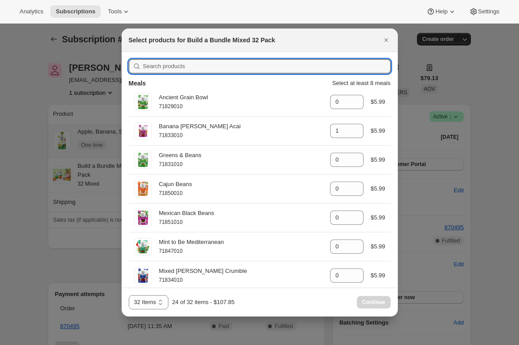
type input "0"
type input "1"
type input "0"
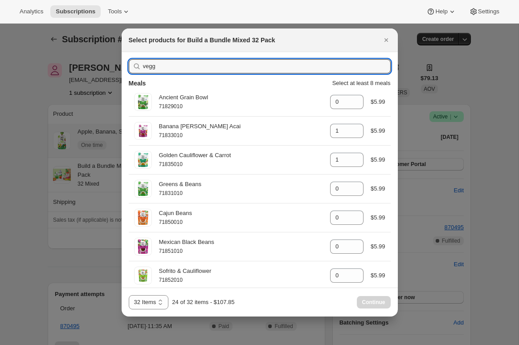
type input "veggi"
type input "0"
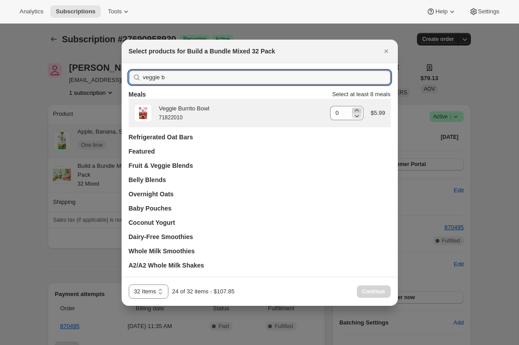
type input "veggie b"
click at [355, 110] on icon ":r3n:" at bounding box center [357, 110] width 4 height 2
type input "1"
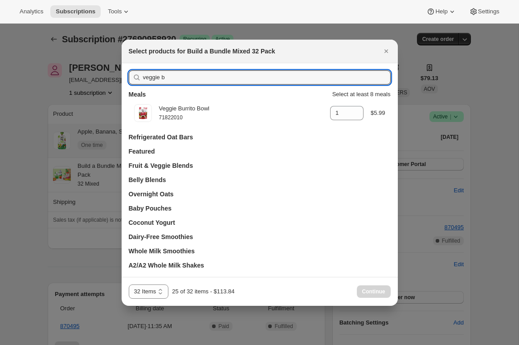
drag, startPoint x: 168, startPoint y: 78, endPoint x: 90, endPoint y: 78, distance: 78.5
type input "mix"
type input "0"
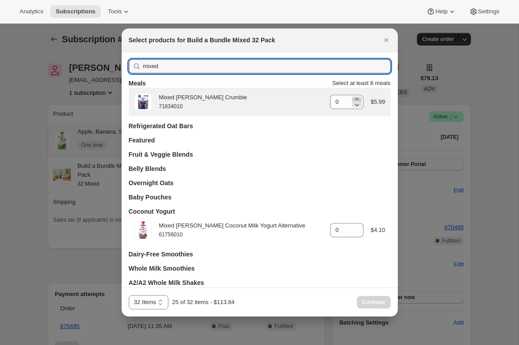
type input "mixed"
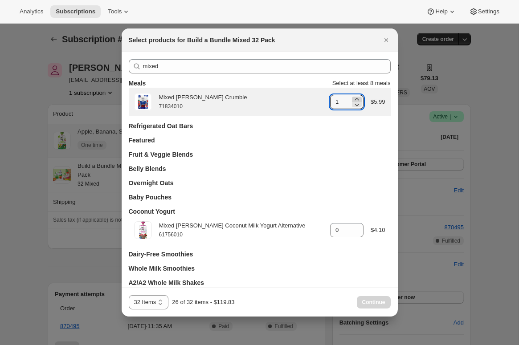
click at [356, 98] on icon ":r3n:" at bounding box center [357, 99] width 9 height 9
click at [355, 105] on icon ":r3n:" at bounding box center [357, 105] width 4 height 3
type input "2"
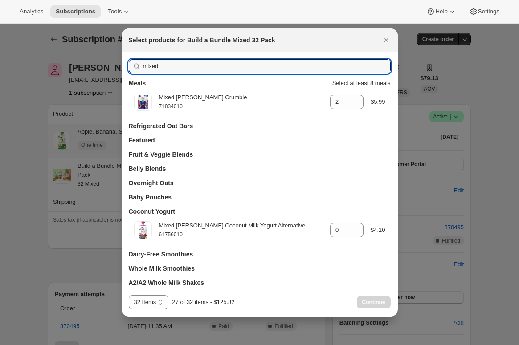
drag, startPoint x: 213, startPoint y: 69, endPoint x: 106, endPoint y: 70, distance: 107.0
type input "mint t"
type input "0"
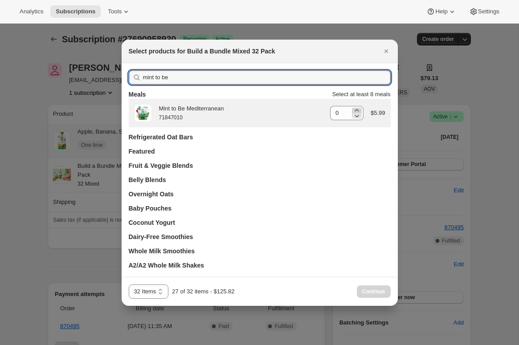
type input "mint to be"
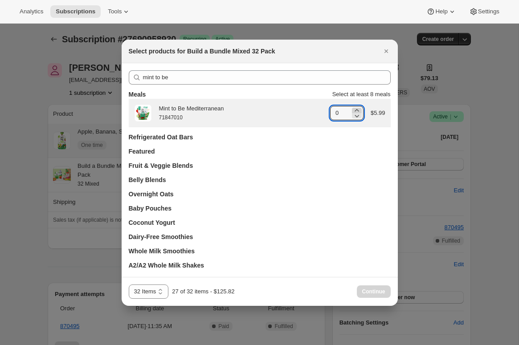
click at [356, 108] on icon ":r3n:" at bounding box center [357, 110] width 9 height 9
type input "1"
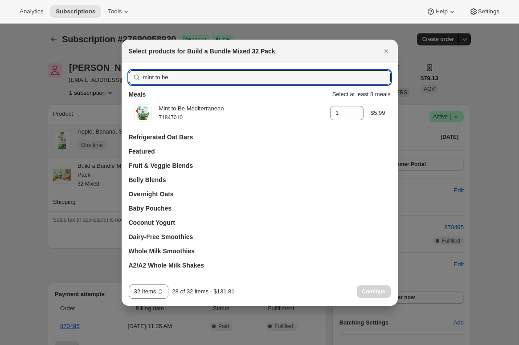
drag, startPoint x: 222, startPoint y: 82, endPoint x: 89, endPoint y: 66, distance: 134.4
type input "sweet"
type input "0"
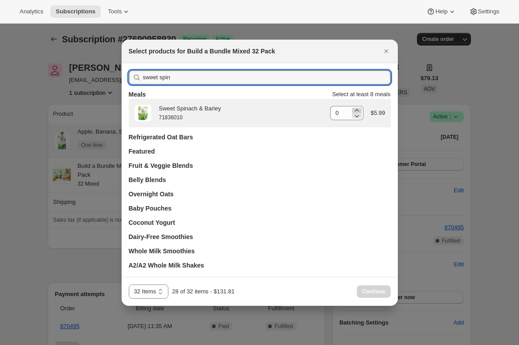
type input "sweet spin"
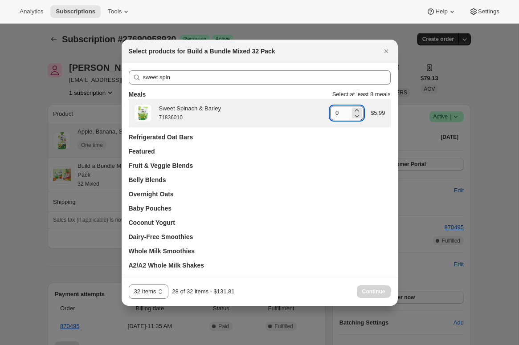
drag, startPoint x: 358, startPoint y: 111, endPoint x: 343, endPoint y: 107, distance: 14.7
click at [358, 111] on icon ":r3n:" at bounding box center [357, 110] width 9 height 9
type input "1"
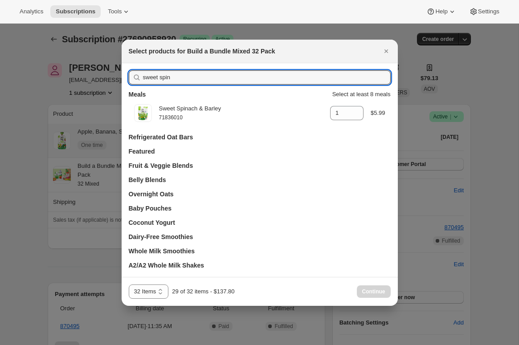
drag, startPoint x: 187, startPoint y: 74, endPoint x: 79, endPoint y: 74, distance: 107.9
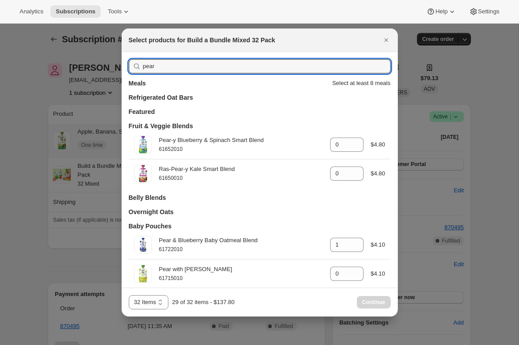
type input "pear w"
type input "0"
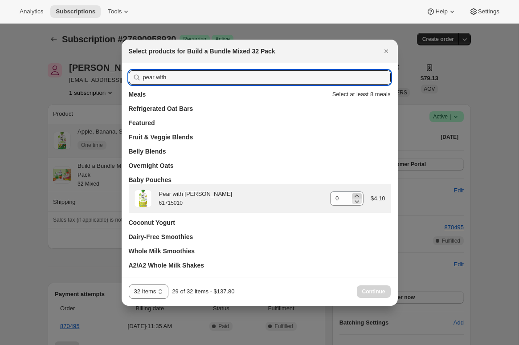
type input "pear with"
click at [356, 194] on icon ":r3n:" at bounding box center [357, 196] width 9 height 9
type input "1"
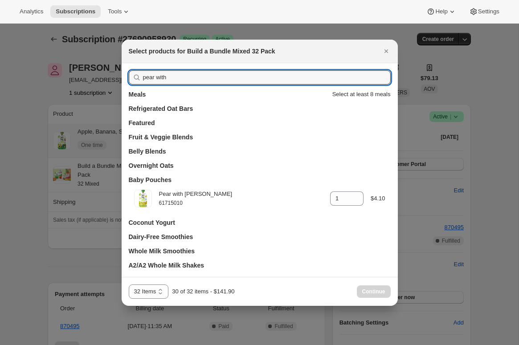
drag, startPoint x: 200, startPoint y: 79, endPoint x: 86, endPoint y: 73, distance: 114.7
type input "straw"
type input "0"
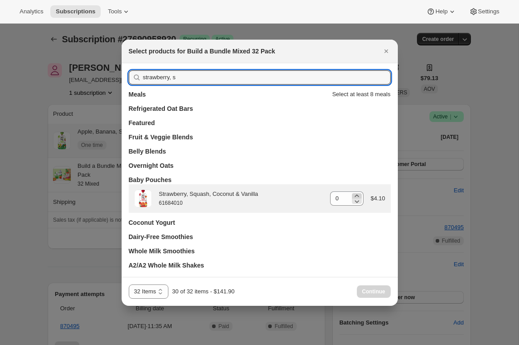
type input "strawberry, s"
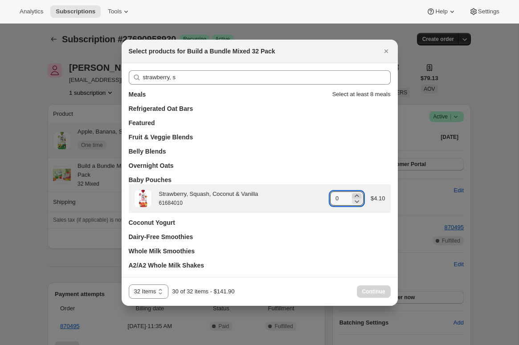
click at [357, 194] on icon ":r3n:" at bounding box center [357, 196] width 9 height 9
click at [358, 194] on icon ":r3n:" at bounding box center [357, 196] width 9 height 9
type input "2"
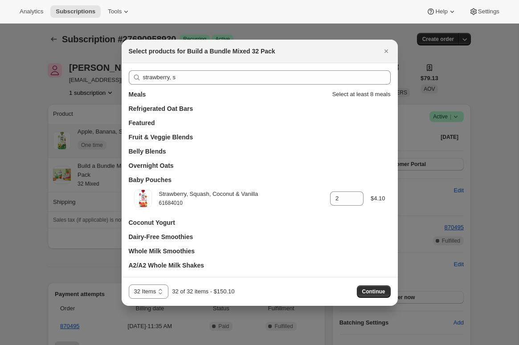
click at [371, 291] on span "Continue" at bounding box center [373, 291] width 23 height 7
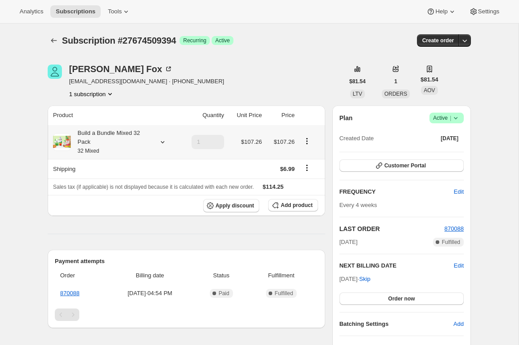
click at [159, 142] on icon at bounding box center [162, 142] width 9 height 9
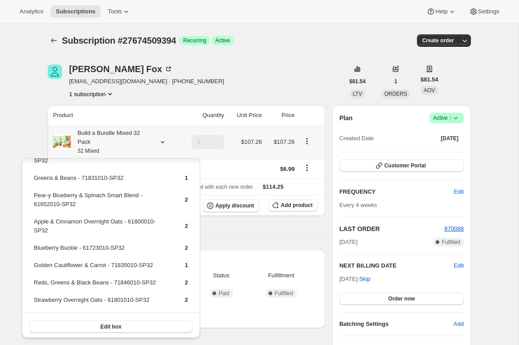
scroll to position [173, 0]
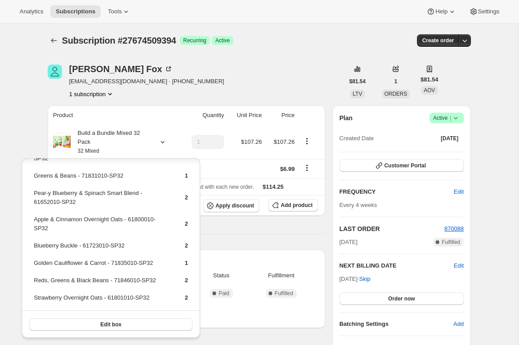
click at [182, 90] on div "1 subscription" at bounding box center [146, 94] width 155 height 9
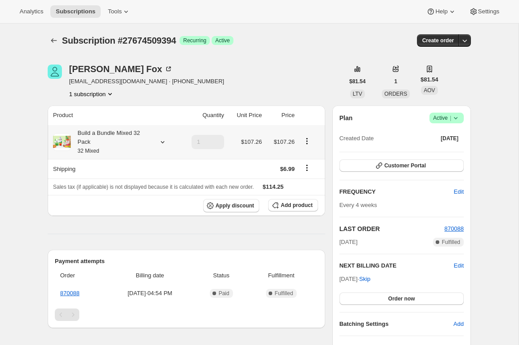
click at [162, 141] on icon at bounding box center [162, 142] width 9 height 9
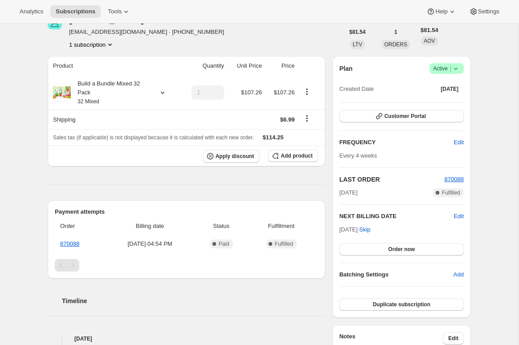
scroll to position [0, 0]
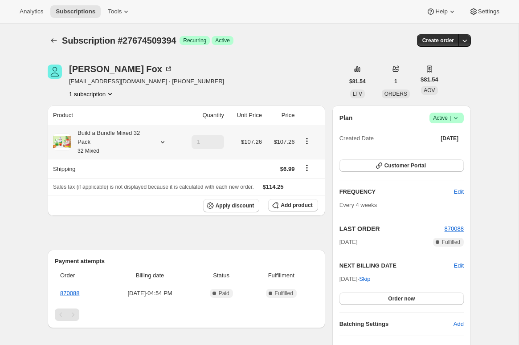
click at [162, 140] on icon at bounding box center [162, 142] width 9 height 9
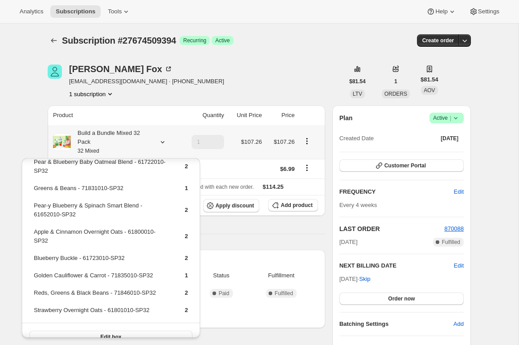
scroll to position [173, 0]
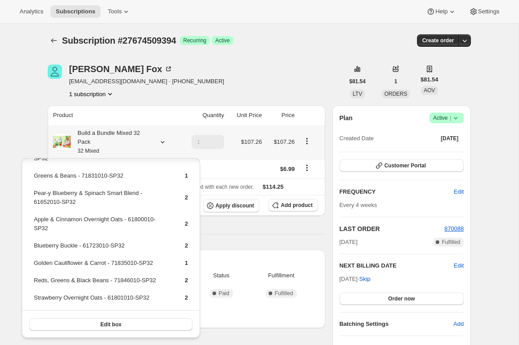
click at [101, 321] on button "Edit box" at bounding box center [110, 325] width 163 height 12
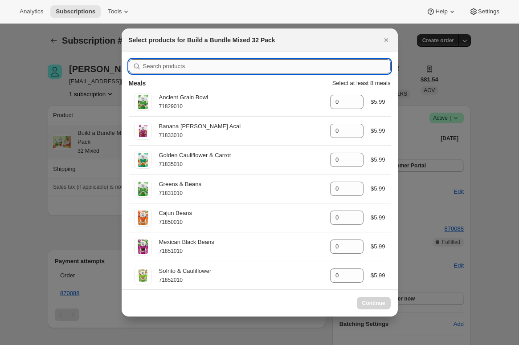
click at [168, 65] on input ":r3f:" at bounding box center [267, 66] width 248 height 14
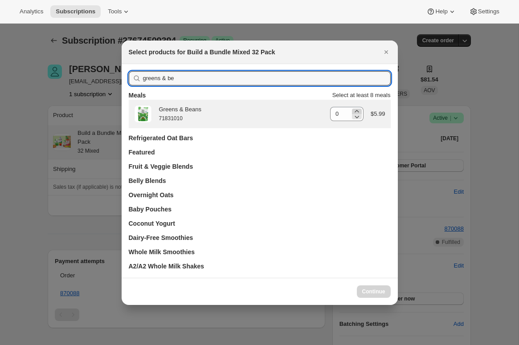
type input "greens & be"
click at [354, 110] on icon ":r3f:" at bounding box center [357, 111] width 9 height 9
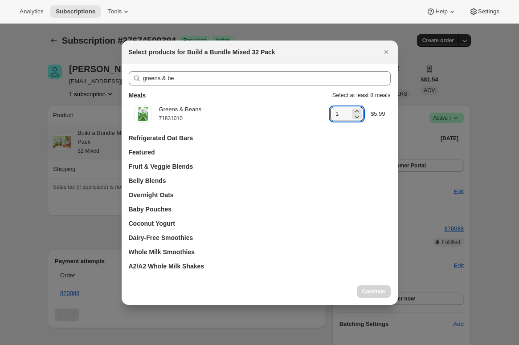
type input "0"
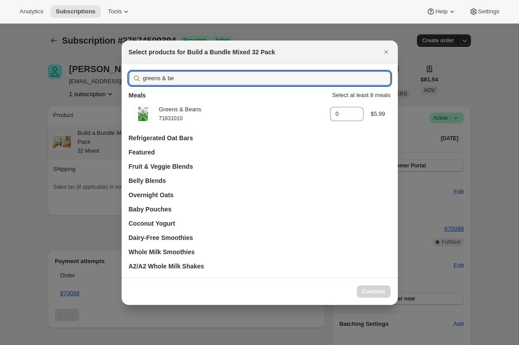
drag, startPoint x: 123, startPoint y: 75, endPoint x: 95, endPoint y: 75, distance: 28.1
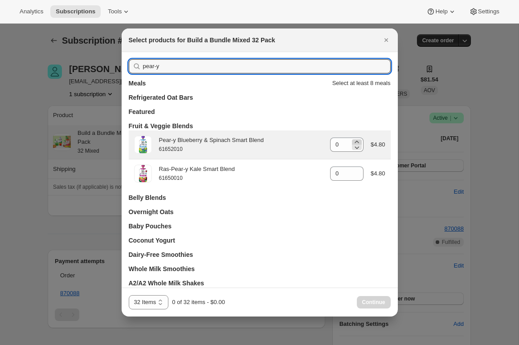
type input "pear-y"
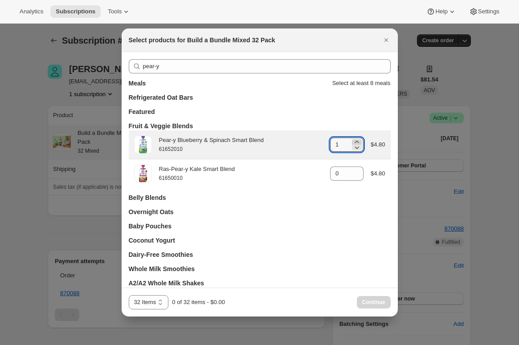
click at [356, 142] on icon ":r3f:" at bounding box center [357, 142] width 9 height 9
type input "2"
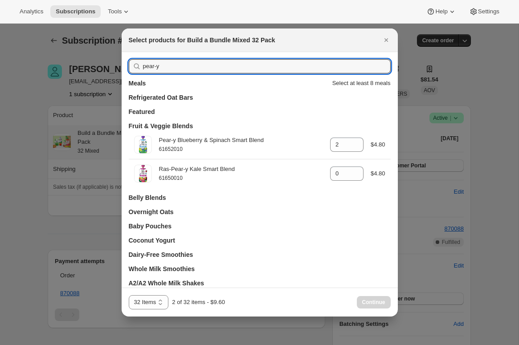
drag, startPoint x: 160, startPoint y: 66, endPoint x: 122, endPoint y: 67, distance: 38.4
click at [122, 67] on div "pear-y Meals Select at least 8 meals Refrigerated Oat Bars Featured Fruit & Veg…" at bounding box center [260, 173] width 276 height 243
type input "apple"
type input "0"
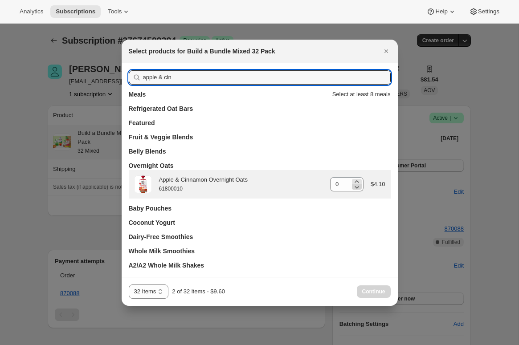
type input "apple & cin"
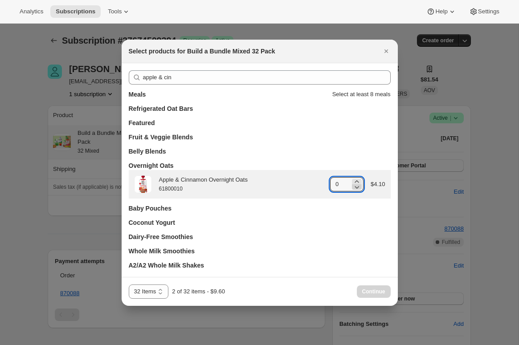
click at [359, 183] on icon ":r3f:" at bounding box center [357, 187] width 9 height 9
click at [356, 180] on icon ":r3f:" at bounding box center [357, 181] width 9 height 9
type input "2"
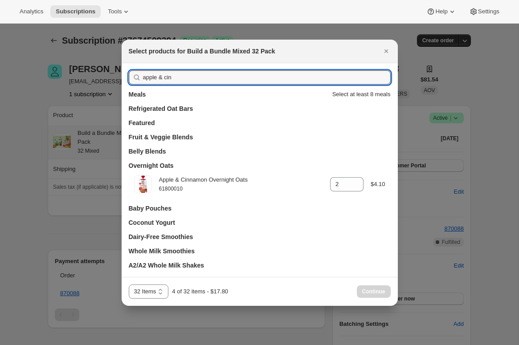
drag, startPoint x: 182, startPoint y: 76, endPoint x: 116, endPoint y: 78, distance: 66.0
type input "b"
type input "0"
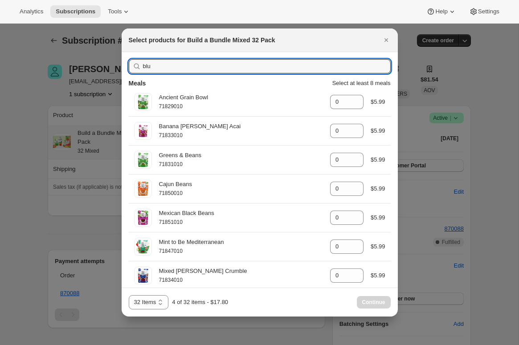
type input "blue"
type input "2"
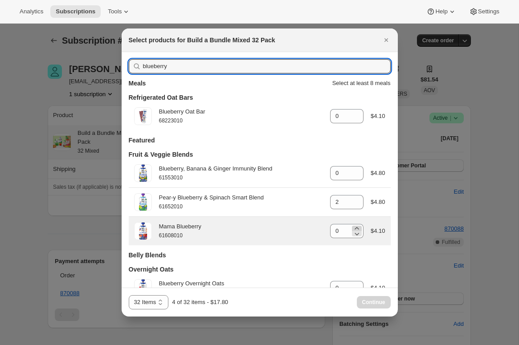
type input "blueberry"
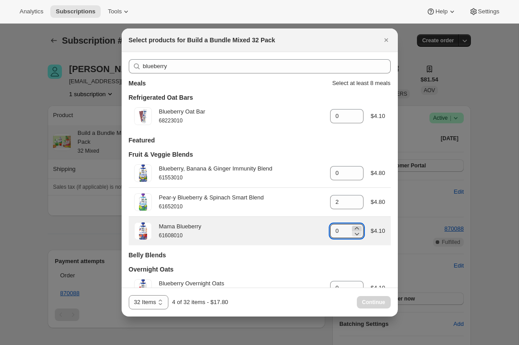
click at [357, 228] on icon ":r3f:" at bounding box center [357, 228] width 9 height 9
click at [357, 227] on icon ":r3f:" at bounding box center [357, 228] width 9 height 9
type input "2"
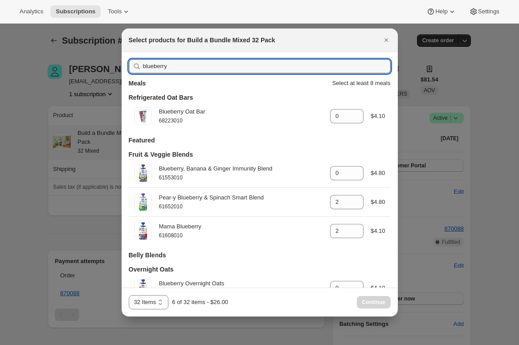
drag, startPoint x: 189, startPoint y: 66, endPoint x: 90, endPoint y: 65, distance: 99.9
type input "go"
type input "0"
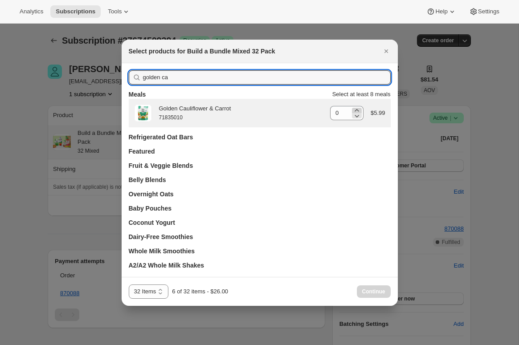
type input "golden ca"
click at [356, 108] on icon ":r3f:" at bounding box center [357, 110] width 9 height 9
type input "1"
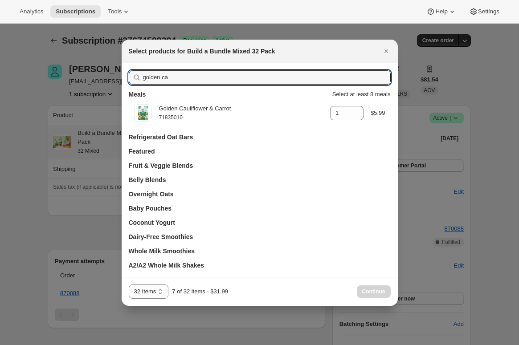
drag, startPoint x: 146, startPoint y: 78, endPoint x: 92, endPoint y: 79, distance: 53.9
type input "reds"
type input "0"
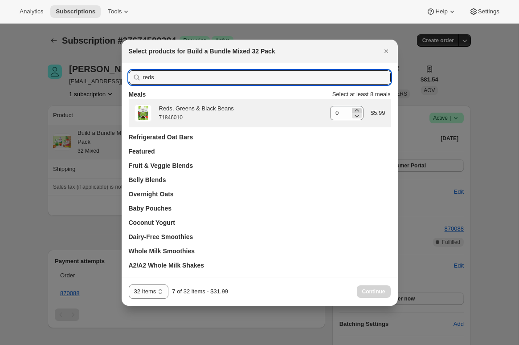
type input "reds"
click at [354, 109] on icon ":r3f:" at bounding box center [357, 110] width 9 height 9
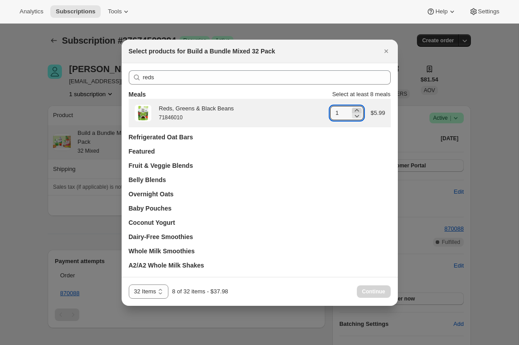
click at [354, 109] on icon ":r3f:" at bounding box center [357, 110] width 9 height 9
type input "2"
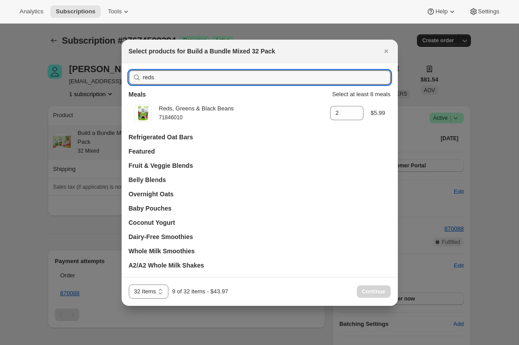
drag, startPoint x: 186, startPoint y: 82, endPoint x: 78, endPoint y: 70, distance: 109.4
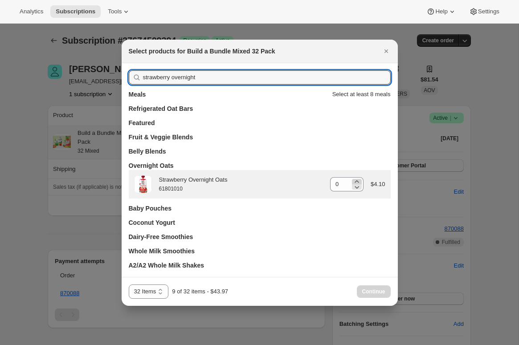
type input "strawberry overnight"
click at [354, 180] on icon ":r3f:" at bounding box center [357, 181] width 9 height 9
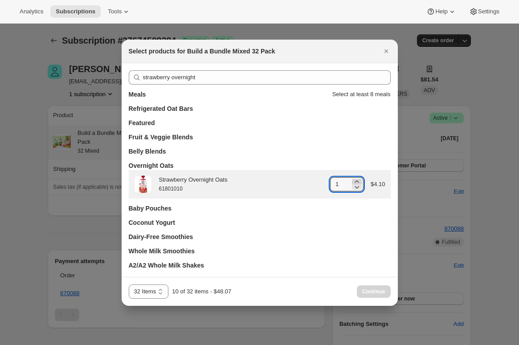
click at [354, 180] on icon ":r3f:" at bounding box center [357, 181] width 9 height 9
type input "2"
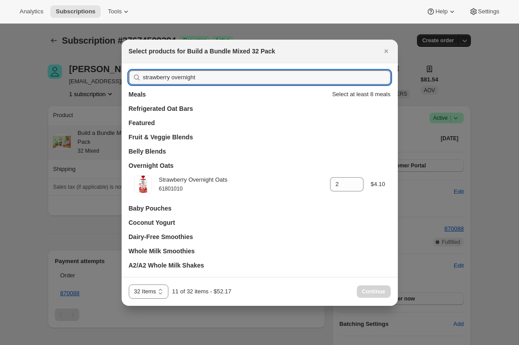
drag, startPoint x: 209, startPoint y: 76, endPoint x: 90, endPoint y: 72, distance: 119.1
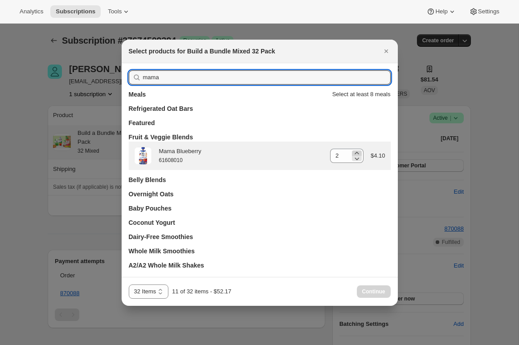
type input "mama"
click at [357, 152] on icon ":r3f:" at bounding box center [357, 153] width 4 height 2
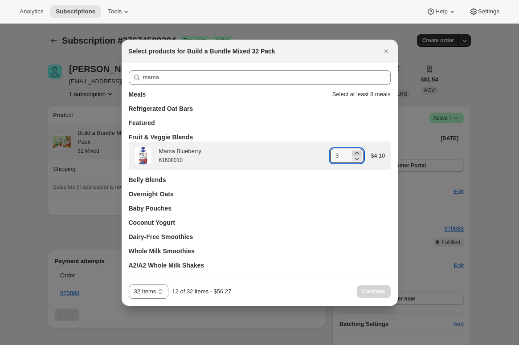
click at [357, 152] on icon ":r3f:" at bounding box center [357, 153] width 4 height 2
type input "4"
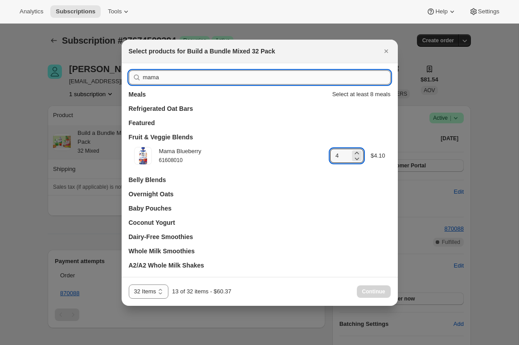
click at [151, 75] on input "mama" at bounding box center [267, 77] width 248 height 14
type input "ra"
type input "0"
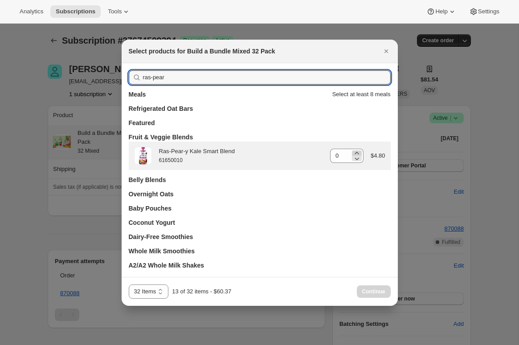
type input "ras-pear"
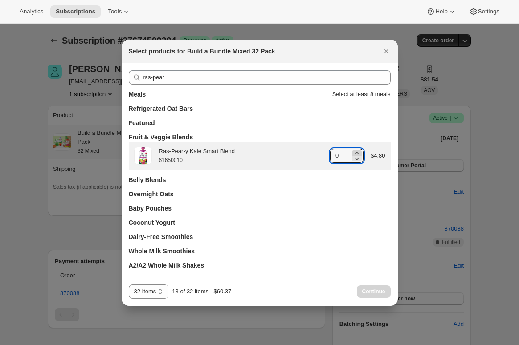
click at [358, 152] on icon ":r3f:" at bounding box center [357, 153] width 9 height 9
type input "2"
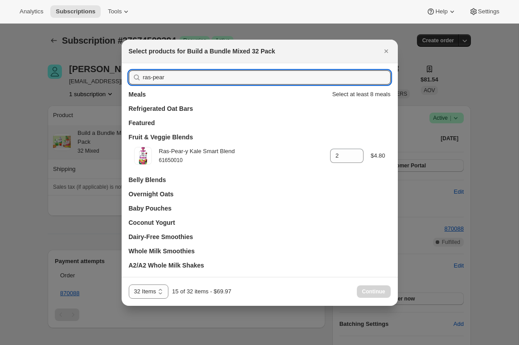
drag, startPoint x: 189, startPoint y: 80, endPoint x: 107, endPoint y: 74, distance: 82.3
type input "[MEDICAL_DATA]"
type input "0"
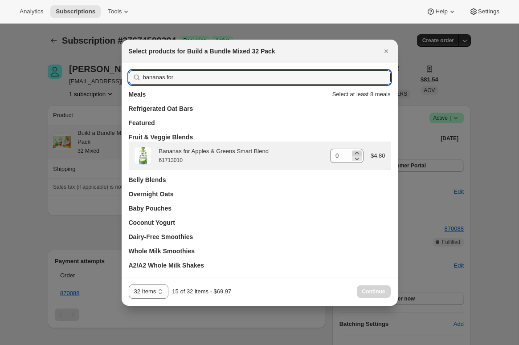
type input "bananas for"
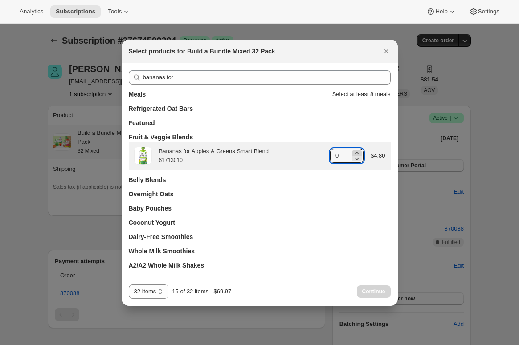
click at [357, 153] on icon ":r3f:" at bounding box center [357, 153] width 9 height 9
type input "2"
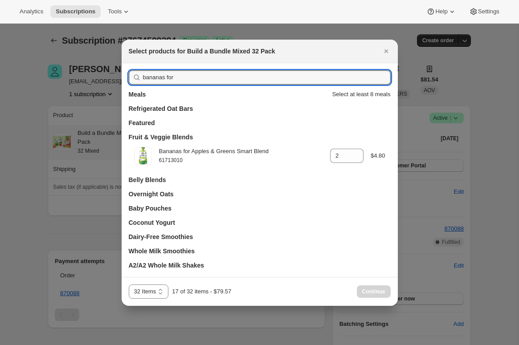
drag, startPoint x: 182, startPoint y: 76, endPoint x: 103, endPoint y: 76, distance: 78.9
type input "blueber"
type input "0"
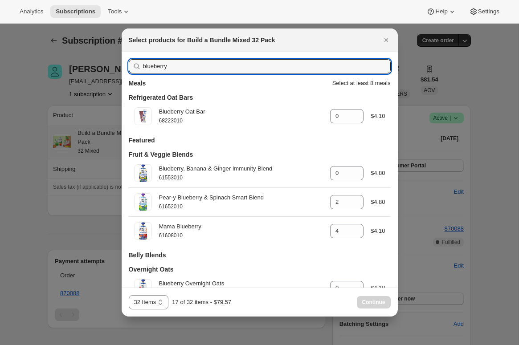
type input "blueberry"
type input "2"
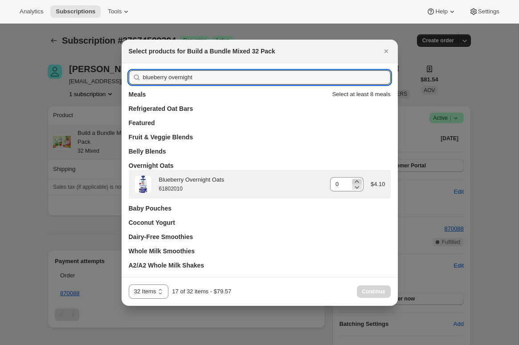
type input "blueberry overnight"
click at [357, 180] on icon ":r3f:" at bounding box center [357, 181] width 9 height 9
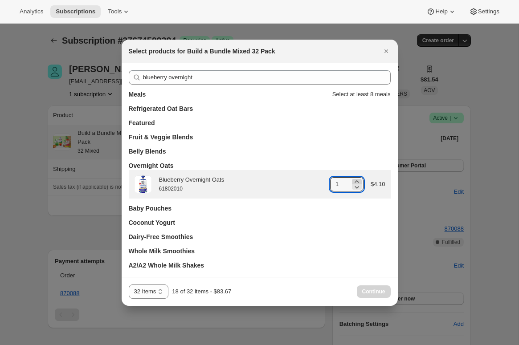
click at [357, 180] on icon ":r3f:" at bounding box center [357, 181] width 9 height 9
type input "2"
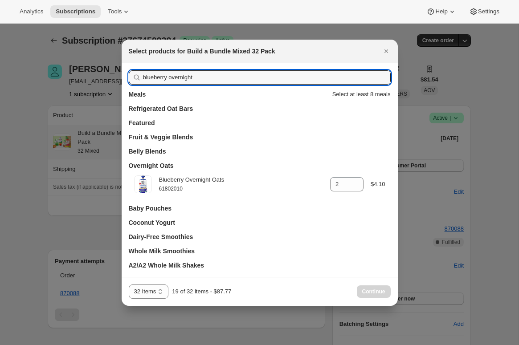
drag, startPoint x: 203, startPoint y: 77, endPoint x: 89, endPoint y: 80, distance: 113.7
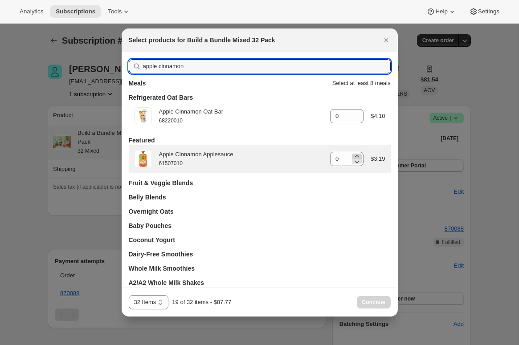
type input "apple cinnamon"
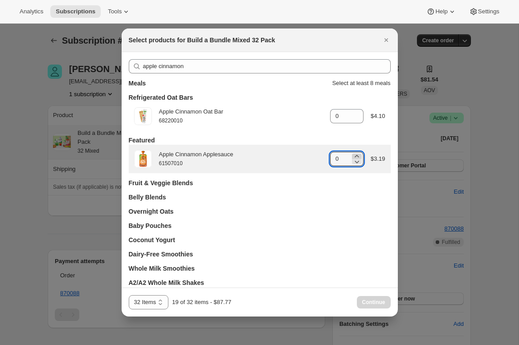
click at [357, 155] on icon ":r3f:" at bounding box center [357, 156] width 9 height 9
type input "2"
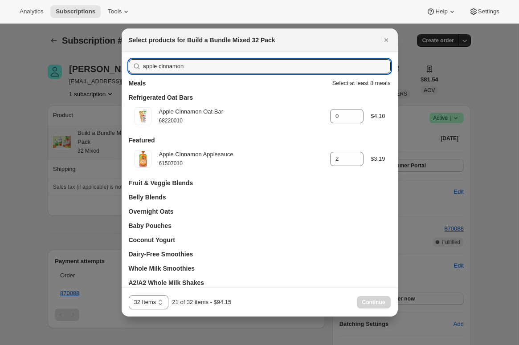
drag, startPoint x: 215, startPoint y: 69, endPoint x: 43, endPoint y: 70, distance: 172.1
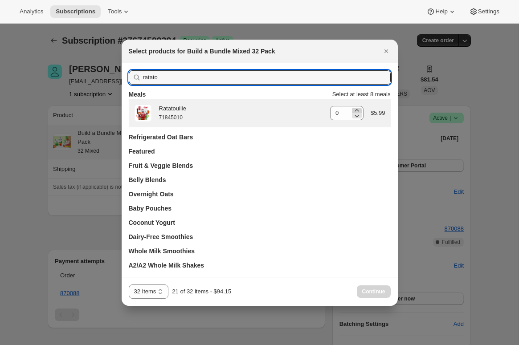
type input "ratato"
click at [354, 109] on icon ":r3f:" at bounding box center [357, 110] width 9 height 9
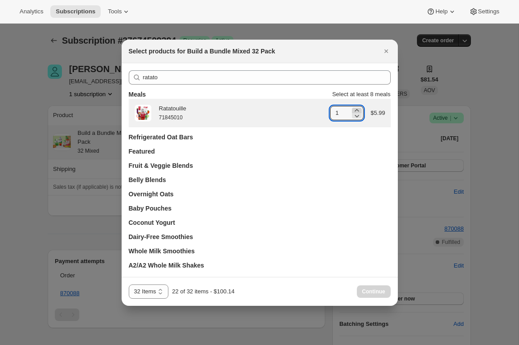
click at [354, 109] on icon ":r3f:" at bounding box center [357, 110] width 9 height 9
type input "2"
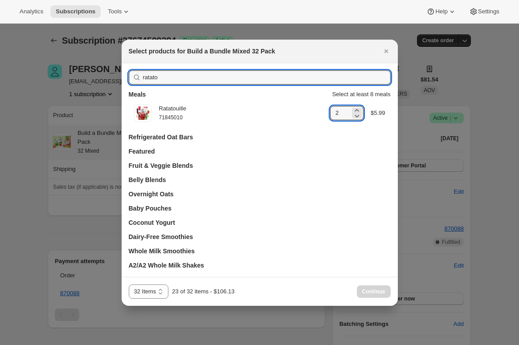
drag, startPoint x: 109, startPoint y: 74, endPoint x: 87, endPoint y: 73, distance: 21.9
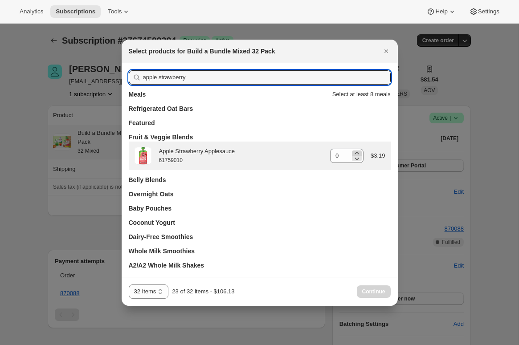
type input "apple strawberry"
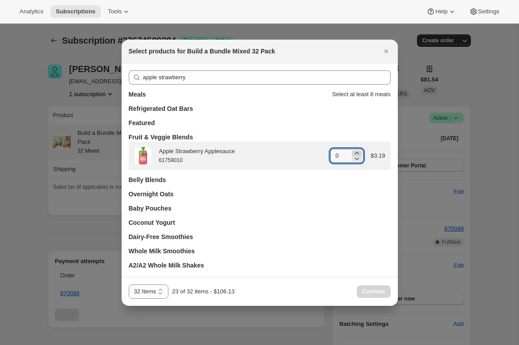
click at [359, 152] on icon ":r3f:" at bounding box center [357, 153] width 9 height 9
click at [357, 152] on icon ":r3f:" at bounding box center [357, 153] width 9 height 9
type input "4"
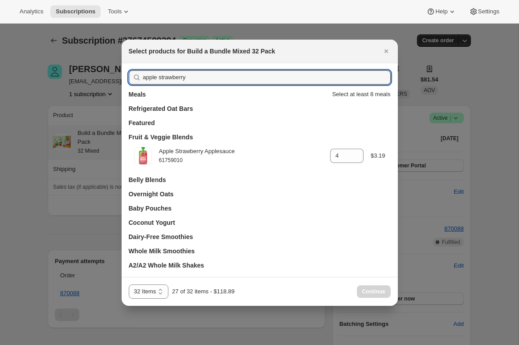
drag, startPoint x: 198, startPoint y: 76, endPoint x: 100, endPoint y: 74, distance: 98.1
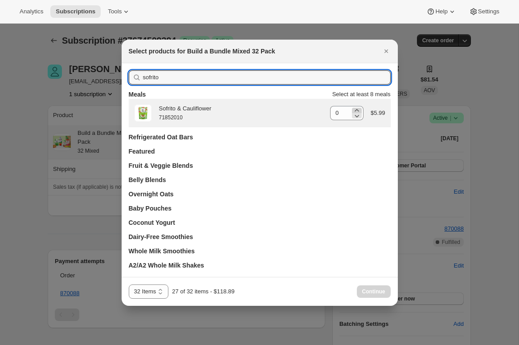
type input "sofrito"
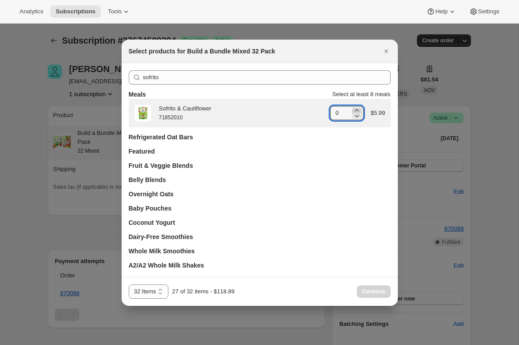
click at [356, 109] on icon ":r3f:" at bounding box center [357, 110] width 9 height 9
type input "2"
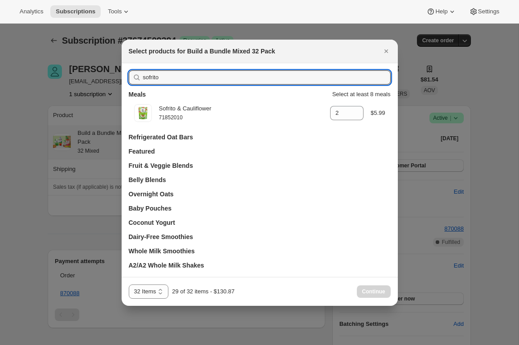
drag, startPoint x: 100, startPoint y: 75, endPoint x: 82, endPoint y: 75, distance: 18.3
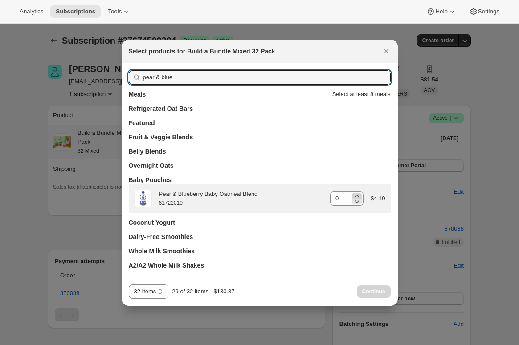
type input "pear & blue"
click at [358, 193] on icon ":r3f:" at bounding box center [357, 196] width 9 height 9
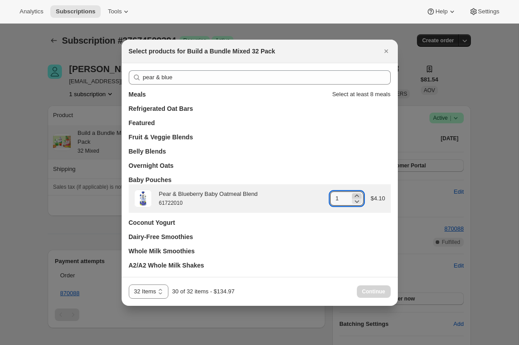
click at [358, 193] on icon ":r3f:" at bounding box center [357, 196] width 9 height 9
click at [355, 193] on icon ":r3f:" at bounding box center [357, 196] width 9 height 9
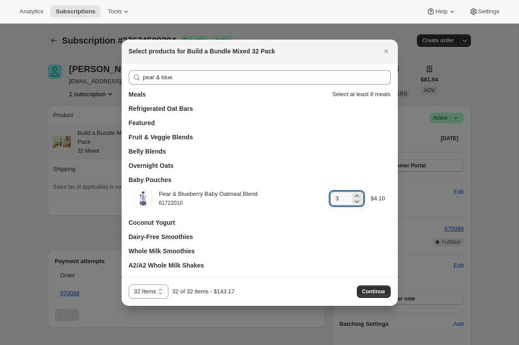
click at [379, 287] on button "Continue" at bounding box center [374, 292] width 34 height 12
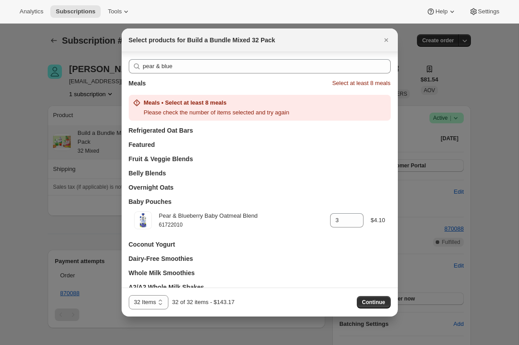
scroll to position [11, 0]
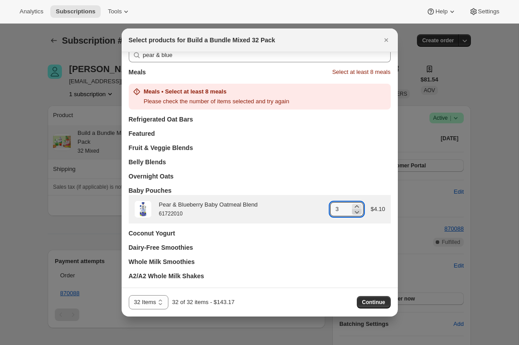
click at [356, 211] on icon ":r3f:" at bounding box center [357, 212] width 9 height 9
type input "2"
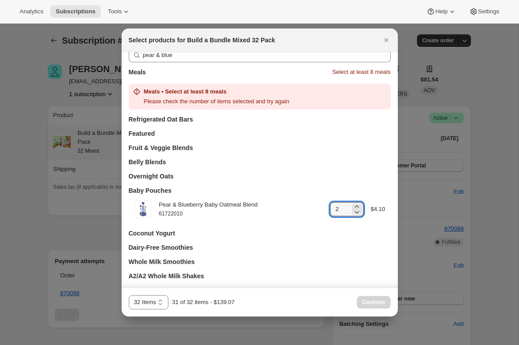
scroll to position [0, 0]
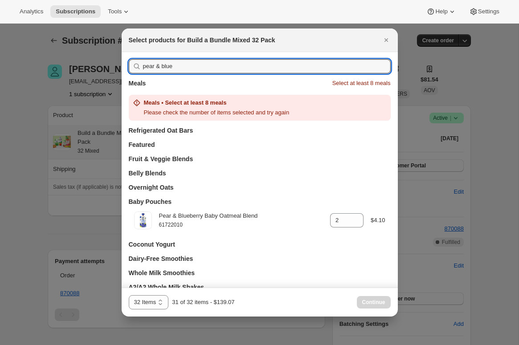
drag, startPoint x: 156, startPoint y: 68, endPoint x: 80, endPoint y: 66, distance: 76.2
type input "0"
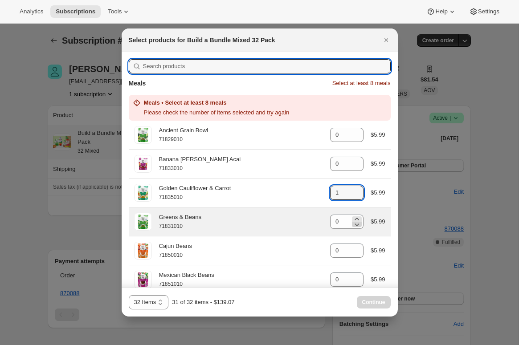
click at [357, 190] on icon ":r3f:" at bounding box center [357, 190] width 9 height 9
type input "2"
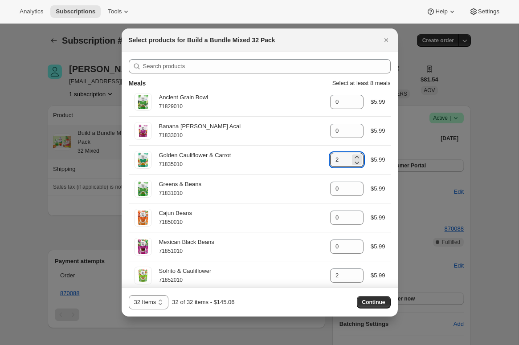
click at [370, 302] on span "Continue" at bounding box center [373, 302] width 23 height 7
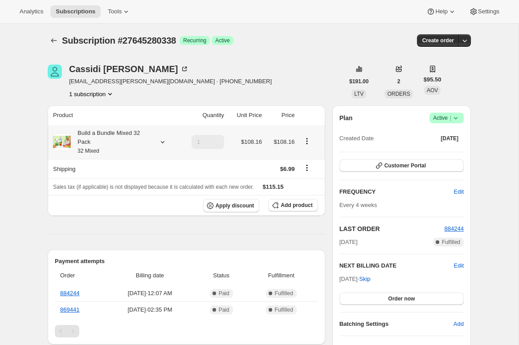
click at [166, 139] on icon at bounding box center [162, 142] width 9 height 9
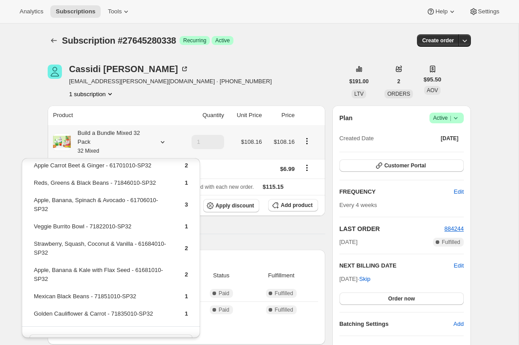
scroll to position [217, 0]
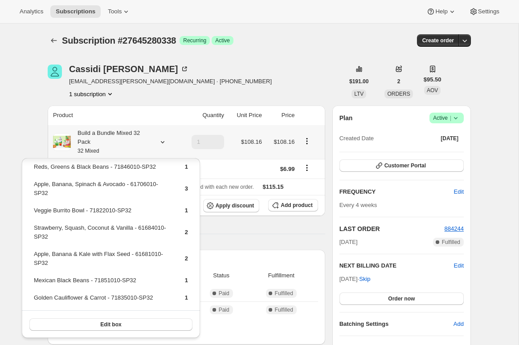
click at [156, 321] on button "Edit box" at bounding box center [110, 325] width 163 height 12
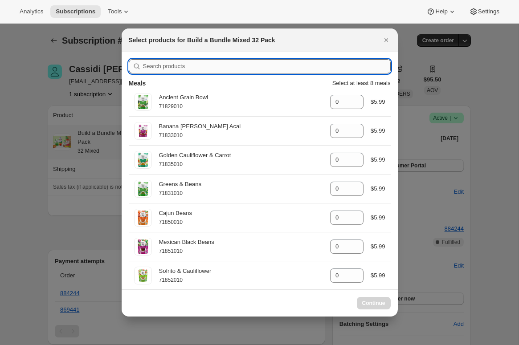
click at [187, 64] on input ":r39:" at bounding box center [267, 66] width 248 height 14
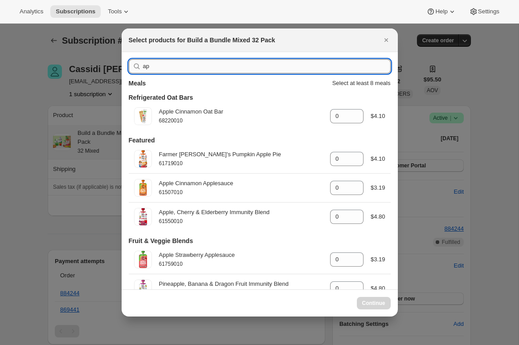
type input "a"
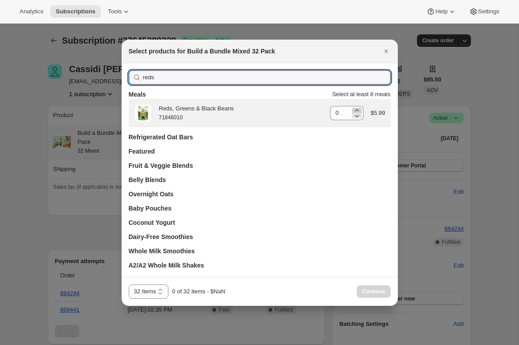
type input "reds"
click at [354, 110] on icon ":r39:" at bounding box center [357, 110] width 9 height 9
type input "1"
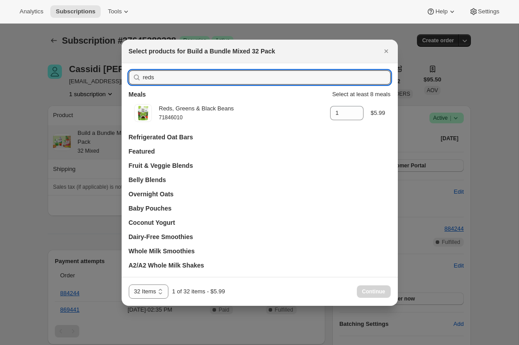
drag, startPoint x: 109, startPoint y: 74, endPoint x: 76, endPoint y: 73, distance: 33.0
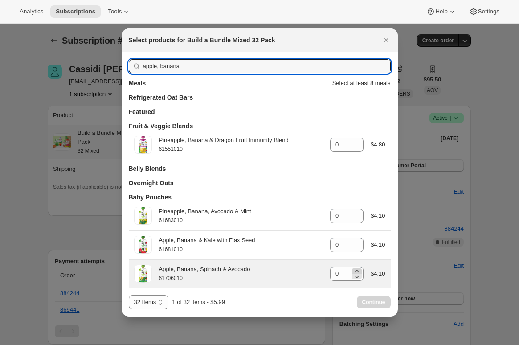
type input "apple, banana"
click at [358, 271] on icon ":r39:" at bounding box center [357, 271] width 9 height 9
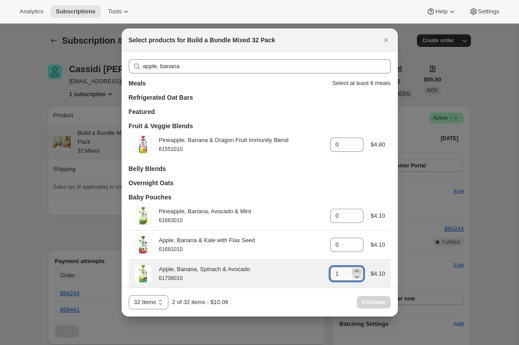
click at [358, 271] on icon ":r39:" at bounding box center [357, 271] width 9 height 9
type input "3"
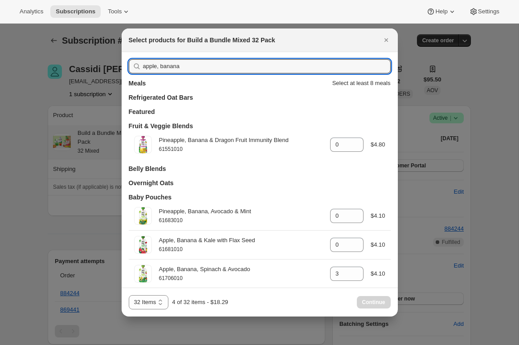
drag, startPoint x: 210, startPoint y: 66, endPoint x: 87, endPoint y: 64, distance: 122.6
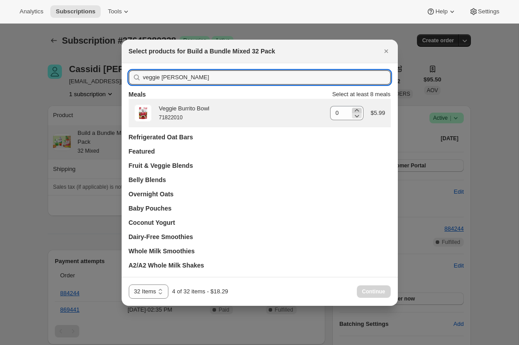
type input "veggie burr"
click at [357, 109] on icon ":r39:" at bounding box center [357, 110] width 9 height 9
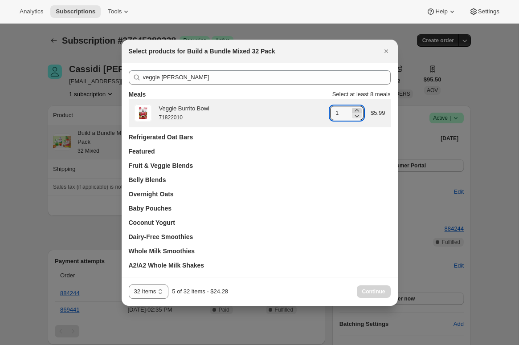
click at [357, 109] on icon ":r39:" at bounding box center [357, 110] width 9 height 9
type input "2"
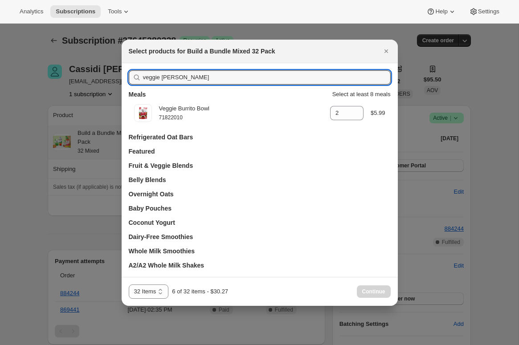
drag, startPoint x: 190, startPoint y: 77, endPoint x: 54, endPoint y: 74, distance: 136.0
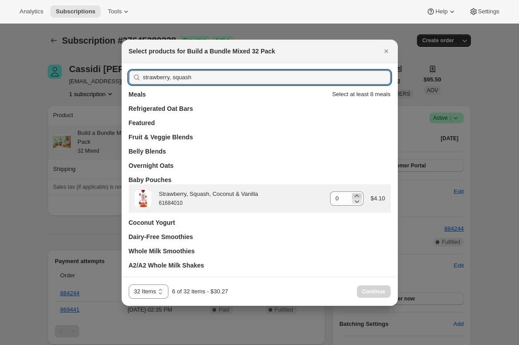
type input "strawberry, squash"
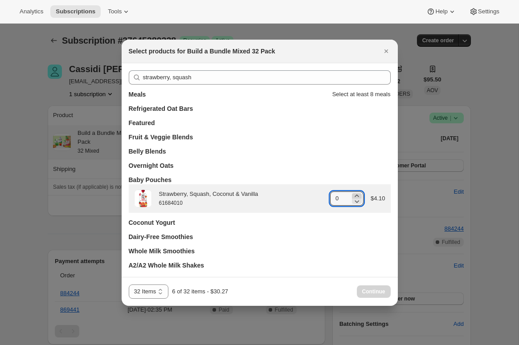
click at [358, 193] on icon ":r39:" at bounding box center [357, 196] width 9 height 9
type input "2"
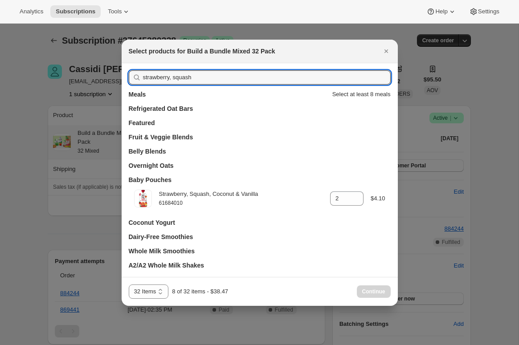
drag, startPoint x: 181, startPoint y: 75, endPoint x: 84, endPoint y: 70, distance: 96.4
type input "ap"
type input "0"
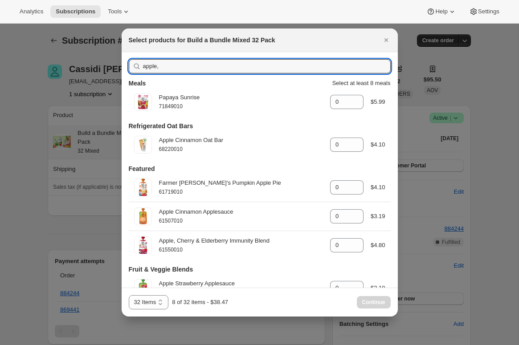
type input "apple,"
type input "3"
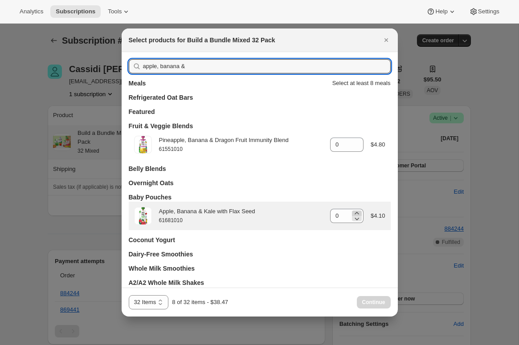
type input "apple, banana &"
click at [357, 213] on icon ":r39:" at bounding box center [357, 213] width 4 height 2
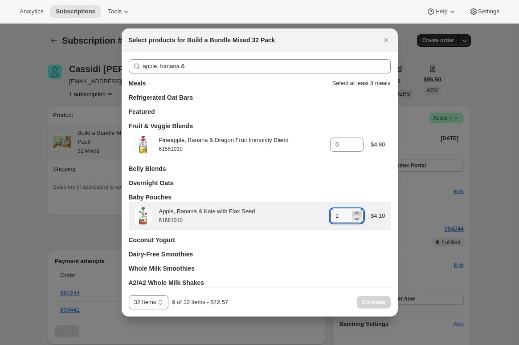
click at [357, 213] on icon ":r39:" at bounding box center [357, 213] width 4 height 2
type input "2"
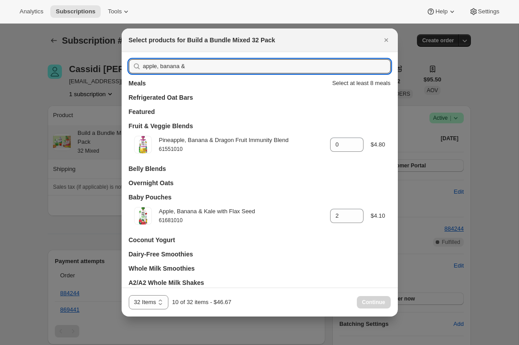
drag, startPoint x: 70, startPoint y: 67, endPoint x: 46, endPoint y: 70, distance: 23.8
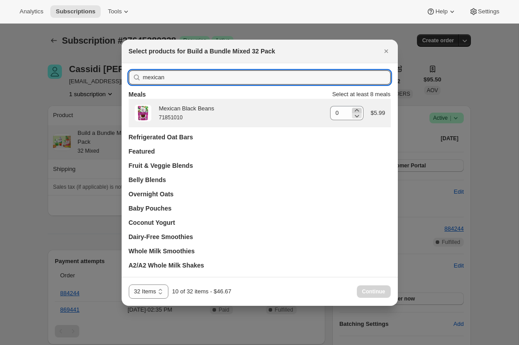
type input "mexican"
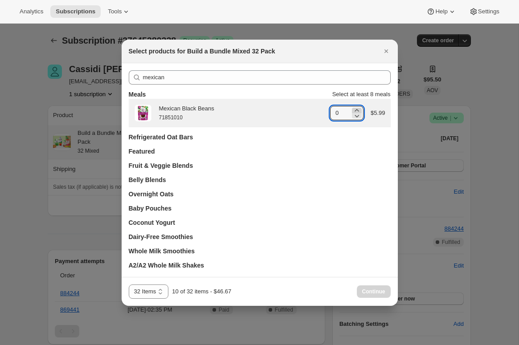
click at [355, 107] on icon ":r39:" at bounding box center [357, 110] width 9 height 9
type input "2"
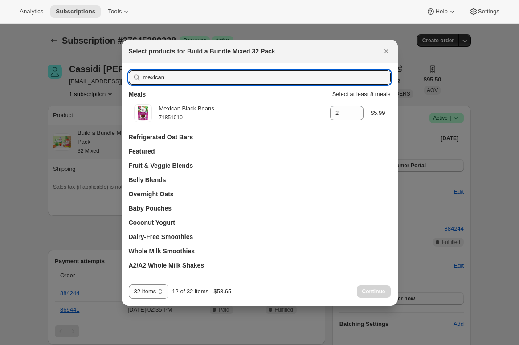
drag, startPoint x: 189, startPoint y: 77, endPoint x: 39, endPoint y: 78, distance: 149.3
type input "gold"
type input "0"
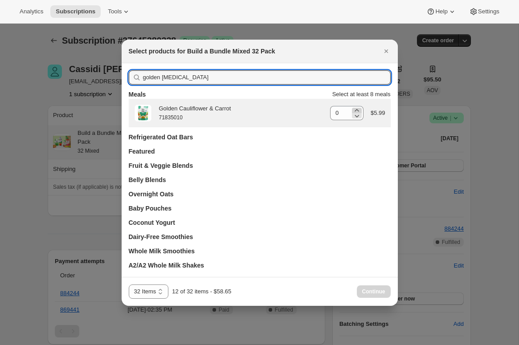
type input "golden caul"
click at [355, 111] on icon ":r39:" at bounding box center [357, 110] width 9 height 9
type input "1"
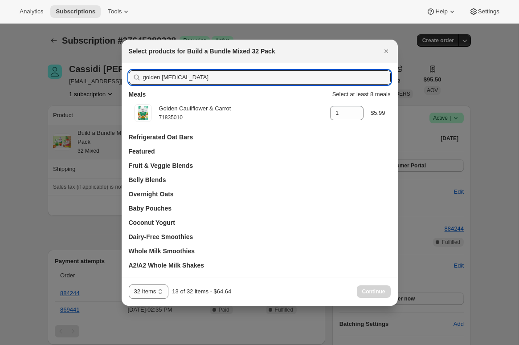
drag, startPoint x: 76, startPoint y: 78, endPoint x: 62, endPoint y: 79, distance: 13.9
type input "0"
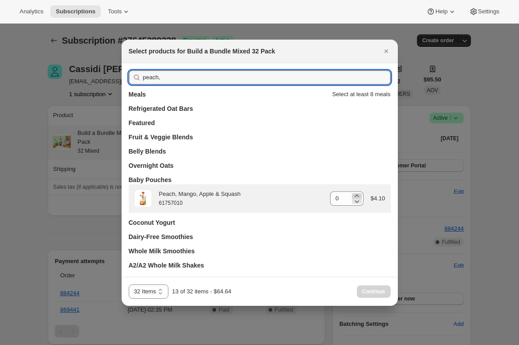
type input "peach,"
click at [355, 196] on icon ":r39:" at bounding box center [357, 196] width 9 height 9
type input "1"
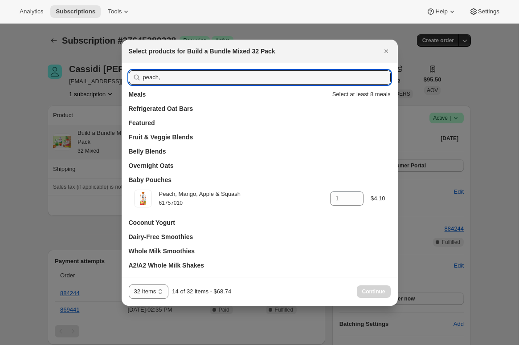
drag, startPoint x: 115, startPoint y: 74, endPoint x: 110, endPoint y: 75, distance: 5.1
type input "mango"
type input "0"
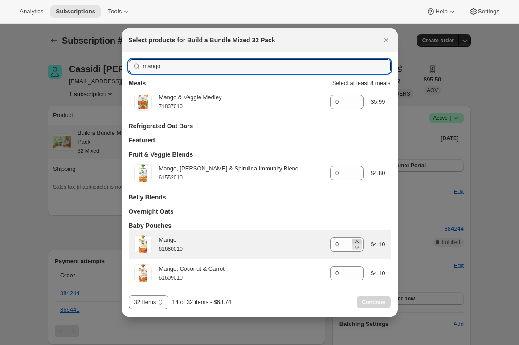
type input "mango"
click at [356, 243] on icon ":r39:" at bounding box center [357, 242] width 9 height 9
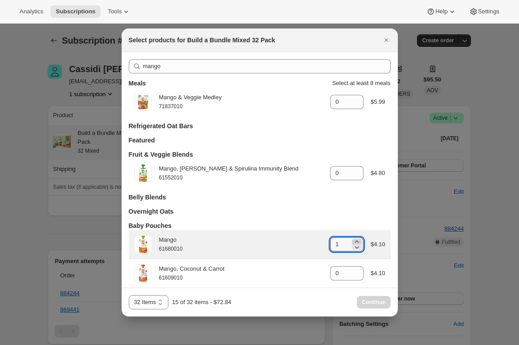
click at [356, 243] on icon ":r39:" at bounding box center [357, 242] width 9 height 9
type input "2"
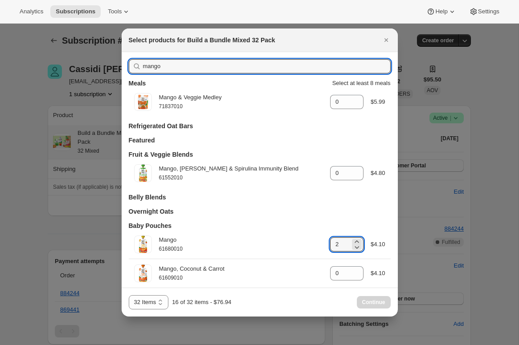
drag, startPoint x: 128, startPoint y: 68, endPoint x: 60, endPoint y: 66, distance: 67.8
type input "peach"
type input "1"
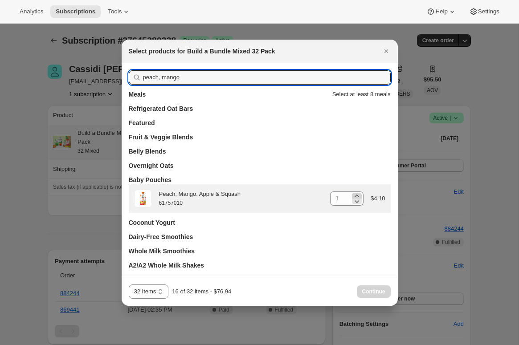
type input "peach, mango"
click at [357, 193] on icon ":r39:" at bounding box center [357, 196] width 9 height 9
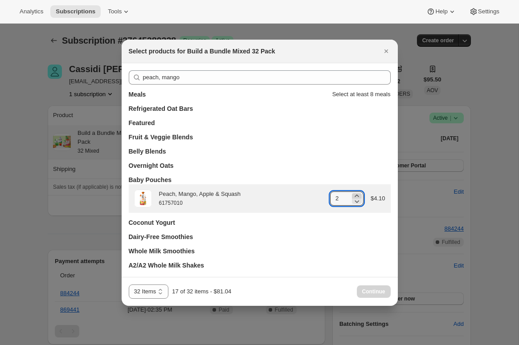
click at [357, 193] on icon ":r39:" at bounding box center [357, 196] width 9 height 9
type input "3"
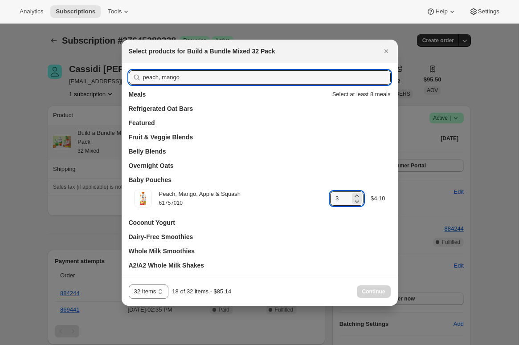
drag, startPoint x: 144, startPoint y: 72, endPoint x: 101, endPoint y: 72, distance: 42.3
type input "apple b"
type input "0"
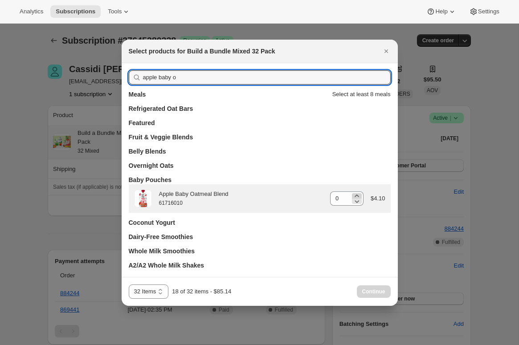
type input "apple baby o"
click at [357, 195] on icon ":r39:" at bounding box center [357, 196] width 4 height 2
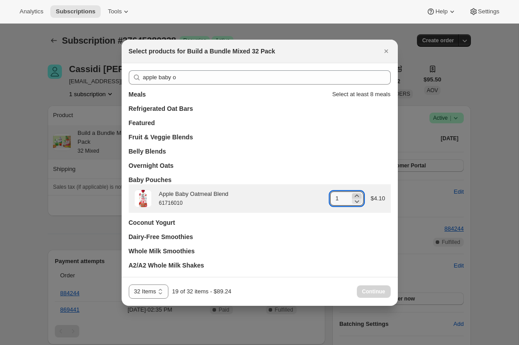
click at [357, 195] on icon ":r39:" at bounding box center [357, 196] width 4 height 2
type input "2"
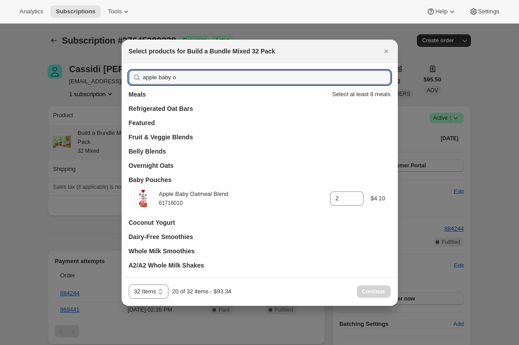
drag, startPoint x: 174, startPoint y: 78, endPoint x: 58, endPoint y: 78, distance: 116.3
type input "pear"
type input "0"
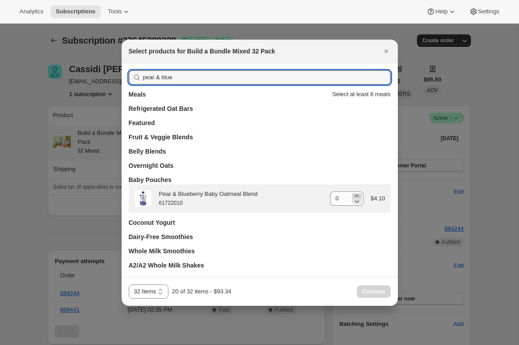
type input "pear & blue"
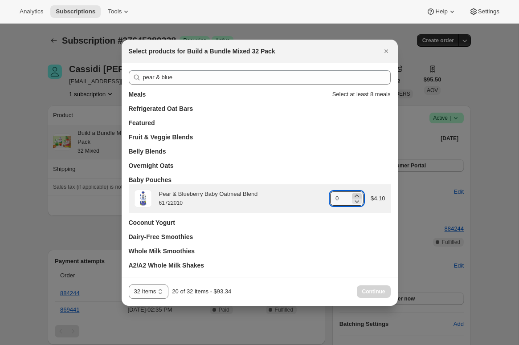
click at [355, 194] on icon ":r39:" at bounding box center [357, 196] width 9 height 9
type input "2"
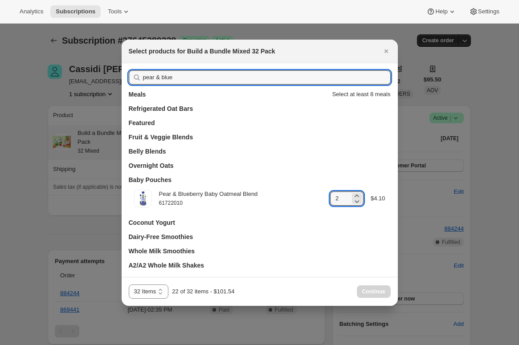
drag, startPoint x: 130, startPoint y: 70, endPoint x: 58, endPoint y: 65, distance: 72.4
type input "pi"
type input "0"
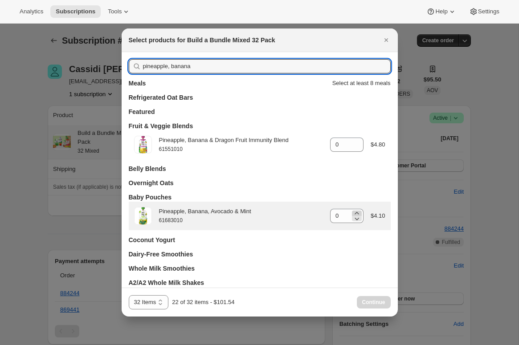
type input "pineapple, banana"
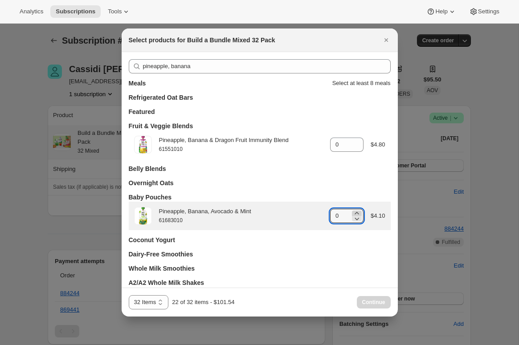
click at [356, 214] on icon ":r39:" at bounding box center [357, 213] width 9 height 9
type input "2"
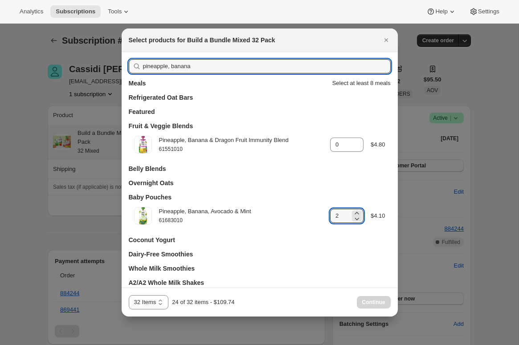
drag, startPoint x: 123, startPoint y: 63, endPoint x: 86, endPoint y: 62, distance: 37.0
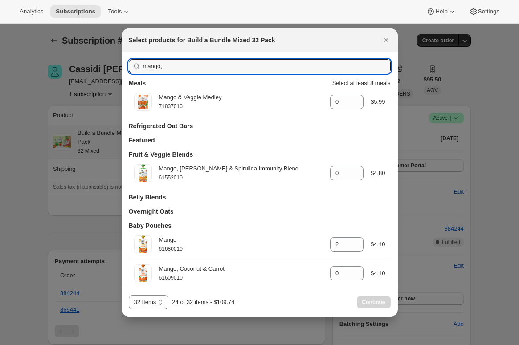
type input "mango,"
type input "0"
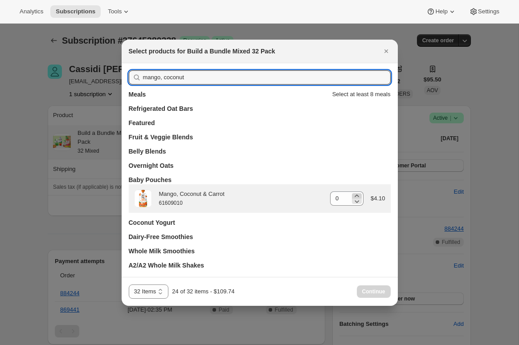
type input "mango, coconut"
click at [356, 195] on icon ":r39:" at bounding box center [357, 196] width 4 height 2
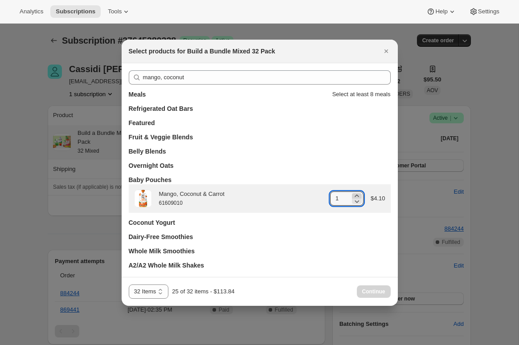
click at [356, 195] on icon ":r39:" at bounding box center [357, 196] width 4 height 2
type input "2"
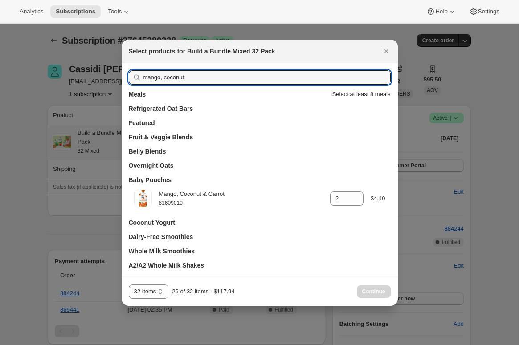
drag, startPoint x: 157, startPoint y: 79, endPoint x: 41, endPoint y: 79, distance: 115.9
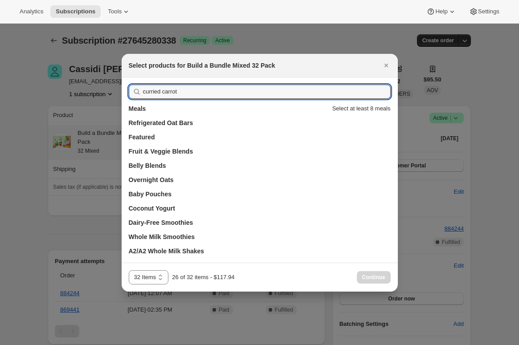
drag, startPoint x: 192, startPoint y: 91, endPoint x: 103, endPoint y: 94, distance: 88.7
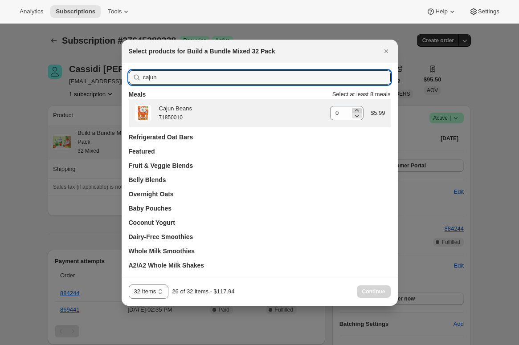
type input "cajun"
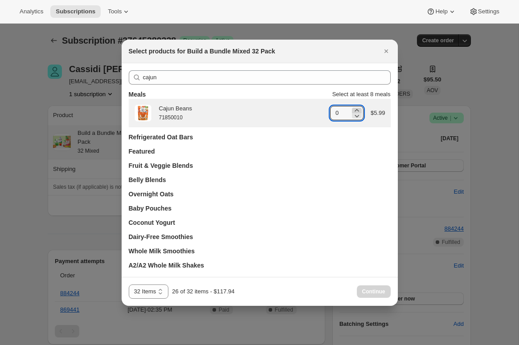
click at [356, 108] on icon ":r39:" at bounding box center [357, 110] width 9 height 9
type input "3"
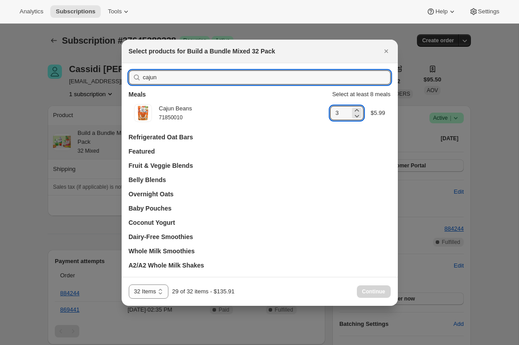
drag, startPoint x: 142, startPoint y: 81, endPoint x: 49, endPoint y: 81, distance: 93.6
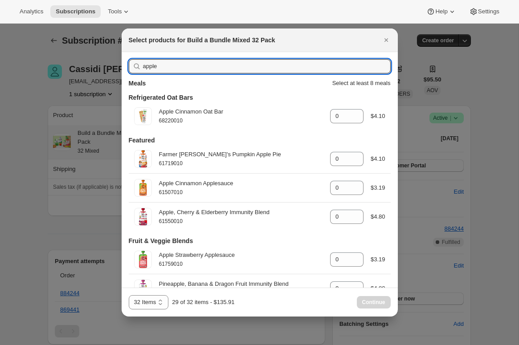
type input "apple"
type input "0"
type input "2"
type input "0"
type input "3"
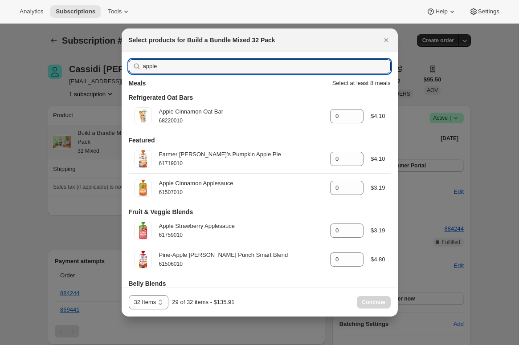
type input "apple &"
type input "3"
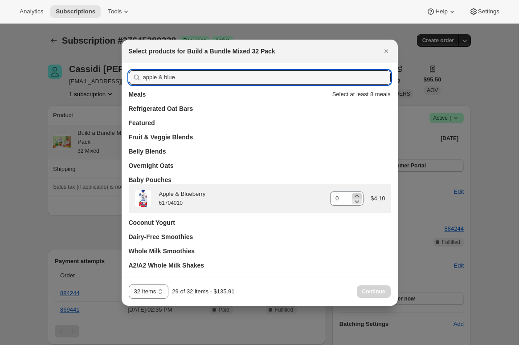
type input "apple & blue"
click at [356, 195] on icon ":r39:" at bounding box center [357, 196] width 4 height 2
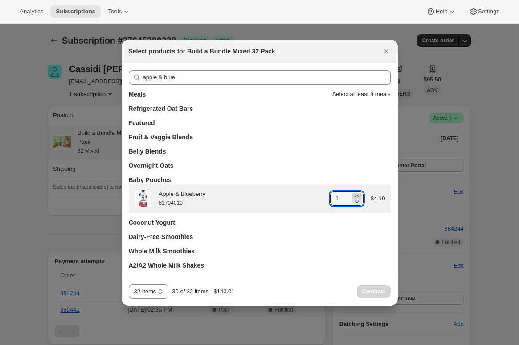
click at [356, 195] on icon ":r39:" at bounding box center [357, 196] width 4 height 2
type input "3"
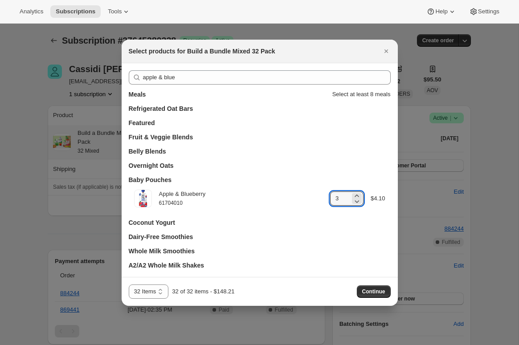
click at [378, 292] on span "Continue" at bounding box center [373, 291] width 23 height 7
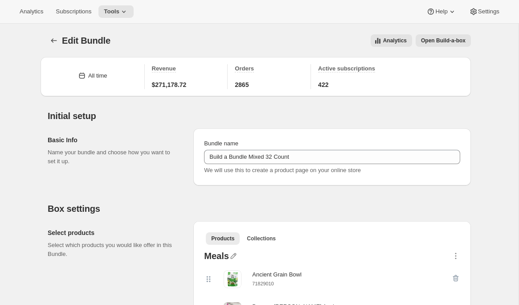
select select "MINIMUM"
click at [58, 35] on button "Bundles" at bounding box center [54, 40] width 12 height 12
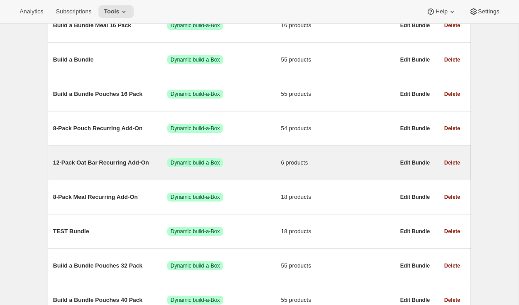
scroll to position [89, 0]
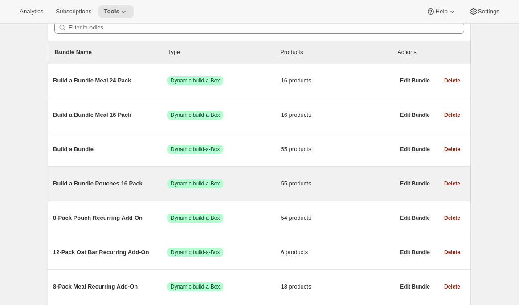
click at [108, 188] on span "Build a Bundle Pouches 16 Pack" at bounding box center [110, 183] width 114 height 9
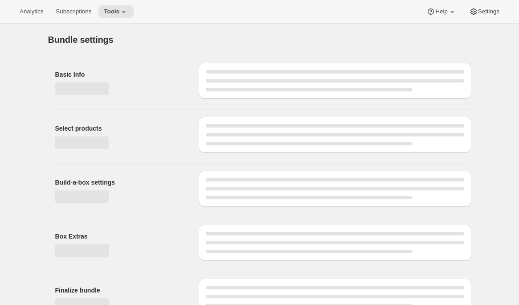
type input "Build a Bundle Pouches 16 Pack"
checkbox input "true"
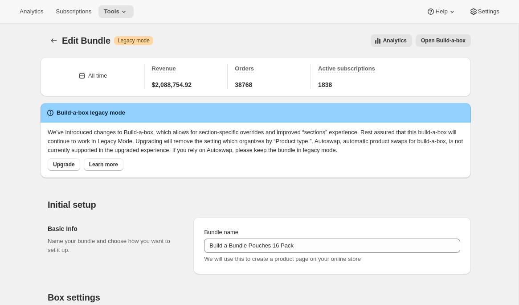
click at [49, 40] on button "Bundles" at bounding box center [54, 40] width 12 height 12
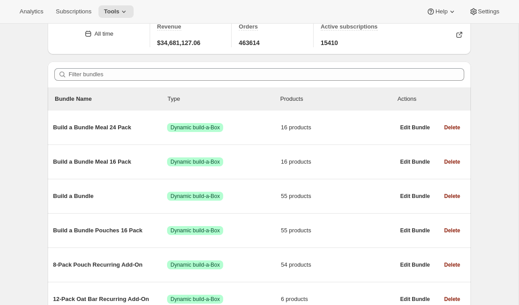
scroll to position [45, 0]
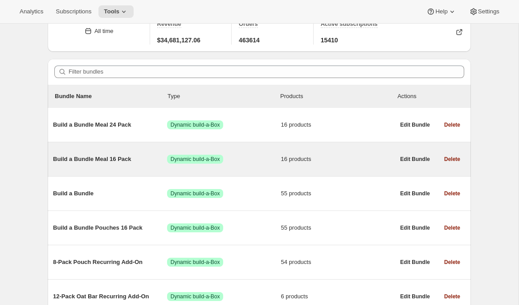
click at [94, 151] on div "Build a Bundle Meal 16 Pack Success Dynamic build-a-Box 16 products" at bounding box center [224, 159] width 342 height 23
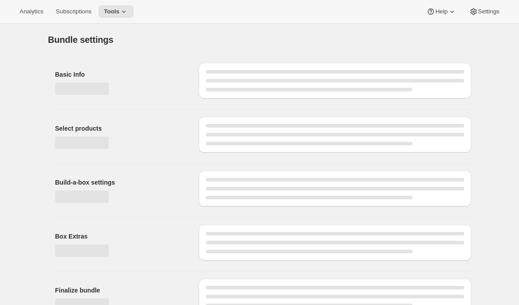
type input "Build a Bundle Meal 16 Pack"
checkbox input "true"
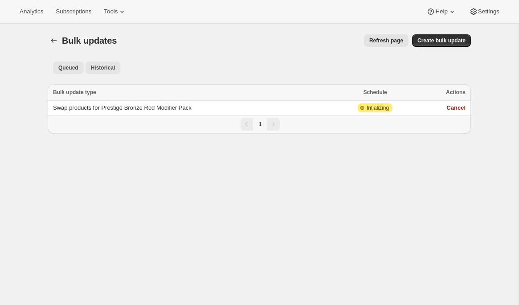
click at [110, 64] on span "Historical" at bounding box center [103, 67] width 25 height 7
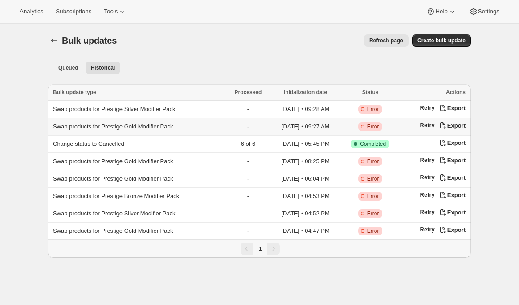
click at [136, 120] on td "Swap products for Prestige Gold Modifier Pack" at bounding box center [137, 126] width 179 height 17
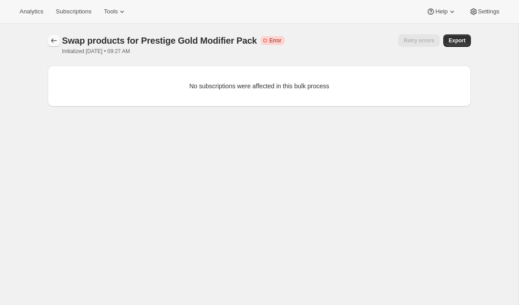
click at [55, 39] on icon "button" at bounding box center [53, 40] width 9 height 9
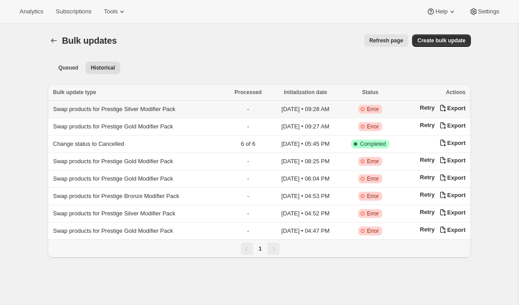
click at [108, 109] on span "Swap products for Prestige Silver Modifier Pack" at bounding box center [114, 109] width 123 height 7
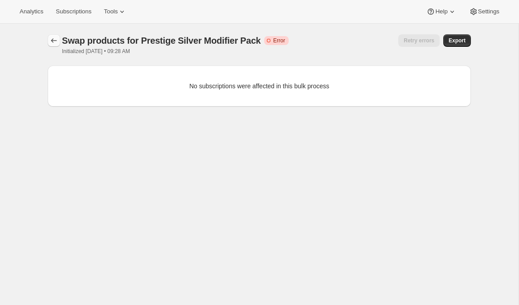
click at [52, 41] on icon "button" at bounding box center [54, 40] width 6 height 4
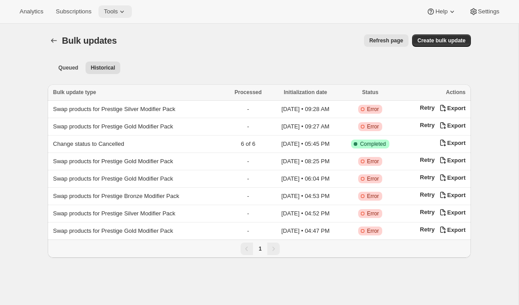
click at [116, 10] on span "Tools" at bounding box center [111, 11] width 14 height 7
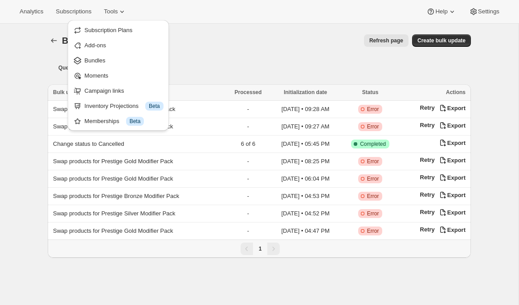
click at [234, 56] on div "Bulk updates. This page is ready Bulk updates Refresh page More actions Refresh…" at bounding box center [259, 41] width 423 height 34
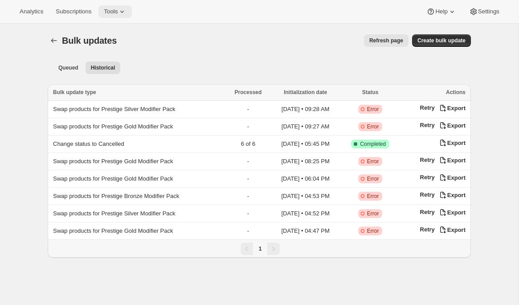
click at [123, 10] on icon at bounding box center [122, 11] width 9 height 9
click at [126, 14] on icon at bounding box center [122, 11] width 9 height 9
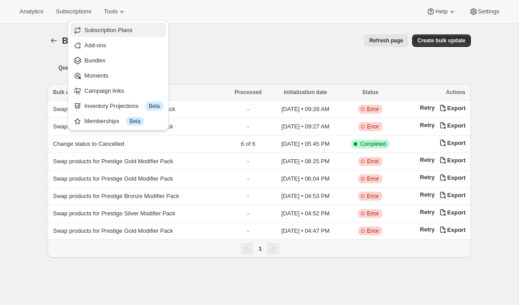
click at [124, 29] on span "Subscription Plans" at bounding box center [109, 30] width 48 height 7
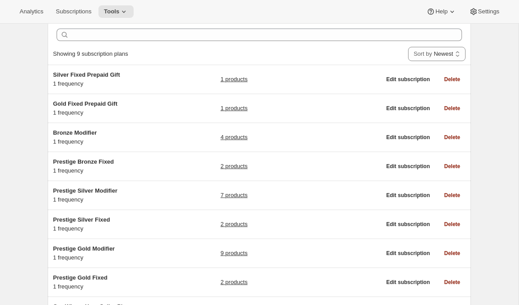
scroll to position [27, 0]
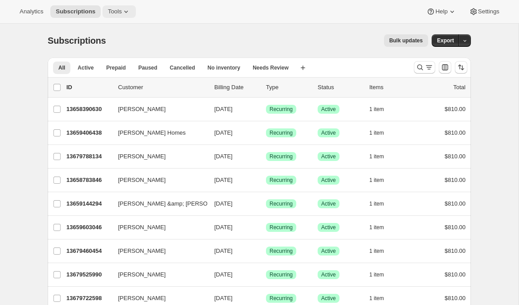
click at [117, 9] on span "Tools" at bounding box center [115, 11] width 14 height 7
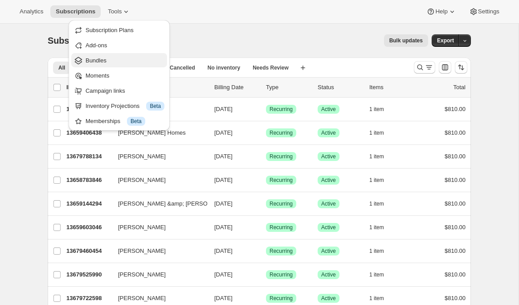
click at [111, 56] on span "Bundles" at bounding box center [125, 60] width 79 height 9
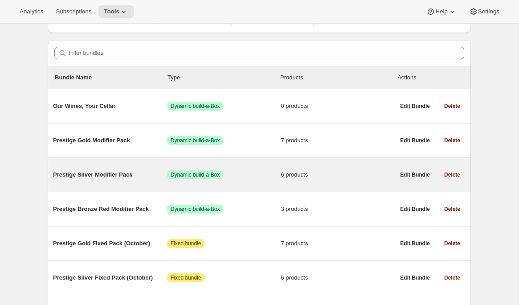
scroll to position [64, 0]
click at [111, 181] on div "Prestige Silver Modifier Pack Success Dynamic build-a-Box 6 products" at bounding box center [224, 174] width 342 height 23
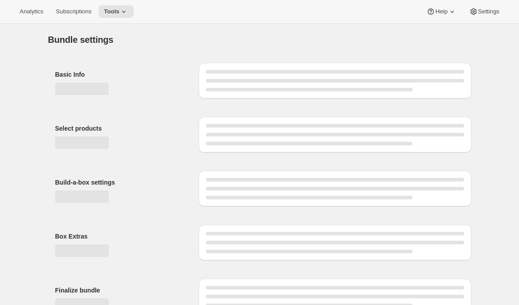
type input "Prestige Silver Modifier Pack"
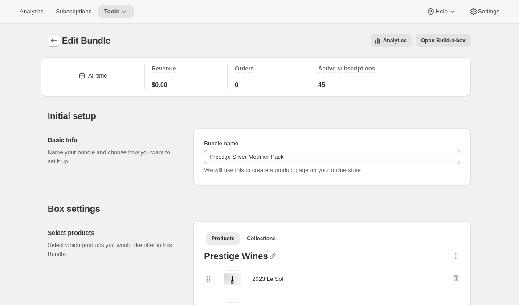
click at [53, 37] on icon "Bundles" at bounding box center [53, 40] width 9 height 9
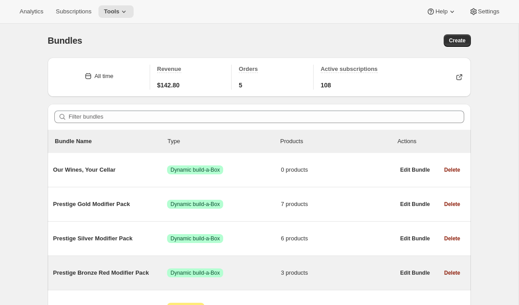
click at [115, 276] on span "Prestige Bronze Red Modifier Pack" at bounding box center [110, 272] width 114 height 9
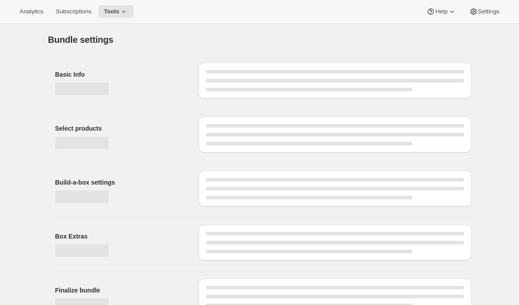
type input "Prestige Bronze Red Modifier Pack"
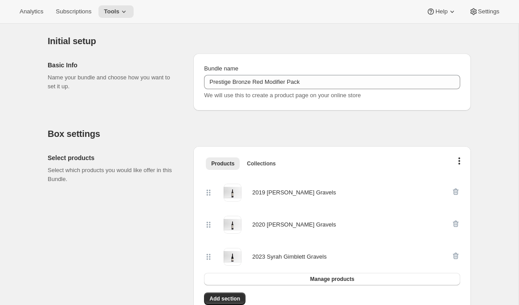
scroll to position [87, 0]
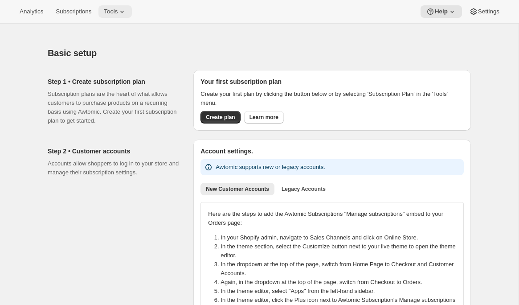
click at [126, 14] on icon at bounding box center [122, 11] width 9 height 9
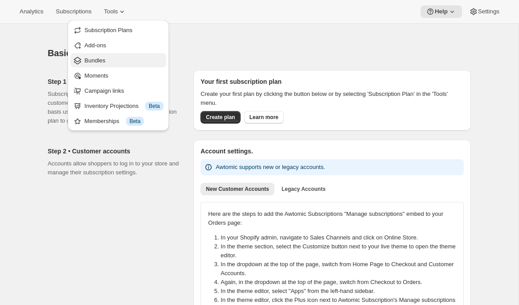
click at [100, 60] on span "Bundles" at bounding box center [95, 60] width 21 height 7
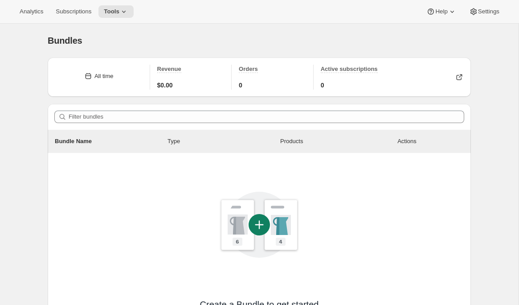
drag, startPoint x: 155, startPoint y: 38, endPoint x: 156, endPoint y: 50, distance: 11.6
click at [152, 41] on div "Bundles" at bounding box center [259, 40] width 423 height 12
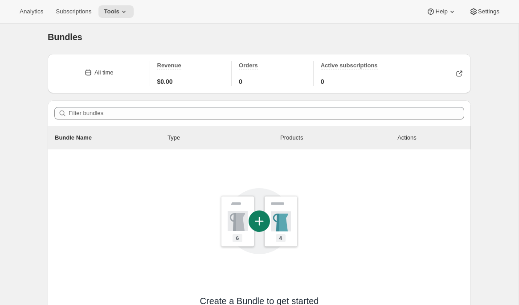
scroll to position [133, 0]
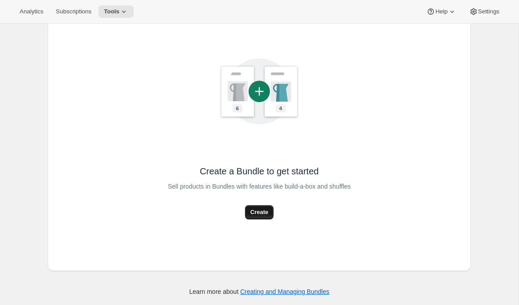
click at [261, 217] on button "Create" at bounding box center [259, 212] width 29 height 14
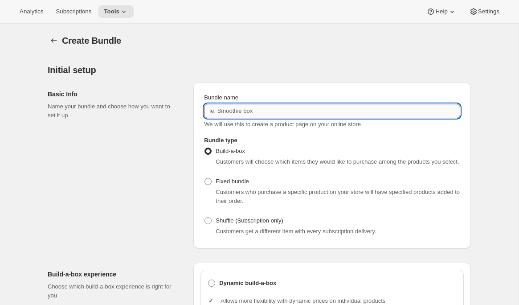
click at [230, 111] on input "Bundle name" at bounding box center [332, 111] width 256 height 14
type input "Build a Bundle"
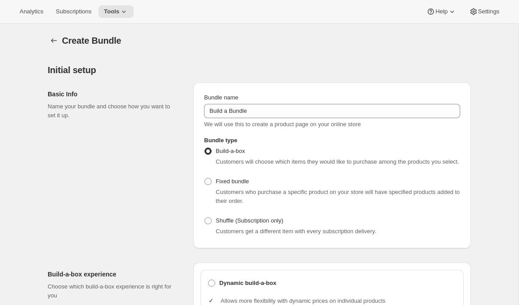
click at [147, 148] on div "Basic Info Name your bundle and choose how you want to set it up." at bounding box center [117, 165] width 139 height 166
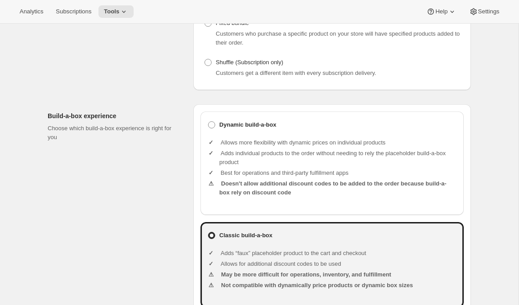
scroll to position [159, 0]
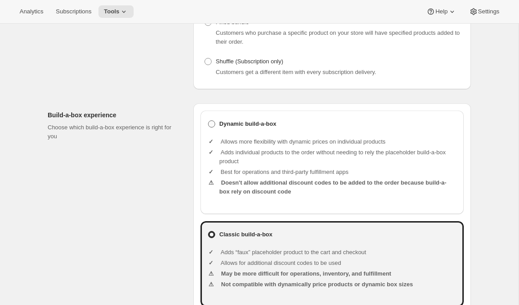
click at [235, 128] on b "Dynamic build-a-box" at bounding box center [247, 123] width 57 height 9
click at [209, 121] on input "Dynamic build-a-box" at bounding box center [208, 120] width 0 height 0
radio input "true"
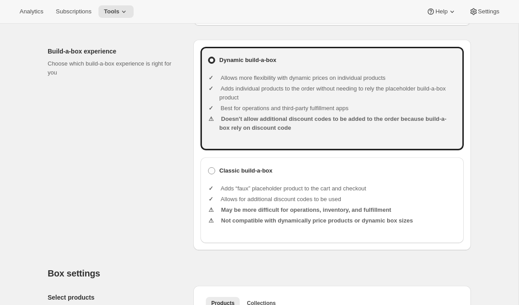
scroll to position [212, 0]
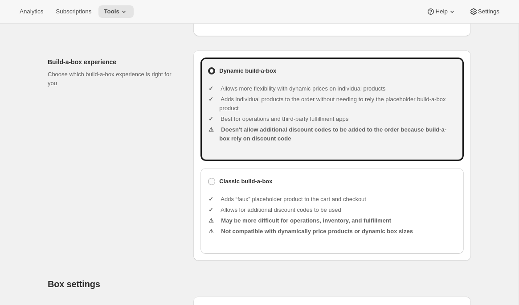
click at [227, 203] on ul "Adds “faux” placeholder product to the cart and checkout Allows for additional …" at bounding box center [338, 216] width 238 height 57
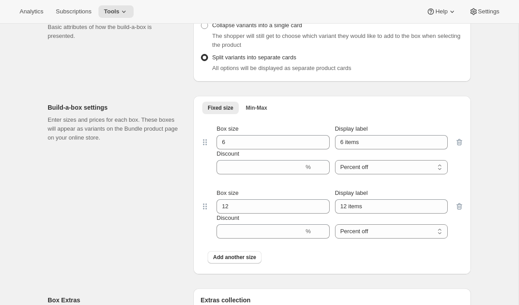
scroll to position [718, 0]
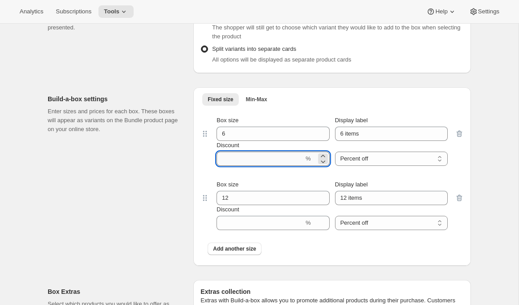
click at [254, 166] on input "Discount" at bounding box center [260, 159] width 87 height 14
type input "10"
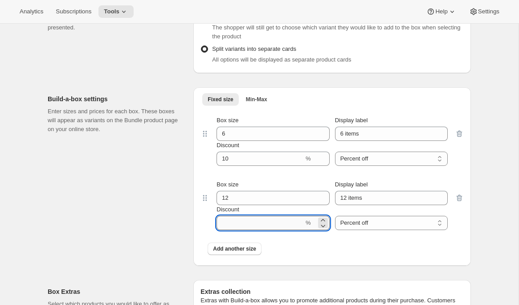
click at [249, 226] on input "Discount" at bounding box center [260, 223] width 87 height 14
type input "15"
click at [140, 221] on div "Build-a-box settings Enter sizes and prices for each box. These boxes will appe…" at bounding box center [117, 176] width 139 height 178
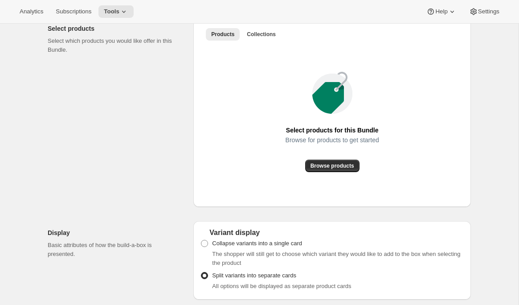
scroll to position [499, 0]
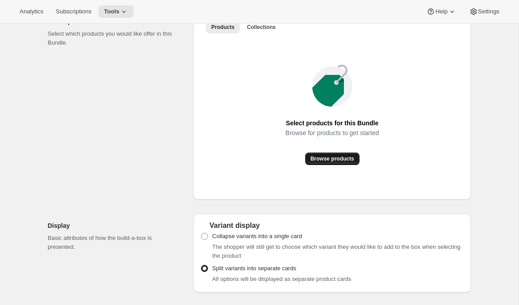
click at [313, 162] on span "Browse products" at bounding box center [333, 158] width 44 height 7
click at [319, 162] on span "Browse products" at bounding box center [333, 158] width 44 height 7
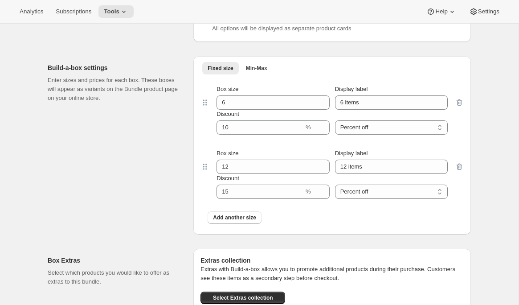
scroll to position [662, 0]
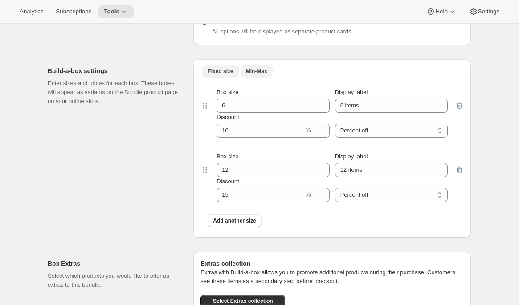
click at [260, 75] on span "Min-Max" at bounding box center [256, 71] width 21 height 7
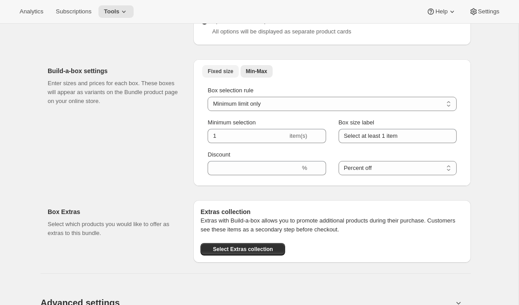
click at [220, 75] on span "Fixed size" at bounding box center [220, 71] width 25 height 7
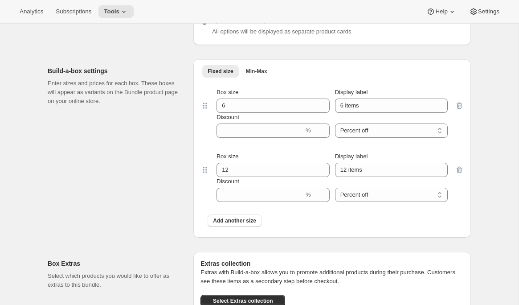
click at [460, 174] on icon "button" at bounding box center [459, 169] width 9 height 9
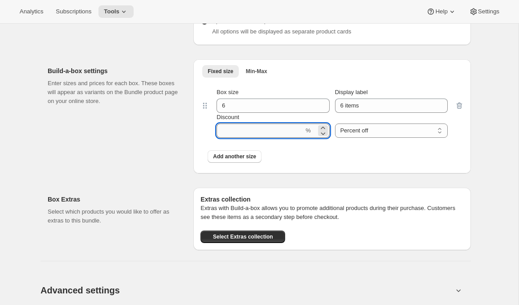
click at [246, 138] on input "Discount" at bounding box center [260, 130] width 87 height 14
click at [122, 153] on div "Build-a-box settings Enter sizes and prices for each box. These boxes will appe…" at bounding box center [117, 116] width 139 height 114
click at [232, 135] on input "Discount" at bounding box center [260, 130] width 87 height 14
click at [124, 163] on div "Build-a-box settings Enter sizes and prices for each box. These boxes will appe…" at bounding box center [117, 116] width 139 height 114
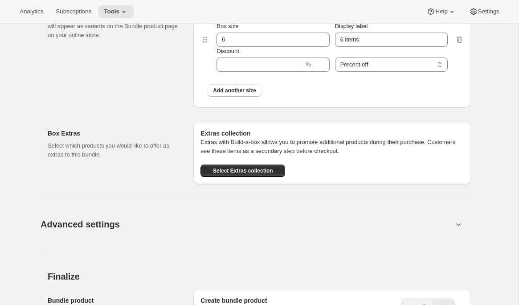
scroll to position [728, 0]
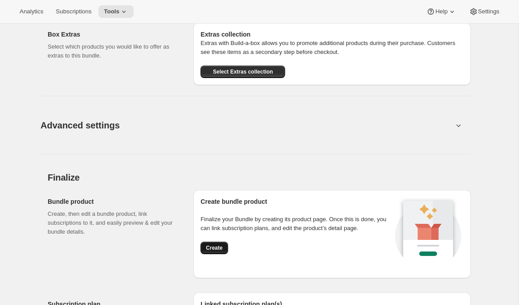
click at [214, 251] on span "Create" at bounding box center [214, 247] width 16 height 7
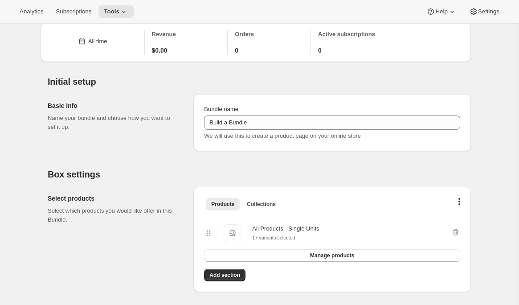
scroll to position [31, 0]
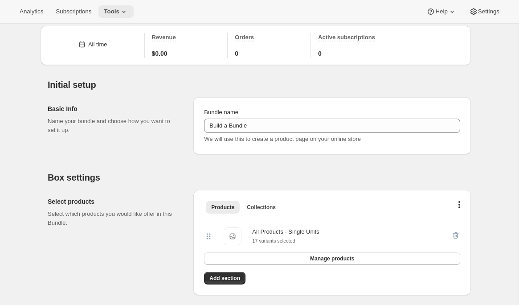
click at [116, 9] on span "Tools" at bounding box center [112, 11] width 16 height 7
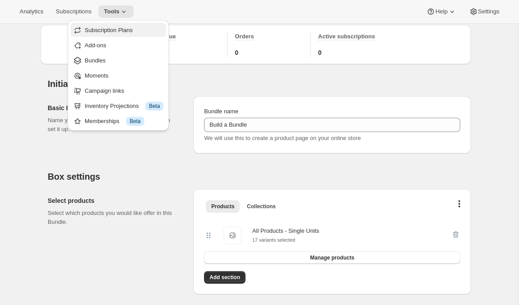
click at [117, 24] on button "Subscription Plans" at bounding box center [118, 30] width 96 height 14
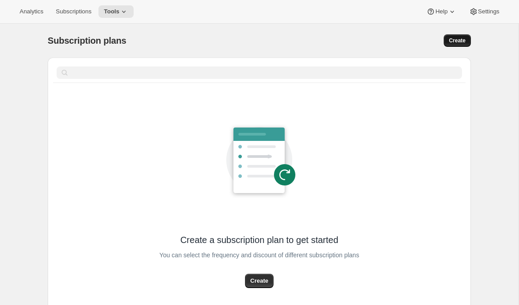
click at [460, 39] on span "Create" at bounding box center [457, 40] width 16 height 7
select select "WEEK"
select select "MONTH"
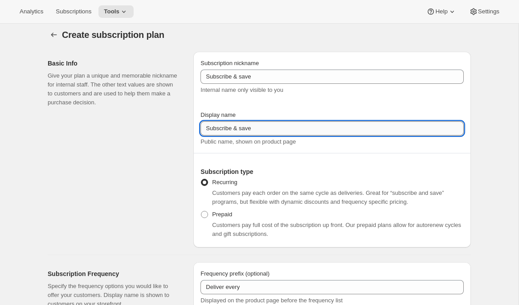
click at [243, 131] on input "Subscribe & save" at bounding box center [332, 128] width 263 height 14
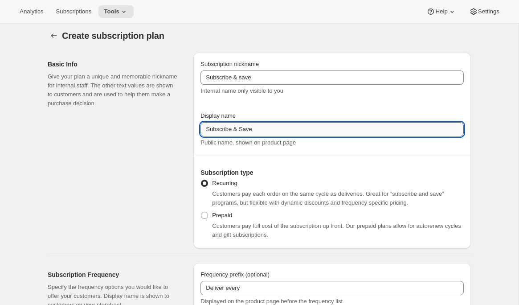
click at [259, 132] on input "Subscribe & Save" at bounding box center [332, 129] width 263 height 14
type input "Subscribe & Save 10%"
click at [179, 159] on div "Basic Info Give your plan a unique and memorable nickname for internal staff. T…" at bounding box center [117, 151] width 139 height 196
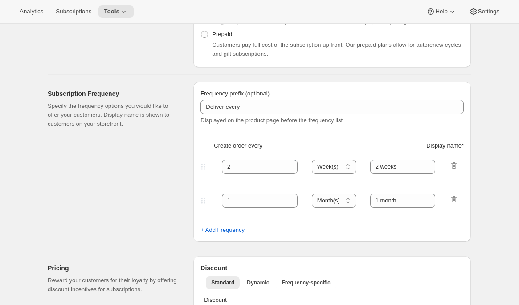
scroll to position [201, 0]
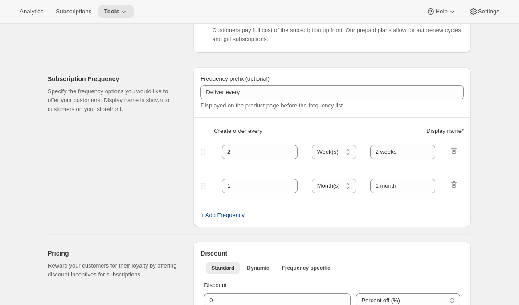
click at [214, 215] on span "+ Add Frequency" at bounding box center [223, 215] width 44 height 9
select select "MONTH"
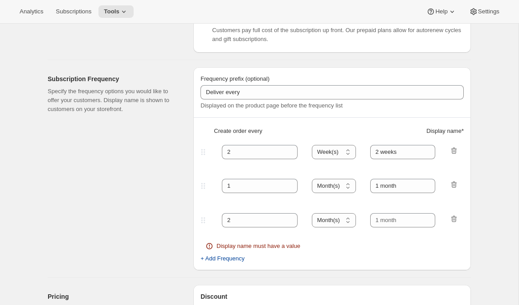
click at [222, 258] on span "+ Add Frequency" at bounding box center [223, 258] width 44 height 9
select select "MONTH"
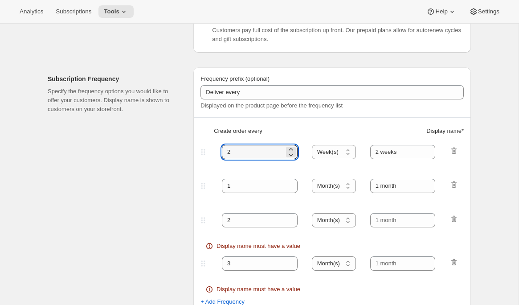
drag, startPoint x: 240, startPoint y: 156, endPoint x: 209, endPoint y: 155, distance: 31.2
click at [209, 155] on div "2 Day(s) Week(s) Month(s) Year(s) Week(s) 2 weeks" at bounding box center [329, 152] width 260 height 14
type input "4"
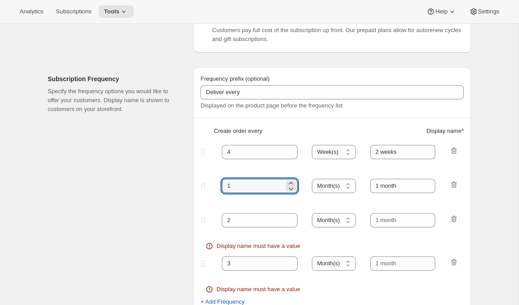
drag, startPoint x: 232, startPoint y: 186, endPoint x: 181, endPoint y: 188, distance: 50.8
click at [181, 187] on div "Subscription Frequency Specify the frequency options you would like to offer yo…" at bounding box center [256, 186] width 431 height 253
type input "6"
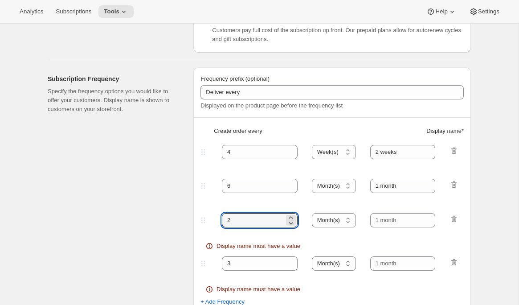
drag, startPoint x: 233, startPoint y: 221, endPoint x: 192, endPoint y: 222, distance: 41.5
click at [192, 222] on div "Subscription Frequency Specify the frequency options you would like to offer yo…" at bounding box center [256, 186] width 431 height 253
type input "8"
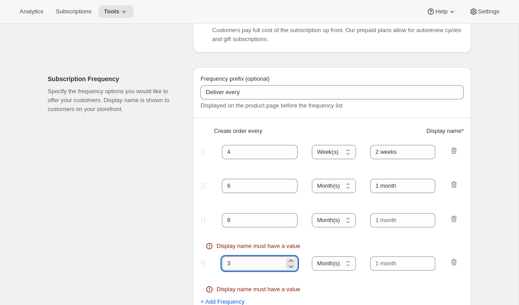
click at [239, 259] on input "3" at bounding box center [253, 263] width 62 height 14
drag, startPoint x: 238, startPoint y: 263, endPoint x: 199, endPoint y: 259, distance: 39.4
click at [199, 259] on div "3 Day(s) Week(s) Month(s) Year(s) Month(s)" at bounding box center [329, 263] width 260 height 14
type input "12"
click at [340, 184] on select "Day(s) Week(s) Month(s) Year(s)" at bounding box center [334, 186] width 44 height 14
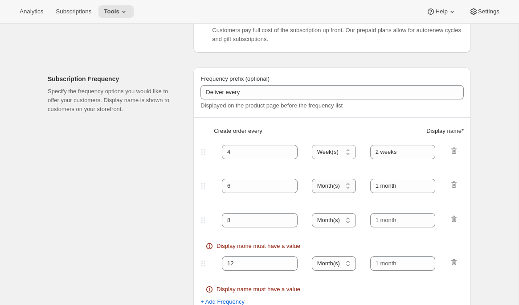
select select "WEEK"
click at [312, 179] on select "Day(s) Week(s) Month(s) Year(s)" at bounding box center [334, 186] width 44 height 14
click at [333, 217] on select "Day(s) Week(s) Month(s) Year(s)" at bounding box center [334, 220] width 44 height 14
select select "WEEK"
click at [312, 213] on select "Day(s) Week(s) Month(s) Year(s)" at bounding box center [334, 220] width 44 height 14
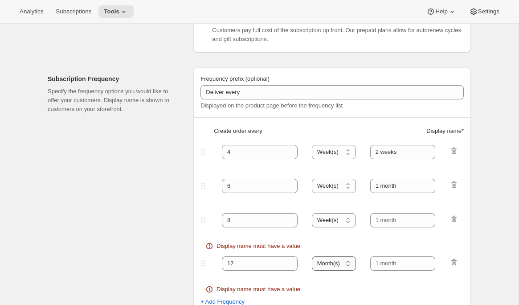
click at [329, 265] on select "Day(s) Week(s) Month(s) Year(s)" at bounding box center [334, 263] width 44 height 14
select select "WEEK"
click at [312, 256] on select "Day(s) Week(s) Month(s) Year(s)" at bounding box center [334, 263] width 44 height 14
drag, startPoint x: 404, startPoint y: 155, endPoint x: 370, endPoint y: 156, distance: 34.3
click at [370, 156] on div "4 Day(s) Week(s) Month(s) Year(s) Week(s) 2 weeks" at bounding box center [329, 152] width 260 height 14
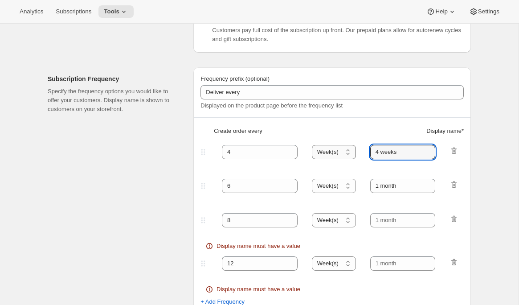
drag, startPoint x: 407, startPoint y: 151, endPoint x: 337, endPoint y: 153, distance: 70.0
click at [337, 153] on div "4 Day(s) Week(s) Month(s) Year(s) Week(s) 4 weeks" at bounding box center [329, 152] width 260 height 14
type input "4 weeks"
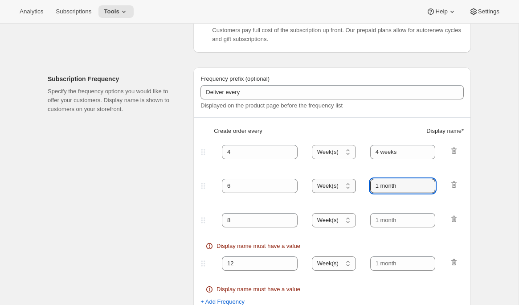
drag, startPoint x: 395, startPoint y: 185, endPoint x: 356, endPoint y: 187, distance: 38.4
click at [355, 186] on div "6 Day(s) Week(s) Month(s) Year(s) Week(s) 1 month" at bounding box center [329, 186] width 260 height 14
paste input "4 weeks"
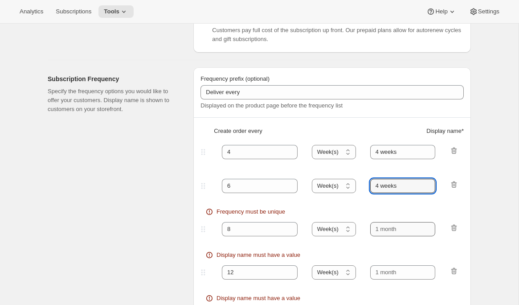
type input "4 weeks"
drag, startPoint x: 374, startPoint y: 232, endPoint x: 358, endPoint y: 234, distance: 16.2
click at [357, 234] on div "8 Day(s) Week(s) Month(s) Year(s) Week(s)" at bounding box center [329, 229] width 260 height 14
paste input "4 weeks"
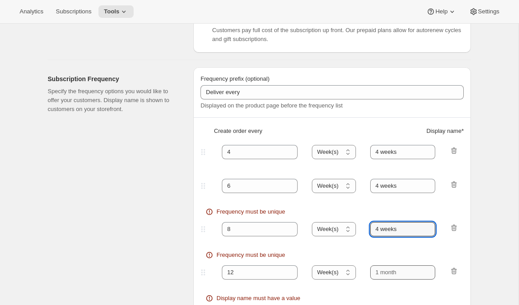
type input "4 weeks"
click at [403, 271] on input "text" at bounding box center [403, 272] width 66 height 14
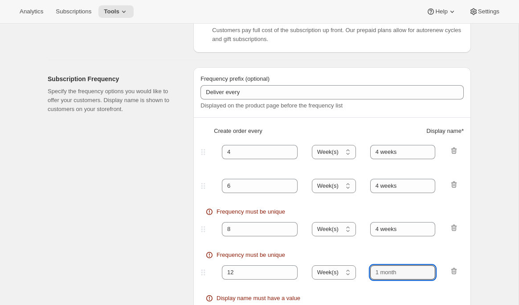
paste input "4 weeks"
type input "4 weeks"
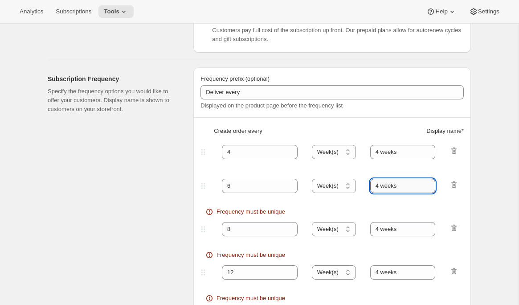
click at [379, 185] on input "4 weeks" at bounding box center [403, 186] width 66 height 14
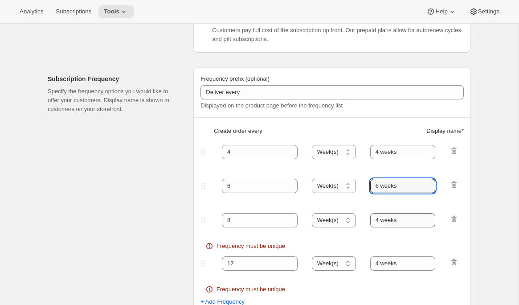
type input "6 weeks"
click at [380, 222] on input "4 weeks" at bounding box center [403, 220] width 66 height 14
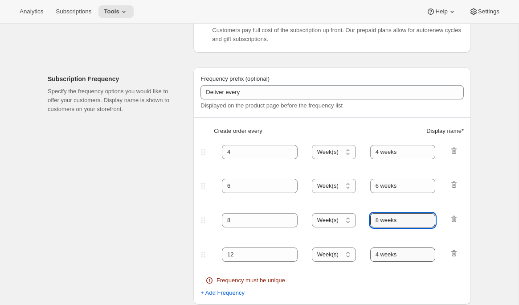
type input "8 weeks"
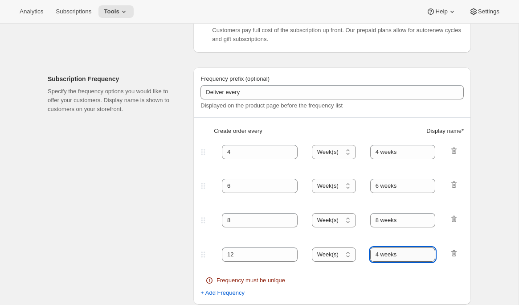
click at [380, 254] on input "4 weeks" at bounding box center [403, 254] width 66 height 14
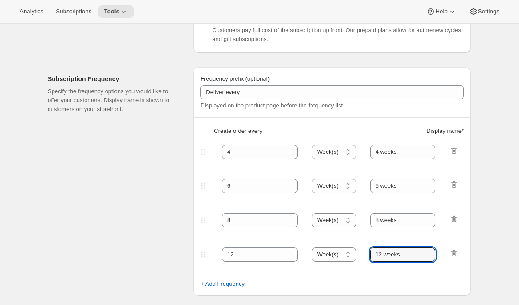
type input "12 weeks"
click at [141, 231] on div "Subscription Frequency Specify the frequency options you would like to offer yo…" at bounding box center [117, 181] width 139 height 228
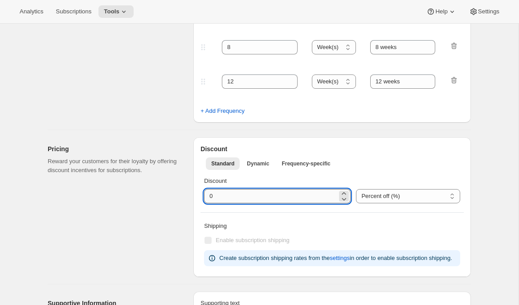
click at [210, 198] on input "integer" at bounding box center [270, 196] width 133 height 14
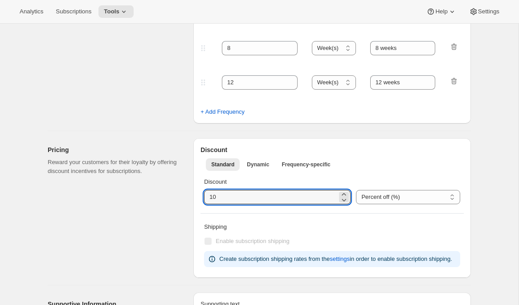
type input "10"
click at [156, 214] on div "Pricing Reward your customers for their loyalty by offering discount incentives…" at bounding box center [117, 208] width 139 height 140
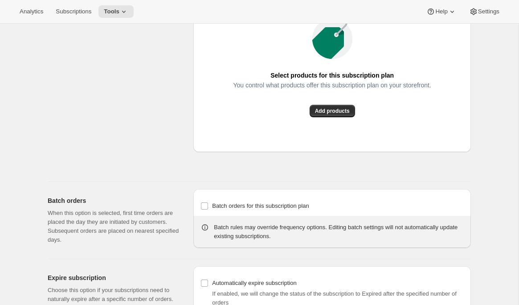
scroll to position [756, 0]
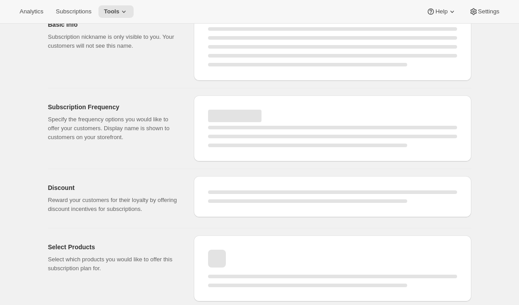
select select "WEEK"
select select "MONTH"
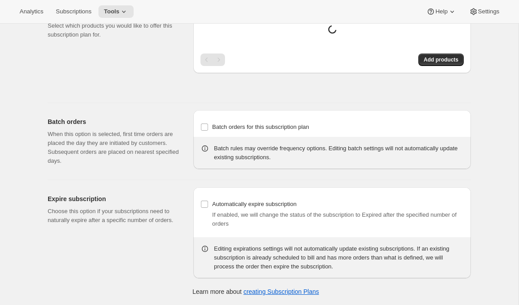
type input "Subscribe & Save 10%"
type input "4"
type input "4 weeks"
type input "6"
select select "WEEK"
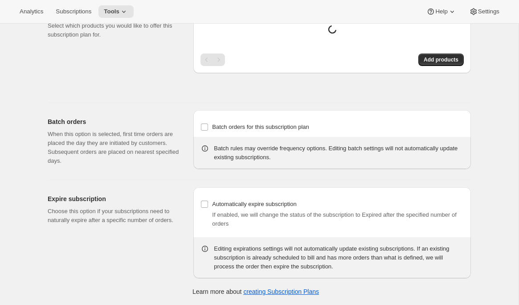
type input "6 weeks"
type input "10"
select select "WEEK"
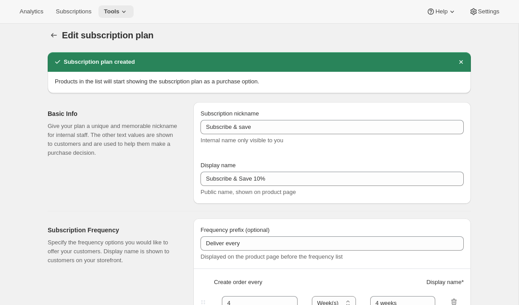
scroll to position [8, 0]
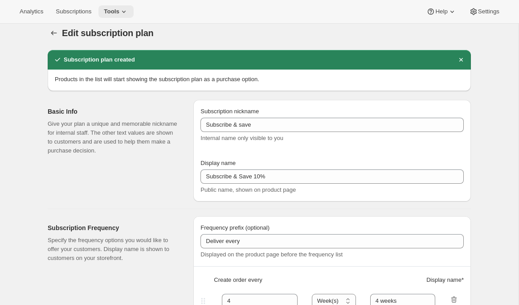
click at [119, 14] on span "Tools" at bounding box center [112, 11] width 16 height 7
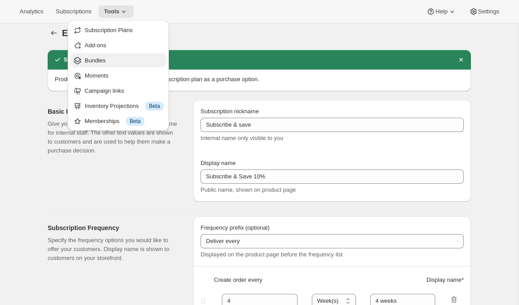
click at [102, 58] on span "Bundles" at bounding box center [95, 60] width 21 height 7
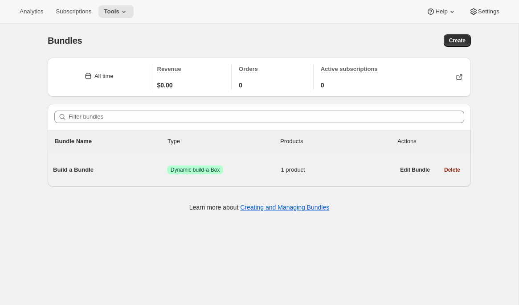
click at [127, 175] on div "Build a Bundle Success Dynamic build-a-Box 1 product" at bounding box center [224, 169] width 342 height 23
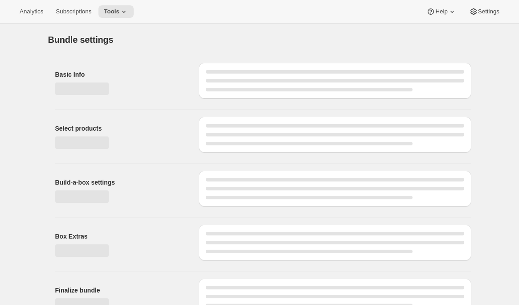
type input "Build a Bundle"
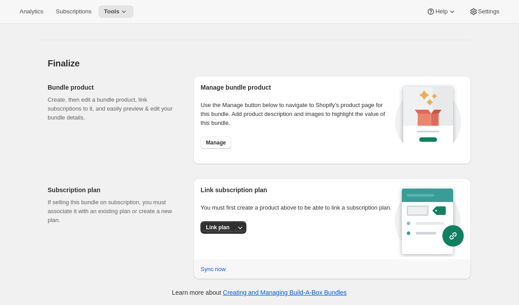
scroll to position [654, 0]
click at [119, 12] on span "Tools" at bounding box center [112, 11] width 16 height 7
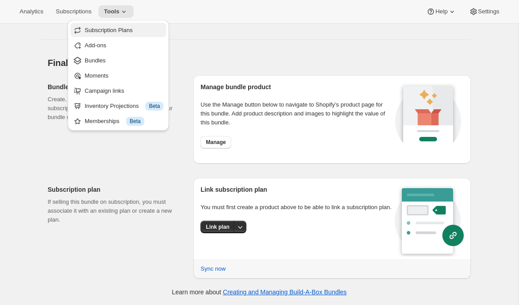
click at [133, 29] on span "Subscription Plans" at bounding box center [109, 30] width 48 height 7
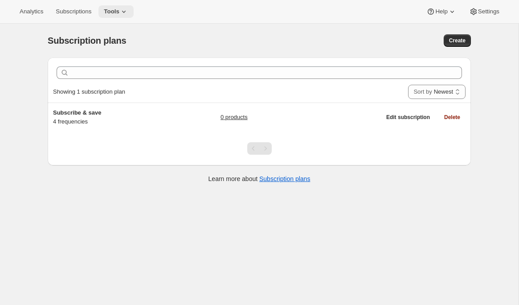
click at [119, 13] on span "Tools" at bounding box center [112, 11] width 16 height 7
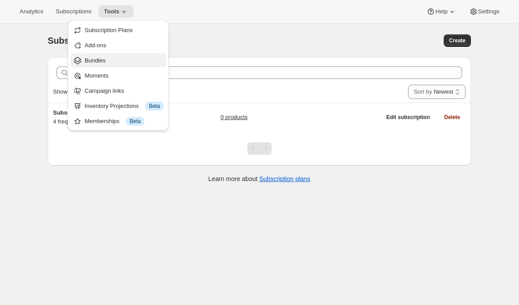
click at [115, 61] on span "Bundles" at bounding box center [124, 60] width 79 height 9
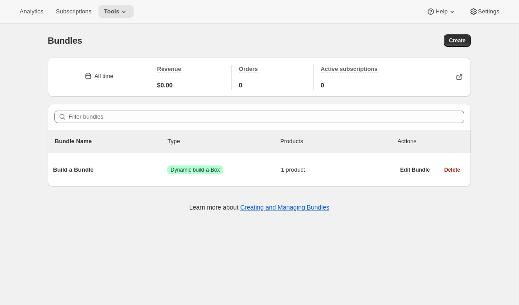
scroll to position [2, 0]
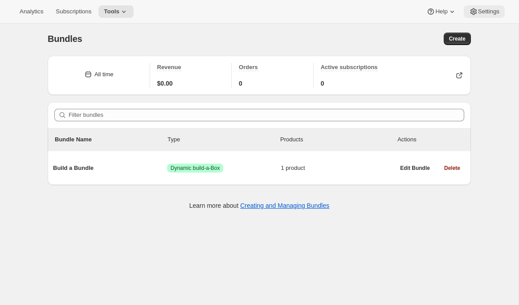
click at [481, 11] on span "Settings" at bounding box center [488, 11] width 21 height 7
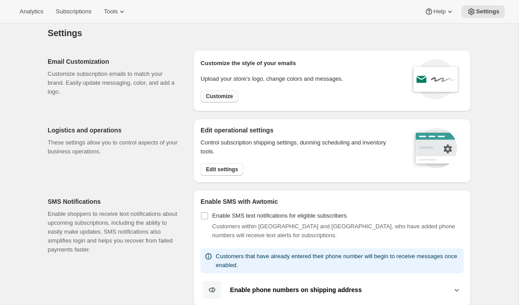
scroll to position [12, 0]
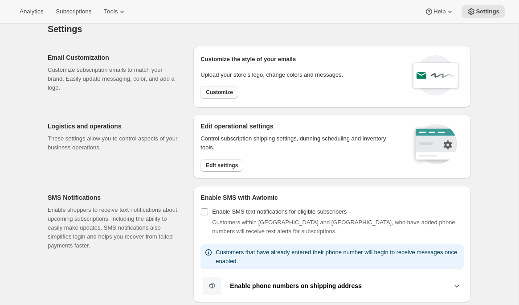
click at [222, 93] on span "Customize" at bounding box center [219, 92] width 27 height 7
select select "subscriptionMessage"
select select "5"
select select "15"
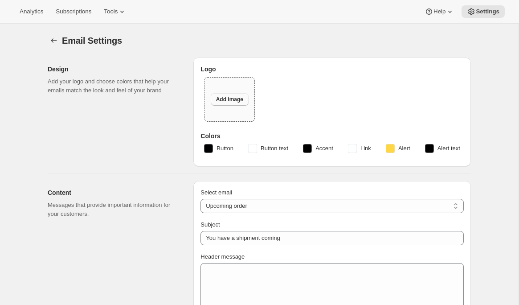
type input "Daily Crunch"
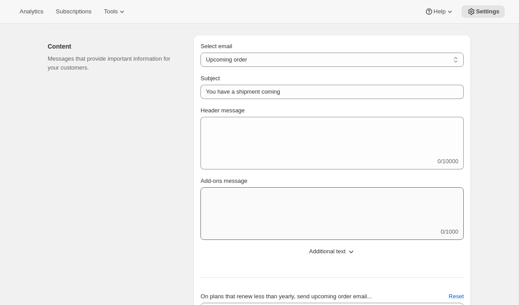
scroll to position [137, 0]
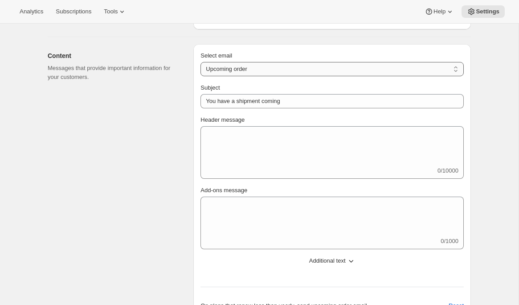
click at [321, 62] on select "New subscription Upcoming order Failed payment Delayed subscription (inventory …" at bounding box center [332, 69] width 263 height 14
select select "welcomeMessage"
click at [201, 62] on select "New subscription Upcoming order Failed payment Delayed subscription (inventory …" at bounding box center [332, 69] width 263 height 14
type input "Your new subscription"
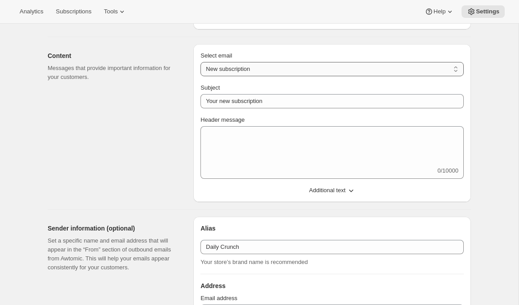
click at [274, 70] on select "New subscription Upcoming order Failed payment Delayed subscription (inventory …" at bounding box center [332, 69] width 263 height 14
select select "subscriptionMessage"
click at [201, 62] on select "New subscription Upcoming order Failed payment Delayed subscription (inventory …" at bounding box center [332, 69] width 263 height 14
type input "You have a shipment coming"
select select "5"
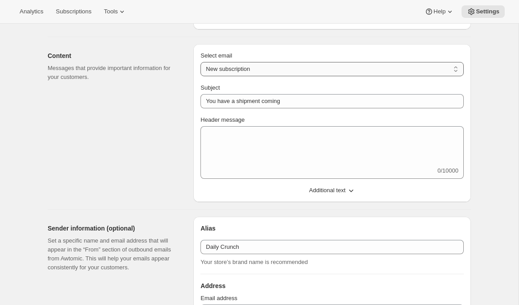
select select "15"
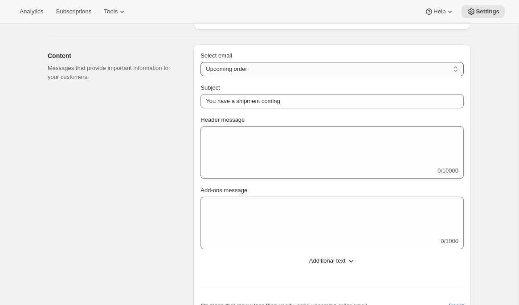
click at [268, 67] on select "New subscription Upcoming order Failed payment Delayed subscription (inventory …" at bounding box center [332, 69] width 263 height 14
select select "failedPaymentMessage"
click at [201, 62] on select "New subscription Upcoming order Failed payment Delayed subscription (inventory …" at bounding box center [332, 69] width 263 height 14
type input "Issue with Payment"
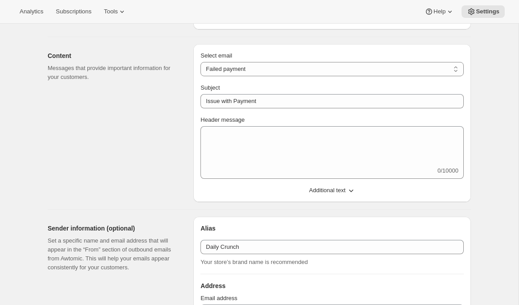
click at [133, 113] on div "Content Messages that provide important information for your customers." at bounding box center [117, 123] width 139 height 158
click at [271, 73] on select "New subscription Upcoming order Failed payment Delayed subscription (inventory …" at bounding box center [332, 69] width 263 height 14
select select "subscriptionMessage"
click at [201, 62] on select "New subscription Upcoming order Failed payment Delayed subscription (inventory …" at bounding box center [332, 69] width 263 height 14
type input "You have a shipment coming"
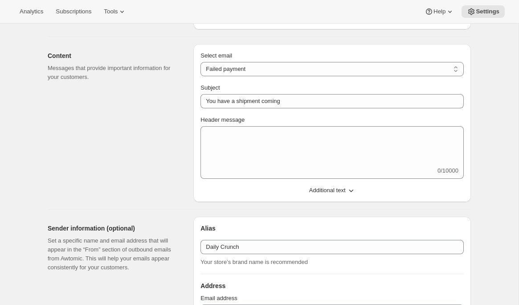
select select "5"
select select "15"
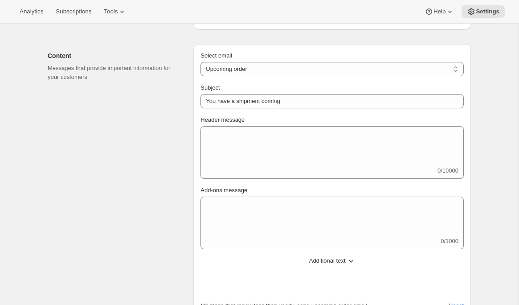
click at [141, 122] on div "Content Messages that provide important information for your customers." at bounding box center [117, 230] width 139 height 372
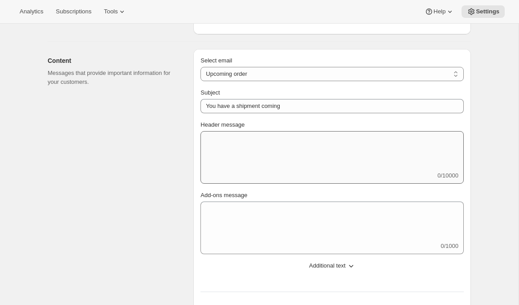
scroll to position [0, 0]
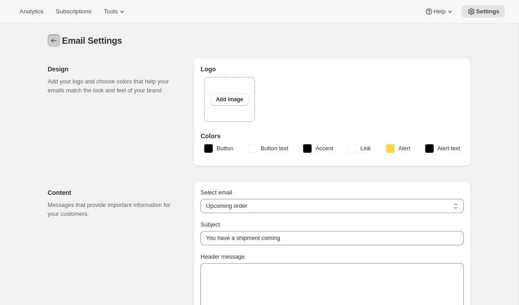
click at [54, 42] on icon "Settings" at bounding box center [53, 40] width 9 height 9
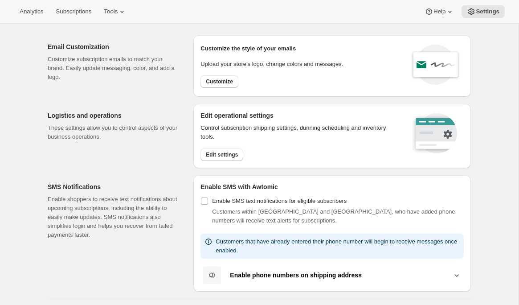
scroll to position [23, 0]
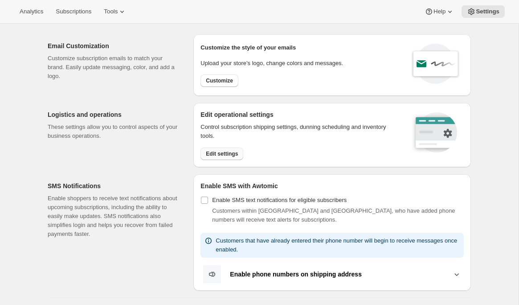
click at [225, 155] on span "Edit settings" at bounding box center [222, 153] width 32 height 7
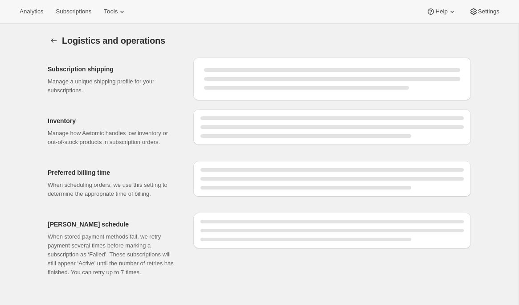
select select "DAY"
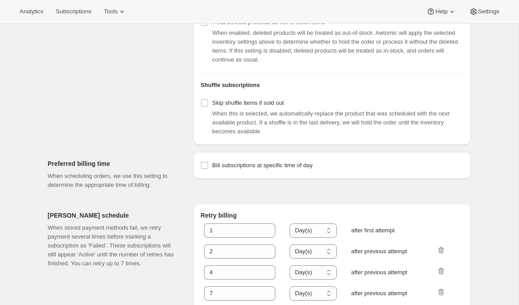
scroll to position [360, 0]
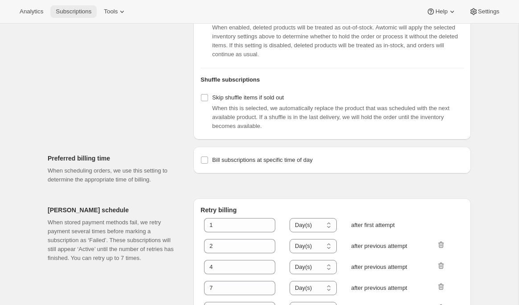
click at [71, 11] on span "Subscriptions" at bounding box center [74, 11] width 36 height 7
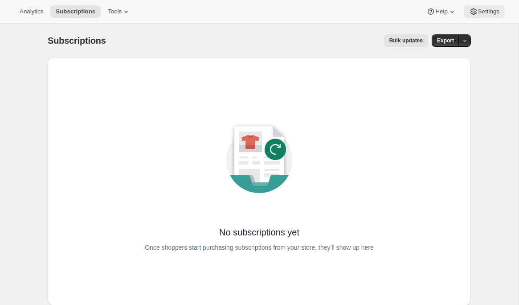
click at [494, 13] on span "Settings" at bounding box center [488, 11] width 21 height 7
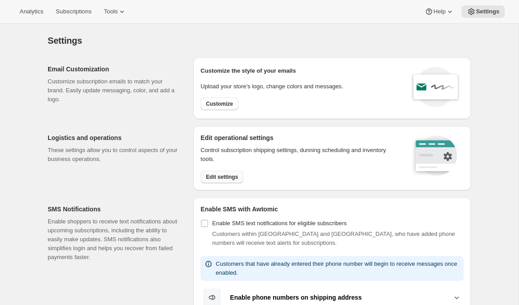
click at [210, 180] on span "Edit settings" at bounding box center [222, 176] width 32 height 7
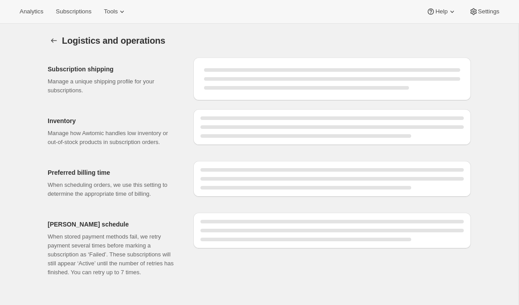
select select "DAY"
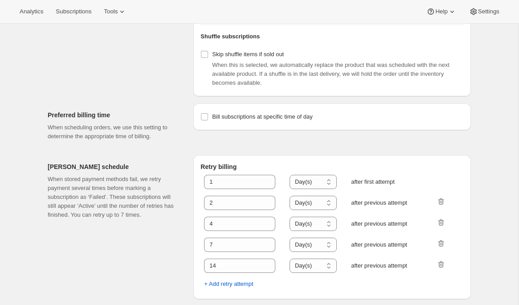
scroll to position [422, 0]
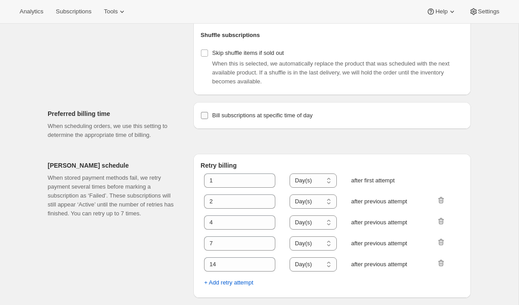
click at [244, 117] on span "Bill subscriptions at specific time of day" at bounding box center [262, 115] width 100 height 7
click at [208, 117] on input "Bill subscriptions at specific time of day" at bounding box center [204, 115] width 7 height 7
checkbox input "true"
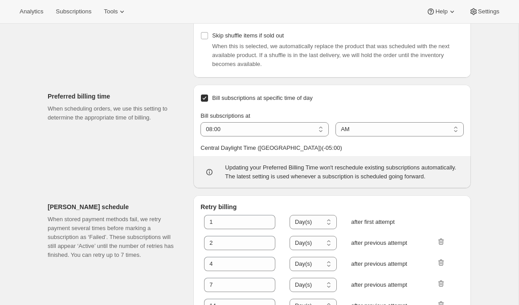
scroll to position [424, 0]
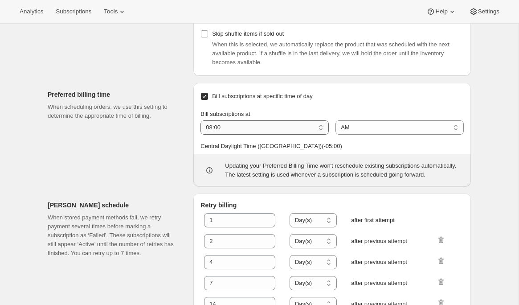
click at [260, 135] on select "01:00 02:00 03:00 04:00 05:00 06:00 07:00 08:00 09:00 10:00 11:00 12:00" at bounding box center [265, 127] width 128 height 14
select select "06:00"
click at [201, 135] on select "01:00 02:00 03:00 04:00 05:00 06:00 07:00 08:00 09:00 10:00 11:00 12:00" at bounding box center [265, 127] width 128 height 14
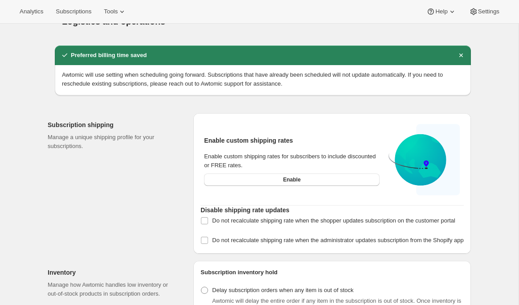
scroll to position [0, 0]
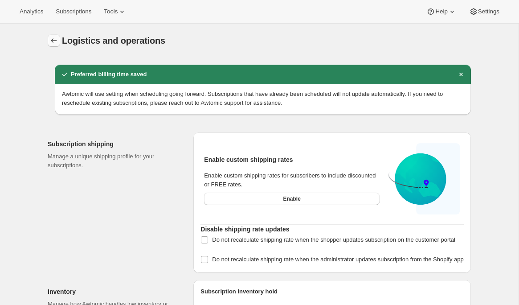
click at [56, 40] on icon "Settings" at bounding box center [53, 40] width 9 height 9
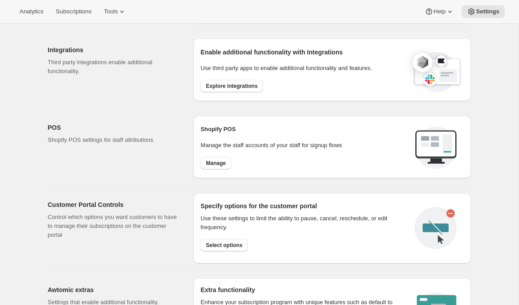
scroll to position [299, 0]
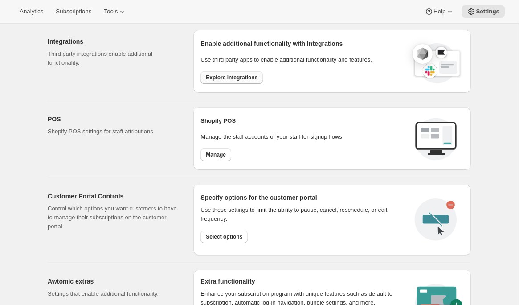
click at [230, 77] on span "Explore integrations" at bounding box center [232, 77] width 52 height 7
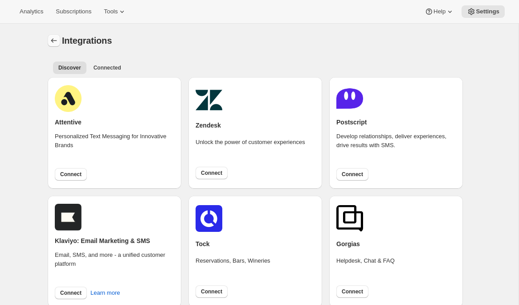
click at [53, 40] on icon "Settings" at bounding box center [53, 40] width 9 height 9
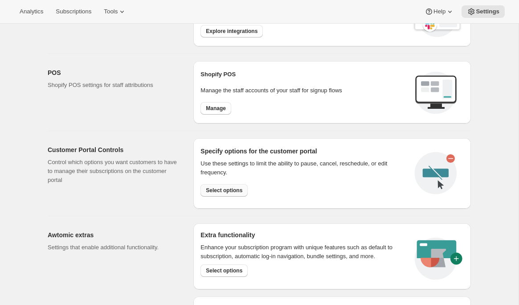
scroll to position [353, 0]
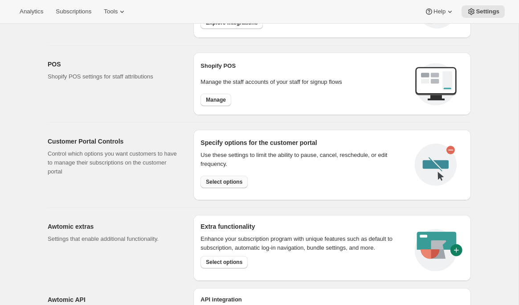
click at [237, 185] on button "Select options" at bounding box center [224, 182] width 47 height 12
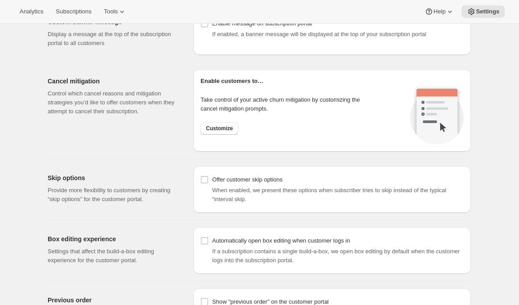
scroll to position [645, 0]
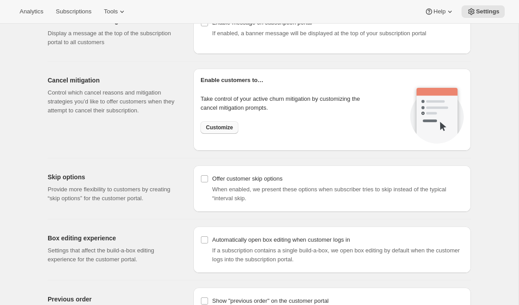
click at [222, 126] on span "Customize" at bounding box center [219, 127] width 27 height 7
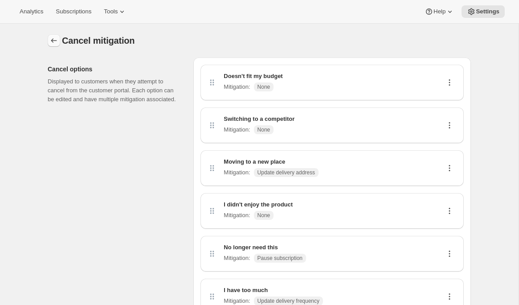
click at [54, 40] on icon "Customer Portal Controls" at bounding box center [53, 40] width 9 height 9
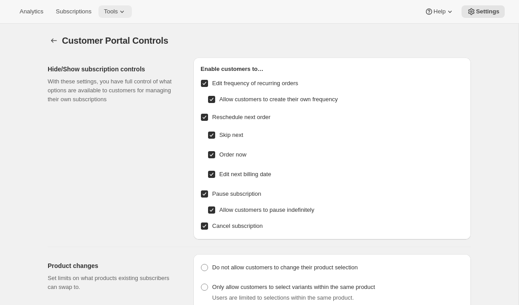
click at [114, 11] on span "Tools" at bounding box center [111, 11] width 14 height 7
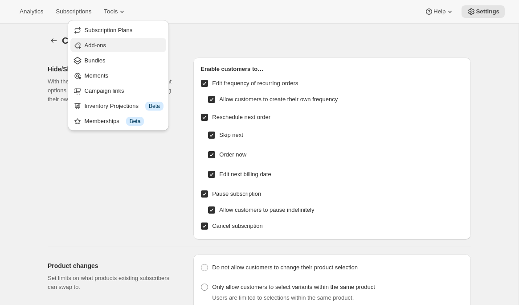
click at [117, 46] on span "Add-ons" at bounding box center [124, 45] width 79 height 9
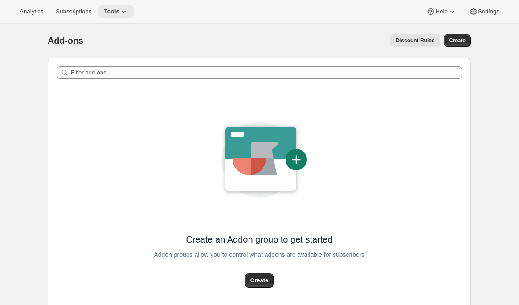
click at [128, 8] on icon at bounding box center [123, 11] width 9 height 9
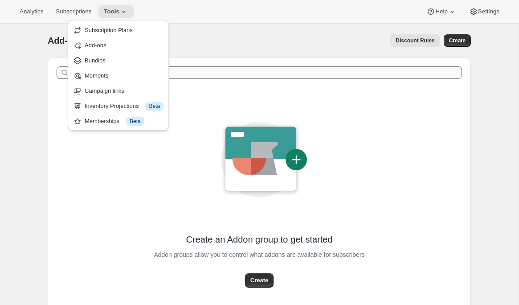
click at [108, 78] on span "Moments" at bounding box center [97, 75] width 24 height 7
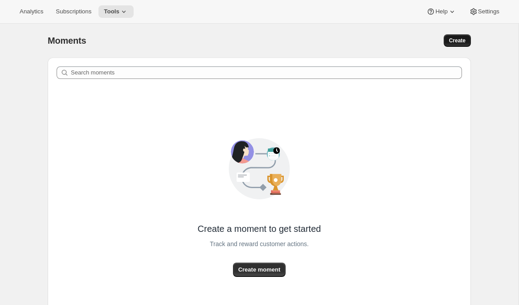
click at [451, 42] on span "Create" at bounding box center [457, 40] width 16 height 7
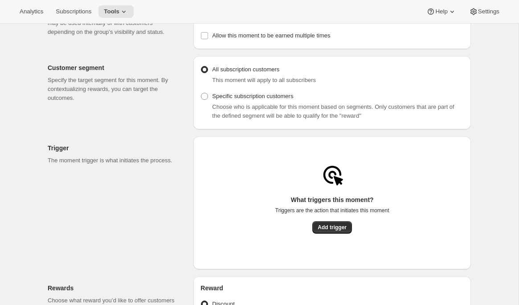
scroll to position [75, 0]
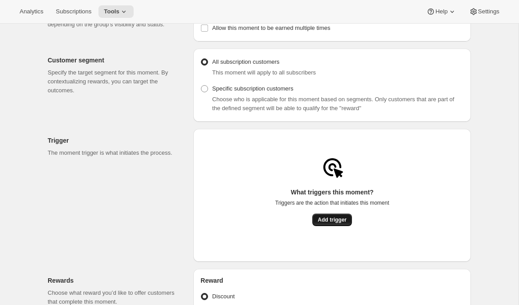
click at [325, 223] on span "Add trigger" at bounding box center [332, 219] width 29 height 7
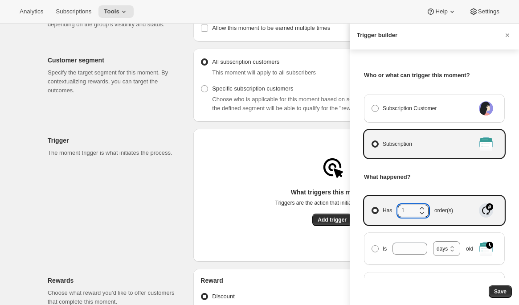
click at [395, 210] on span "Has 1 order(s)" at bounding box center [418, 211] width 70 height 12
type input "3"
click at [506, 290] on span "Save" at bounding box center [500, 291] width 12 height 7
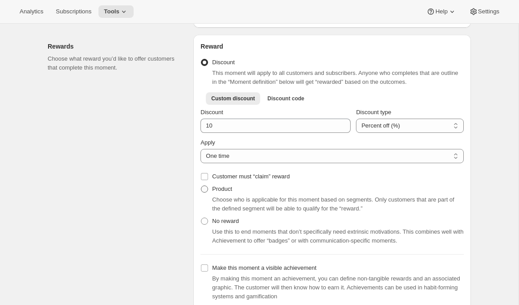
scroll to position [281, 0]
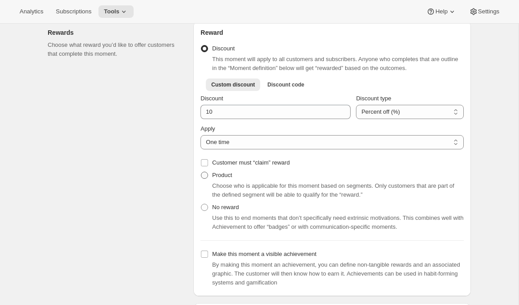
click at [225, 178] on span "Product" at bounding box center [222, 175] width 20 height 7
click at [201, 172] on input "Product" at bounding box center [201, 172] width 0 height 0
radio input "true"
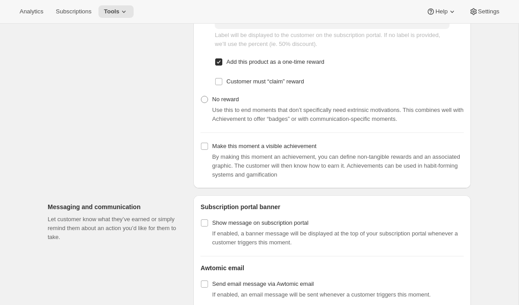
scroll to position [639, 0]
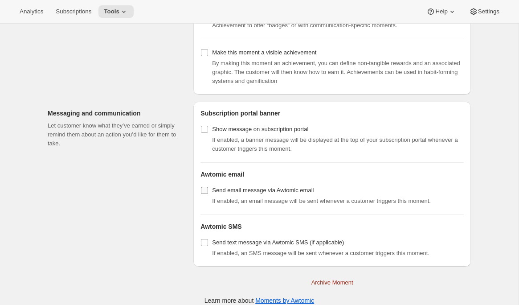
click at [243, 195] on span "Send email message via Awtomic email" at bounding box center [263, 190] width 102 height 9
click at [208, 194] on input "Send email message via Awtomic email" at bounding box center [204, 190] width 7 height 7
checkbox input "true"
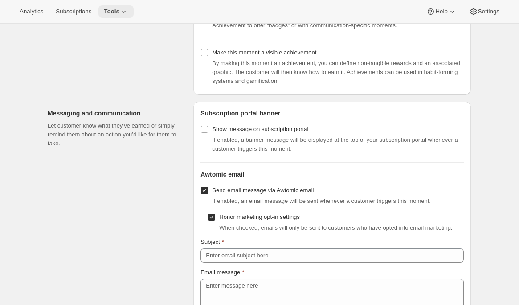
click at [115, 13] on span "Tools" at bounding box center [112, 11] width 16 height 7
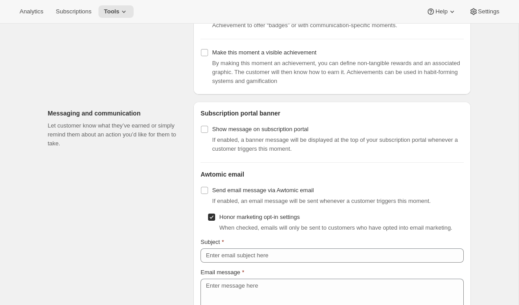
radio input "true"
checkbox input "false"
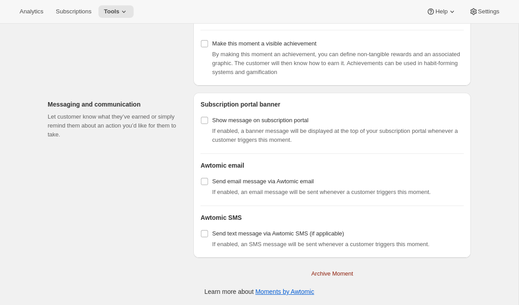
scroll to position [537, 0]
click at [128, 13] on icon at bounding box center [123, 11] width 9 height 9
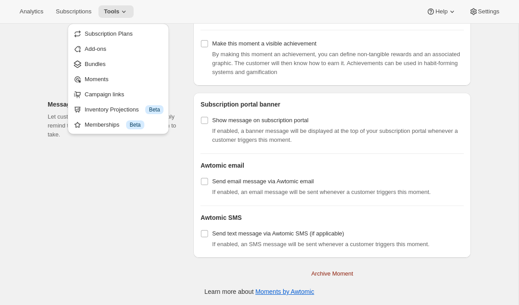
click at [130, 63] on span "Bundles" at bounding box center [124, 64] width 79 height 9
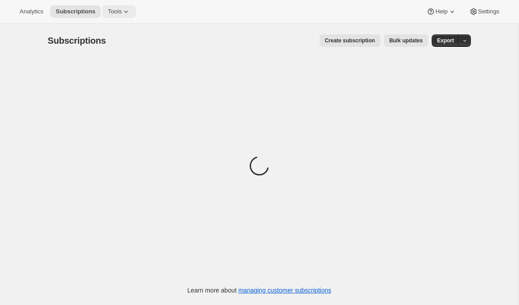
click at [127, 15] on icon at bounding box center [126, 11] width 9 height 9
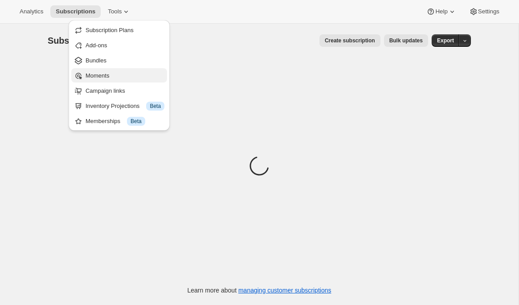
scroll to position [0, 0]
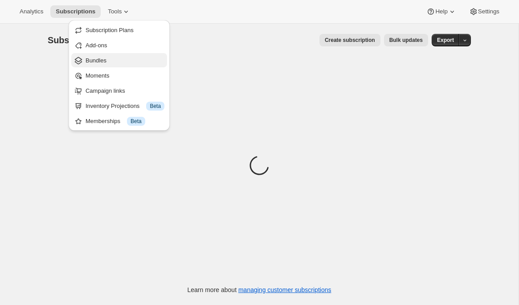
click at [111, 64] on span "Bundles" at bounding box center [125, 60] width 79 height 9
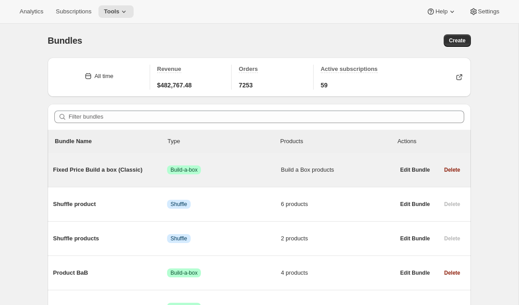
click at [101, 172] on span "Fixed Price Build a box (Classic)" at bounding box center [110, 169] width 114 height 9
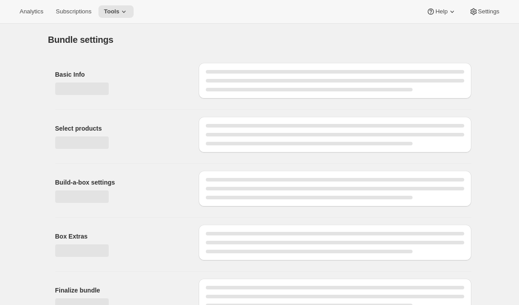
type input "Fixed Price Build a box (Classic)"
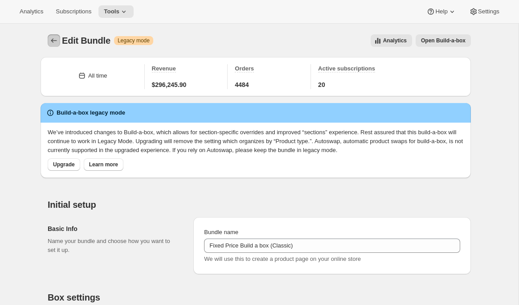
click at [54, 38] on icon "Bundles" at bounding box center [53, 40] width 9 height 9
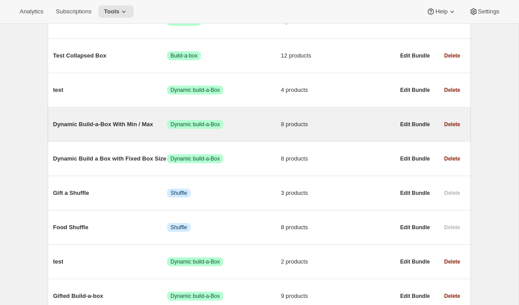
scroll to position [664, 0]
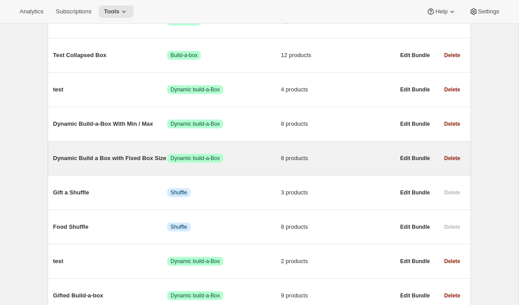
click at [127, 163] on span "Dynamic Build a Box with Fixed Box Size" at bounding box center [110, 158] width 114 height 9
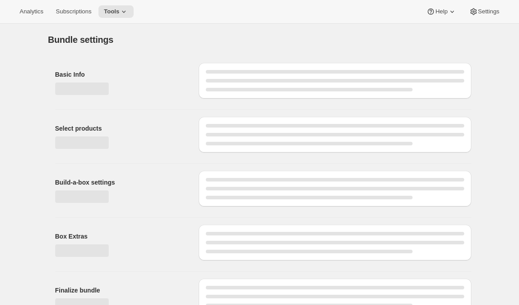
type input "Dynamic Build a Box with Fixed Box Size"
radio input "true"
checkbox input "true"
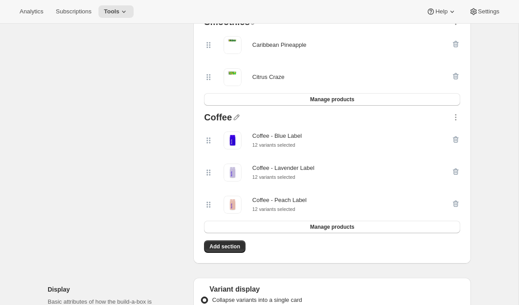
scroll to position [362, 0]
click at [457, 206] on icon "button" at bounding box center [456, 203] width 9 height 9
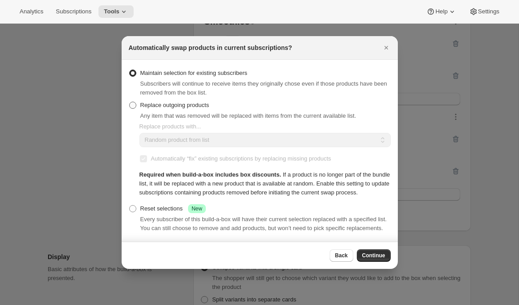
click at [166, 102] on span "Replace outgoing products" at bounding box center [174, 105] width 69 height 7
click at [130, 102] on input "Replace outgoing products" at bounding box center [129, 102] width 0 height 0
radio input "true"
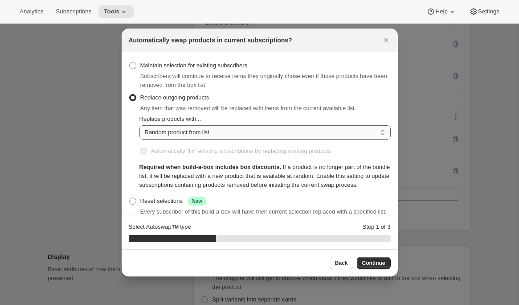
click at [206, 130] on select "Random product from list Matching product type Select specific replacements" at bounding box center [265, 132] width 251 height 14
select select "selection"
click at [140, 125] on select "Random product from list Matching product type Select specific replacements" at bounding box center [265, 132] width 251 height 14
click at [378, 263] on span "Continue" at bounding box center [373, 262] width 23 height 7
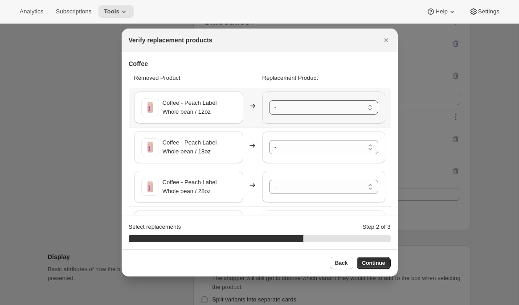
click at [305, 109] on select "- Coffee - Blue Label - Whole bean / 12oz Coffee - Blue Label - Whole bean / 18…" at bounding box center [323, 107] width 109 height 14
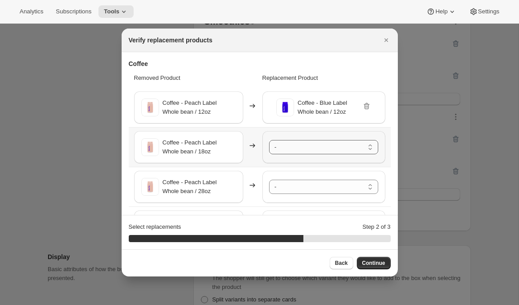
click at [302, 150] on select "- Coffee - Blue Label - Whole bean / 12oz Coffee - Blue Label - Whole bean / 18…" at bounding box center [323, 147] width 109 height 14
click at [307, 183] on select "- Coffee - Blue Label - Whole bean / 12oz Coffee - Blue Label - Whole bean / 18…" at bounding box center [323, 187] width 109 height 14
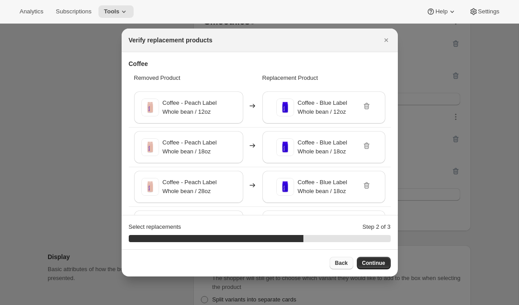
click at [341, 263] on span "Back" at bounding box center [341, 262] width 13 height 7
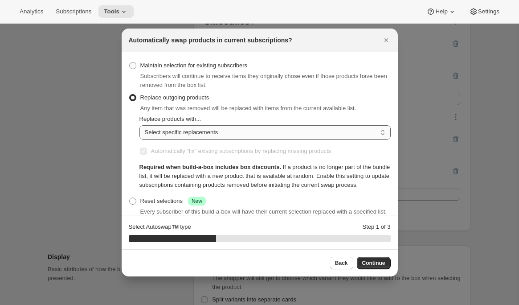
click at [213, 134] on select "Random product from list Matching product type Select specific replacements" at bounding box center [265, 132] width 251 height 14
click at [140, 125] on select "Random product from list Matching product type Select specific replacements" at bounding box center [265, 132] width 251 height 14
click at [191, 133] on select "Random product from list Matching product type Select specific replacements" at bounding box center [265, 132] width 251 height 14
select select "type"
click at [140, 125] on select "Random product from list Matching product type Select specific replacements" at bounding box center [265, 132] width 251 height 14
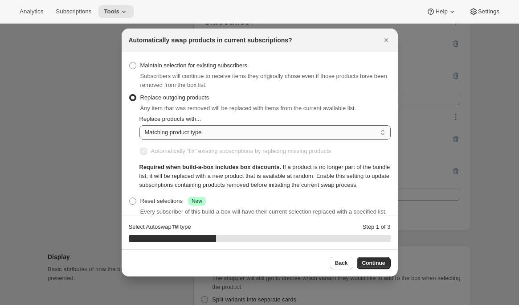
click at [170, 130] on select "Random product from list Matching product type Select specific replacements" at bounding box center [265, 132] width 251 height 14
click at [384, 40] on icon "Close" at bounding box center [386, 40] width 9 height 9
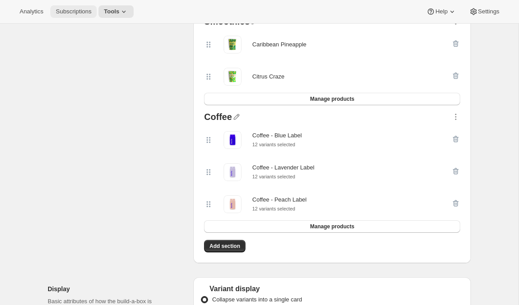
click at [79, 14] on span "Subscriptions" at bounding box center [74, 11] width 36 height 7
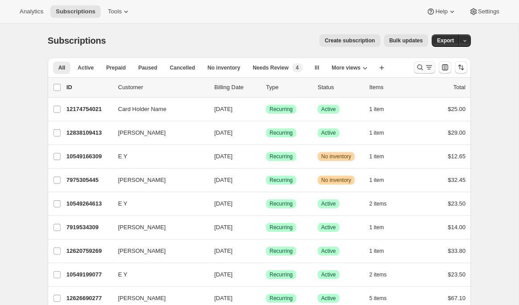
click at [423, 68] on icon "Search and filter results" at bounding box center [420, 67] width 9 height 9
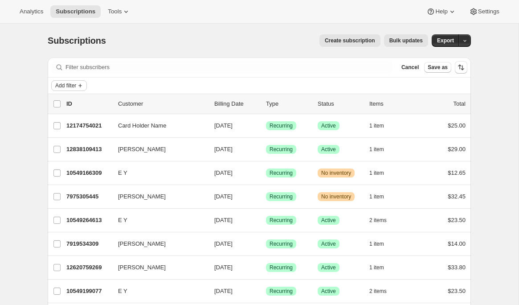
click at [76, 86] on span "Add filter" at bounding box center [65, 85] width 21 height 7
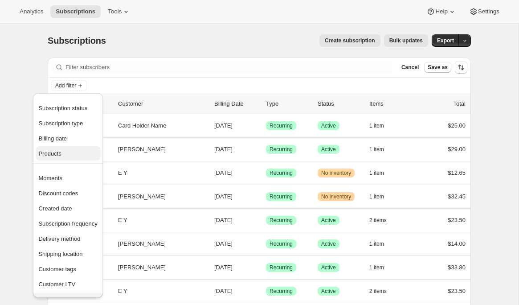
click at [62, 159] on button "Products" at bounding box center [68, 153] width 64 height 14
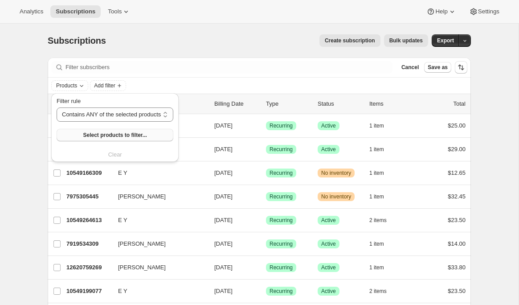
click at [155, 135] on button "Select products to filter..." at bounding box center [115, 135] width 117 height 12
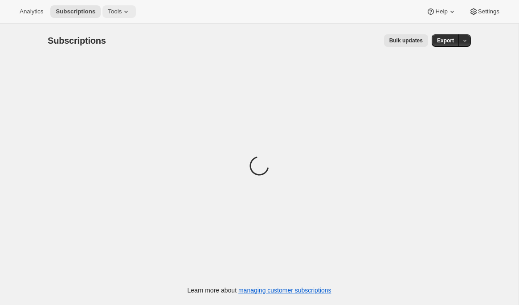
click at [122, 12] on span "Tools" at bounding box center [115, 11] width 14 height 7
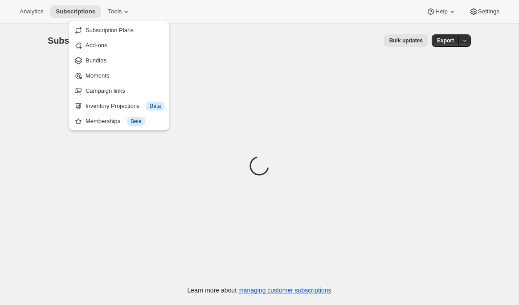
click at [124, 32] on span "Subscription Plans" at bounding box center [110, 30] width 48 height 7
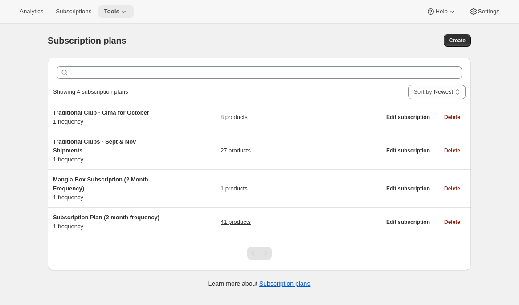
click at [128, 8] on icon at bounding box center [123, 11] width 9 height 9
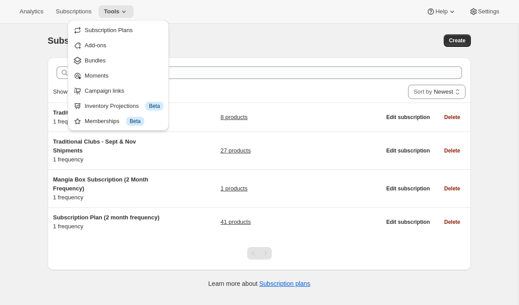
click at [127, 62] on span "Bundles" at bounding box center [124, 60] width 79 height 9
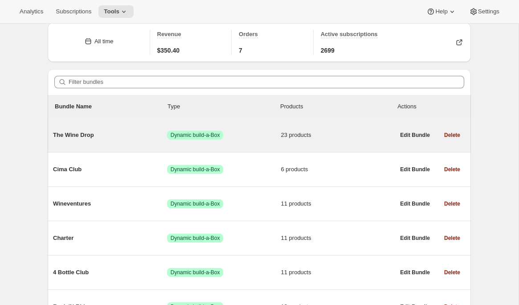
scroll to position [39, 0]
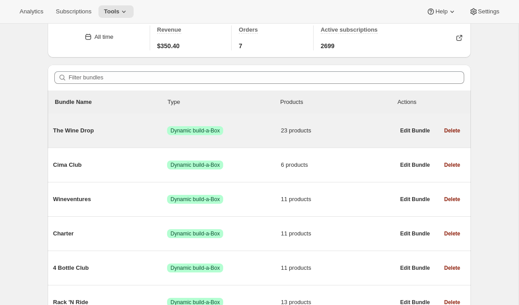
click at [125, 125] on div "The Wine Drop Success Dynamic build-a-Box 23 products" at bounding box center [224, 130] width 342 height 23
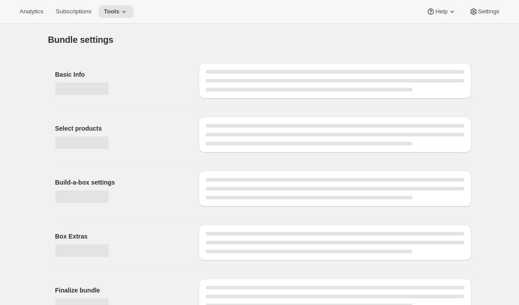
type input "The Wine Drop"
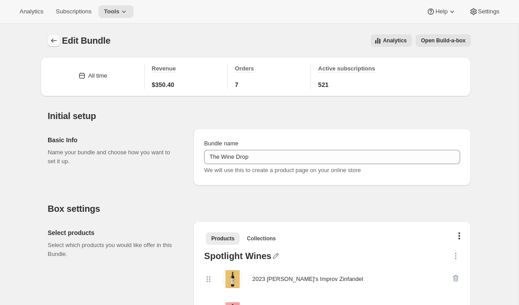
click at [50, 38] on icon "Bundles" at bounding box center [53, 40] width 9 height 9
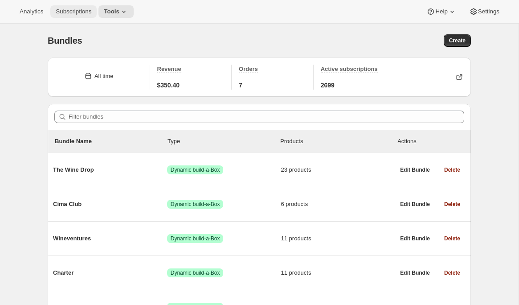
click at [82, 13] on span "Subscriptions" at bounding box center [74, 11] width 36 height 7
